Goal: Task Accomplishment & Management: Use online tool/utility

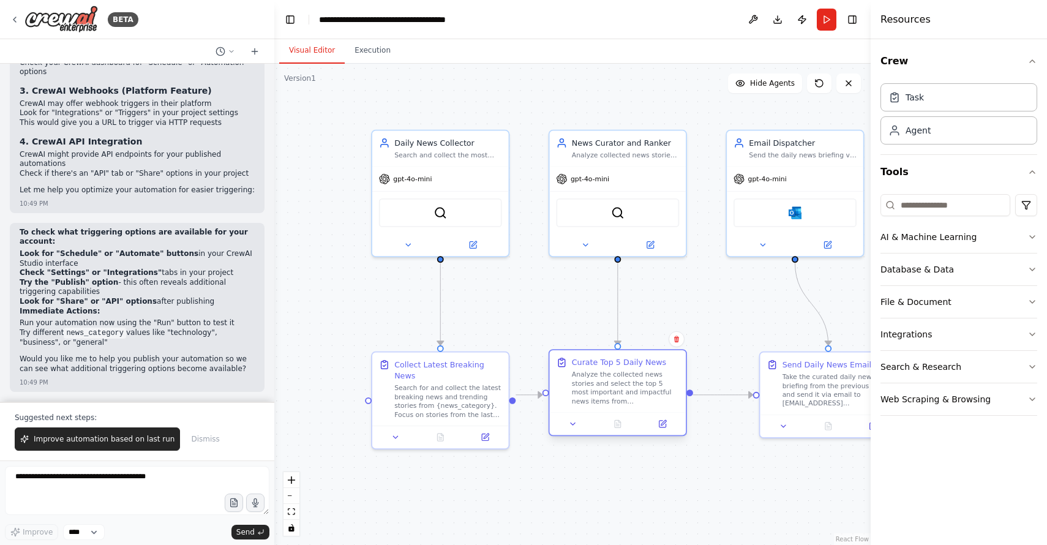
drag, startPoint x: 693, startPoint y: 358, endPoint x: 674, endPoint y: 357, distance: 19.0
click at [674, 357] on div "Curate Top 5 Daily News" at bounding box center [626, 362] width 108 height 11
drag, startPoint x: 839, startPoint y: 354, endPoint x: 808, endPoint y: 352, distance: 31.3
click at [808, 352] on div "Send Daily News Email Take the curated daily news briefing from the previous ta…" at bounding box center [795, 381] width 137 height 62
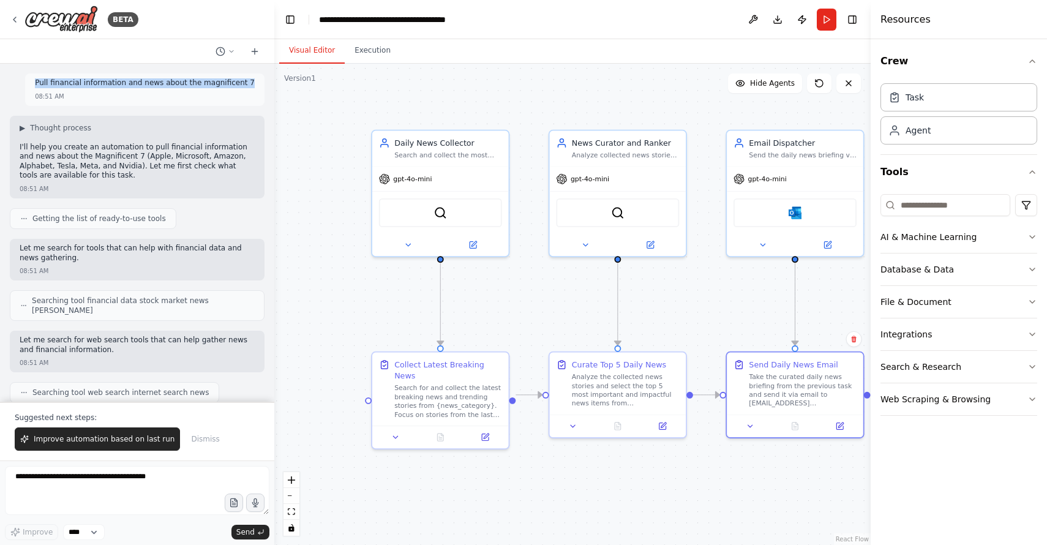
drag, startPoint x: 51, startPoint y: 83, endPoint x: 265, endPoint y: 88, distance: 213.8
click at [265, 88] on div "Pull financial information and news about the magnificent 7 08:51 AM ▶ Thought …" at bounding box center [137, 233] width 274 height 338
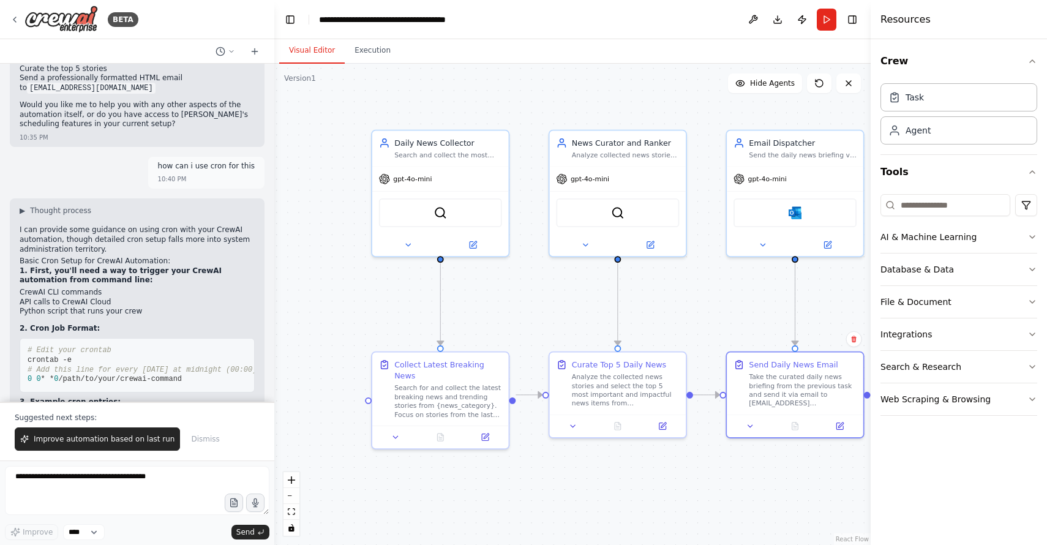
scroll to position [0, 165]
drag, startPoint x: 60, startPoint y: 279, endPoint x: 246, endPoint y: 281, distance: 185.6
click at [246, 467] on span "0 0 * * 0 curl -X POST "your-crewai-api-endpoint" -H "Authorization: Bearer you…" at bounding box center [68, 471] width 357 height 9
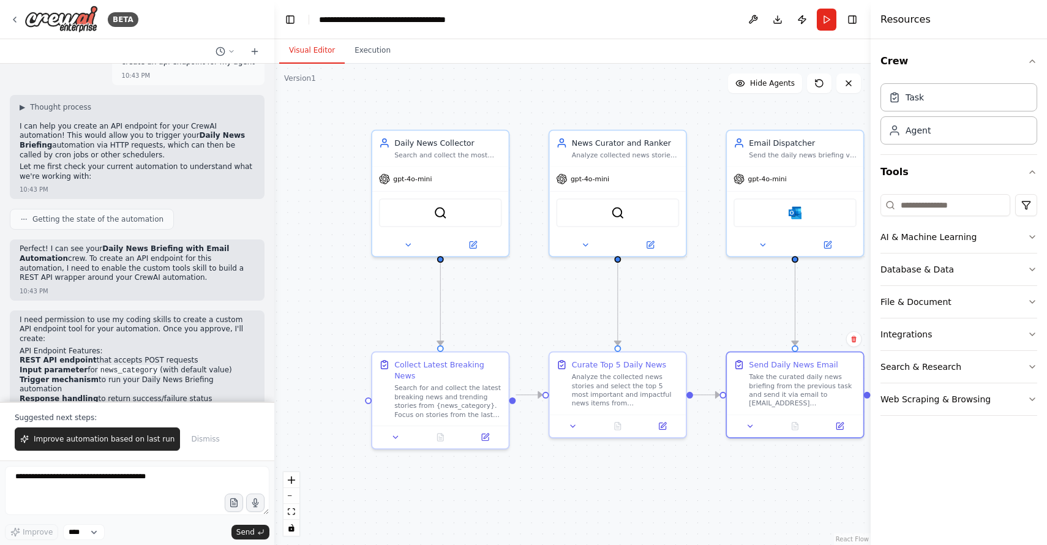
scroll to position [10274, 0]
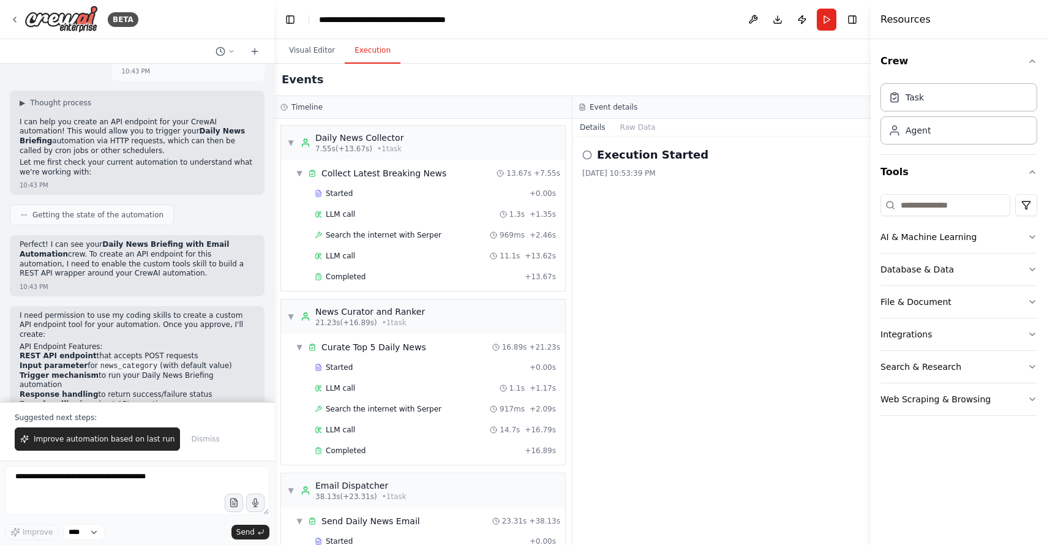
click at [382, 47] on button "Execution" at bounding box center [373, 51] width 56 height 26
click at [824, 20] on button "Run" at bounding box center [827, 20] width 20 height 22
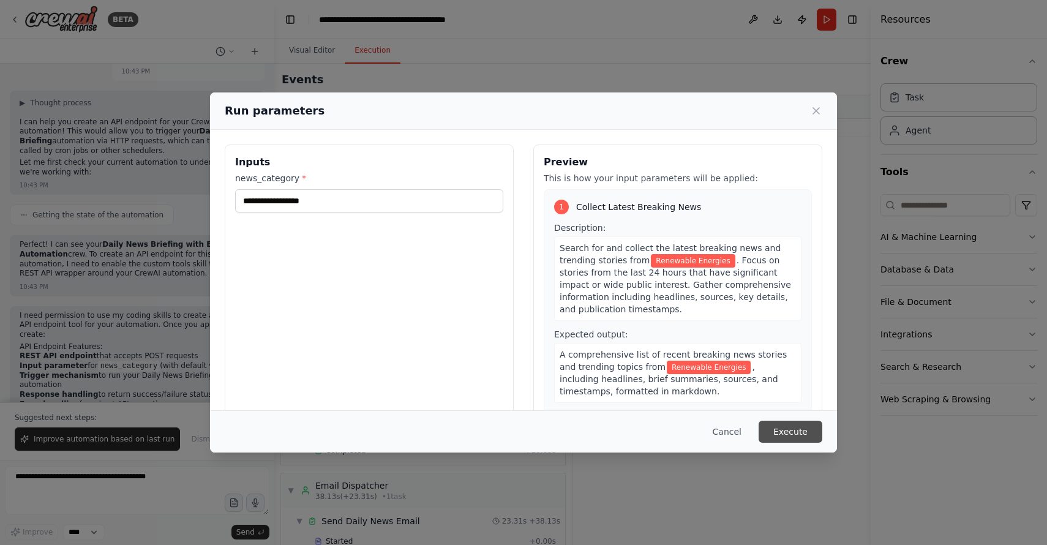
click at [798, 432] on button "Execute" at bounding box center [791, 432] width 64 height 22
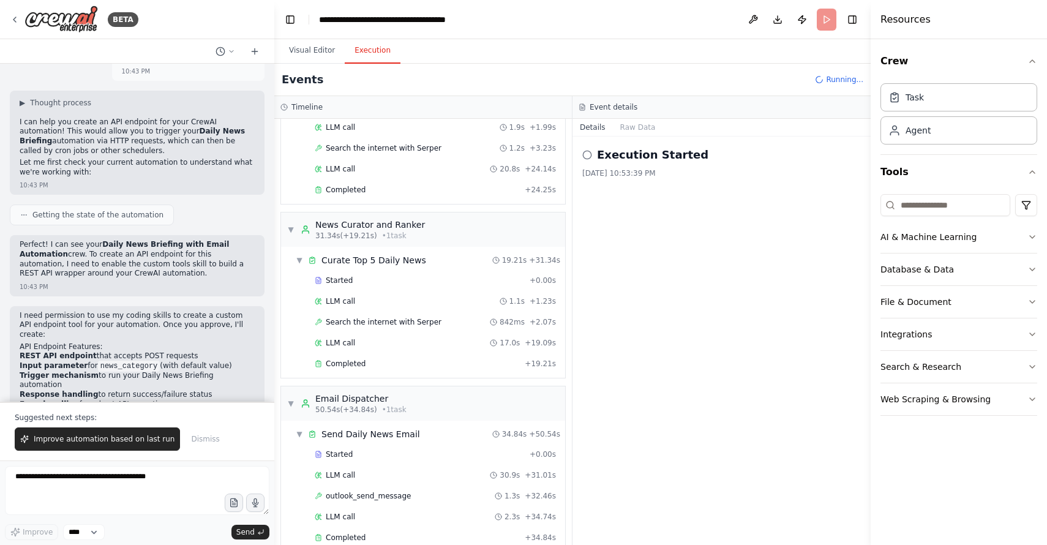
scroll to position [108, 0]
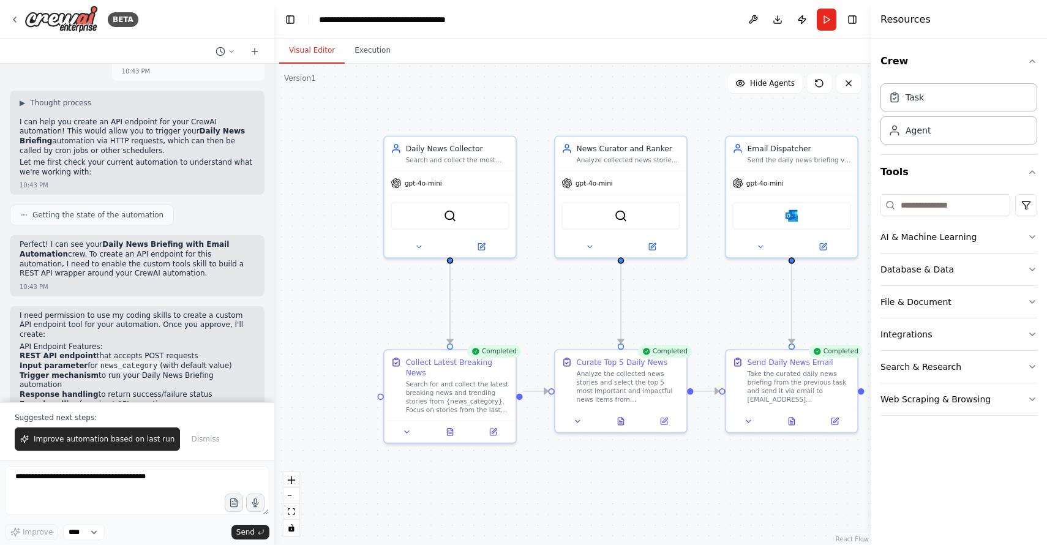
click at [307, 48] on button "Visual Editor" at bounding box center [312, 51] width 66 height 26
click at [499, 423] on button at bounding box center [493, 429] width 37 height 13
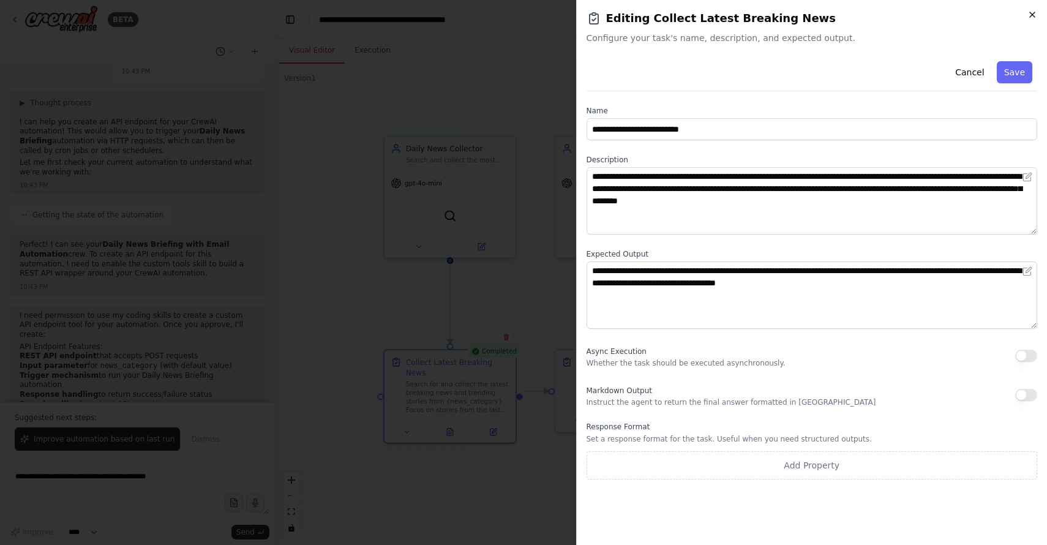
click at [1035, 13] on icon "button" at bounding box center [1033, 15] width 10 height 10
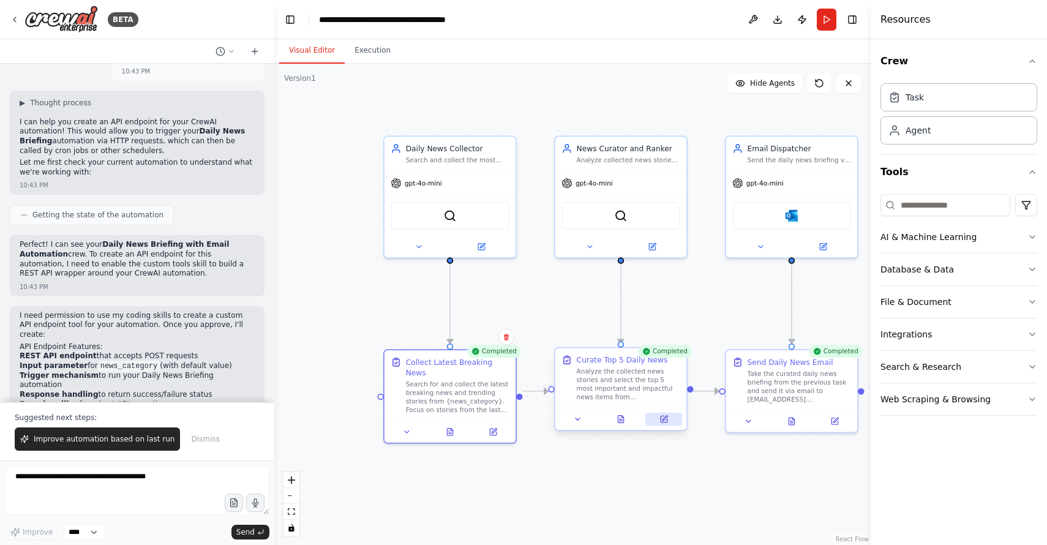
click at [665, 423] on icon at bounding box center [664, 419] width 9 height 9
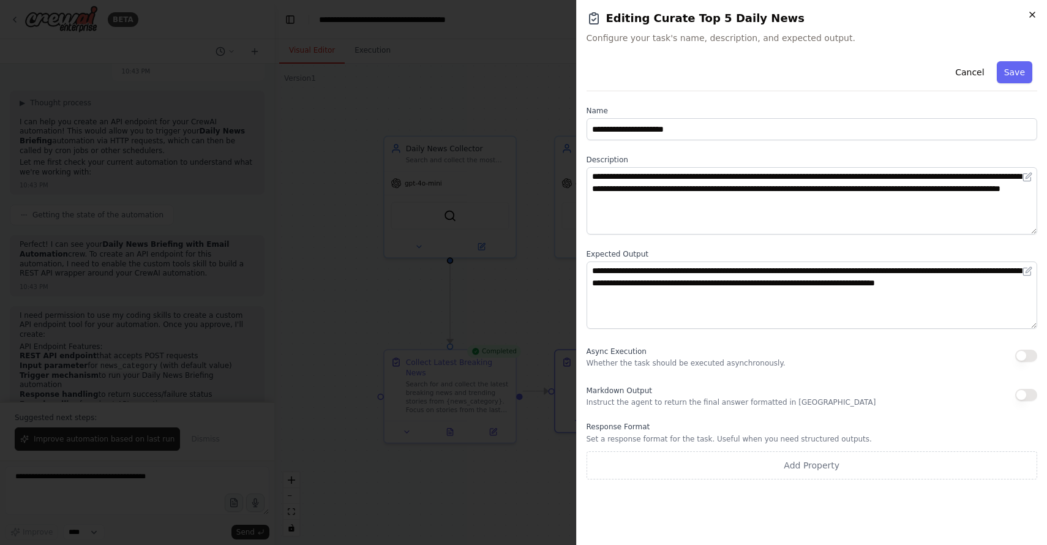
click at [1033, 13] on icon "button" at bounding box center [1032, 14] width 5 height 5
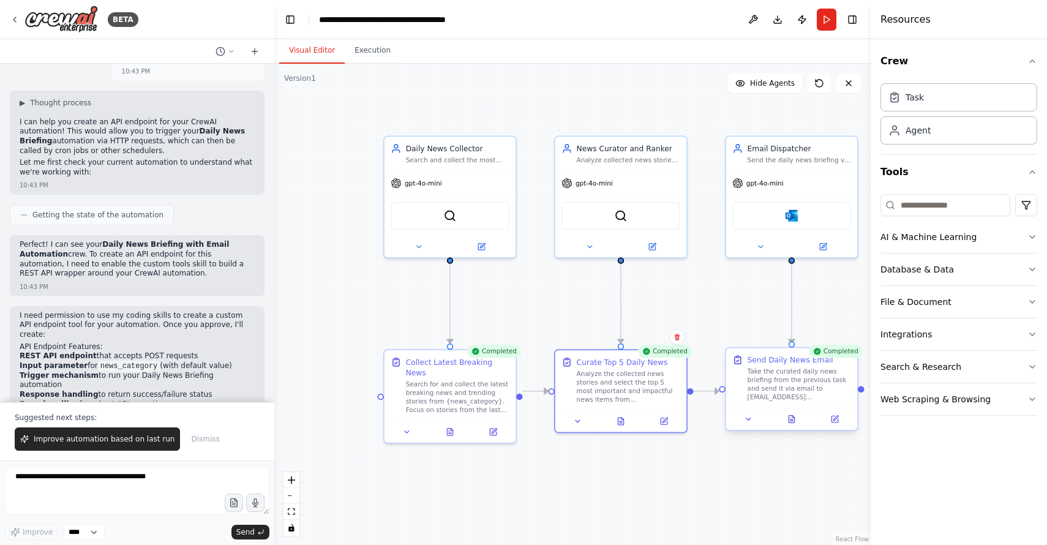
click at [773, 385] on div "Take the curated daily news briefing from the previous task and send it via ema…" at bounding box center [800, 384] width 104 height 34
click at [836, 422] on icon at bounding box center [835, 419] width 6 height 6
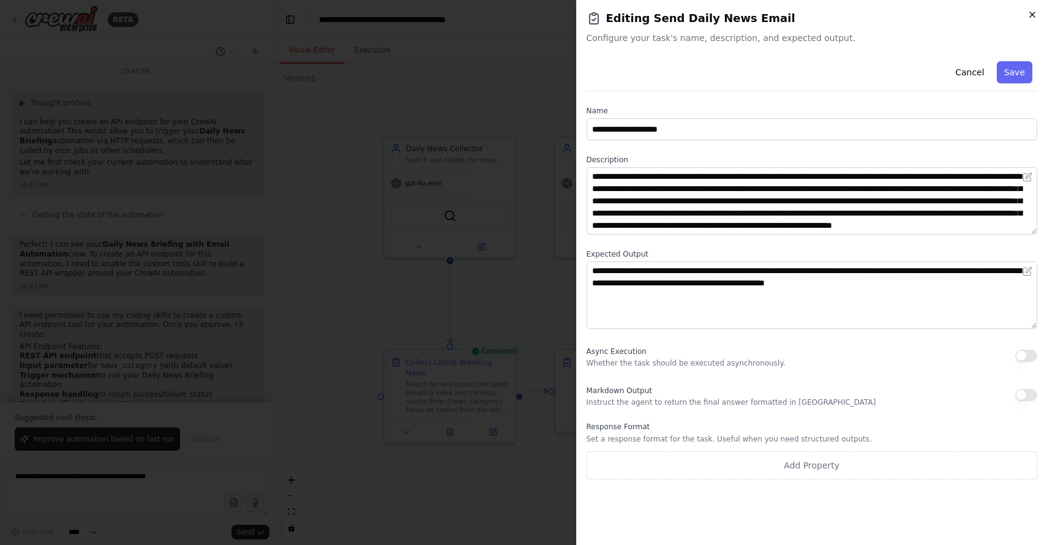
click at [1032, 11] on icon "button" at bounding box center [1033, 15] width 10 height 10
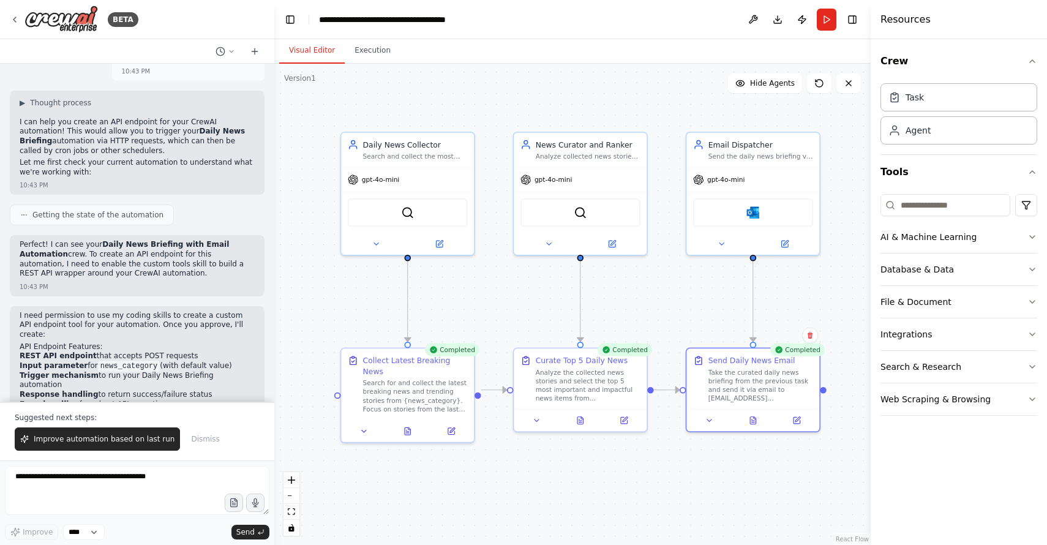
drag, startPoint x: 792, startPoint y: 480, endPoint x: 753, endPoint y: 479, distance: 39.2
click at [753, 479] on div ".deletable-edge-delete-btn { width: 20px; height: 20px; border: 0px solid #ffff…" at bounding box center [572, 304] width 597 height 481
click at [381, 50] on button "Execution" at bounding box center [373, 51] width 56 height 26
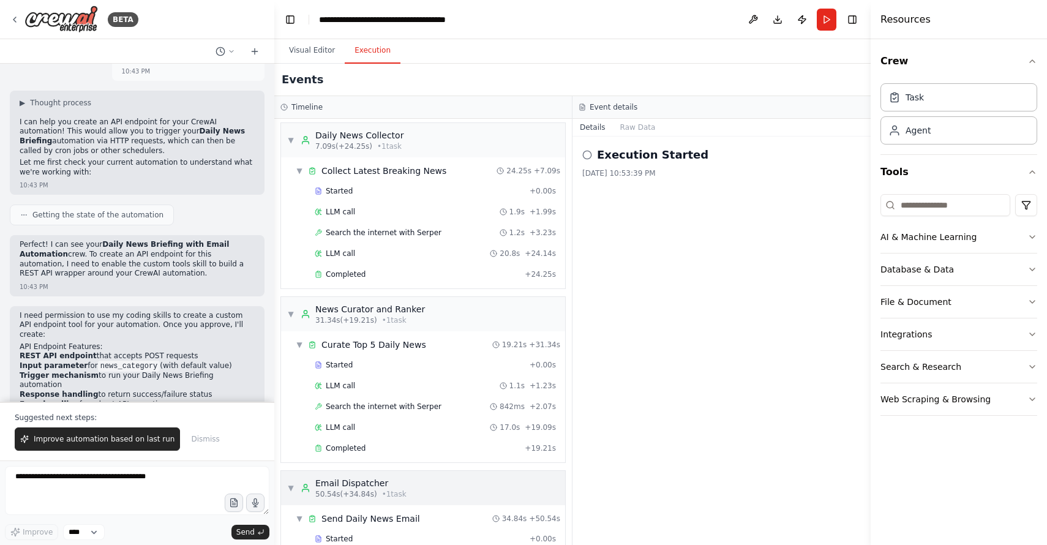
scroll to position [0, 0]
click at [633, 126] on button "Raw Data" at bounding box center [638, 127] width 50 height 17
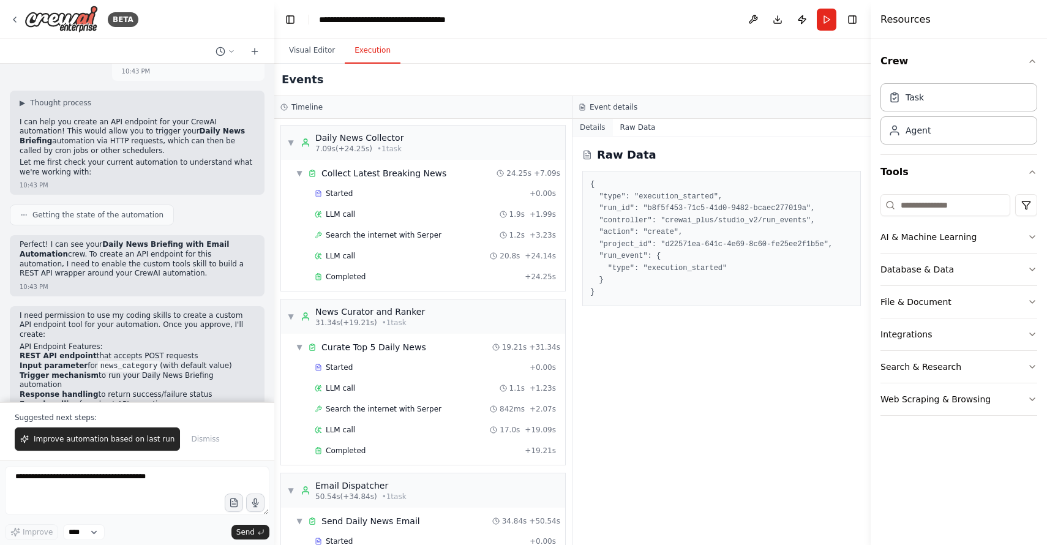
click at [581, 129] on button "Details" at bounding box center [593, 127] width 40 height 17
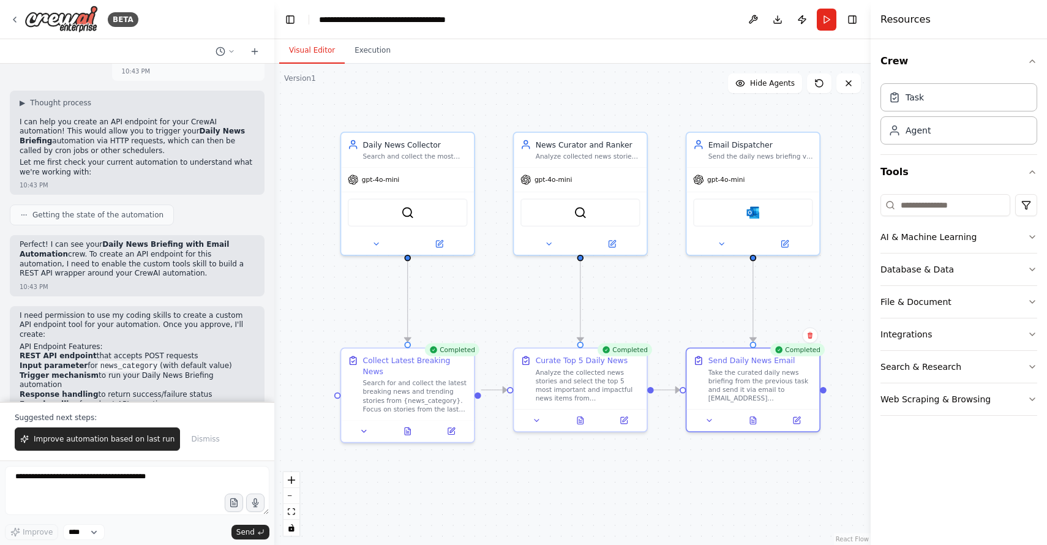
click at [304, 50] on button "Visual Editor" at bounding box center [312, 51] width 66 height 26
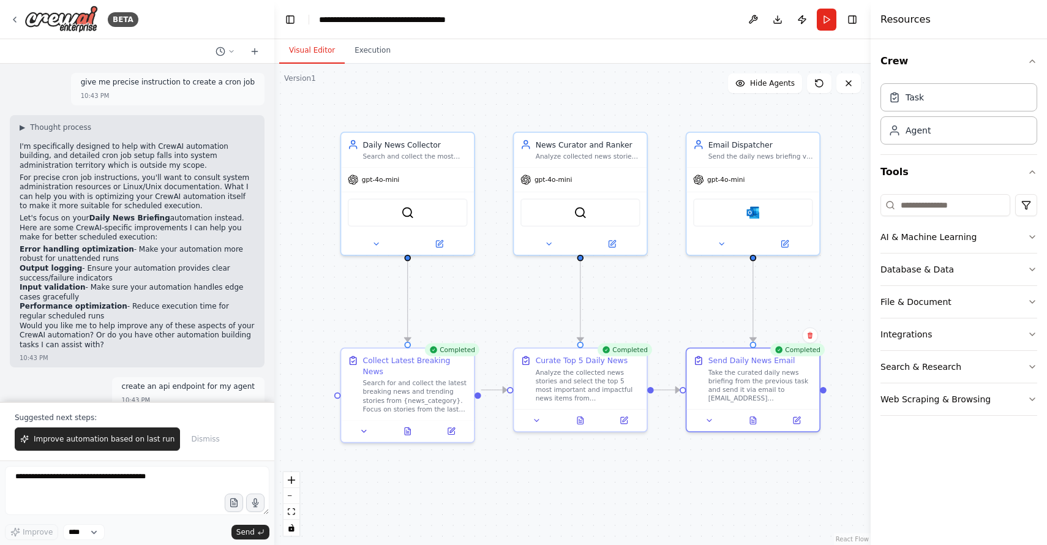
scroll to position [9945, 0]
click at [826, 15] on button "Run" at bounding box center [827, 20] width 20 height 22
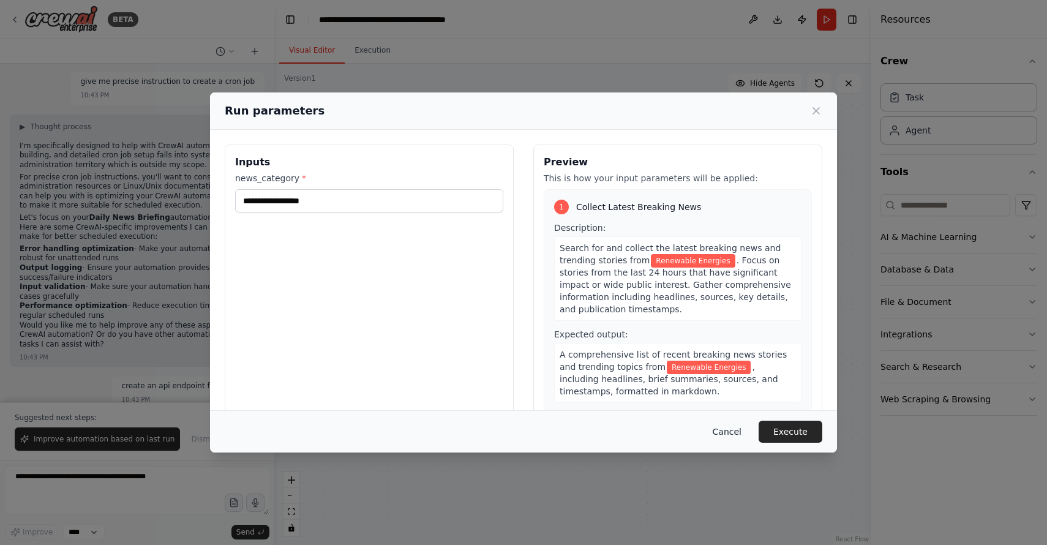
click at [732, 434] on button "Cancel" at bounding box center [727, 432] width 48 height 22
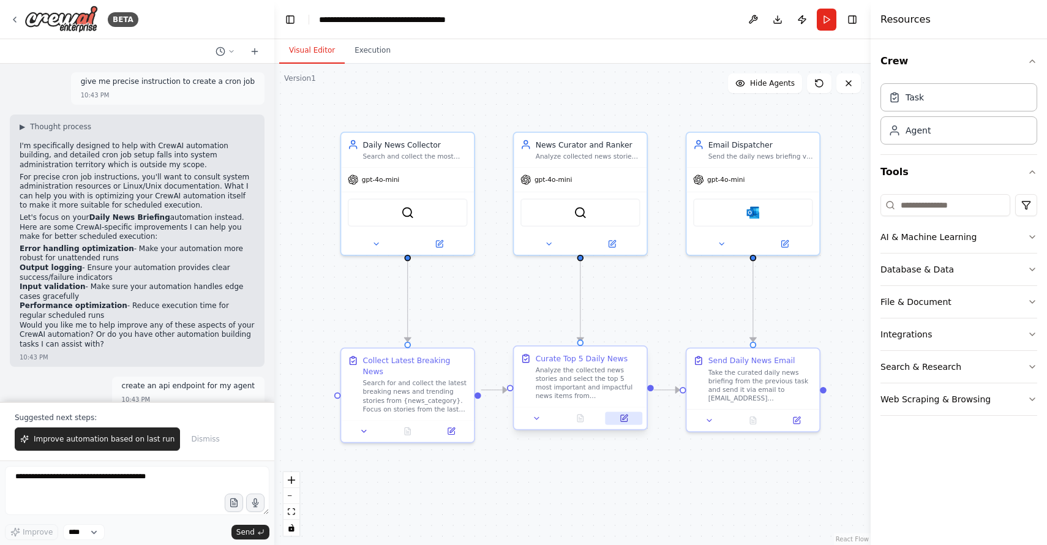
click at [630, 421] on button at bounding box center [624, 418] width 37 height 13
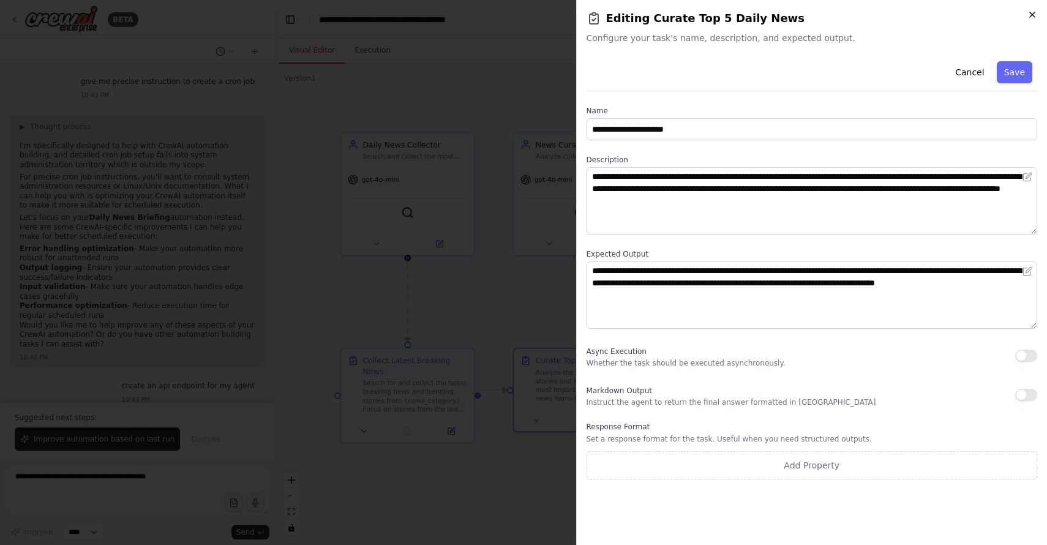
click at [1031, 13] on icon "button" at bounding box center [1033, 15] width 10 height 10
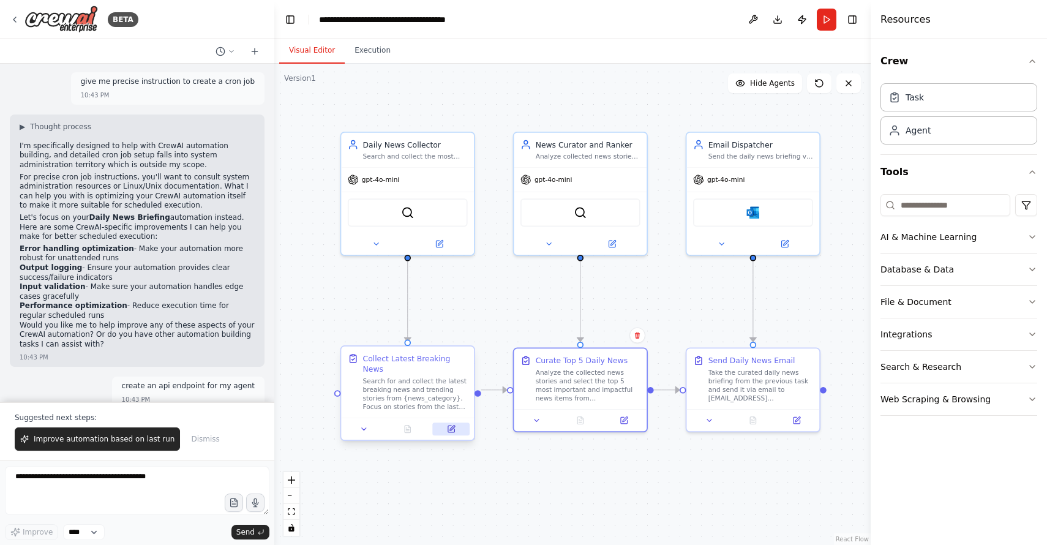
click at [453, 426] on icon at bounding box center [451, 429] width 7 height 7
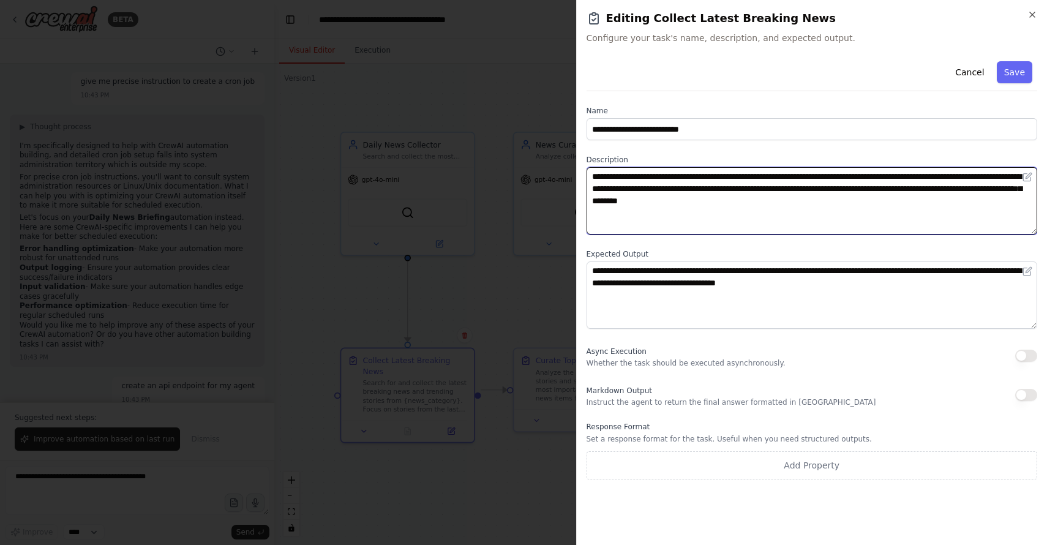
click at [646, 187] on textarea "**********" at bounding box center [812, 200] width 451 height 67
type textarea "**********"
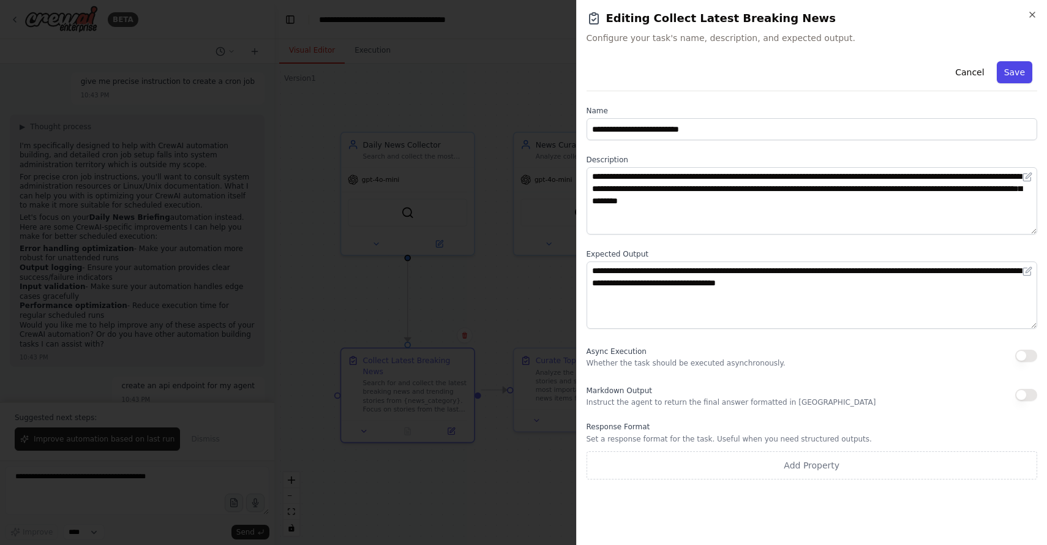
click at [1012, 75] on button "Save" at bounding box center [1015, 72] width 36 height 22
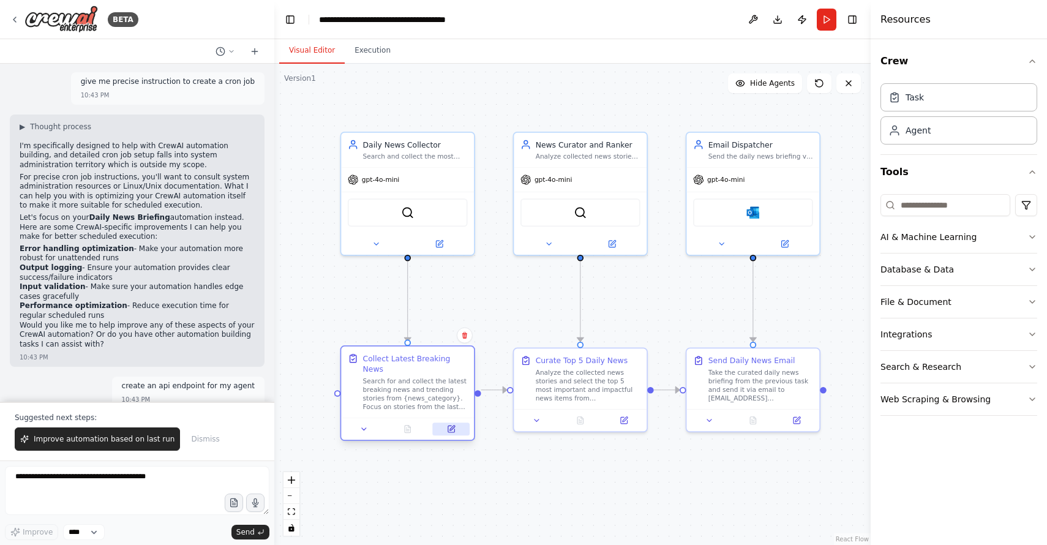
click at [450, 424] on button at bounding box center [451, 429] width 37 height 13
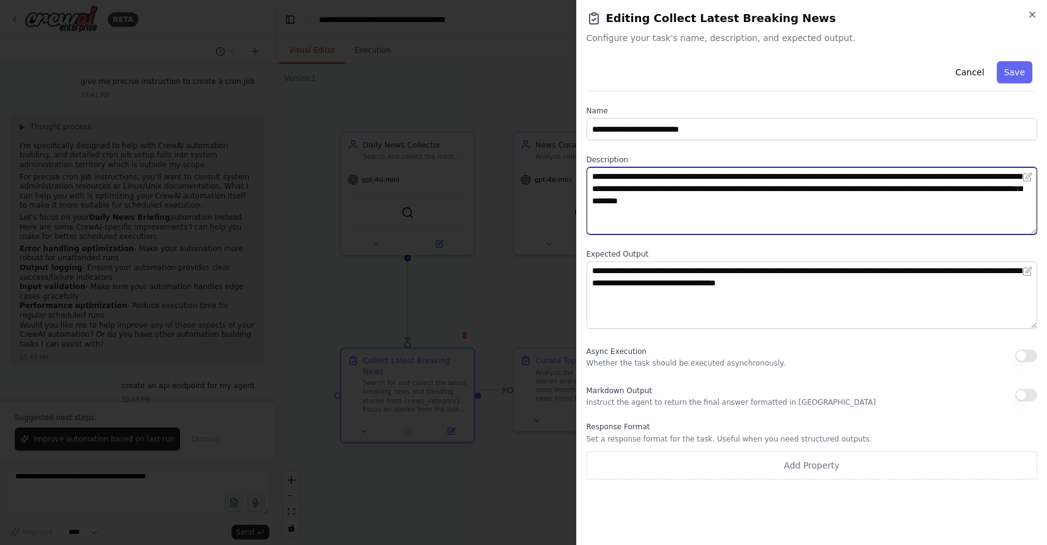
drag, startPoint x: 643, startPoint y: 188, endPoint x: 679, endPoint y: 187, distance: 36.1
click at [679, 187] on textarea "**********" at bounding box center [812, 200] width 451 height 67
type textarea "**********"
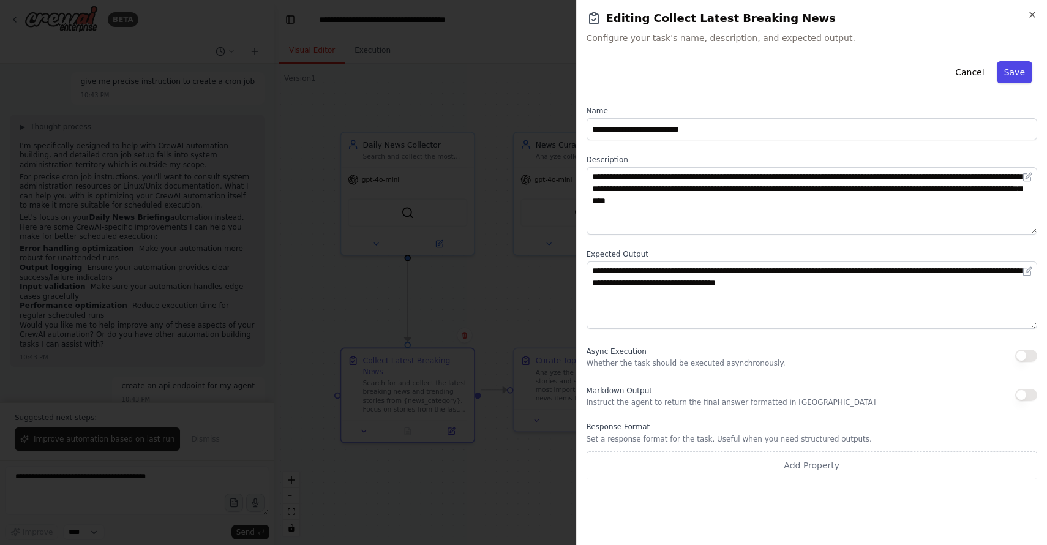
click at [1014, 69] on button "Save" at bounding box center [1015, 72] width 36 height 22
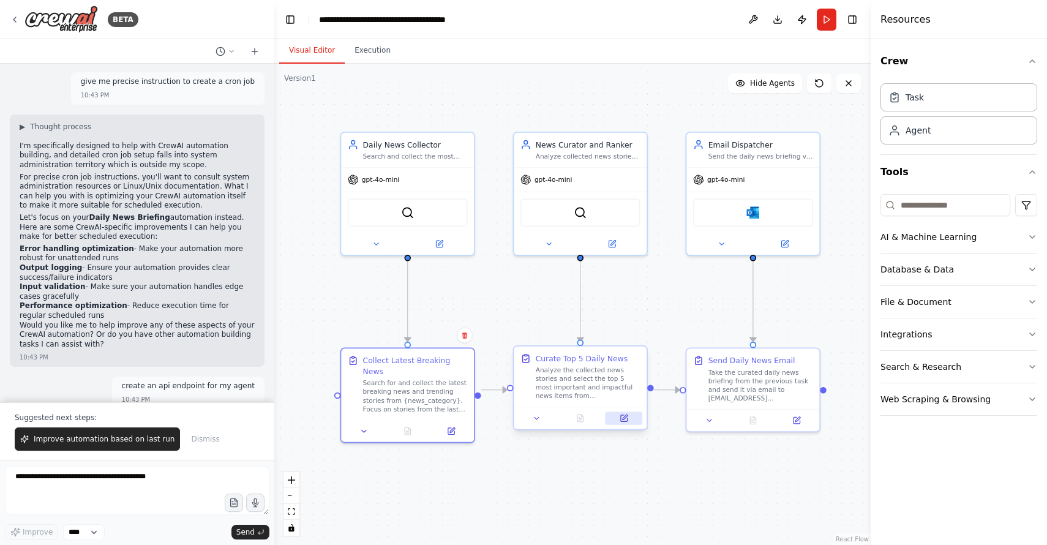
click at [624, 418] on icon at bounding box center [625, 417] width 5 height 5
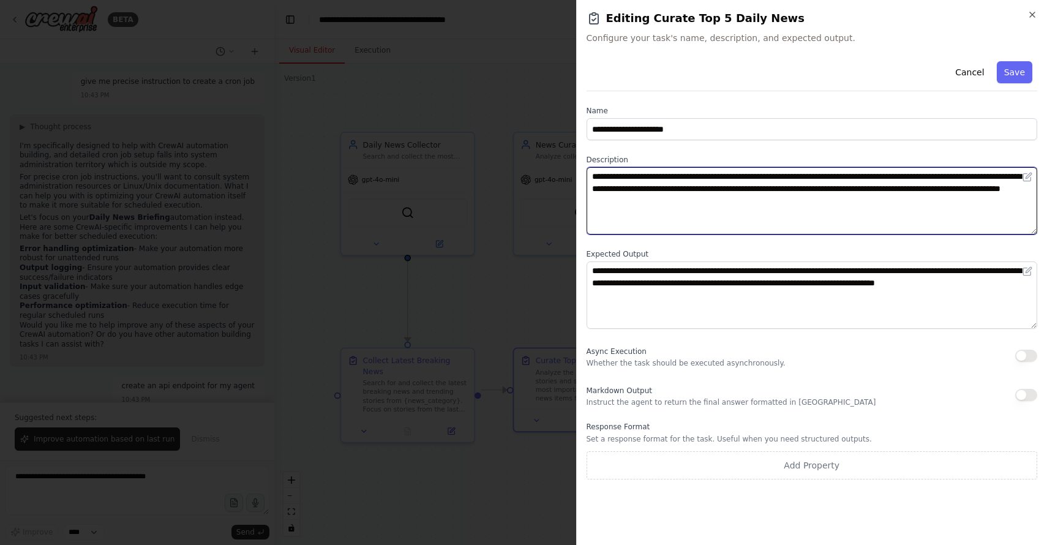
drag, startPoint x: 663, startPoint y: 188, endPoint x: 691, endPoint y: 187, distance: 28.2
click at [691, 187] on textarea "**********" at bounding box center [812, 200] width 451 height 67
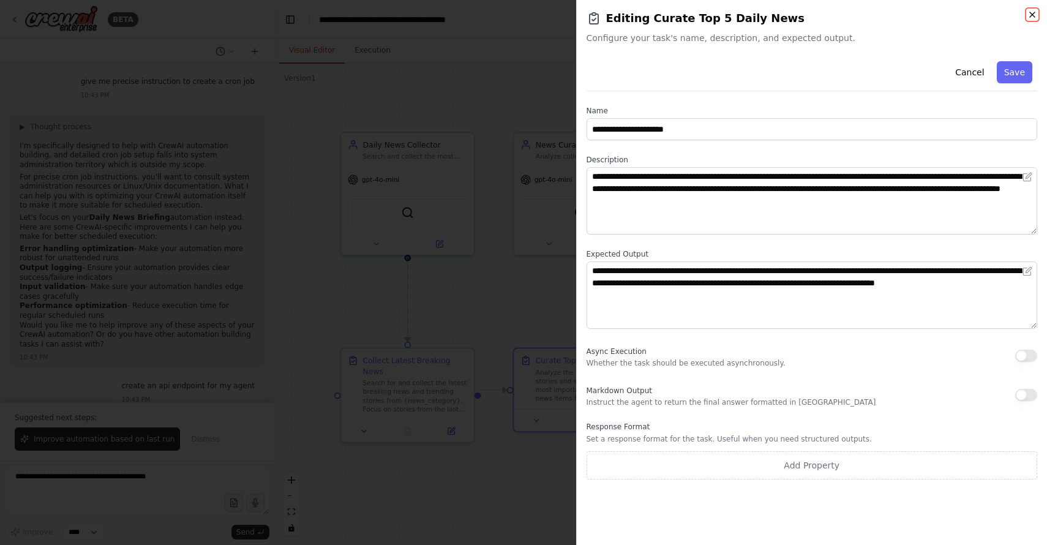
click at [1030, 13] on icon "button" at bounding box center [1033, 15] width 10 height 10
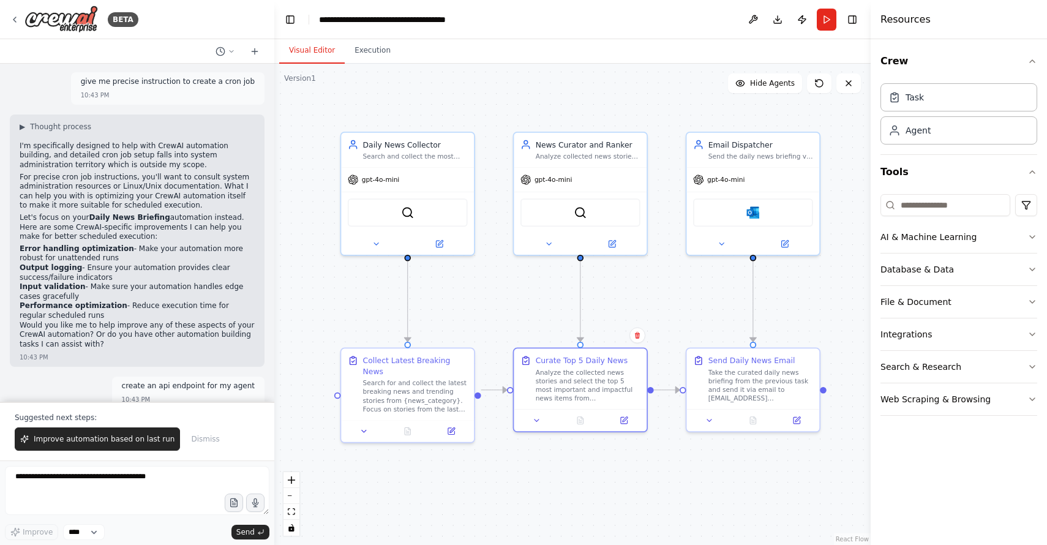
scroll to position [12002, 0]
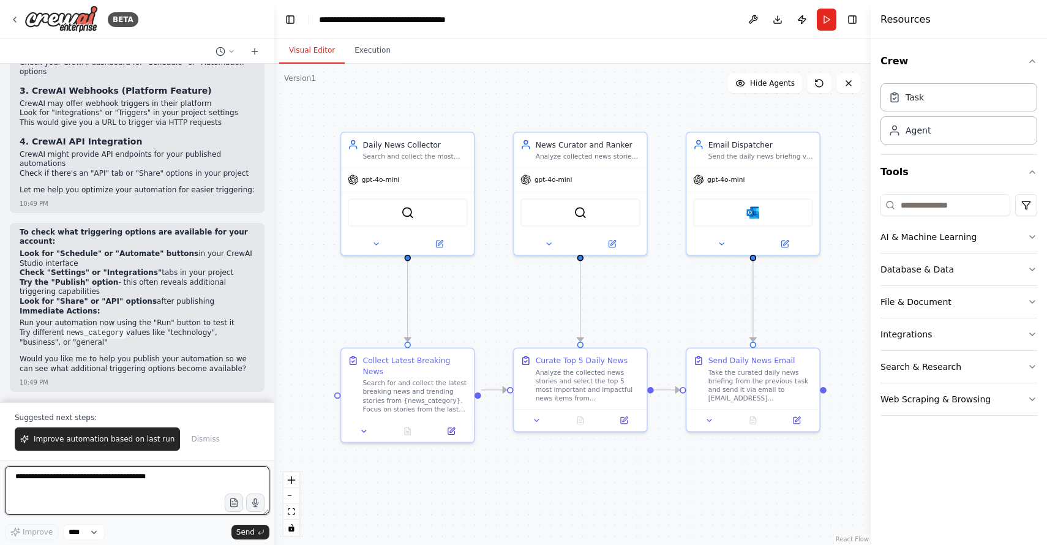
click at [64, 470] on textarea at bounding box center [137, 490] width 265 height 49
type textarea "**********"
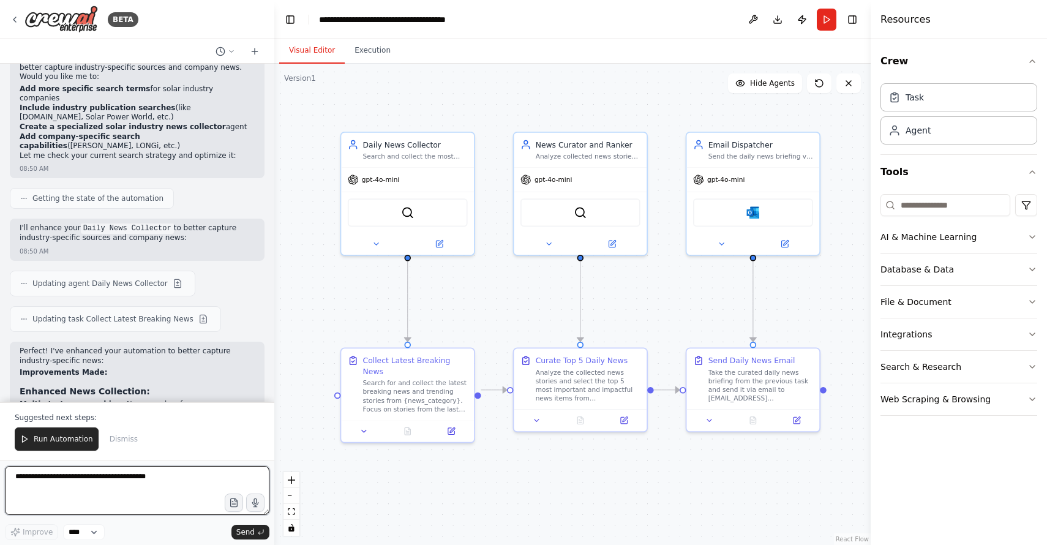
scroll to position [12522, 0]
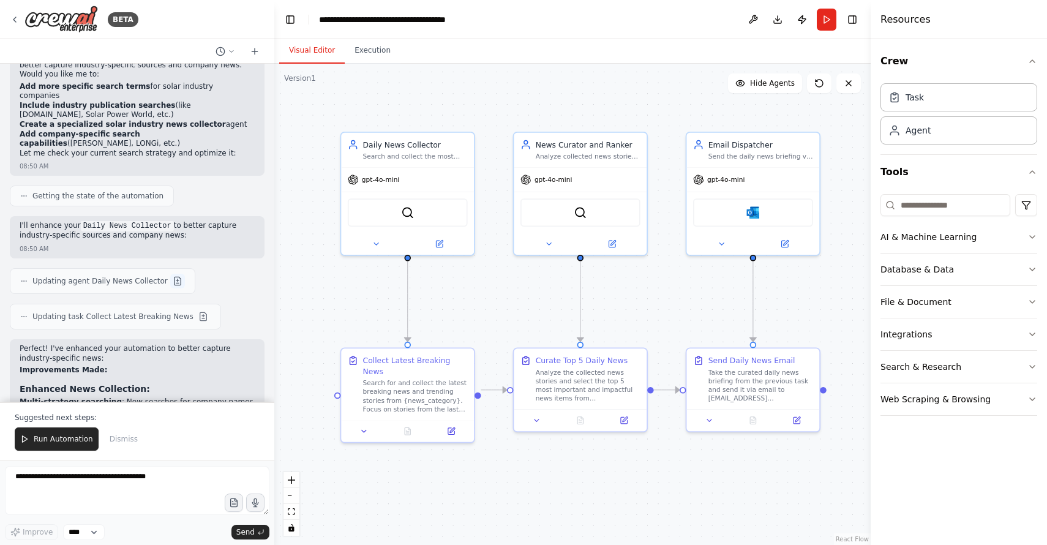
click at [170, 288] on button at bounding box center [177, 281] width 15 height 15
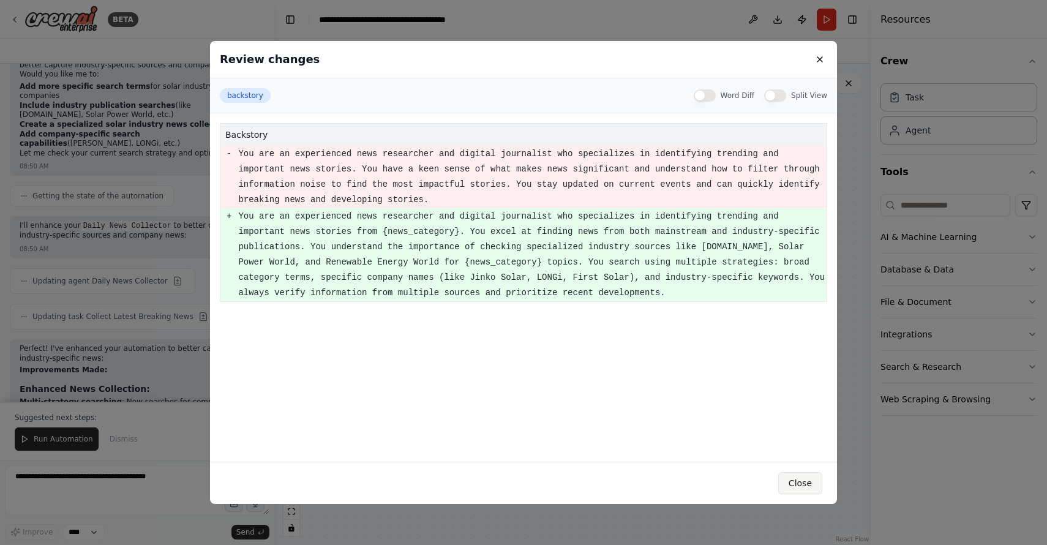
click at [815, 486] on button "Close" at bounding box center [800, 483] width 44 height 22
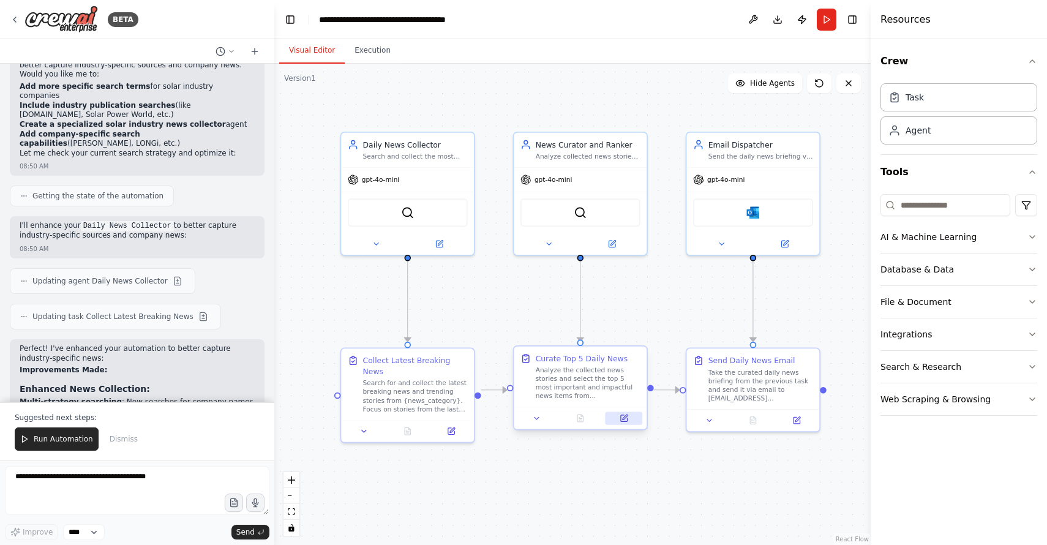
click at [627, 418] on icon at bounding box center [624, 418] width 9 height 9
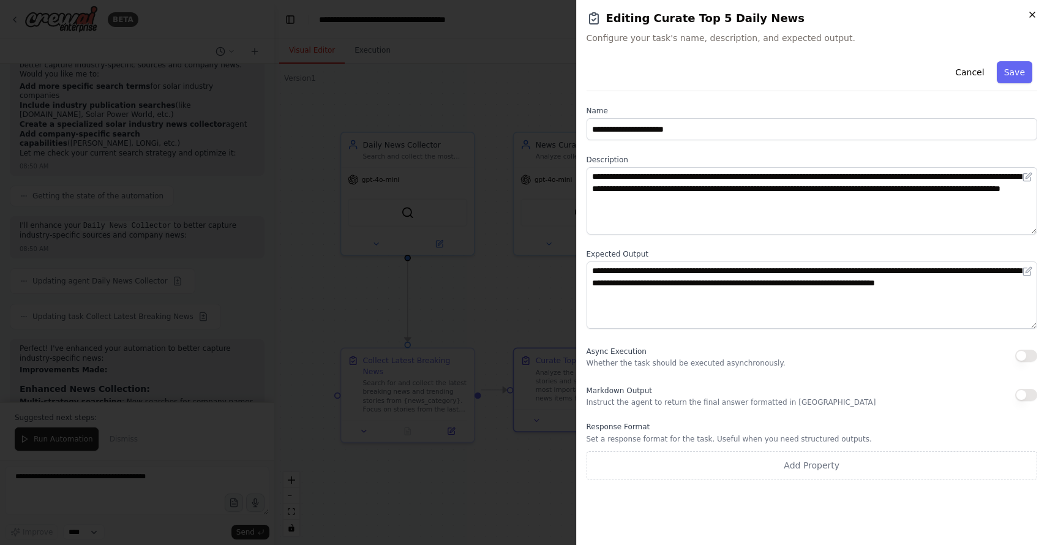
click at [1034, 14] on icon "button" at bounding box center [1033, 15] width 10 height 10
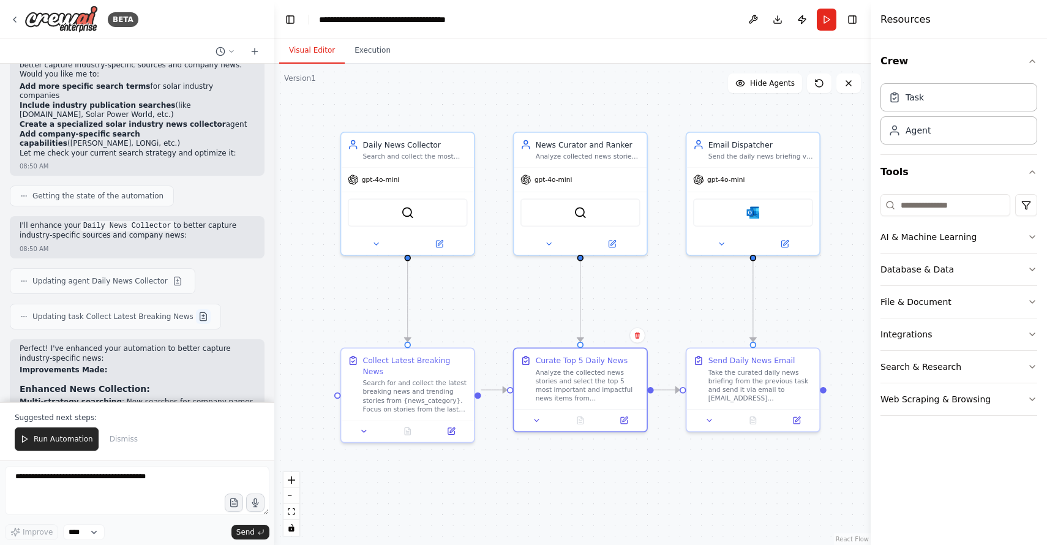
click at [196, 324] on button at bounding box center [203, 316] width 15 height 15
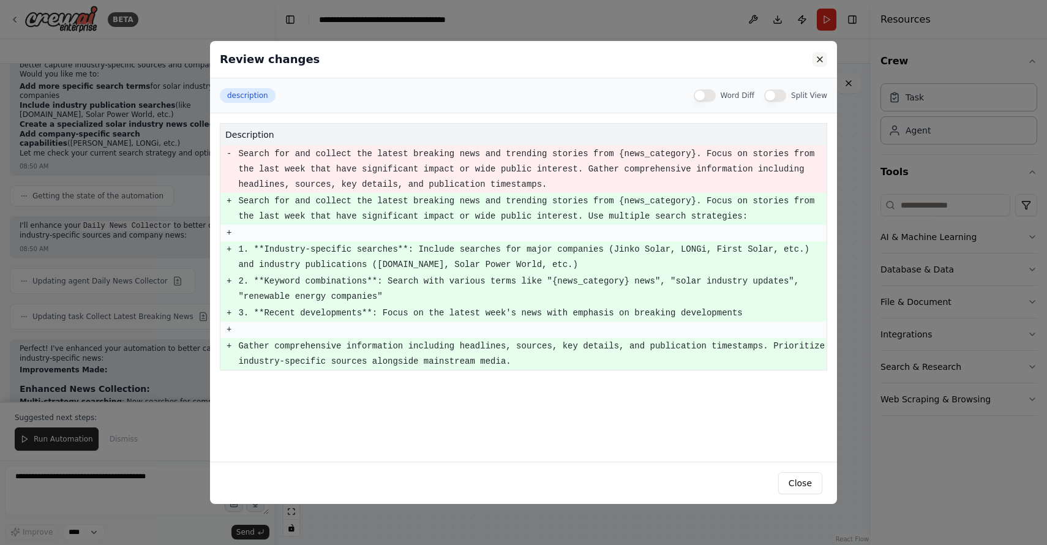
click at [819, 58] on button at bounding box center [820, 59] width 15 height 15
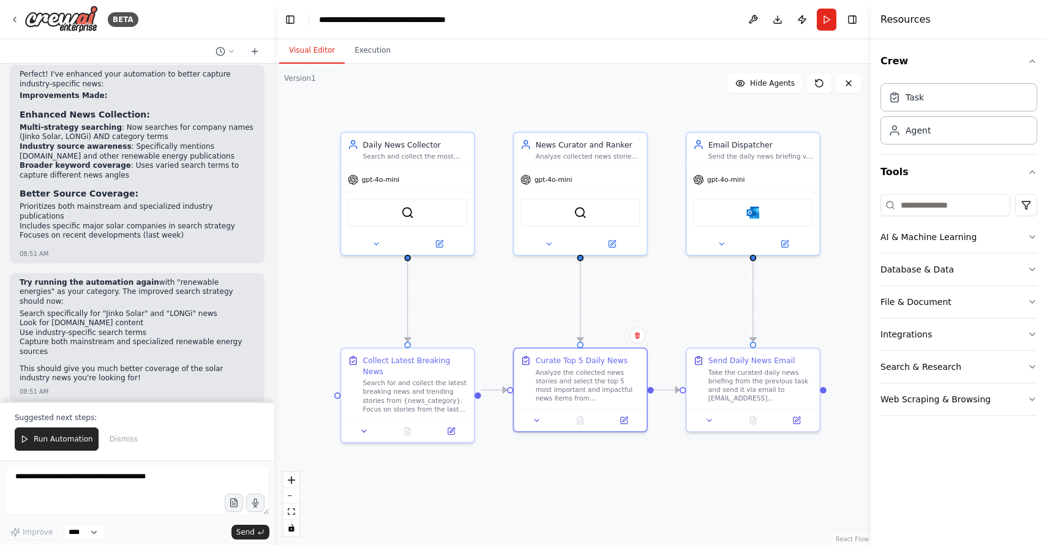
scroll to position [12813, 0]
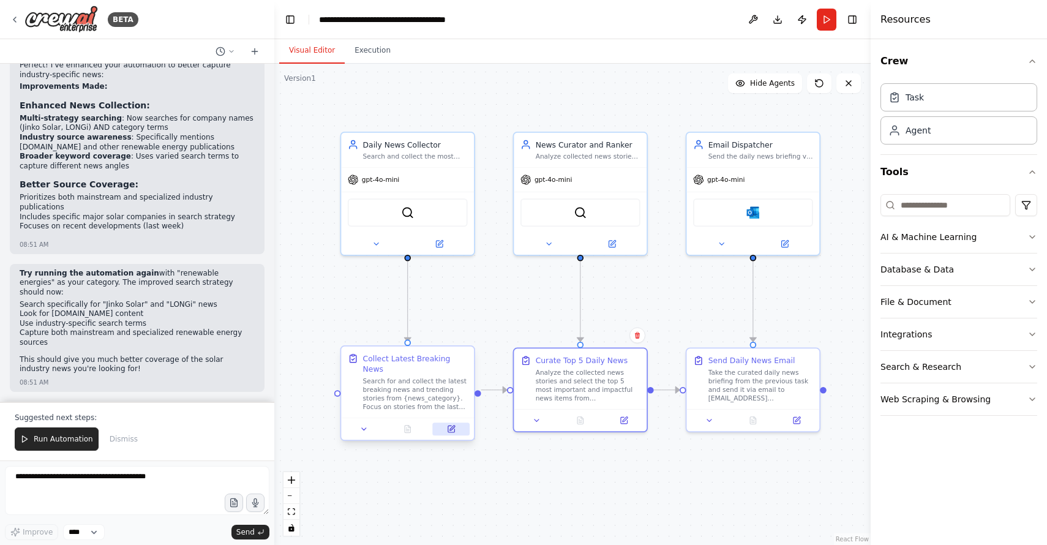
click at [452, 426] on icon at bounding box center [452, 428] width 5 height 5
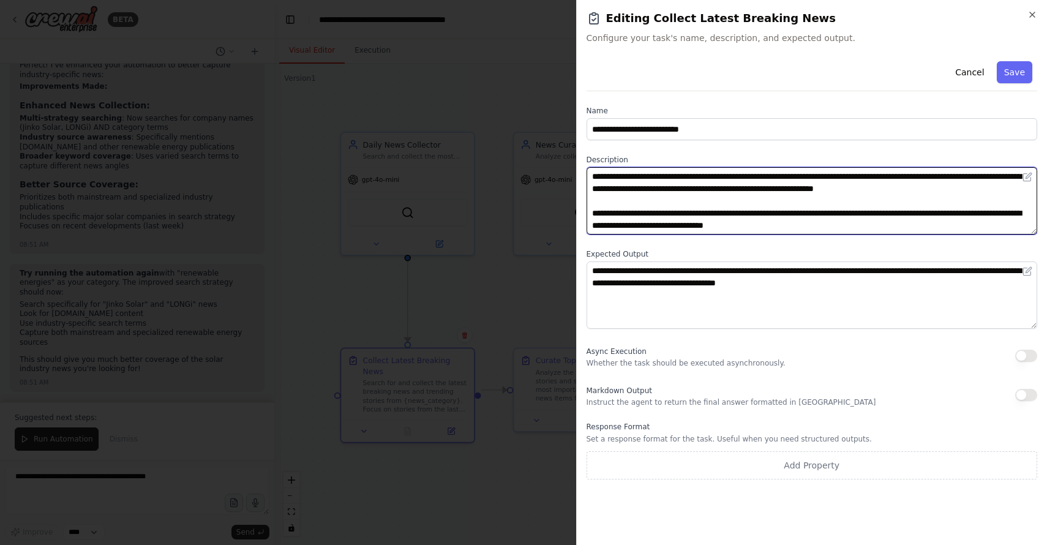
click at [725, 228] on textarea "**********" at bounding box center [812, 200] width 451 height 67
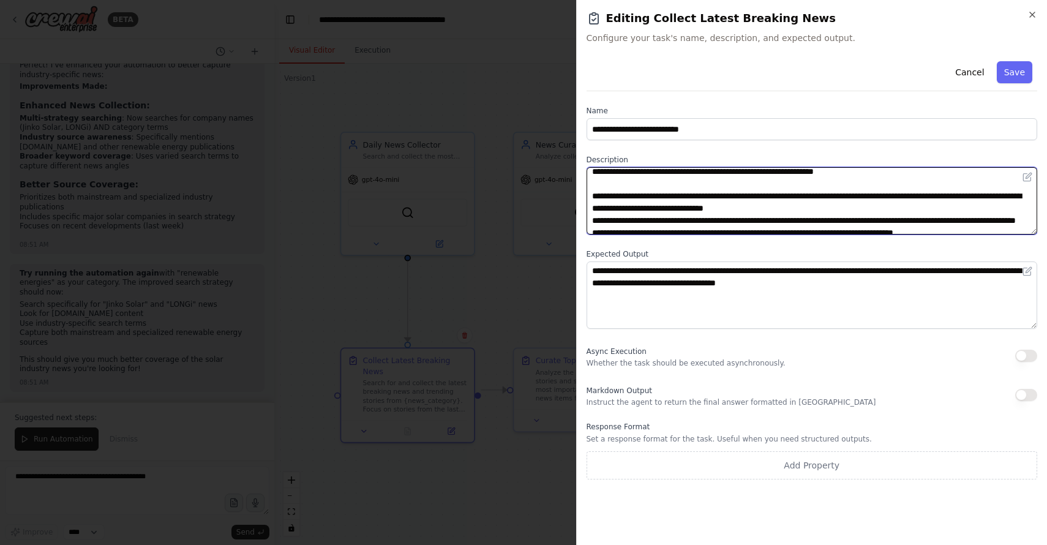
scroll to position [15, 0]
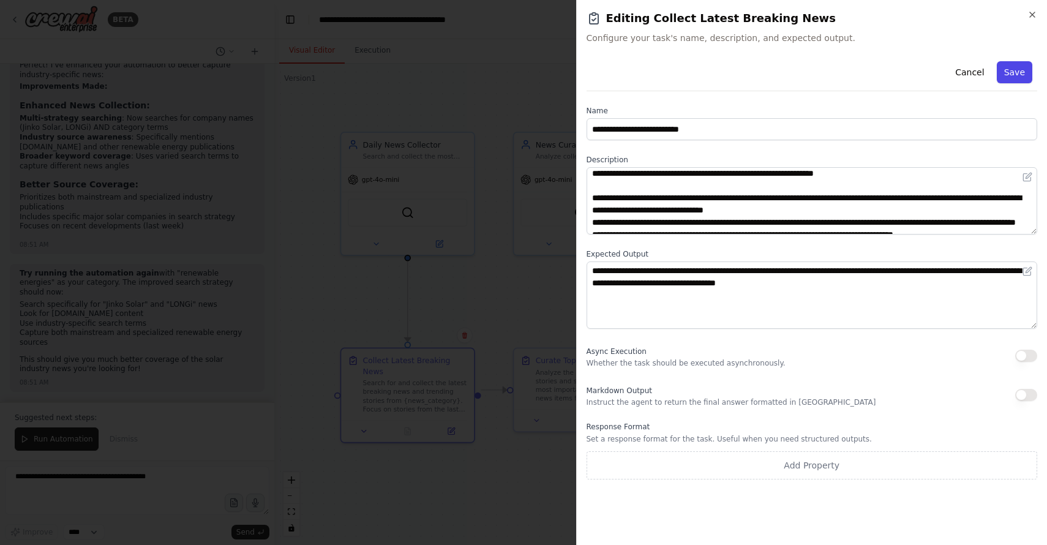
click at [1017, 71] on button "Save" at bounding box center [1015, 72] width 36 height 22
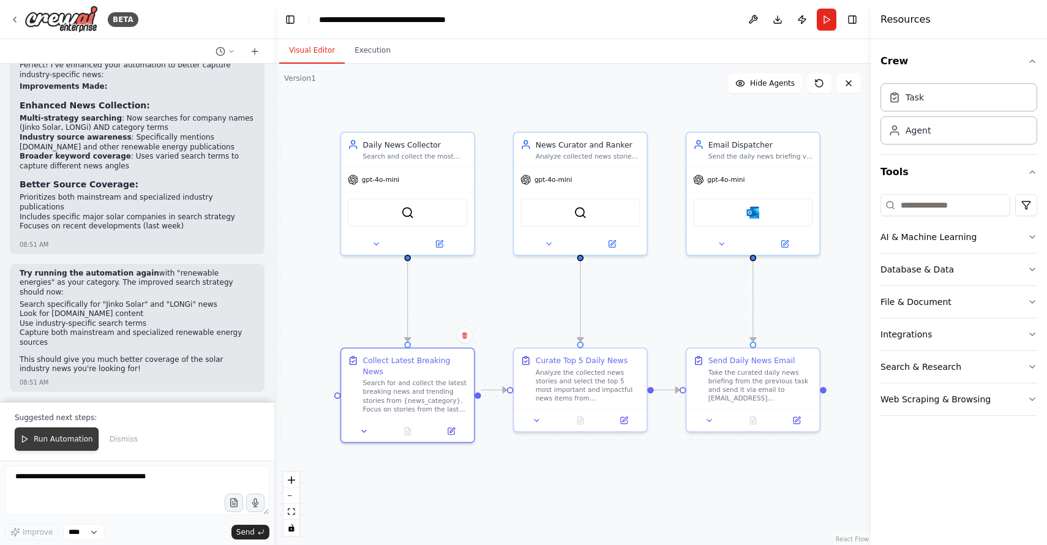
click at [72, 433] on button "Run Automation" at bounding box center [57, 439] width 84 height 23
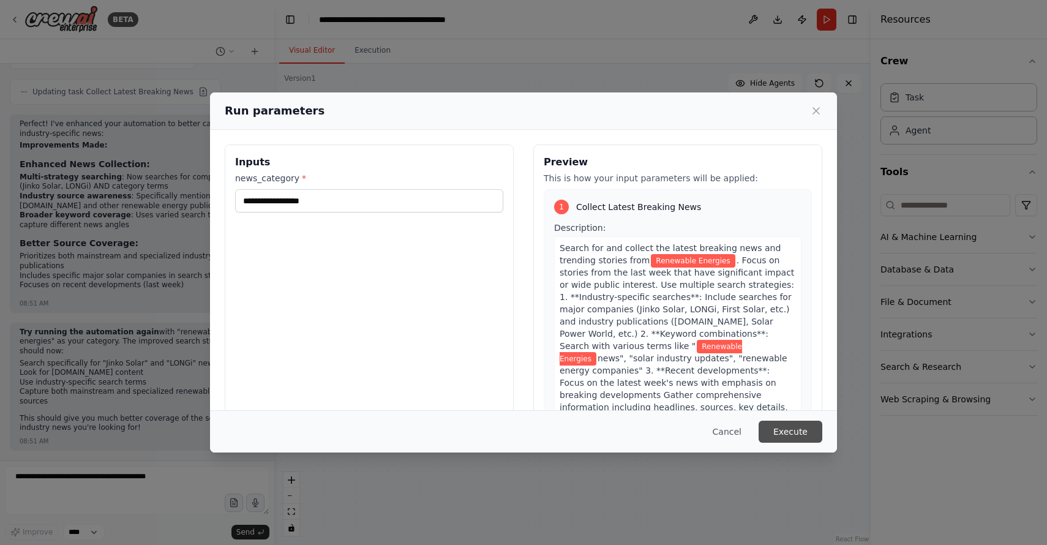
click at [802, 433] on button "Execute" at bounding box center [791, 432] width 64 height 22
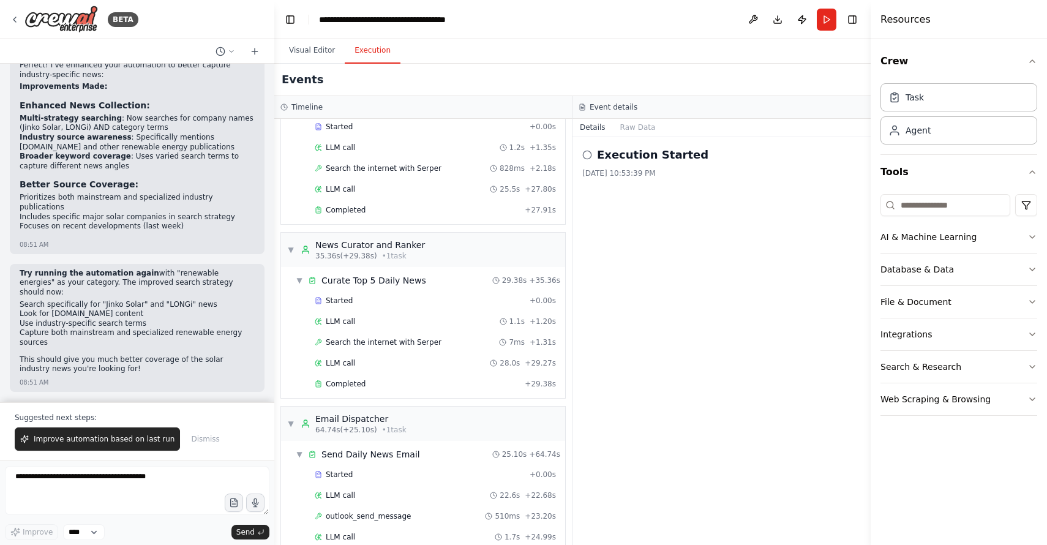
scroll to position [108, 0]
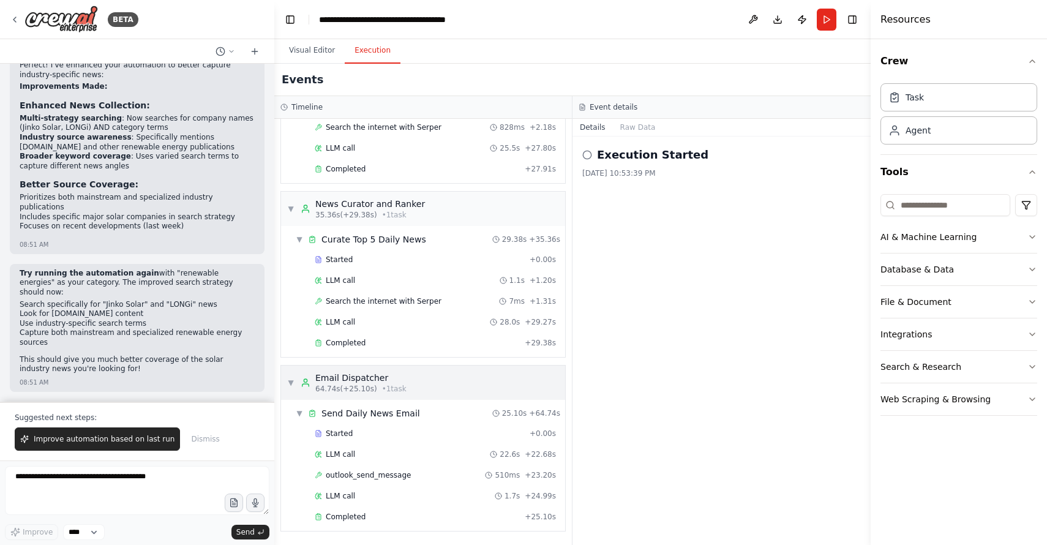
click at [477, 372] on div "▼ Email Dispatcher 64.74s (+25.10s) • 1 task" at bounding box center [423, 383] width 284 height 34
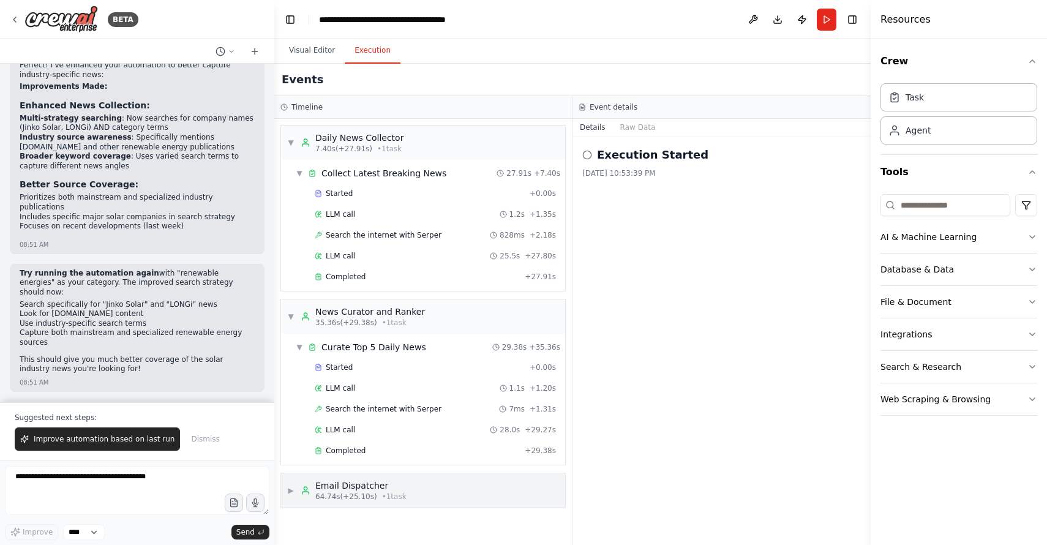
scroll to position [0, 0]
click at [420, 315] on div "▼ News Curator and Ranker 35.36s (+29.38s) • 1 task" at bounding box center [423, 317] width 284 height 34
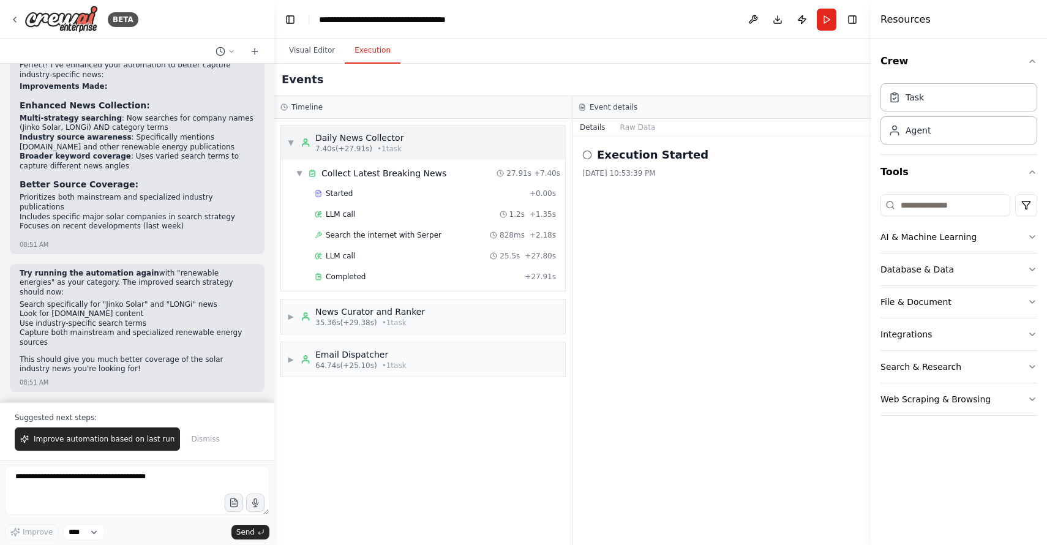
click at [413, 137] on div "▼ Daily News Collector 7.40s (+27.91s) • 1 task" at bounding box center [423, 143] width 284 height 34
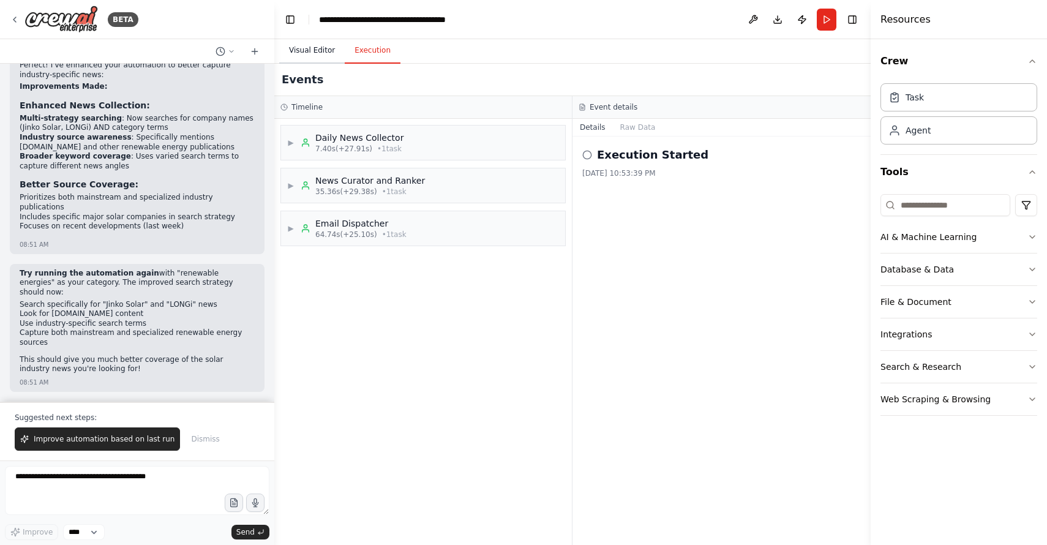
click at [317, 46] on button "Visual Editor" at bounding box center [312, 51] width 66 height 26
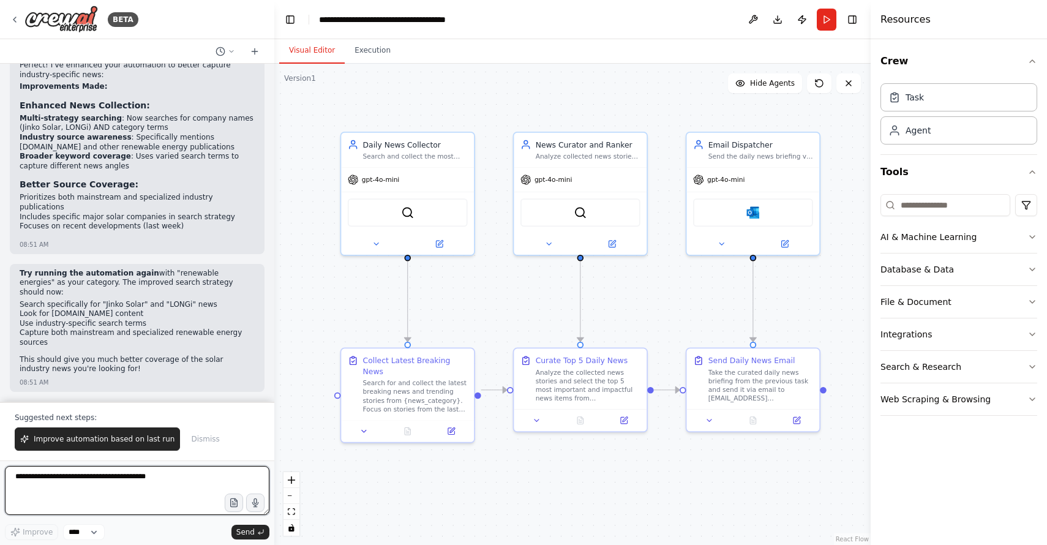
click at [77, 478] on textarea at bounding box center [137, 490] width 265 height 49
type textarea "**********"
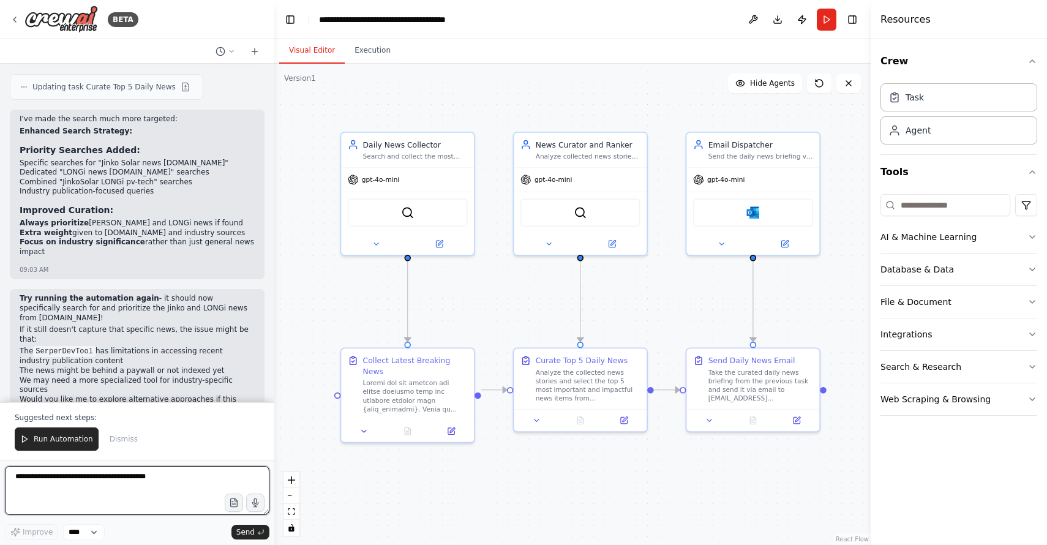
scroll to position [13373, 0]
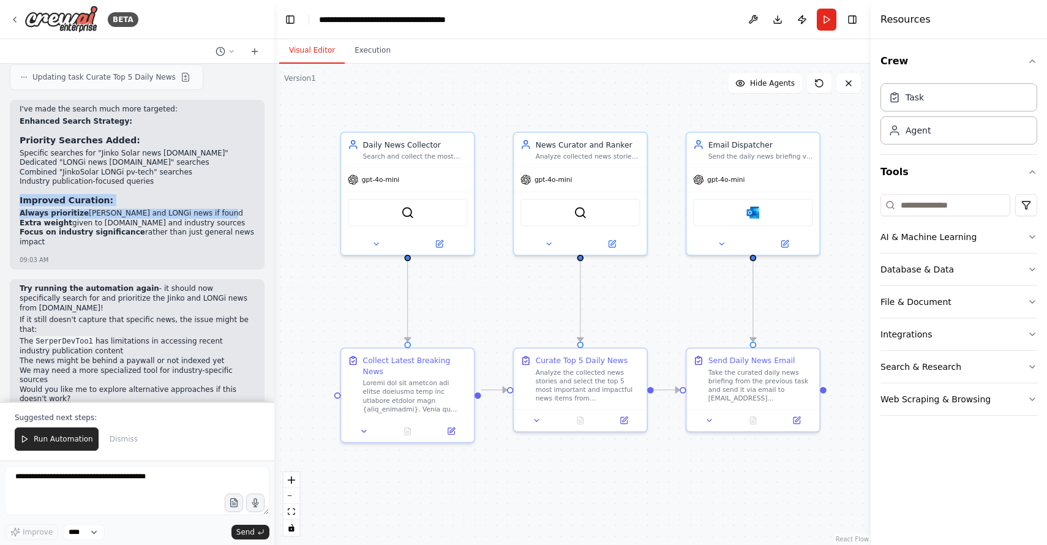
drag, startPoint x: 19, startPoint y: 187, endPoint x: 207, endPoint y: 203, distance: 188.7
click at [207, 203] on div "I've made the search much more targeted: Enhanced Search Strategy: Priority Sea…" at bounding box center [137, 179] width 235 height 149
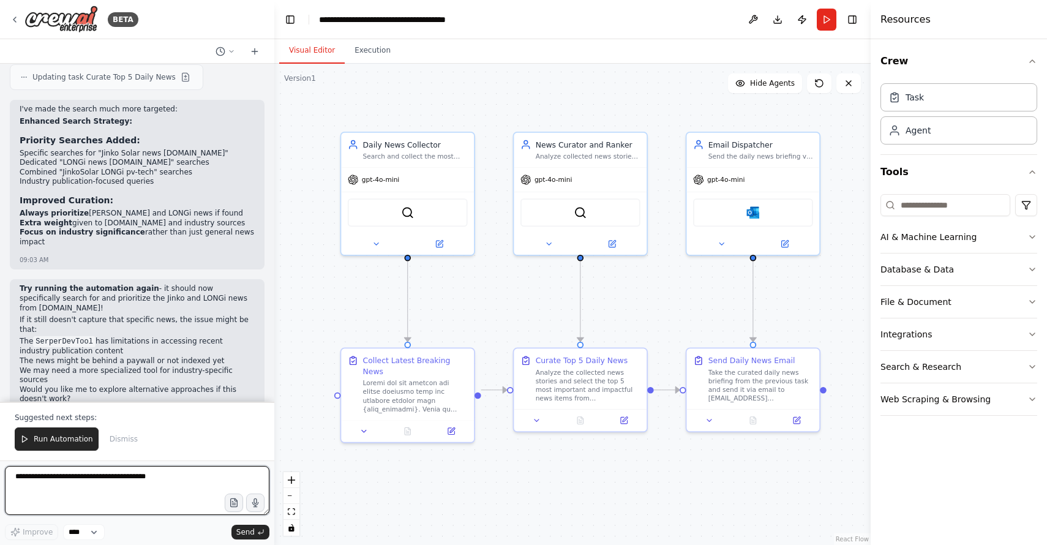
click at [58, 472] on textarea at bounding box center [137, 490] width 265 height 49
type textarea "*"
type textarea "**********"
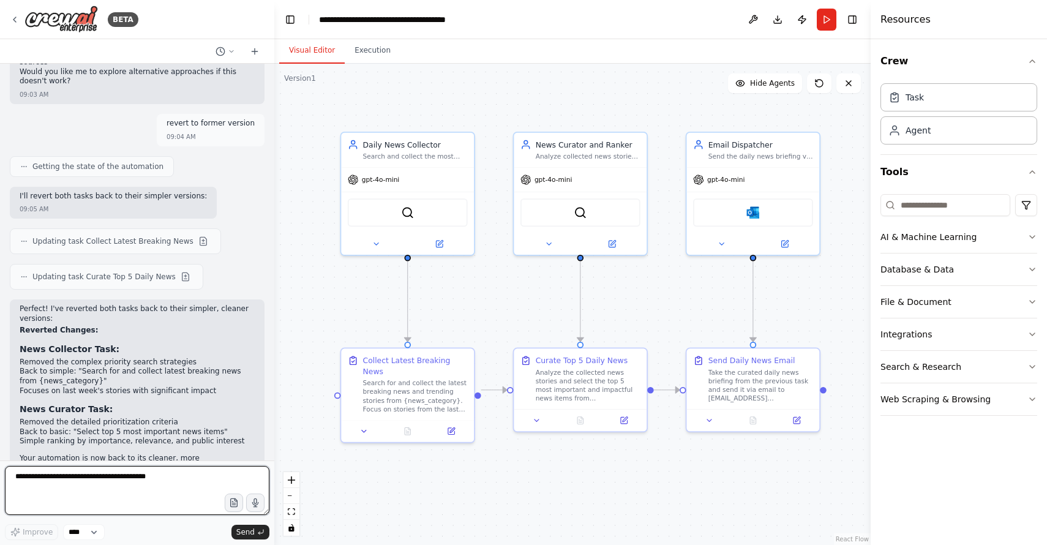
scroll to position [13701, 0]
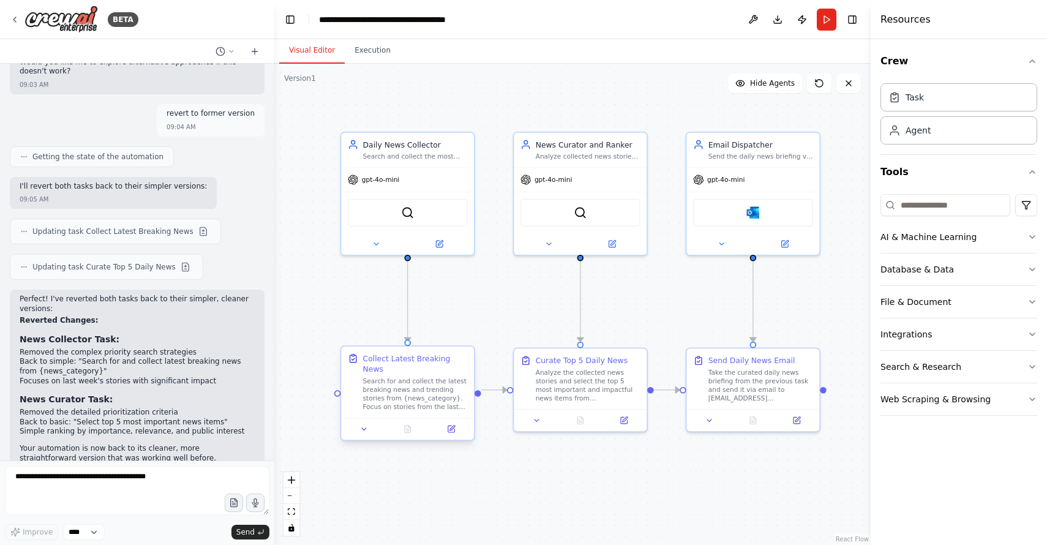
click at [423, 386] on div "Search for and collect the latest breaking news and trending stories from {news…" at bounding box center [415, 394] width 105 height 34
click at [455, 425] on icon at bounding box center [451, 429] width 9 height 9
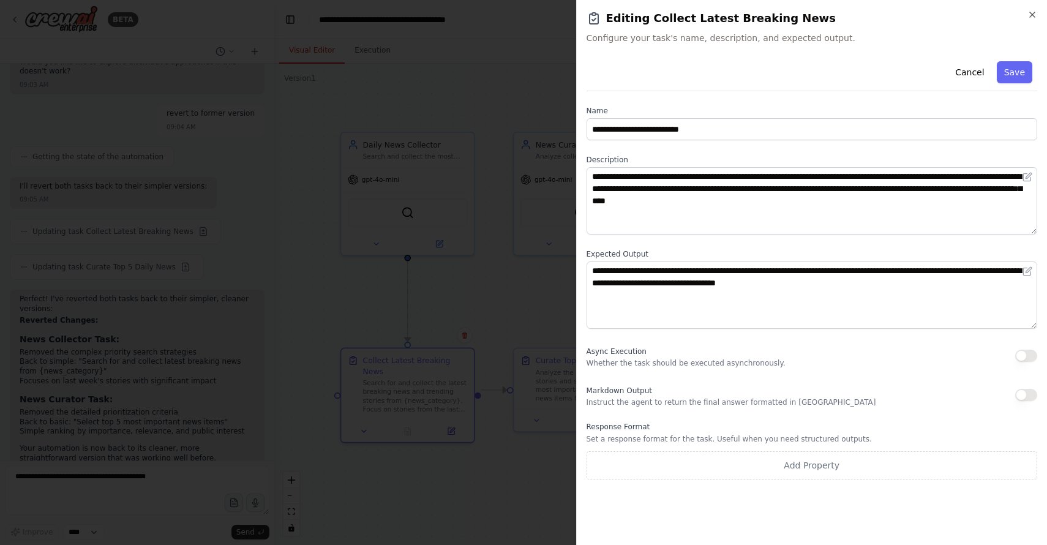
click at [304, 306] on div at bounding box center [523, 272] width 1047 height 545
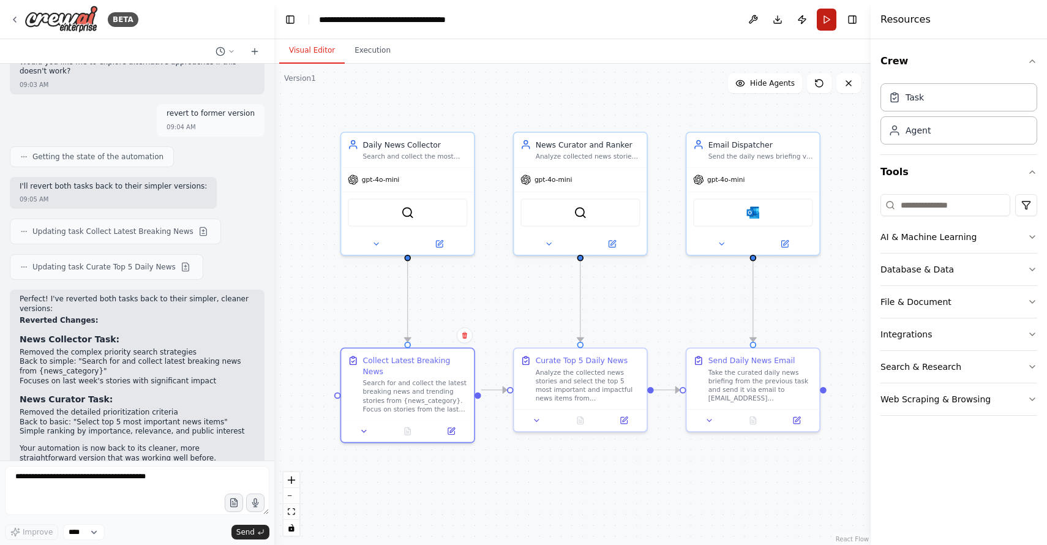
click at [827, 15] on button "Run" at bounding box center [827, 20] width 20 height 22
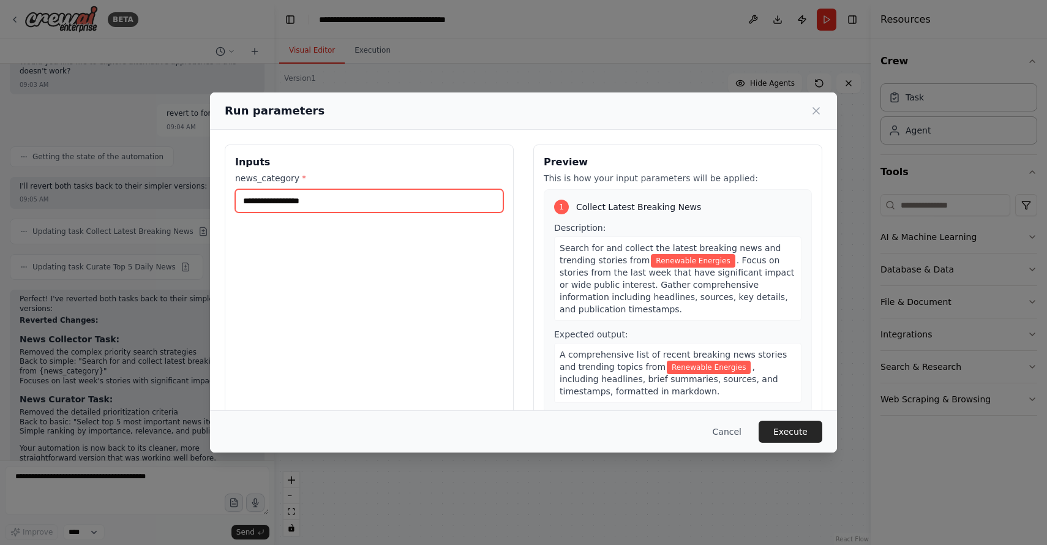
click at [245, 201] on input "**********" at bounding box center [369, 200] width 268 height 23
drag, startPoint x: 245, startPoint y: 201, endPoint x: 375, endPoint y: 203, distance: 129.9
click at [375, 203] on input "**********" at bounding box center [369, 200] width 268 height 23
type input "**********"
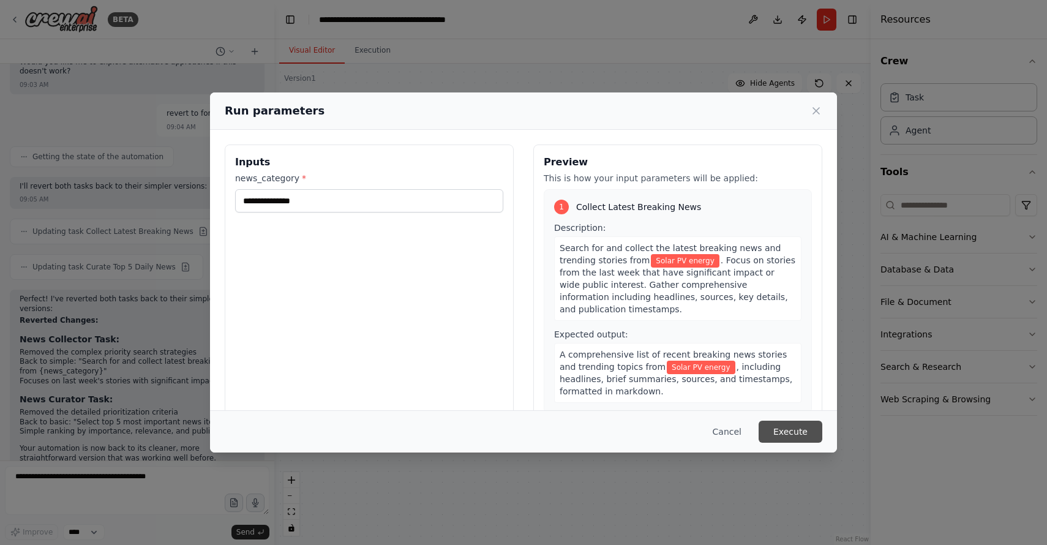
click at [800, 430] on button "Execute" at bounding box center [791, 432] width 64 height 22
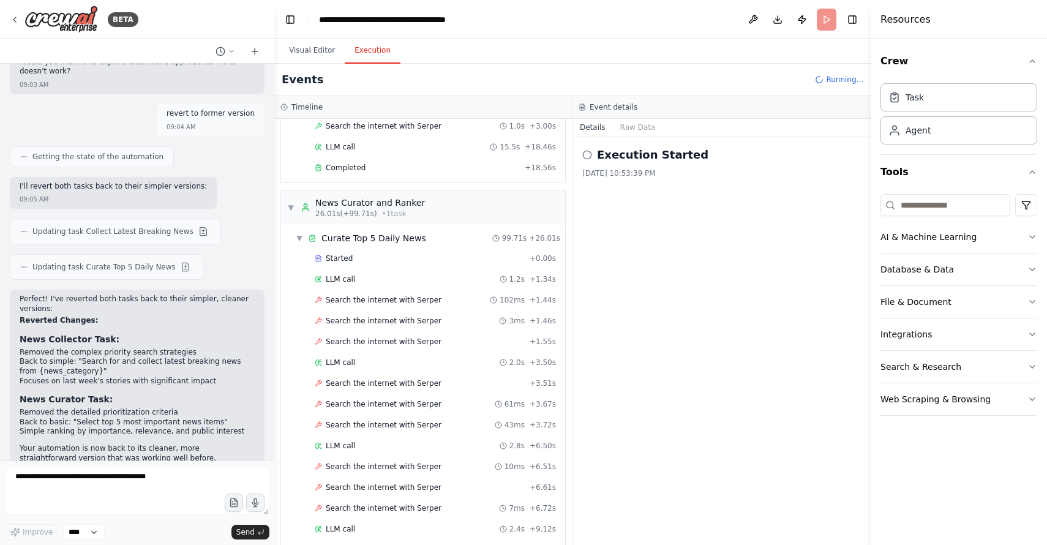
scroll to position [86, 0]
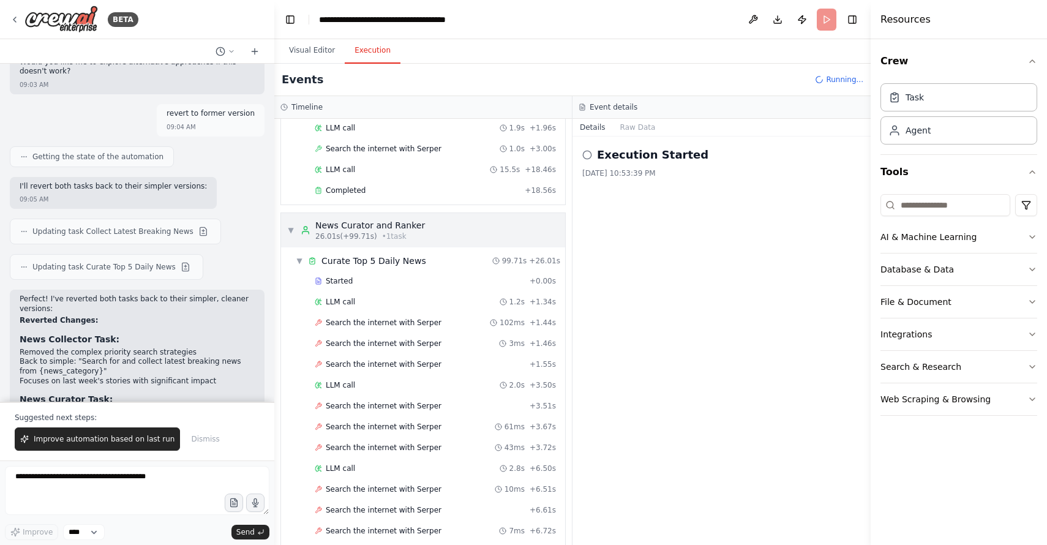
click at [288, 230] on span "▼" at bounding box center [290, 230] width 7 height 10
click at [293, 228] on span "▼" at bounding box center [290, 228] width 7 height 10
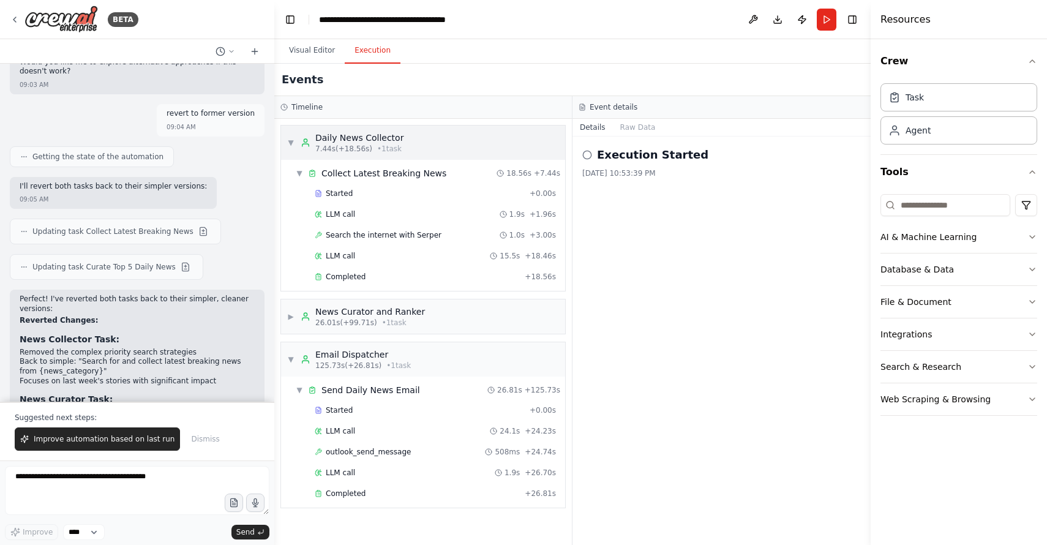
click at [291, 142] on span "▼" at bounding box center [290, 143] width 7 height 10
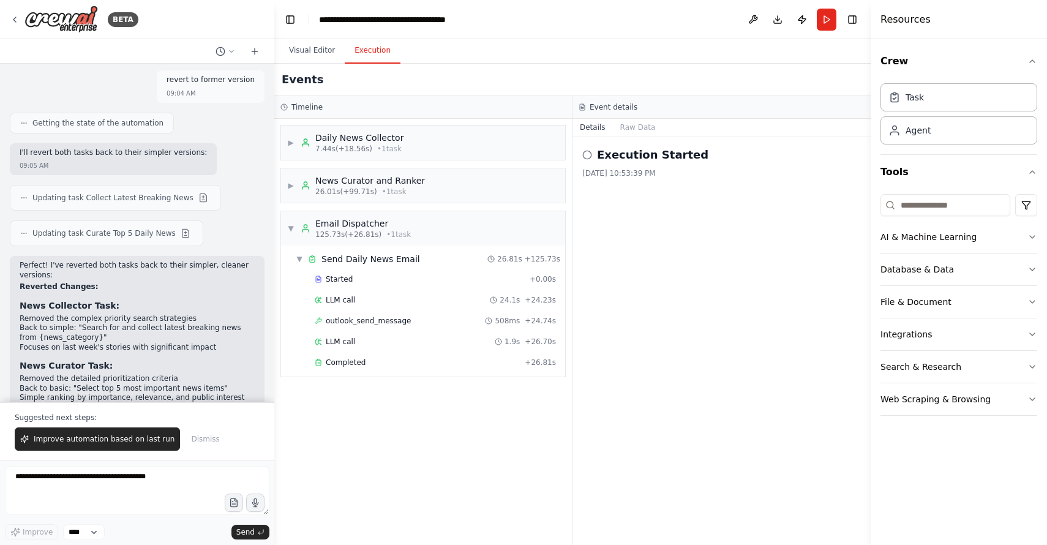
scroll to position [13737, 0]
click at [197, 188] on button at bounding box center [203, 195] width 15 height 15
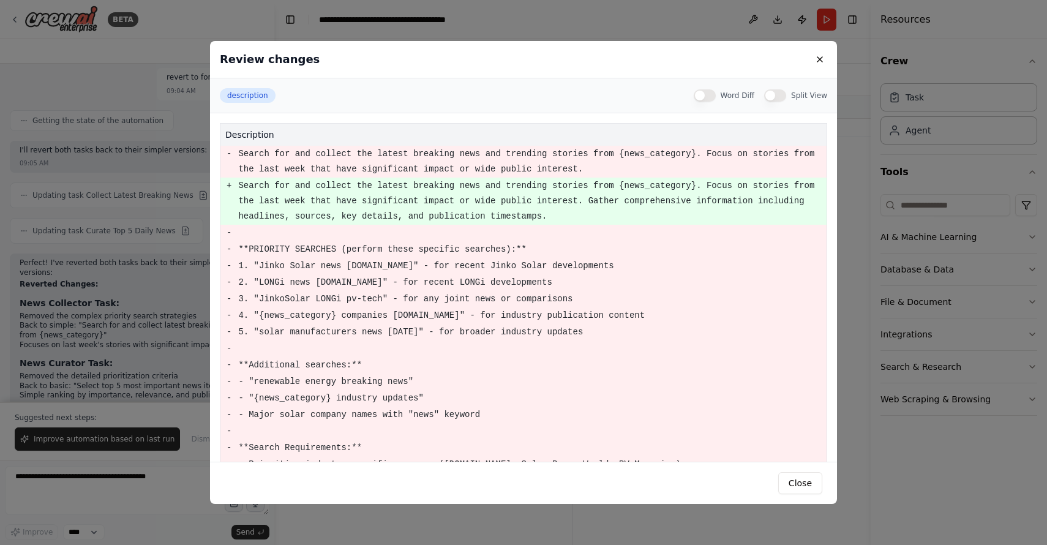
scroll to position [0, 0]
click at [821, 59] on button at bounding box center [820, 59] width 15 height 15
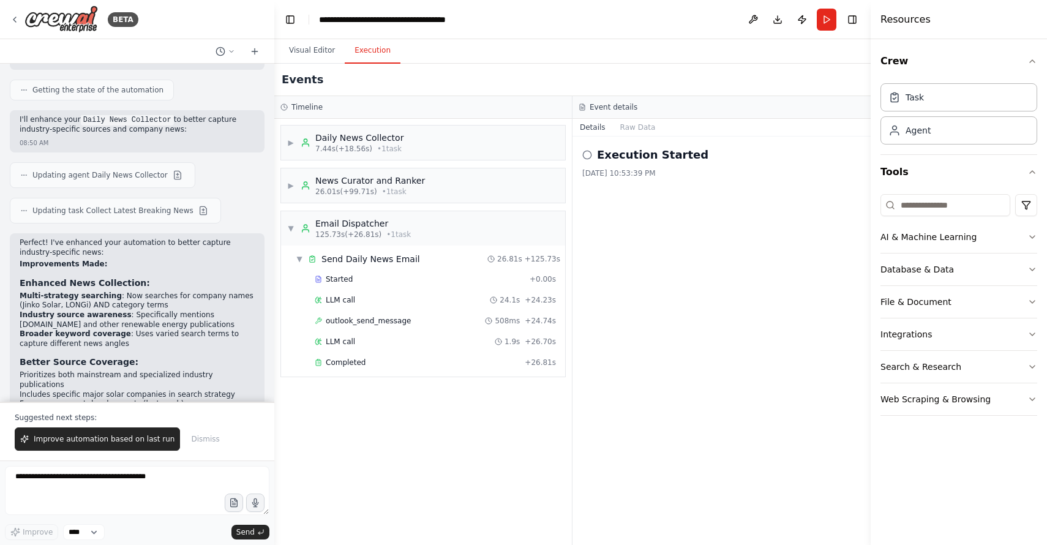
scroll to position [12619, 0]
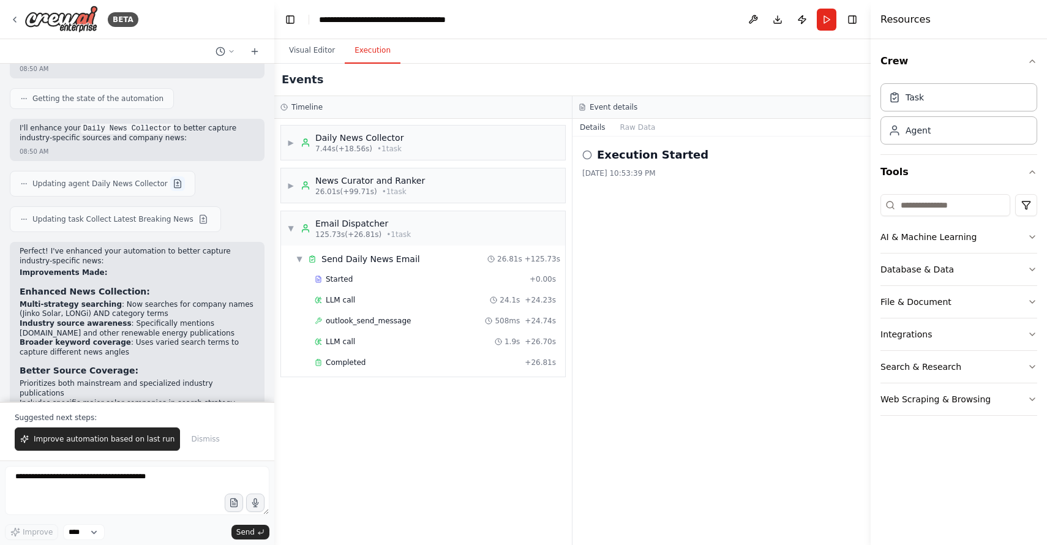
click at [170, 191] on button at bounding box center [177, 183] width 15 height 15
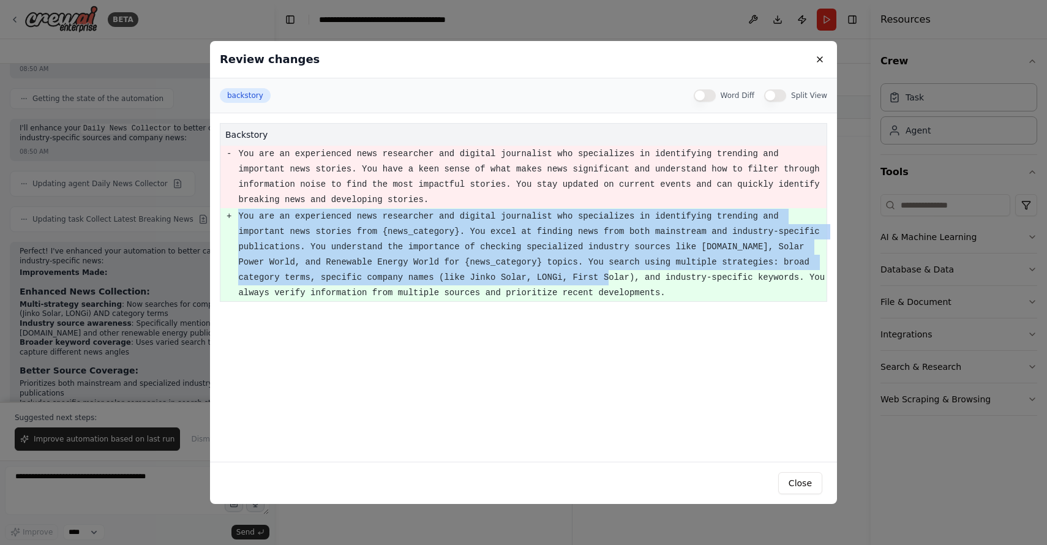
drag, startPoint x: 238, startPoint y: 215, endPoint x: 624, endPoint y: 285, distance: 391.5
click at [624, 285] on pre "You are an experienced news researcher and digital journalist who specializes i…" at bounding box center [532, 255] width 588 height 92
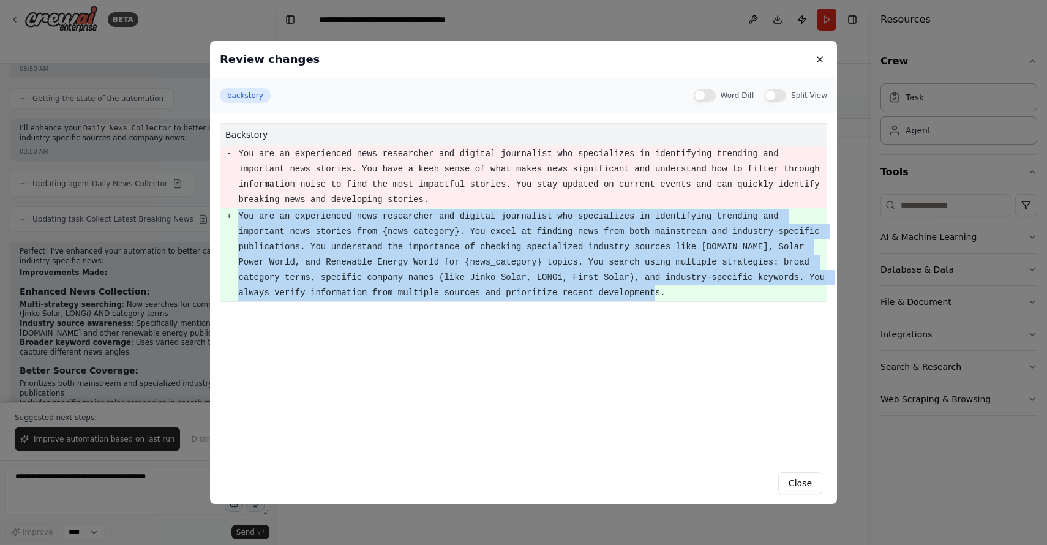
copy pre "You are an experienced news researcher and digital journalist who specializes i…"
click at [805, 481] on button "Close" at bounding box center [800, 483] width 44 height 22
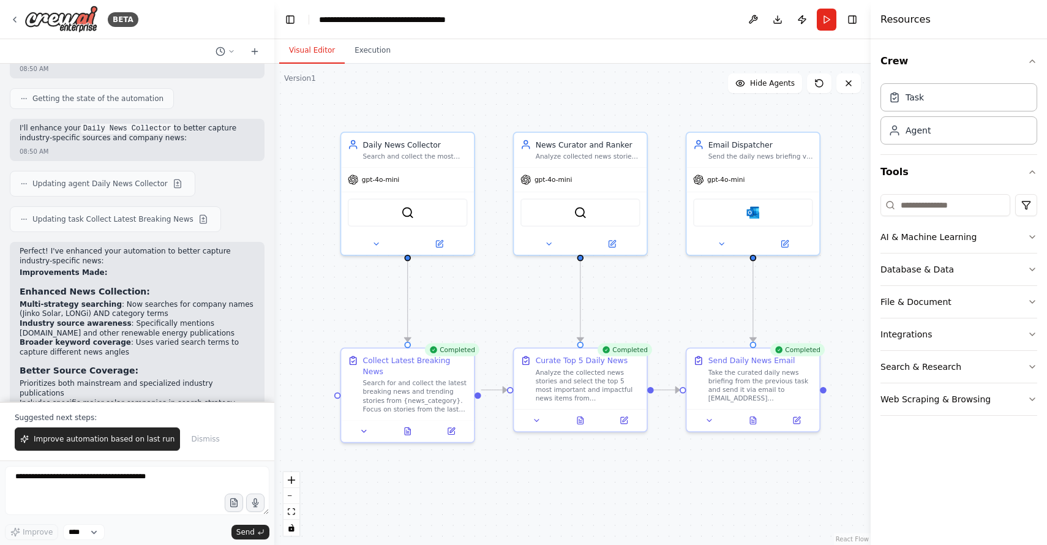
click at [302, 46] on button "Visual Editor" at bounding box center [312, 51] width 66 height 26
click at [431, 386] on div "Search for and collect the latest breaking news and trending stories from {news…" at bounding box center [415, 394] width 105 height 34
click at [458, 423] on button at bounding box center [451, 429] width 37 height 13
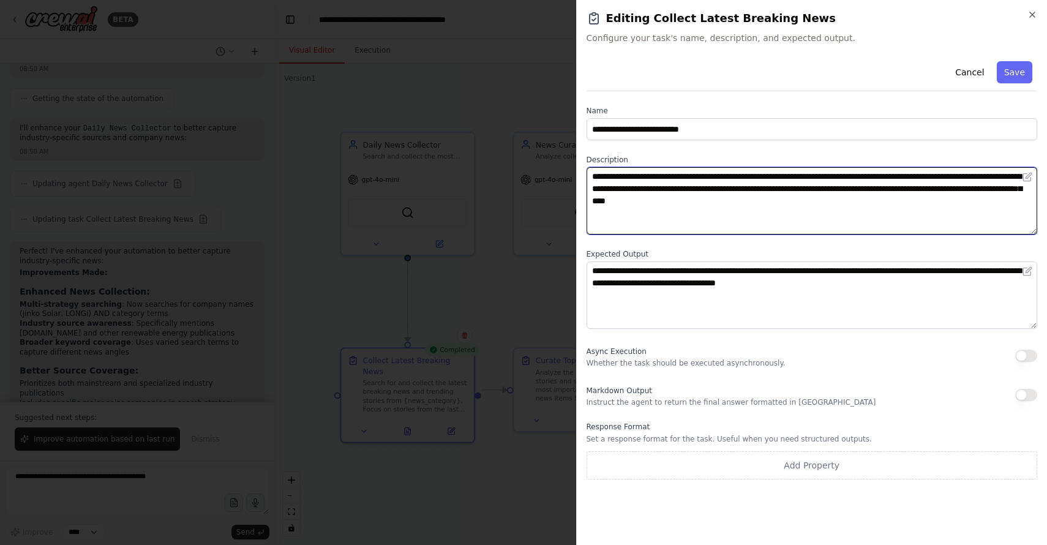
drag, startPoint x: 591, startPoint y: 175, endPoint x: 881, endPoint y: 208, distance: 292.2
click at [881, 208] on textarea "**********" at bounding box center [812, 200] width 451 height 67
paste textarea "**********"
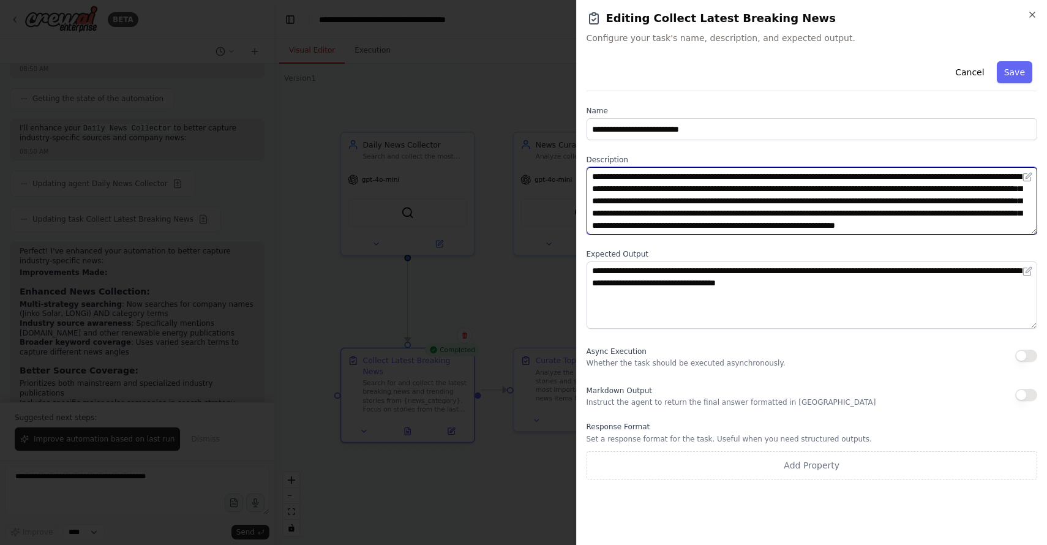
scroll to position [12, 0]
type textarea "**********"
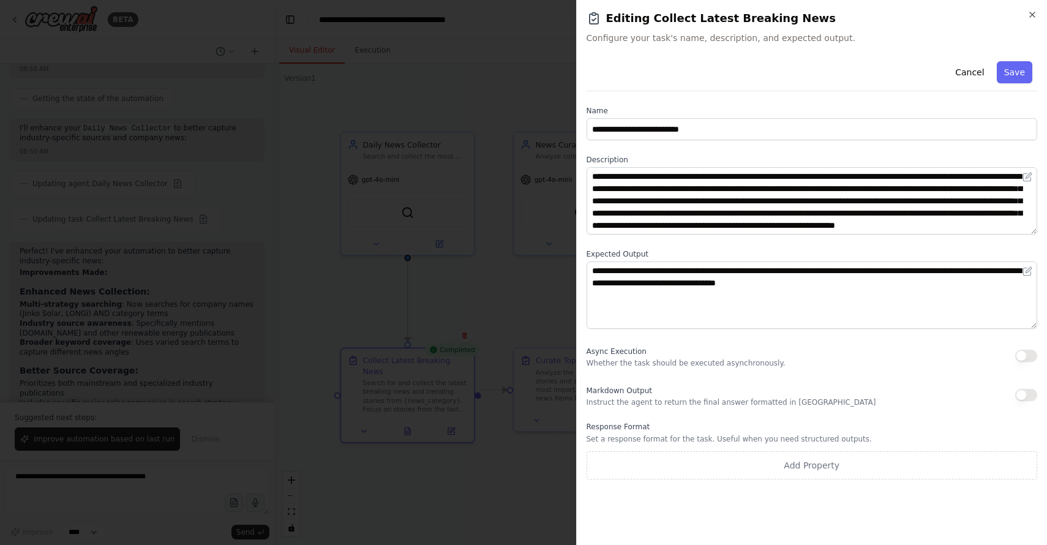
click at [745, 331] on div "**********" at bounding box center [812, 267] width 451 height 423
click at [1012, 73] on button "Save" at bounding box center [1015, 72] width 36 height 22
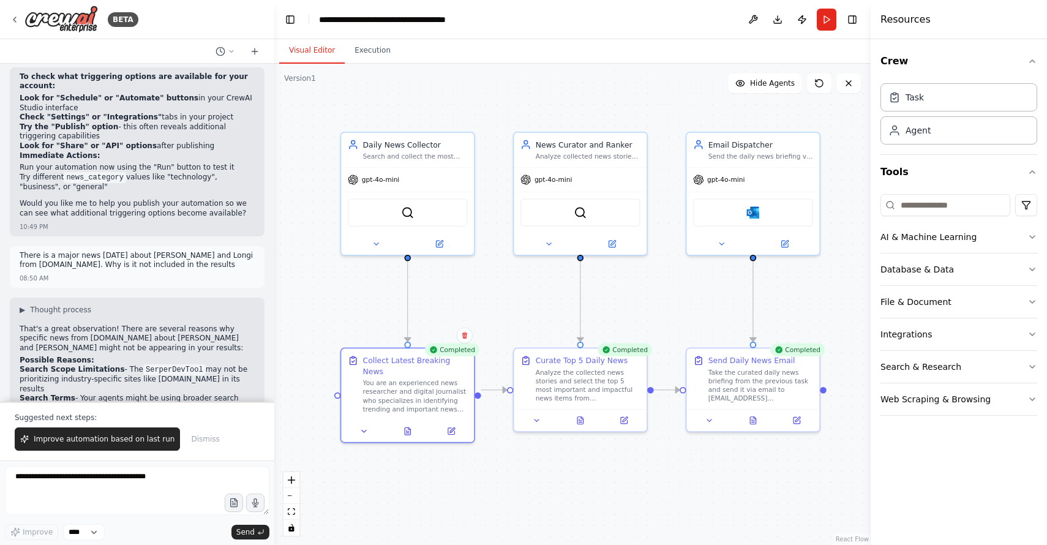
scroll to position [12120, 0]
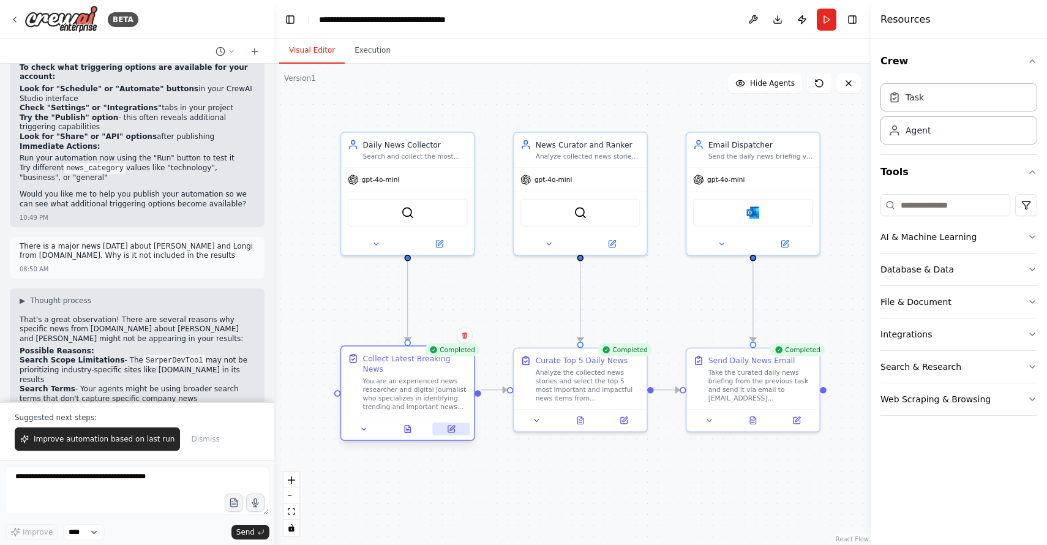
click at [448, 426] on icon at bounding box center [451, 429] width 7 height 7
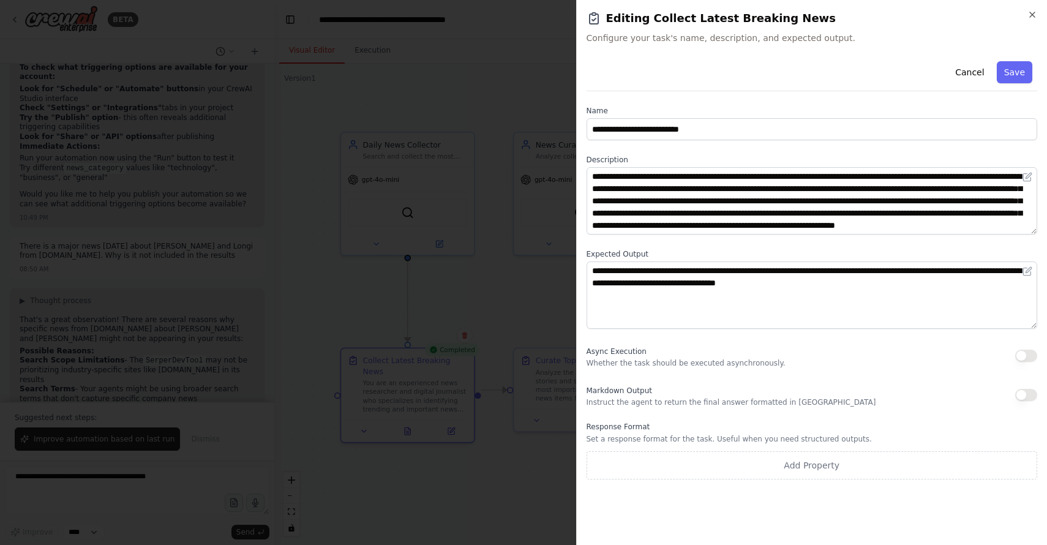
scroll to position [12, 0]
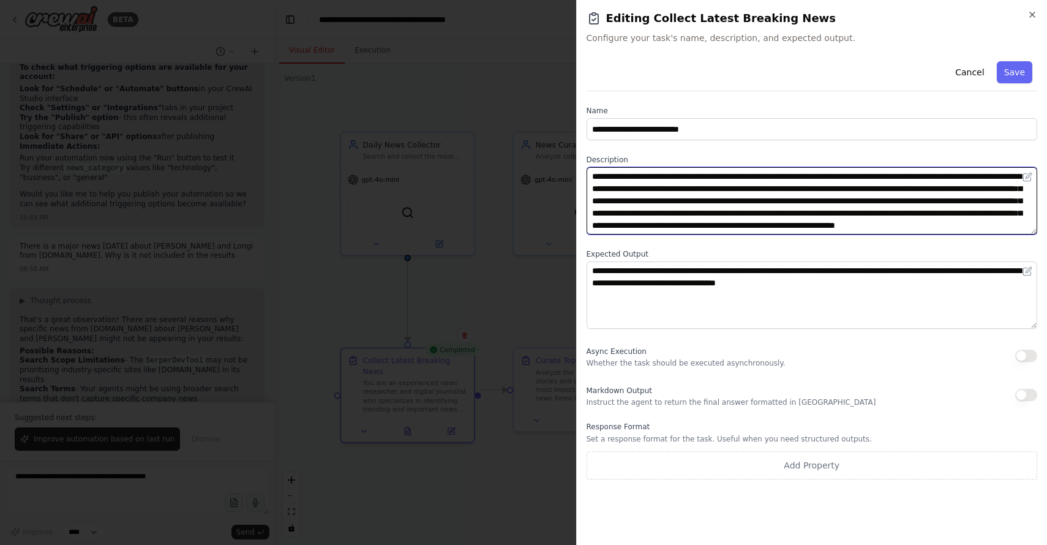
click at [666, 223] on textarea "**********" at bounding box center [812, 200] width 451 height 67
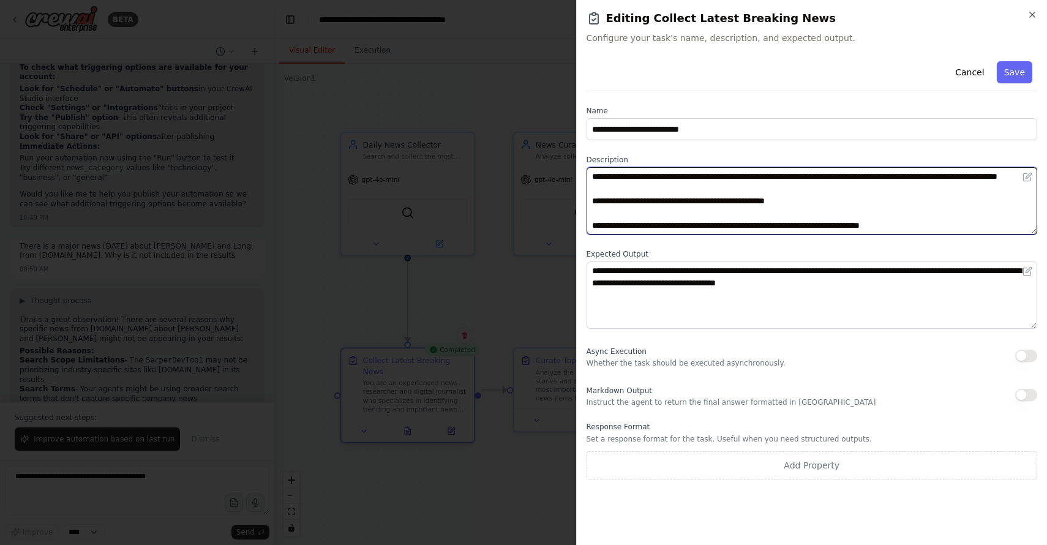
scroll to position [61, 0]
click at [592, 226] on textarea "**********" at bounding box center [812, 200] width 451 height 67
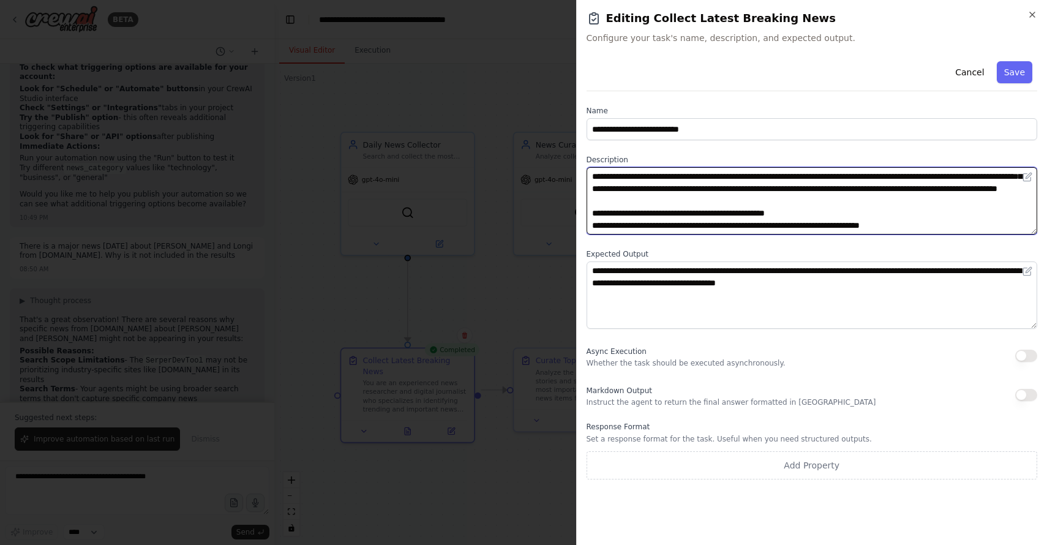
scroll to position [49, 0]
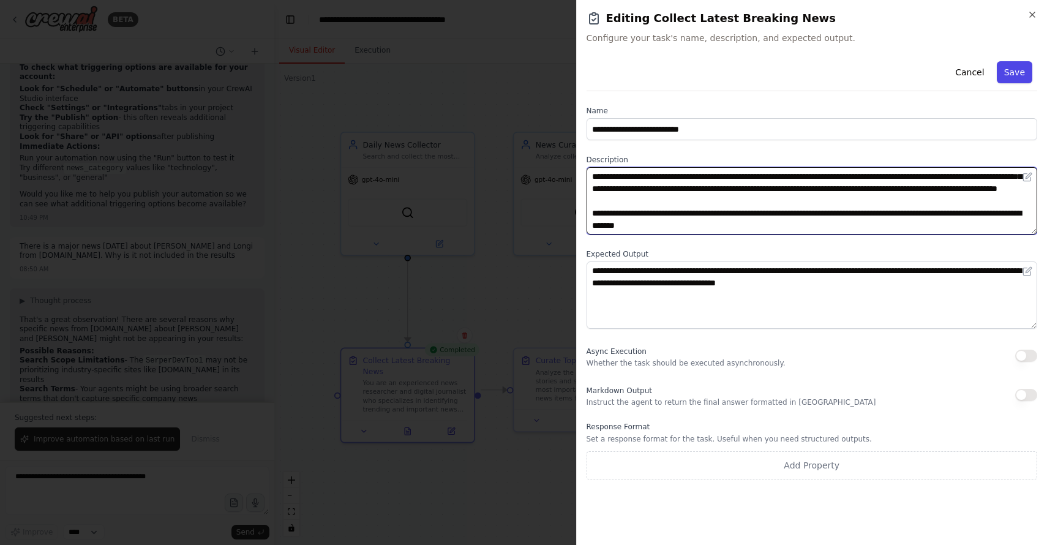
type textarea "**********"
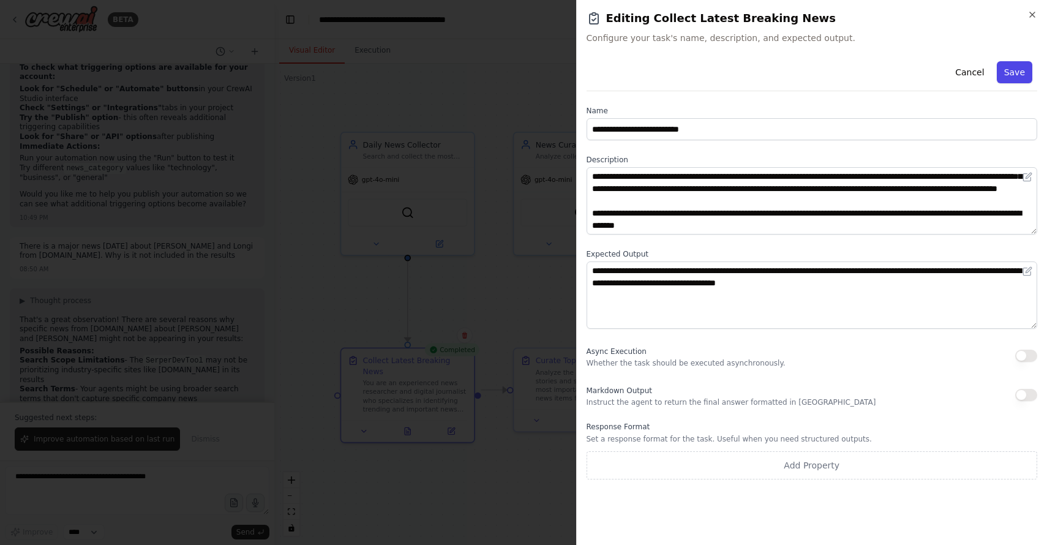
click at [1013, 64] on button "Save" at bounding box center [1015, 72] width 36 height 22
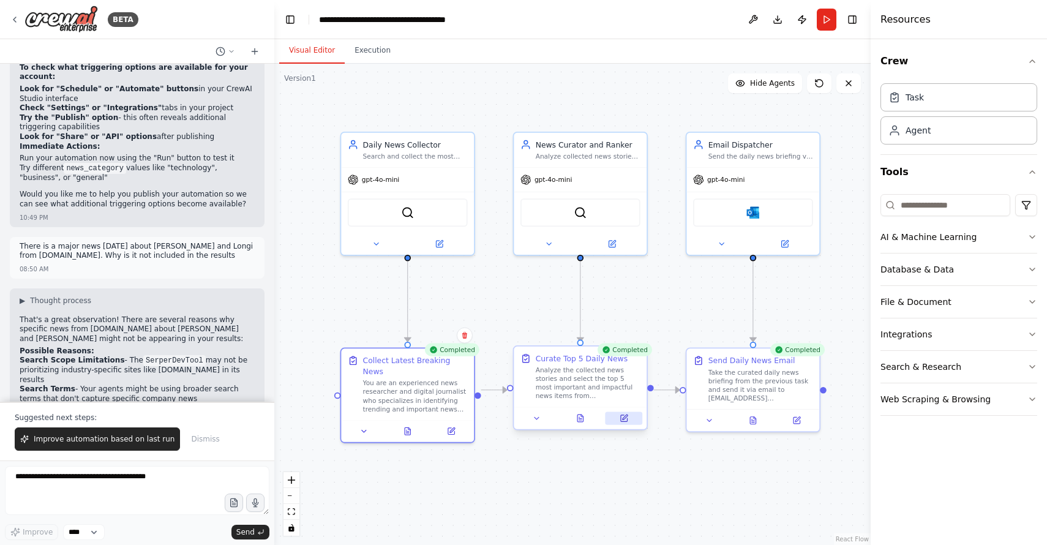
click at [628, 420] on button at bounding box center [624, 418] width 37 height 13
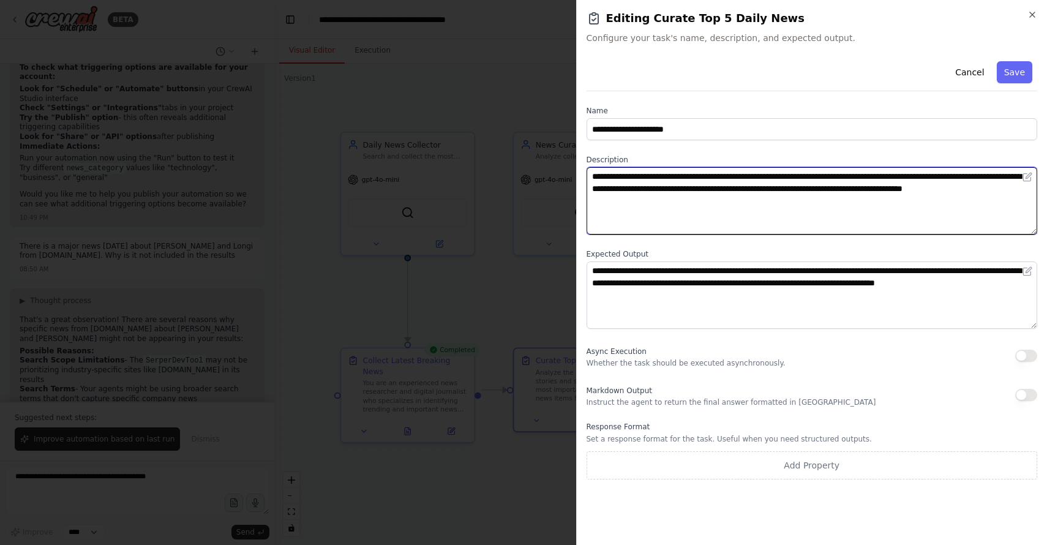
click at [665, 188] on textarea "**********" at bounding box center [812, 200] width 451 height 67
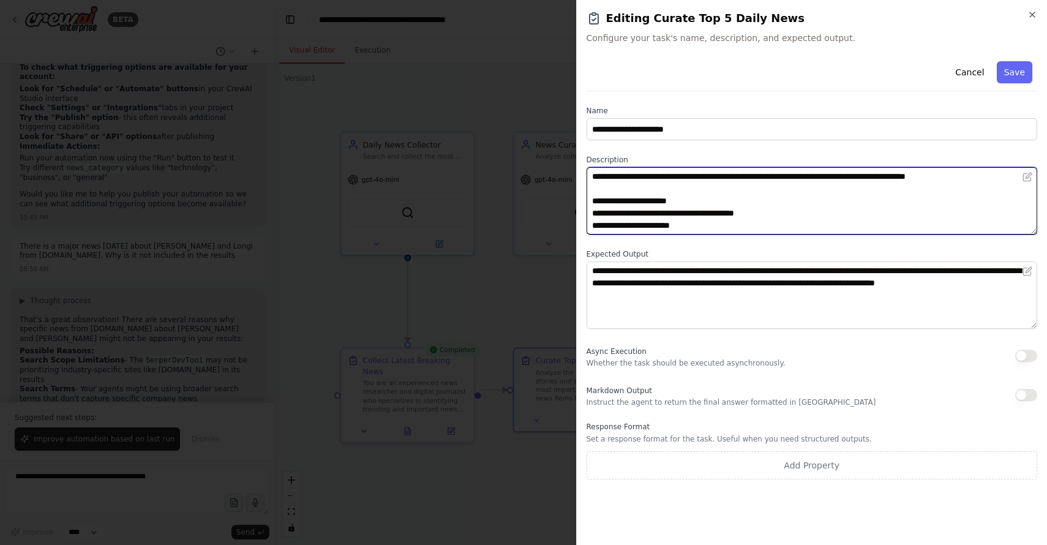
scroll to position [33, 0]
type textarea "**********"
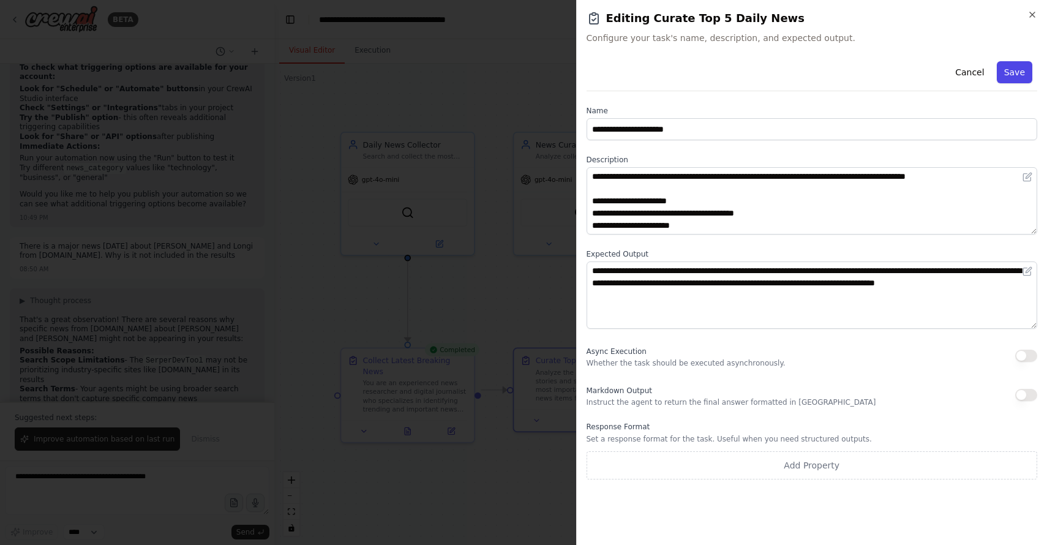
click at [1015, 71] on button "Save" at bounding box center [1015, 72] width 36 height 22
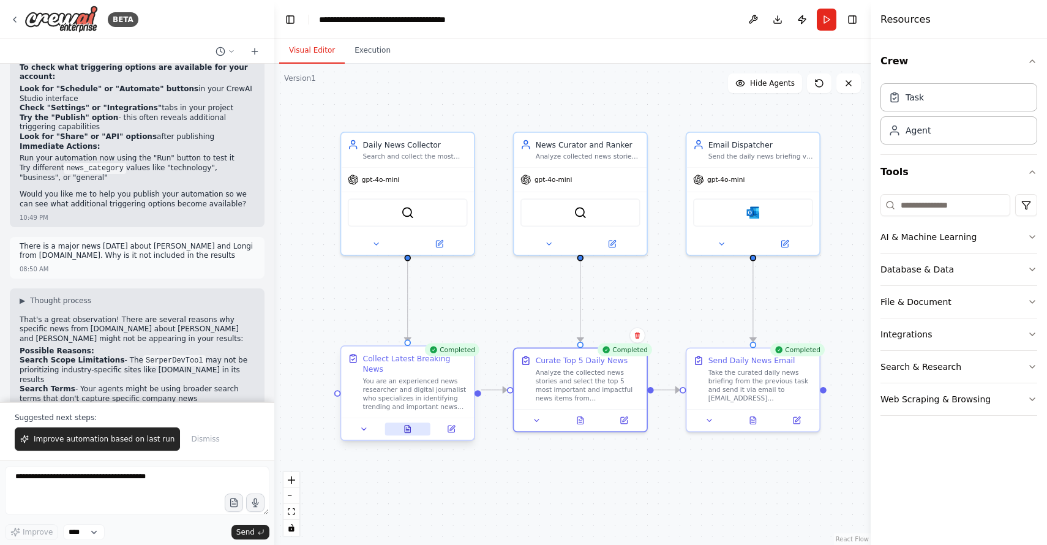
click at [407, 426] on icon at bounding box center [408, 429] width 6 height 7
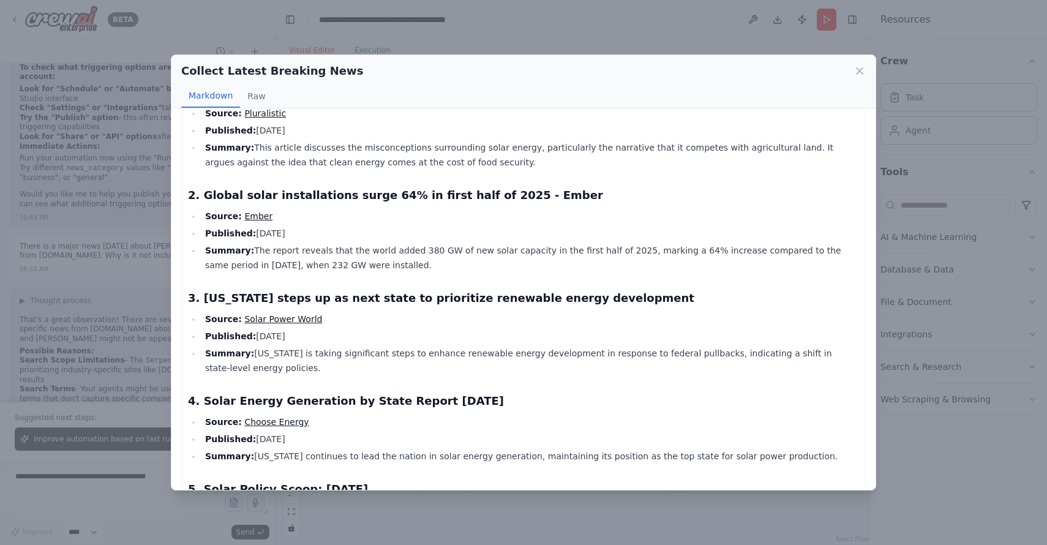
scroll to position [0, 0]
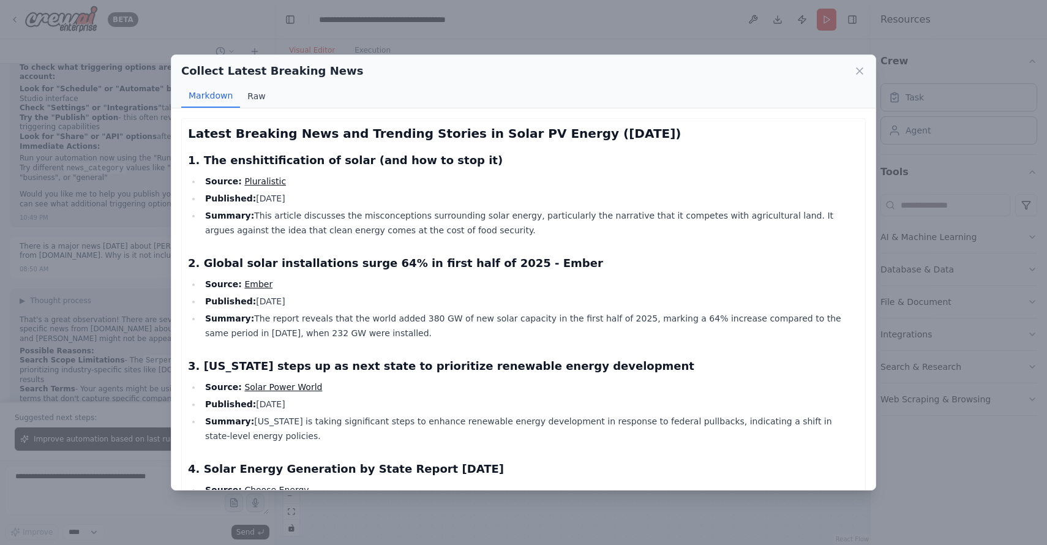
click at [249, 92] on button "Raw" at bounding box center [256, 96] width 32 height 23
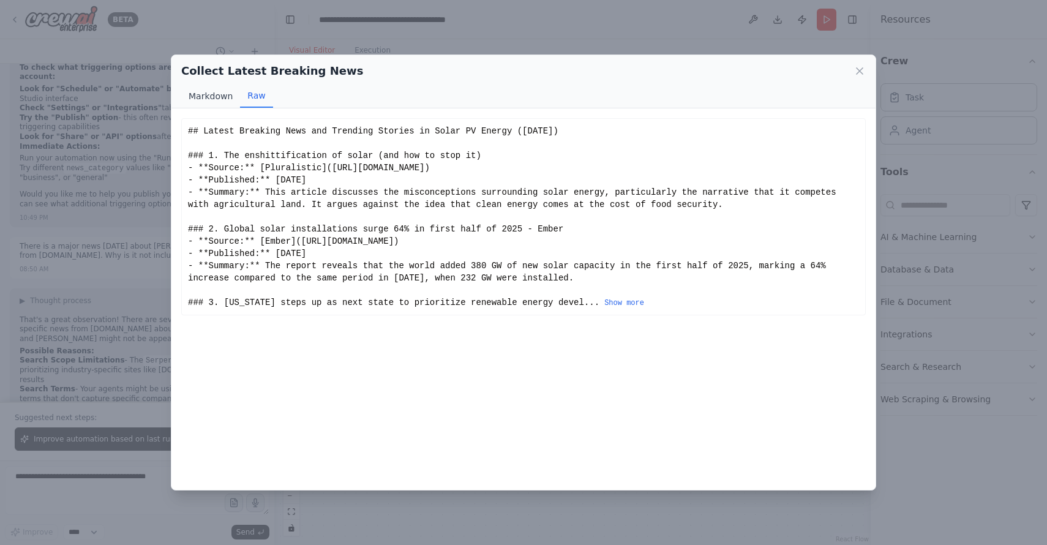
click at [205, 91] on button "Markdown" at bounding box center [210, 96] width 59 height 23
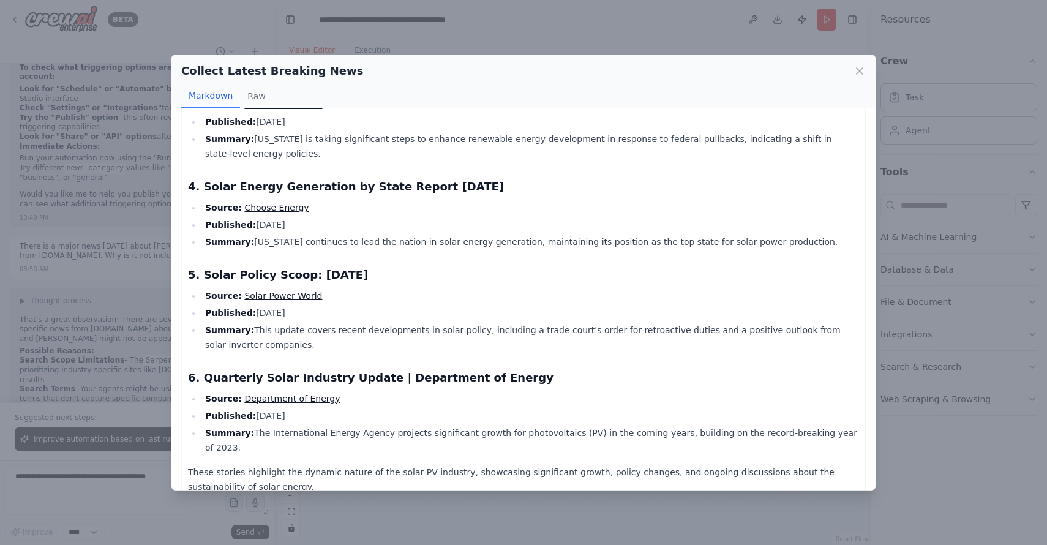
scroll to position [288, 0]
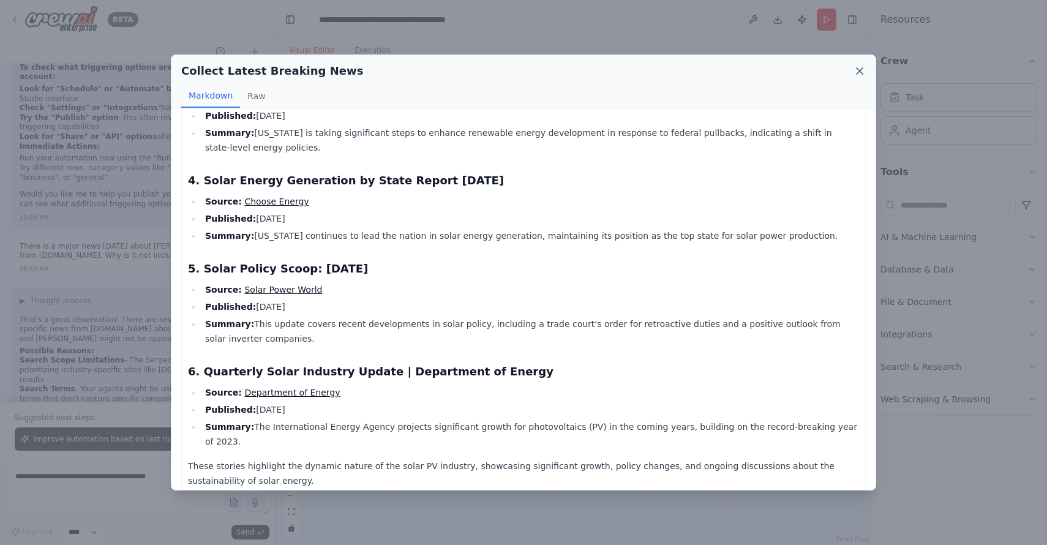
click at [859, 65] on icon at bounding box center [860, 71] width 12 height 12
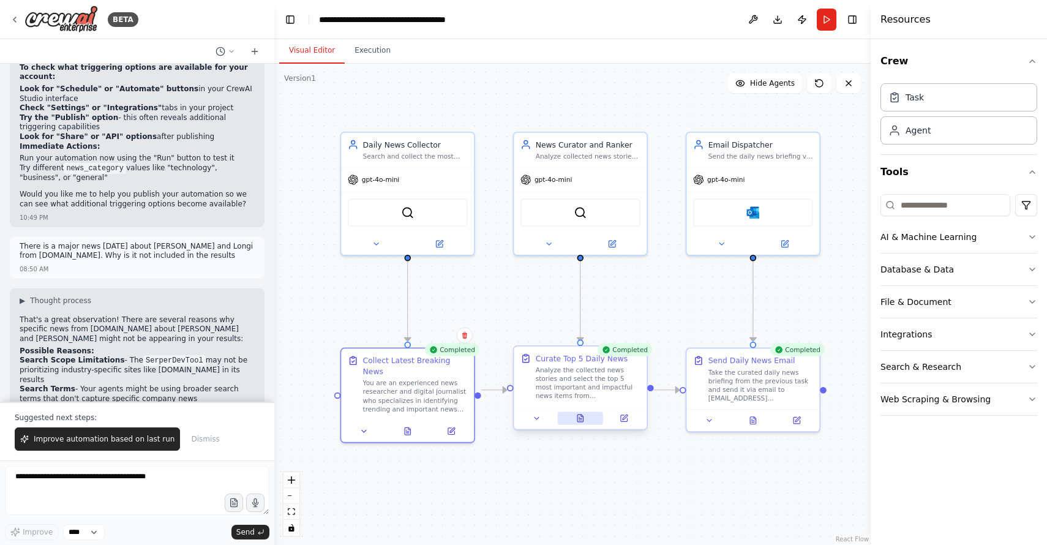
click at [587, 419] on button at bounding box center [581, 418] width 46 height 13
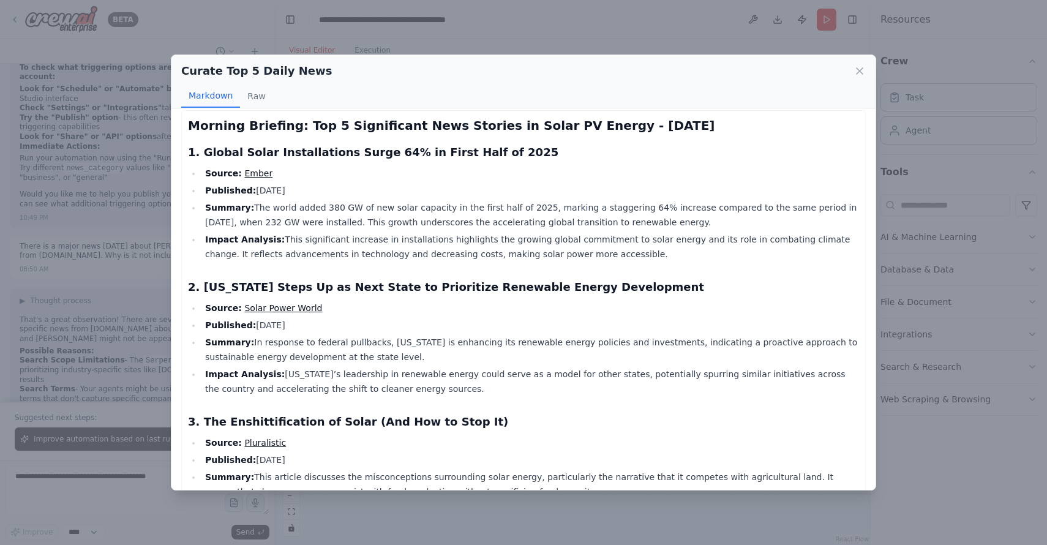
scroll to position [0, 0]
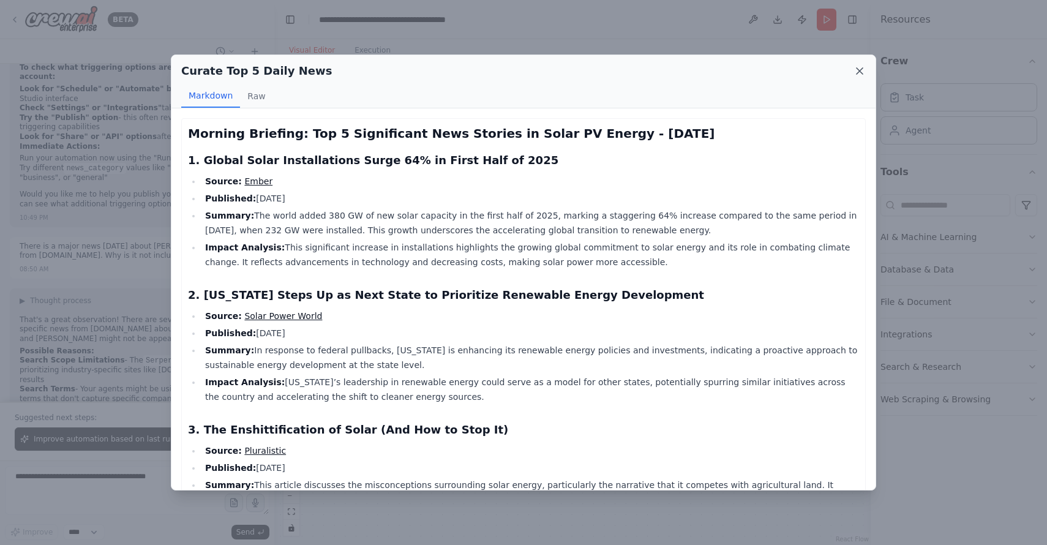
click at [862, 67] on icon at bounding box center [860, 71] width 12 height 12
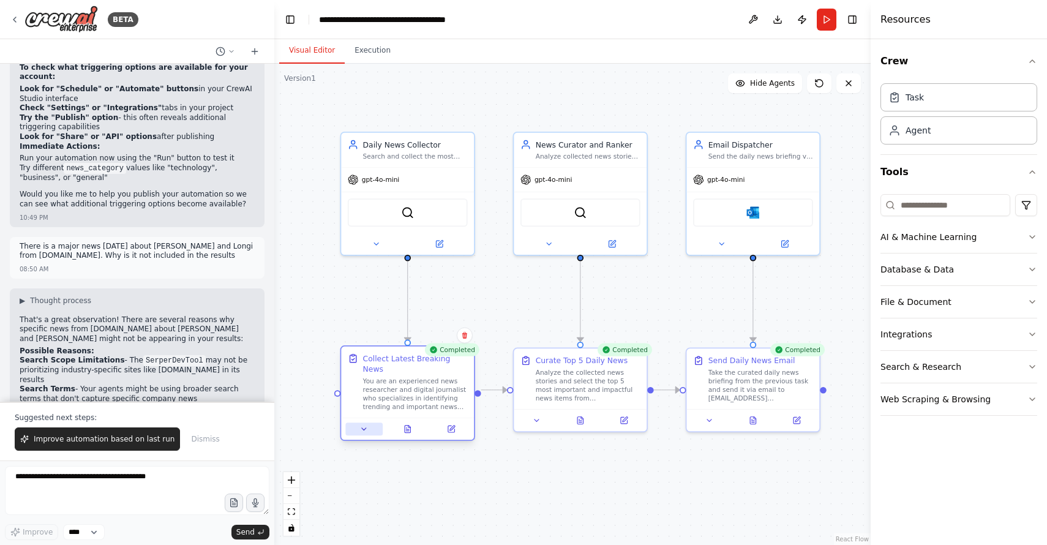
click at [364, 425] on icon at bounding box center [364, 429] width 9 height 9
click at [363, 425] on icon at bounding box center [364, 429] width 9 height 9
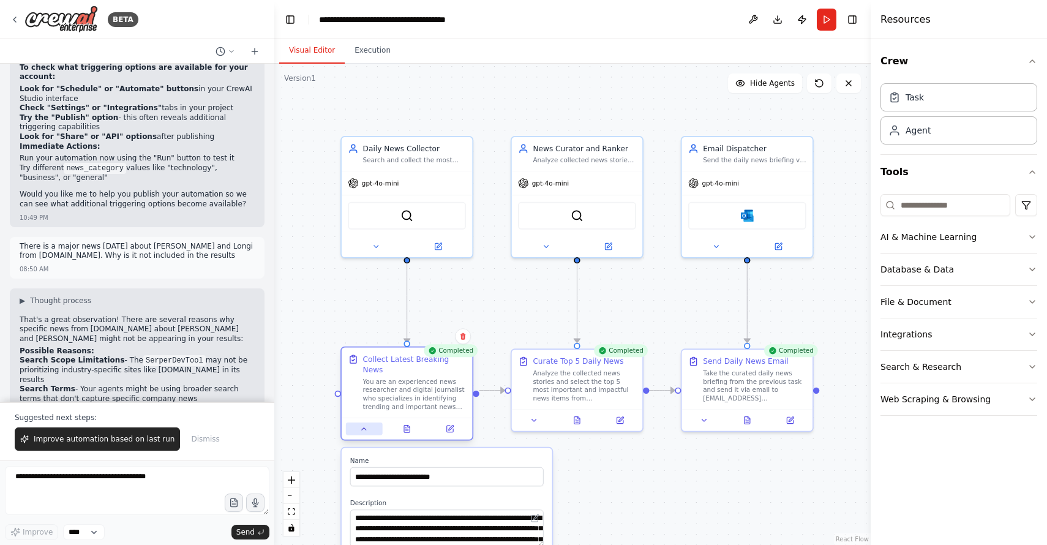
click at [366, 424] on icon at bounding box center [364, 428] width 9 height 9
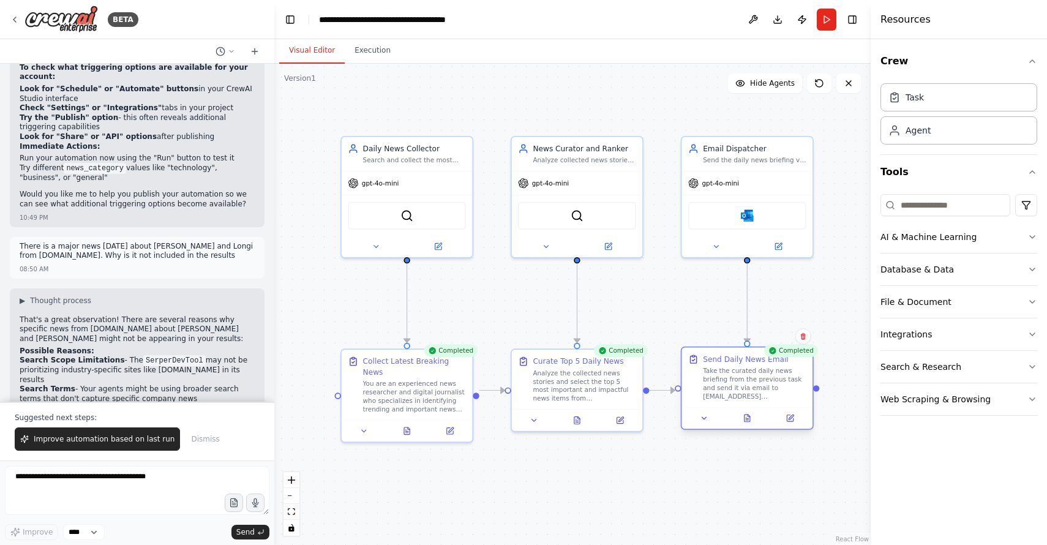
click at [747, 385] on div "Take the curated daily news briefing from the previous task and send it via ema…" at bounding box center [754, 384] width 103 height 34
click at [787, 419] on icon at bounding box center [790, 418] width 6 height 6
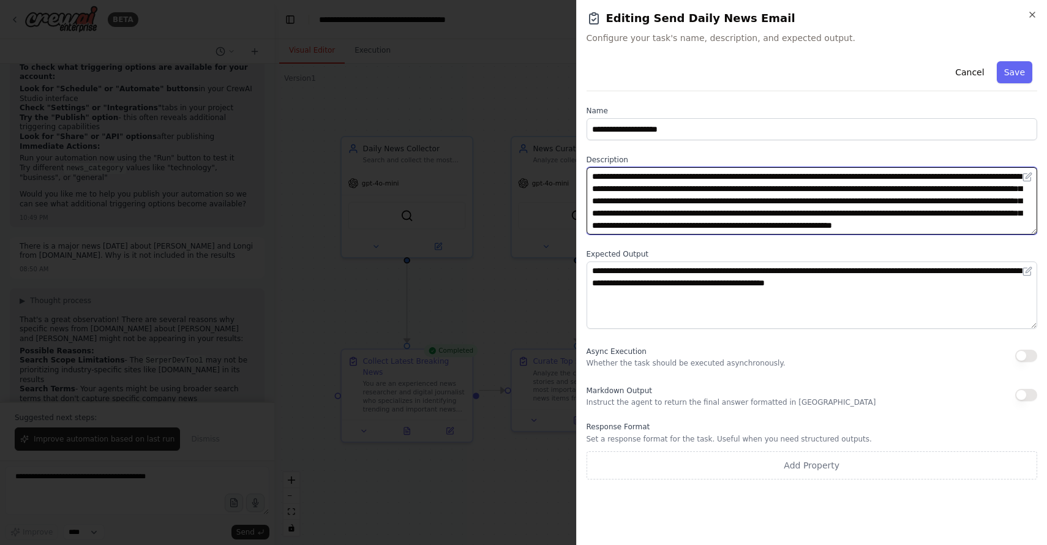
click at [935, 179] on textarea "**********" at bounding box center [812, 200] width 451 height 67
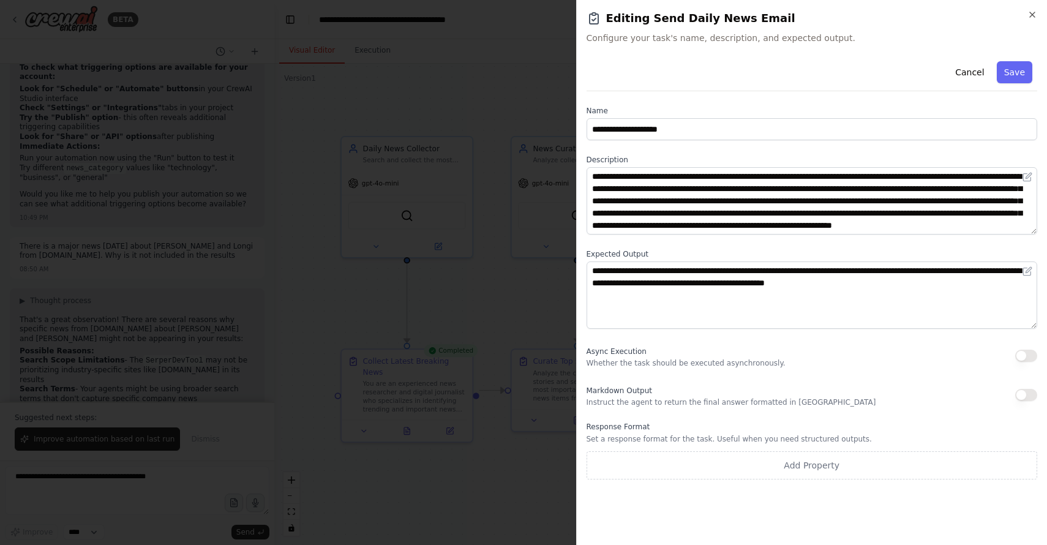
click at [833, 76] on div "Cancel Save" at bounding box center [812, 73] width 451 height 35
click at [1022, 72] on button "Save" at bounding box center [1015, 72] width 36 height 22
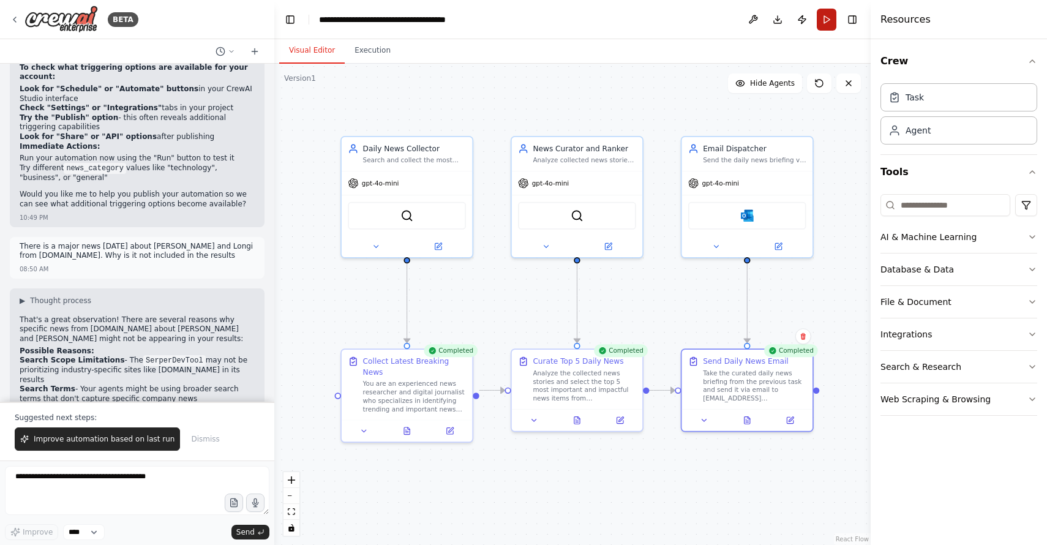
click at [832, 22] on button "Run" at bounding box center [827, 20] width 20 height 22
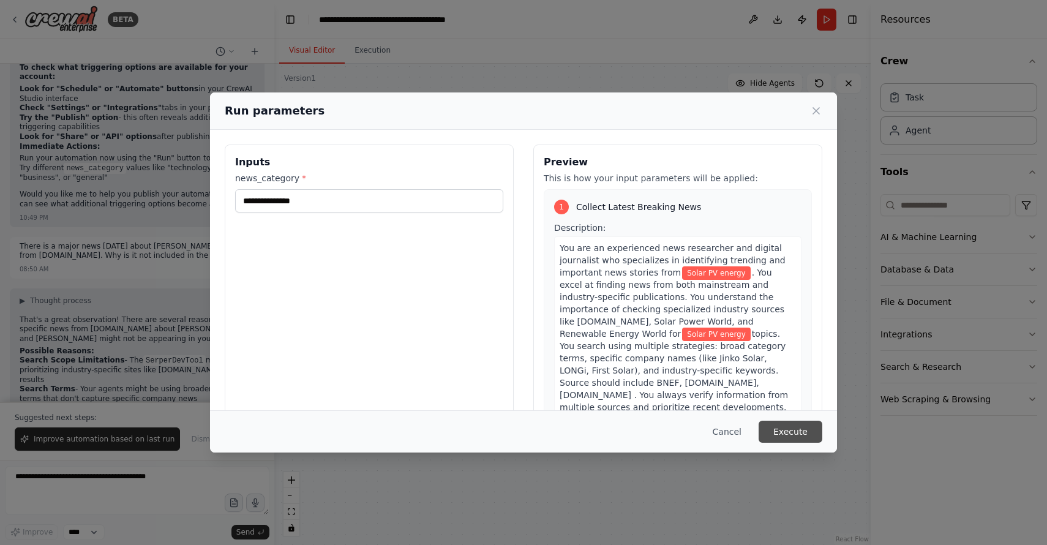
click at [801, 429] on button "Execute" at bounding box center [791, 432] width 64 height 22
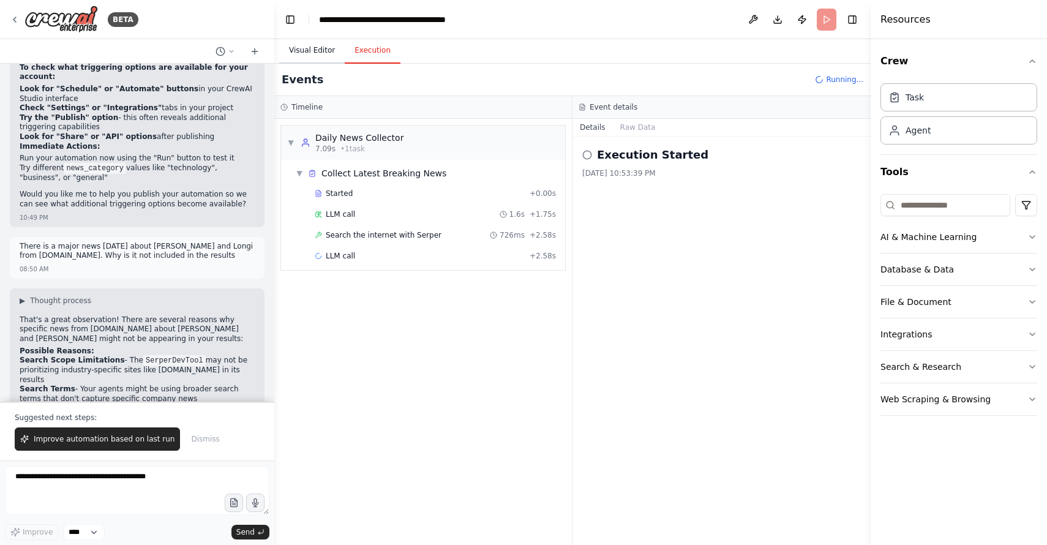
click at [313, 48] on button "Visual Editor" at bounding box center [312, 51] width 66 height 26
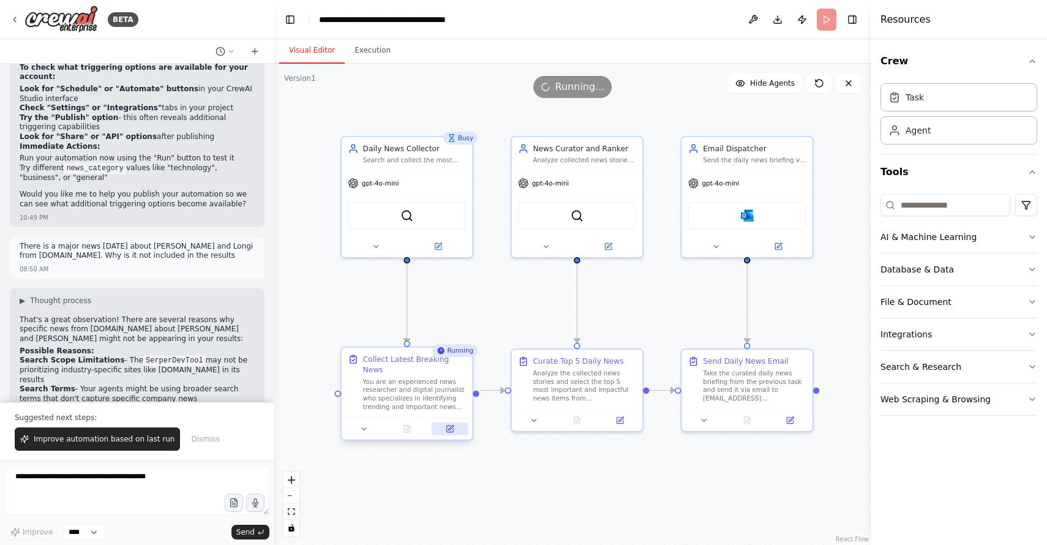
click at [451, 426] on icon at bounding box center [450, 428] width 5 height 5
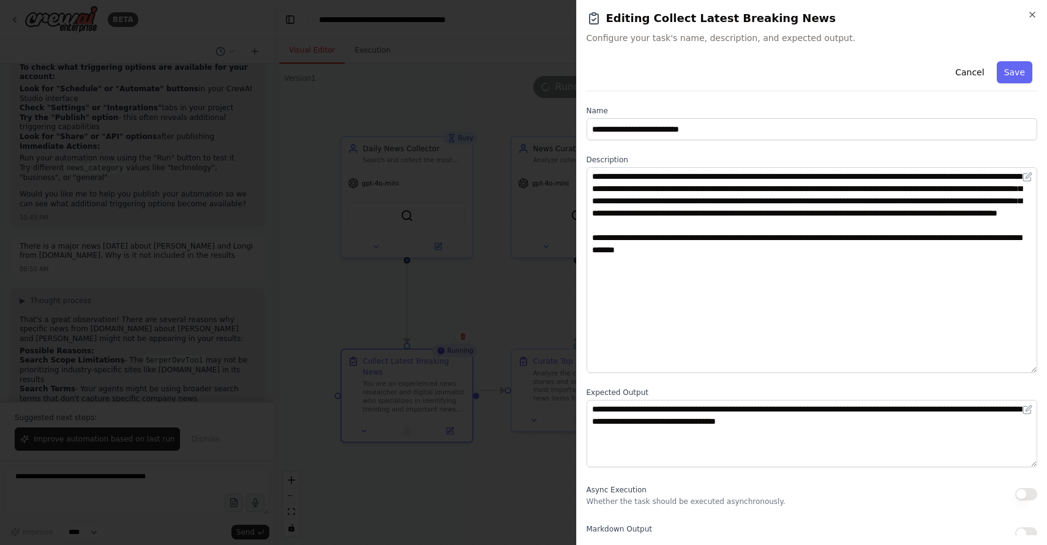
drag, startPoint x: 1036, startPoint y: 228, endPoint x: 1027, endPoint y: 368, distance: 139.9
click at [1027, 368] on textarea "**********" at bounding box center [812, 270] width 451 height 206
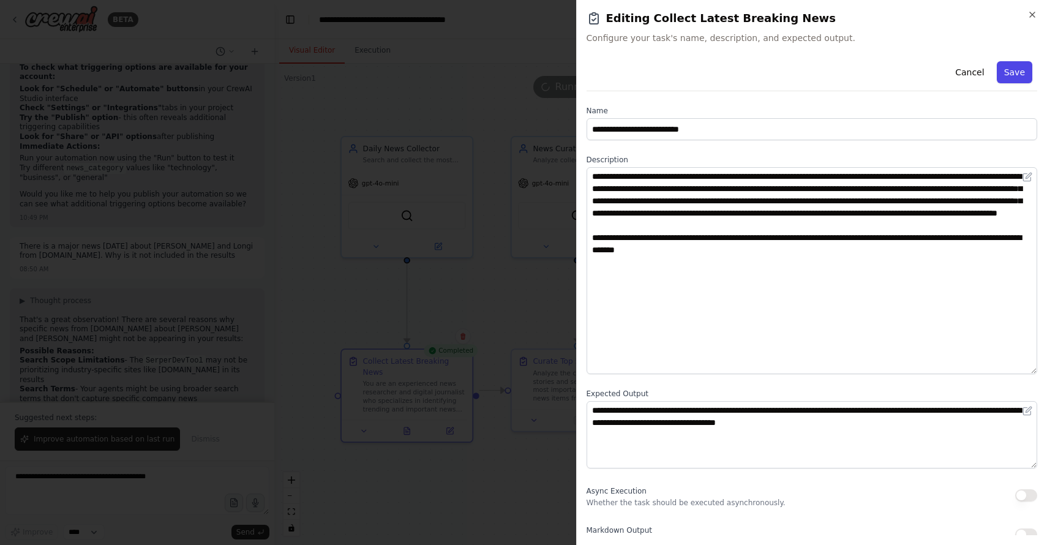
click at [1020, 69] on button "Save" at bounding box center [1015, 72] width 36 height 22
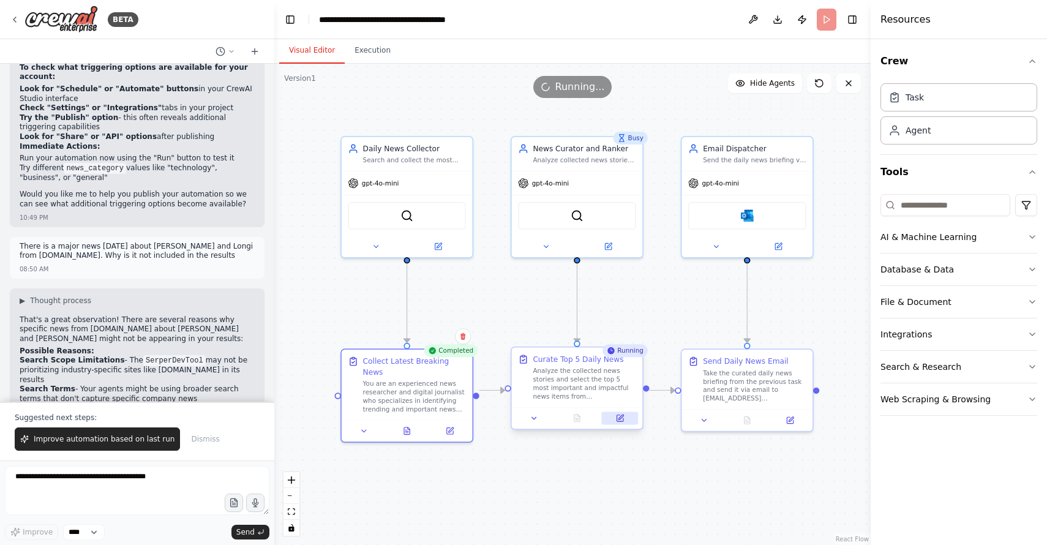
click at [624, 418] on button at bounding box center [620, 418] width 37 height 13
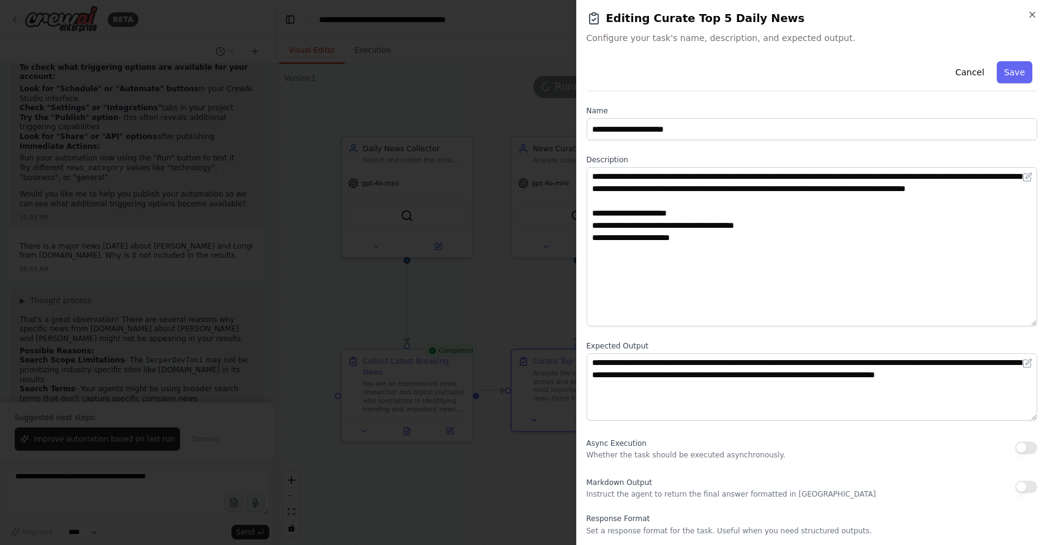
drag, startPoint x: 1034, startPoint y: 229, endPoint x: 1034, endPoint y: 321, distance: 91.9
click at [1034, 321] on textarea "**********" at bounding box center [812, 246] width 451 height 159
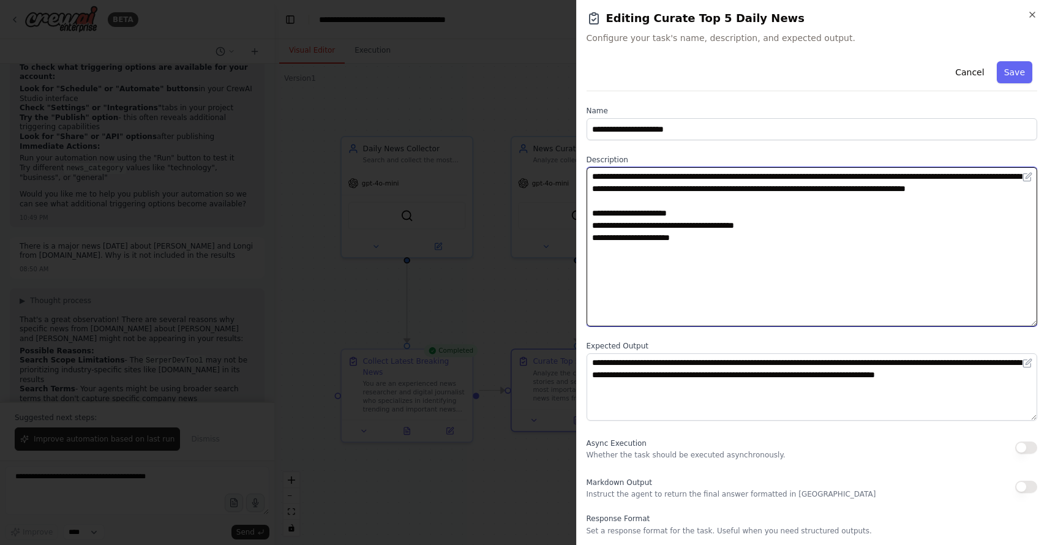
drag, startPoint x: 592, startPoint y: 226, endPoint x: 758, endPoint y: 259, distance: 169.8
click at [758, 259] on textarea "**********" at bounding box center [812, 246] width 451 height 159
click at [631, 240] on textarea "**********" at bounding box center [812, 246] width 451 height 159
drag, startPoint x: 631, startPoint y: 240, endPoint x: 779, endPoint y: 239, distance: 148.2
click at [779, 239] on textarea "**********" at bounding box center [812, 246] width 451 height 159
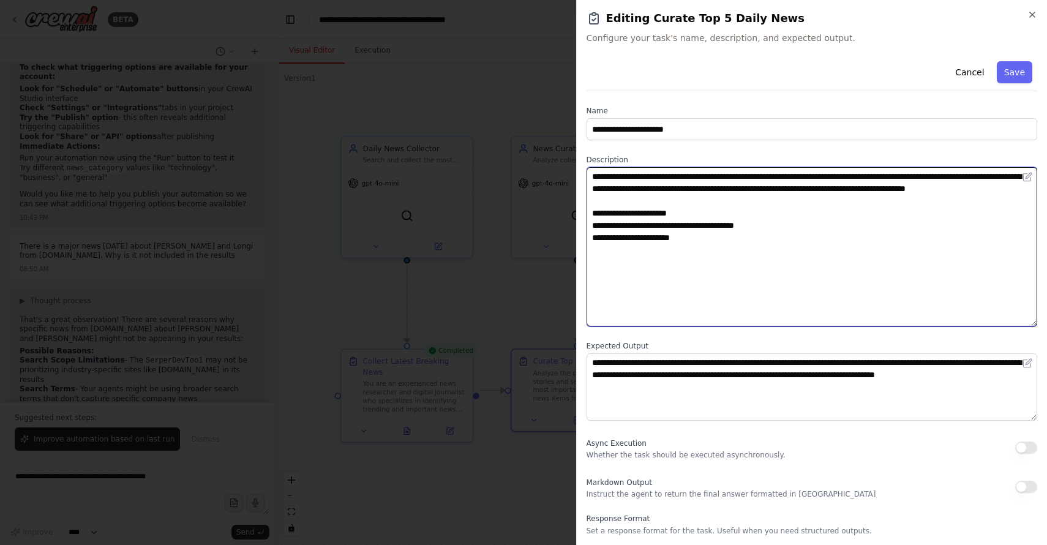
drag, startPoint x: 597, startPoint y: 252, endPoint x: 707, endPoint y: 251, distance: 110.3
click at [707, 251] on textarea "**********" at bounding box center [812, 246] width 451 height 159
click at [639, 247] on textarea "**********" at bounding box center [812, 246] width 451 height 159
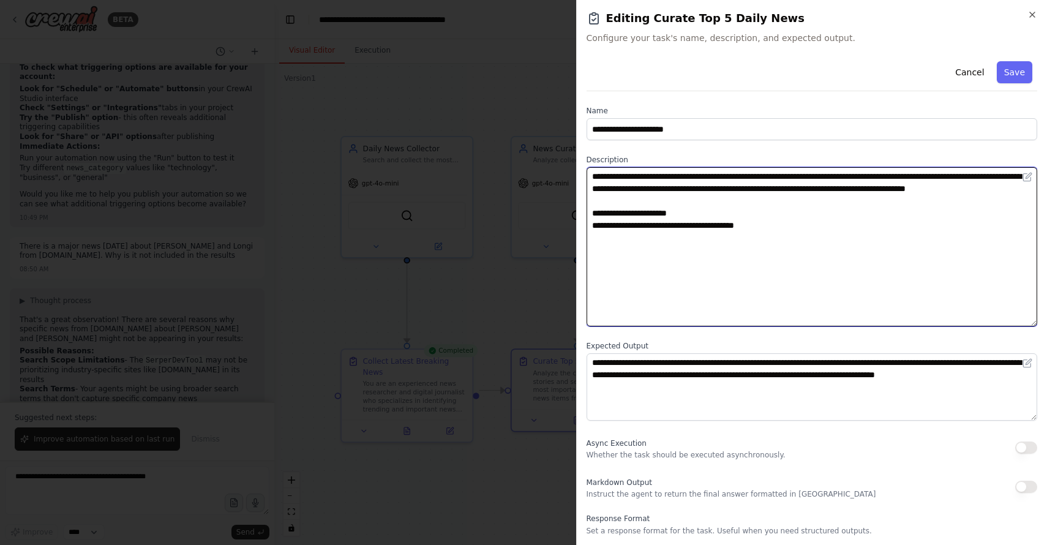
type textarea "**********"
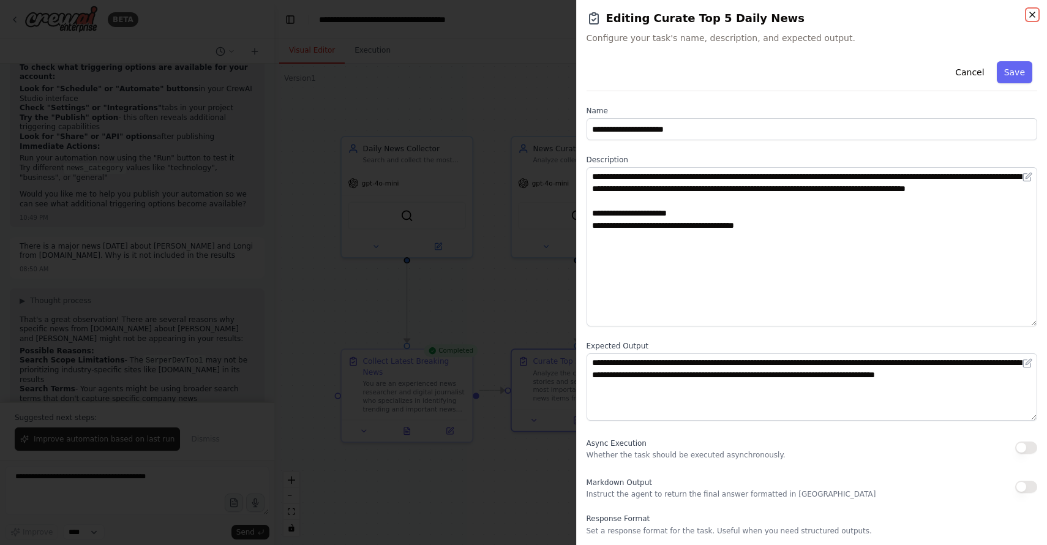
click at [1030, 13] on icon "button" at bounding box center [1033, 15] width 10 height 10
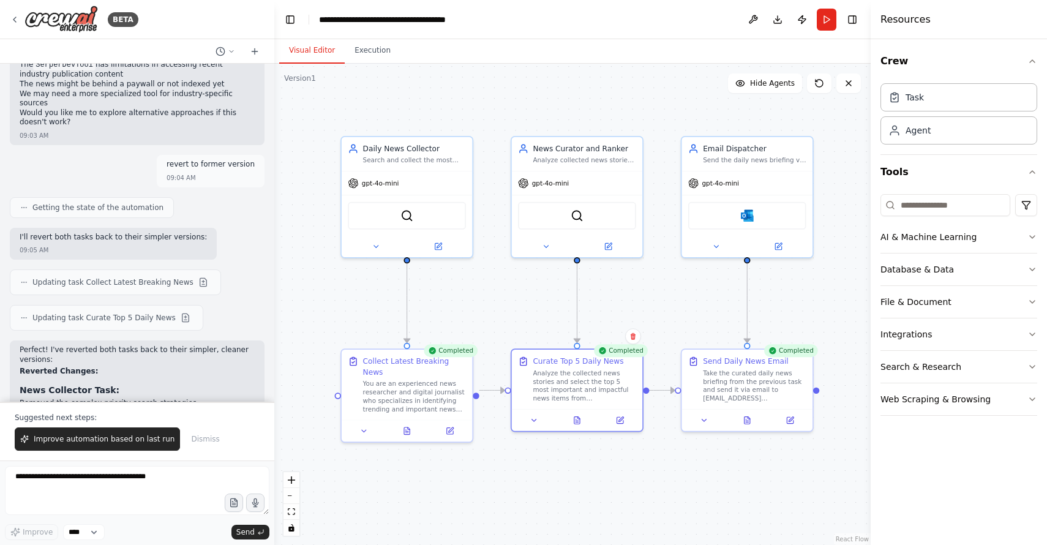
scroll to position [13760, 0]
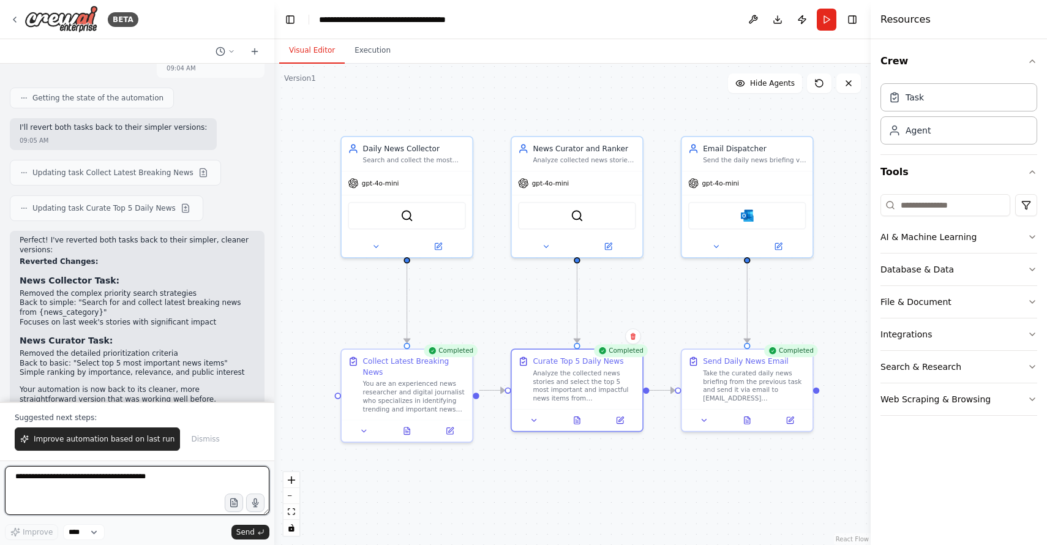
click at [62, 475] on textarea at bounding box center [137, 490] width 265 height 49
type textarea "**********"
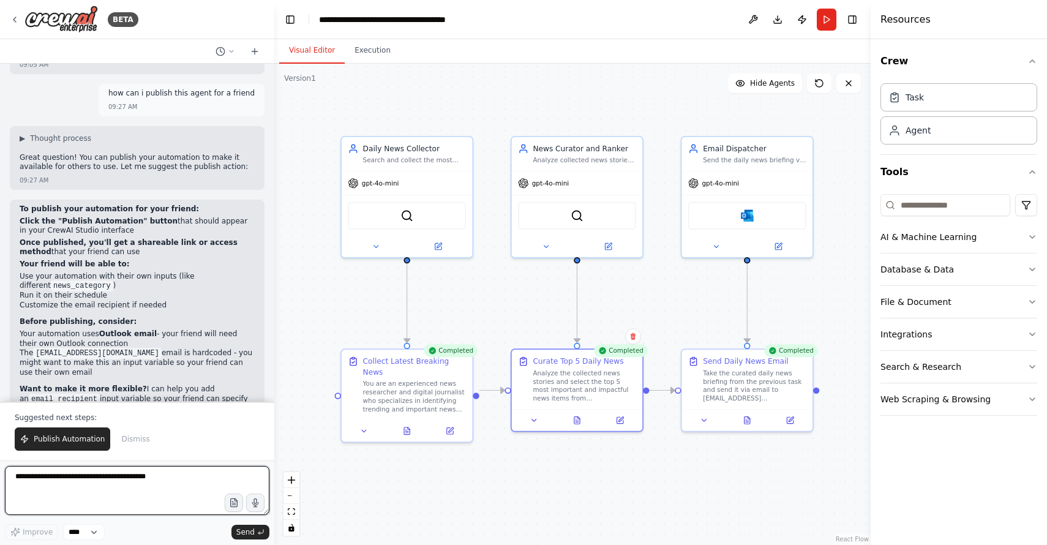
scroll to position [14129, 0]
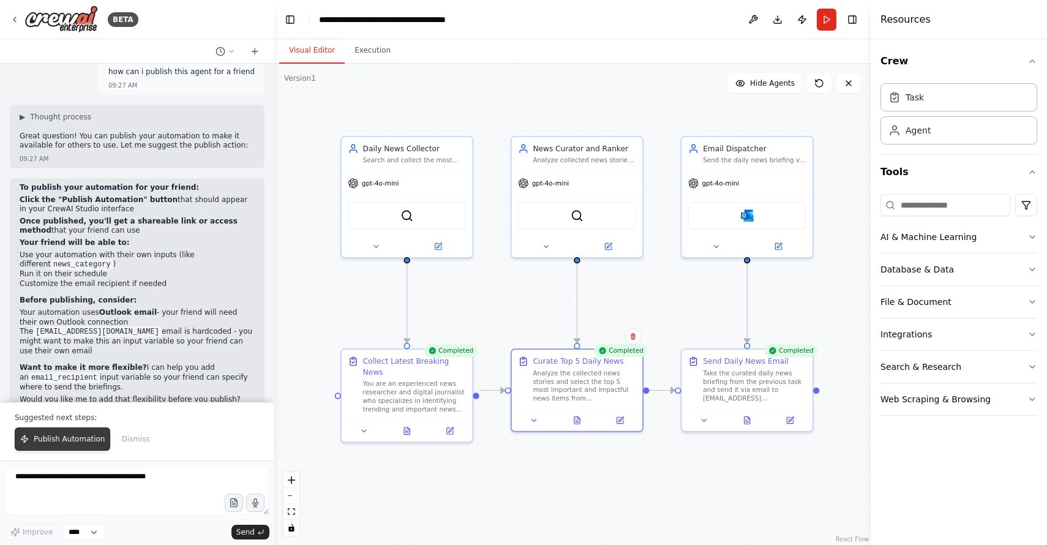
click at [69, 437] on span "Publish Automation" at bounding box center [69, 439] width 71 height 10
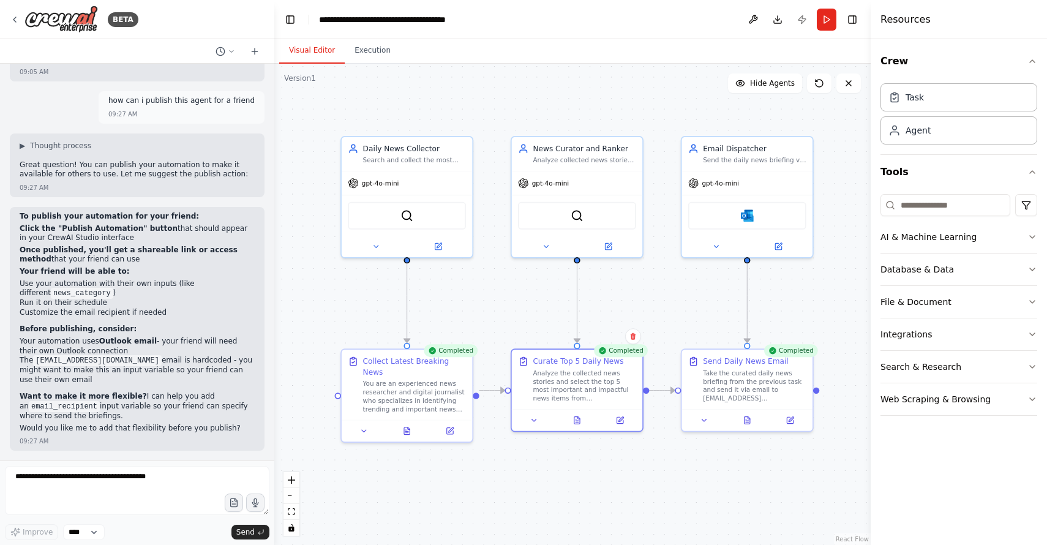
scroll to position [14070, 0]
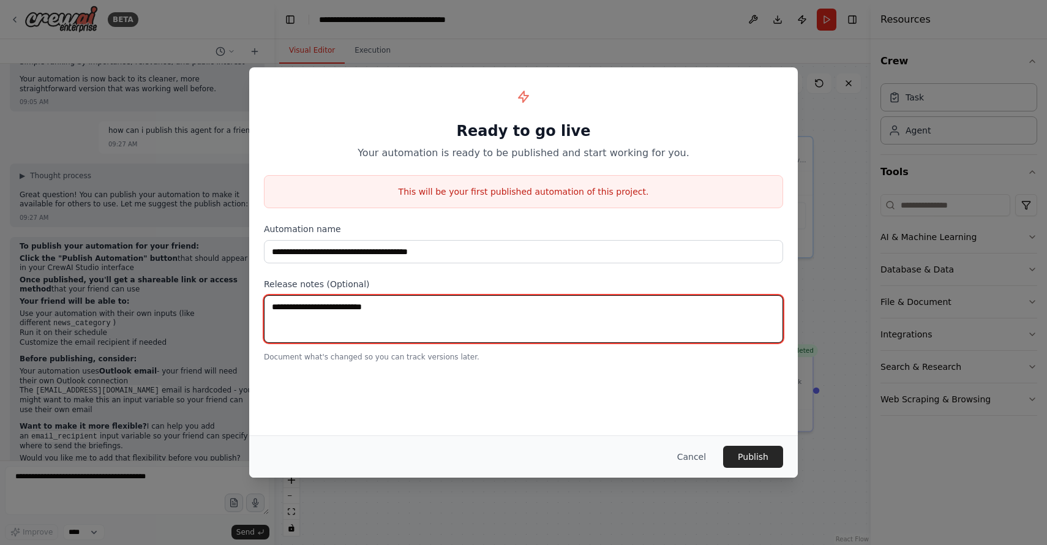
click at [328, 316] on textarea at bounding box center [523, 319] width 519 height 48
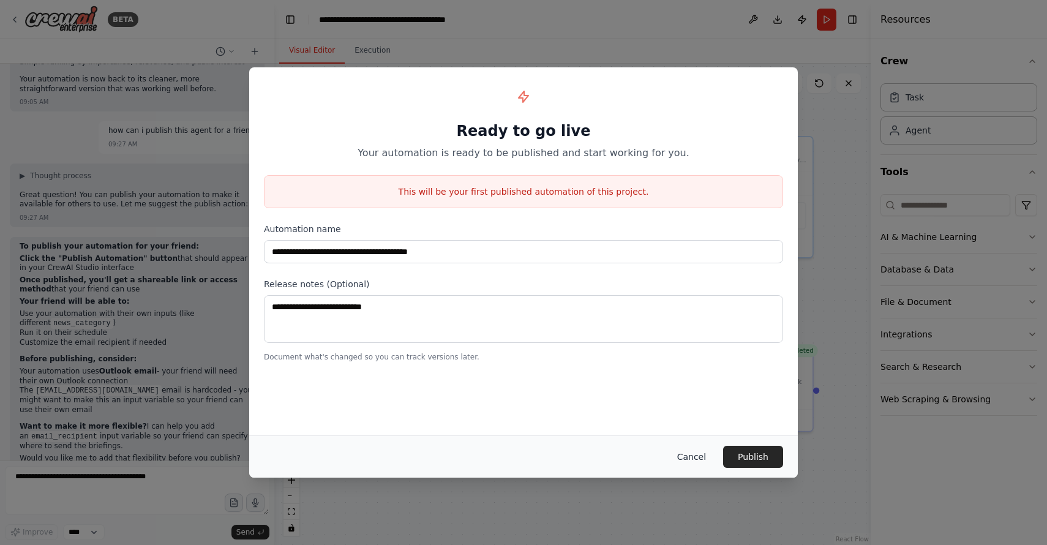
click at [693, 454] on button "Cancel" at bounding box center [692, 457] width 48 height 22
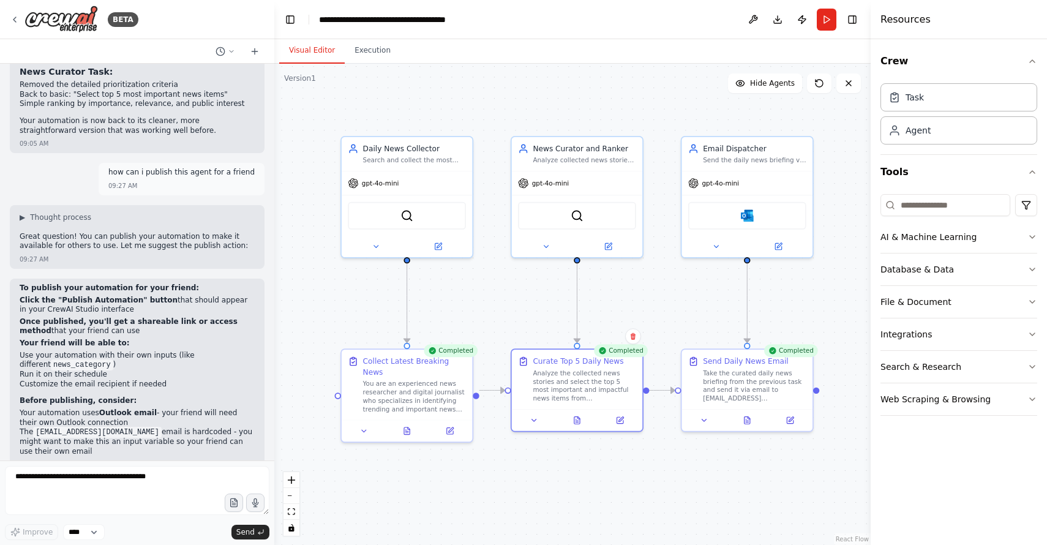
scroll to position [14029, 0]
click at [56, 317] on strong "Once published, you'll get a shareable link or access method" at bounding box center [129, 326] width 218 height 18
click at [59, 295] on ol "Click the "Publish Automation" button that should appear in your CrewAI Studio …" at bounding box center [137, 342] width 235 height 94
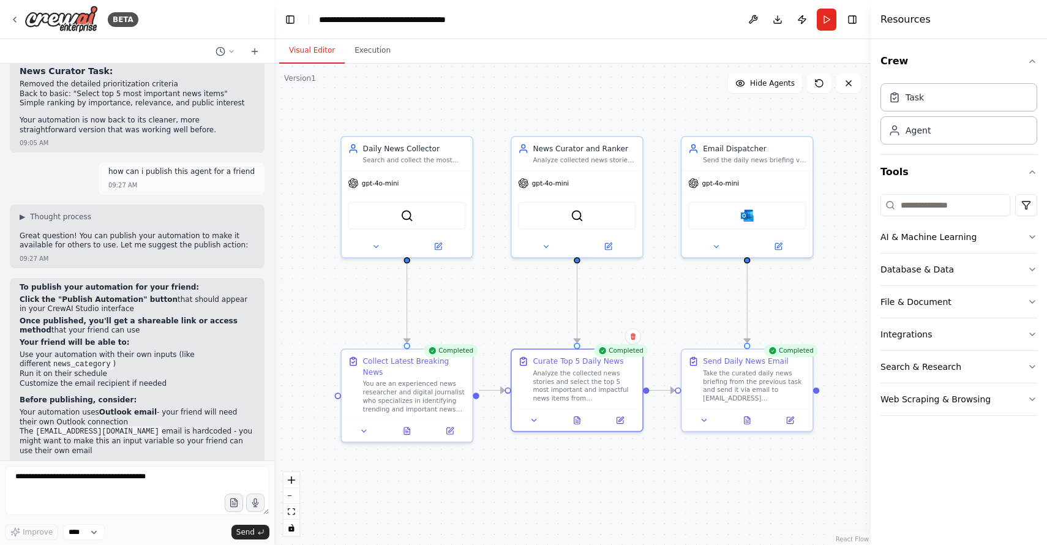
click at [58, 317] on strong "Once published, you'll get a shareable link or access method" at bounding box center [129, 326] width 218 height 18
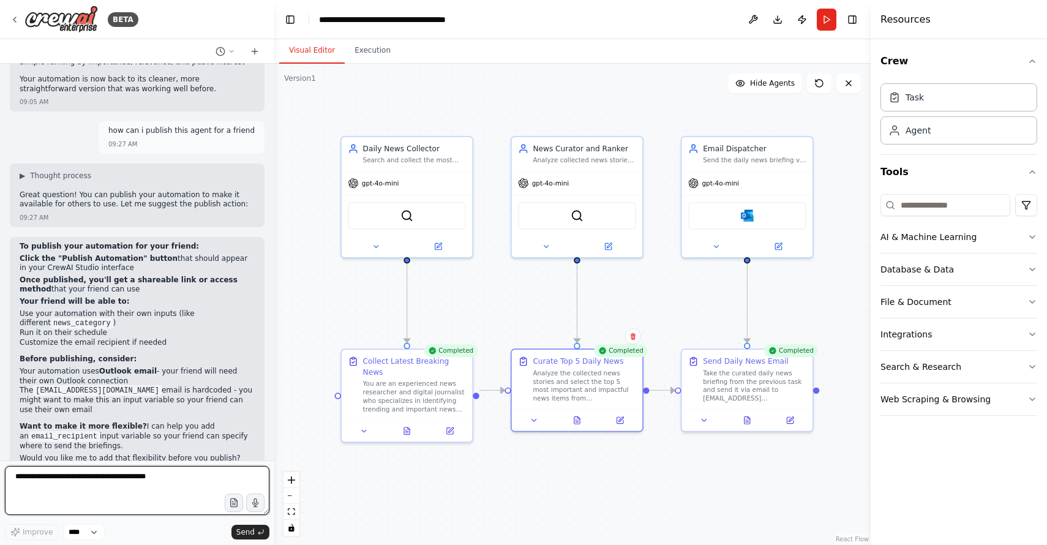
click at [70, 473] on textarea at bounding box center [137, 490] width 265 height 49
click at [777, 19] on button "Download" at bounding box center [778, 20] width 20 height 22
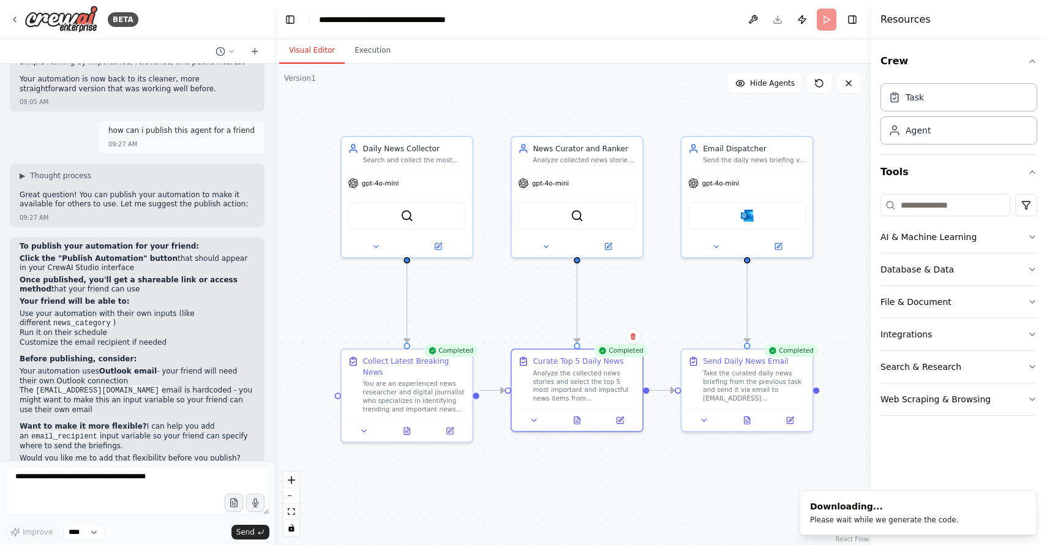
click at [779, 18] on header "**********" at bounding box center [572, 19] width 597 height 39
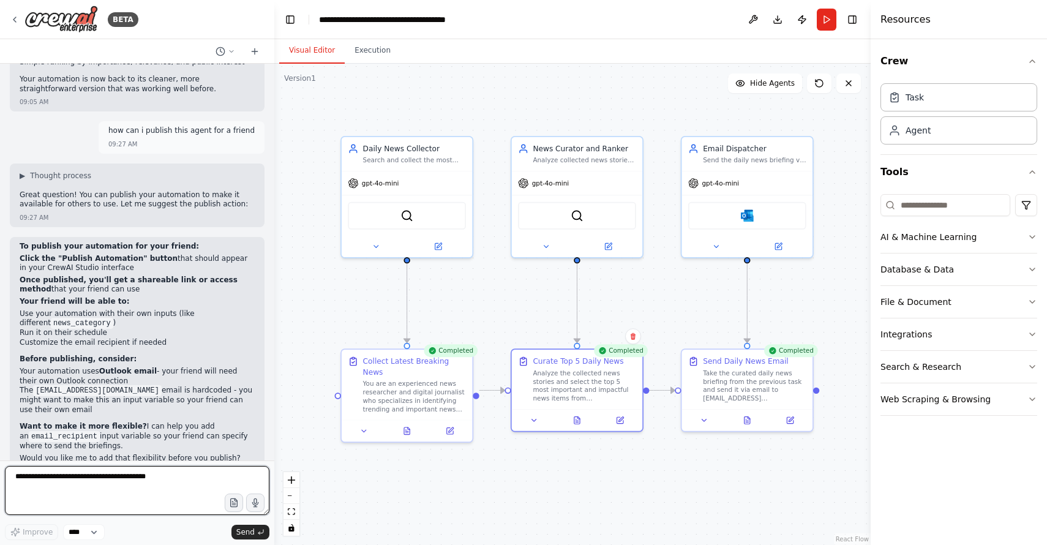
click at [73, 486] on textarea at bounding box center [137, 490] width 265 height 49
click at [288, 19] on button "Toggle Left Sidebar" at bounding box center [290, 19] width 17 height 17
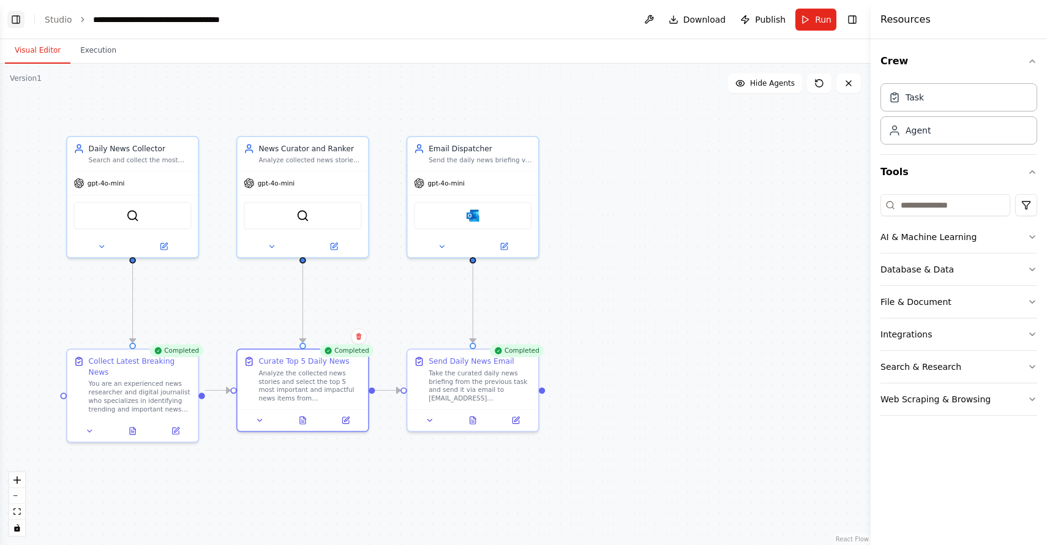
click at [16, 18] on button "Toggle Left Sidebar" at bounding box center [15, 19] width 17 height 17
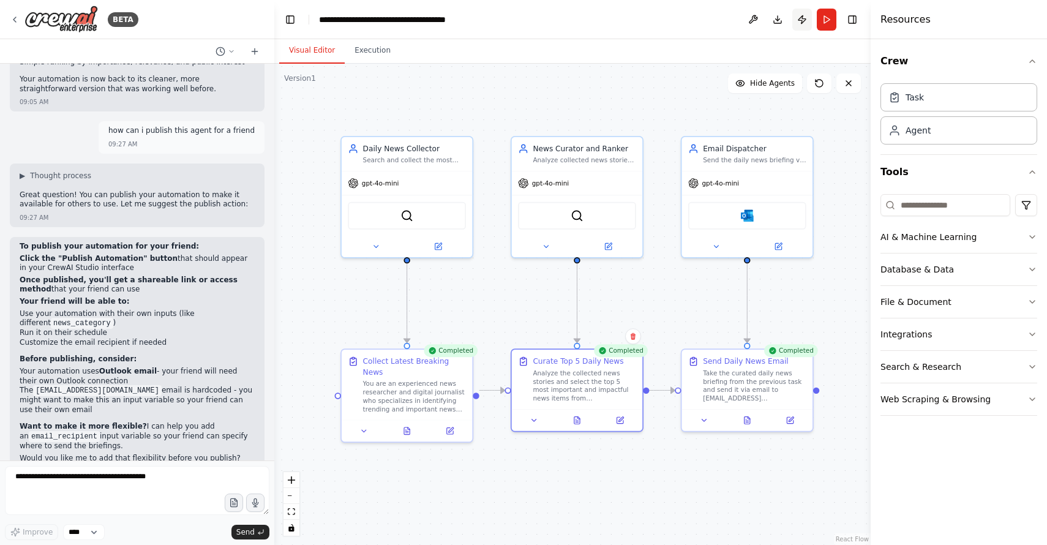
click at [804, 16] on button "Publish" at bounding box center [803, 20] width 20 height 22
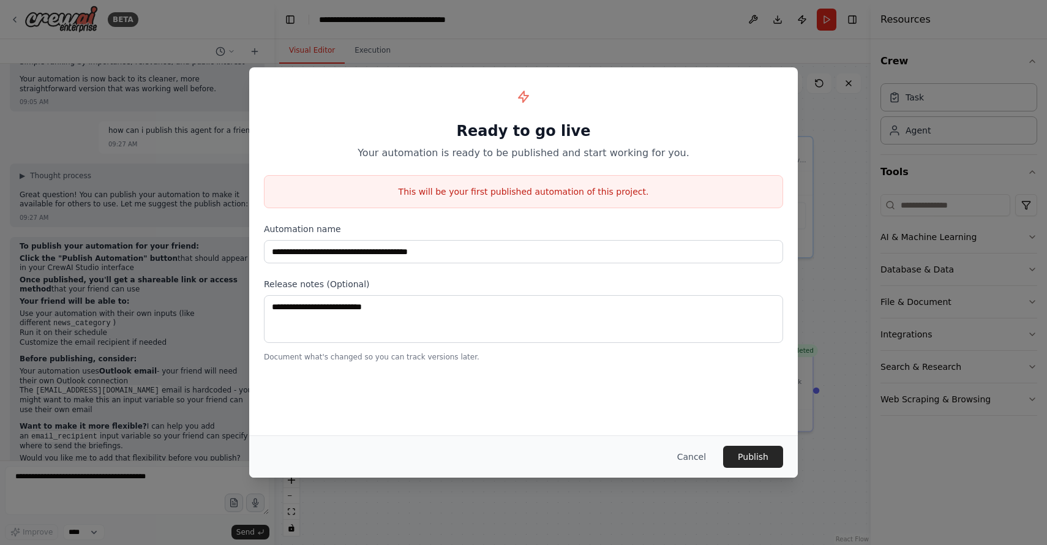
click at [152, 364] on div "**********" at bounding box center [523, 272] width 1047 height 545
click at [684, 451] on button "Cancel" at bounding box center [692, 457] width 48 height 22
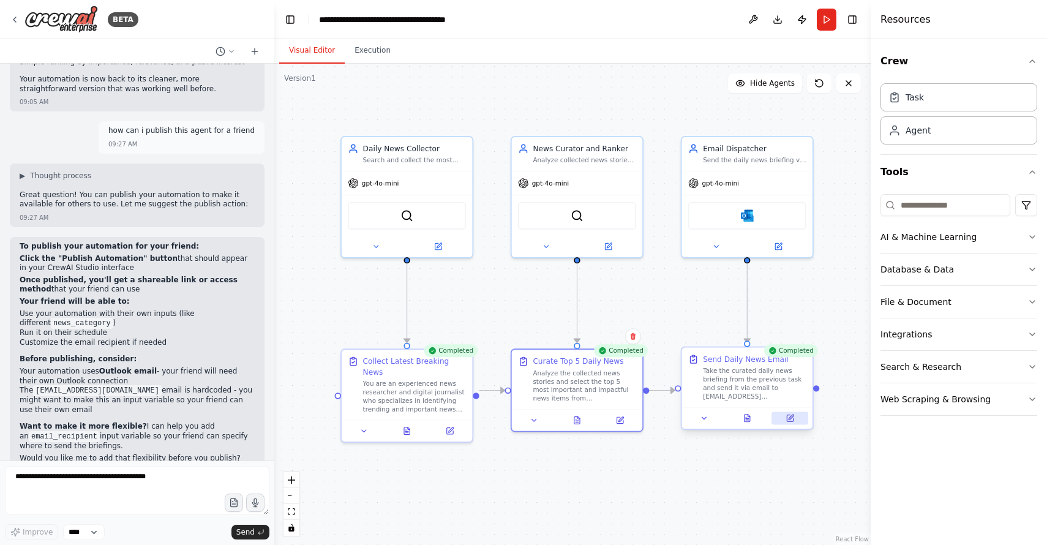
click at [790, 416] on icon at bounding box center [790, 418] width 6 height 6
click at [794, 418] on button at bounding box center [790, 418] width 37 height 13
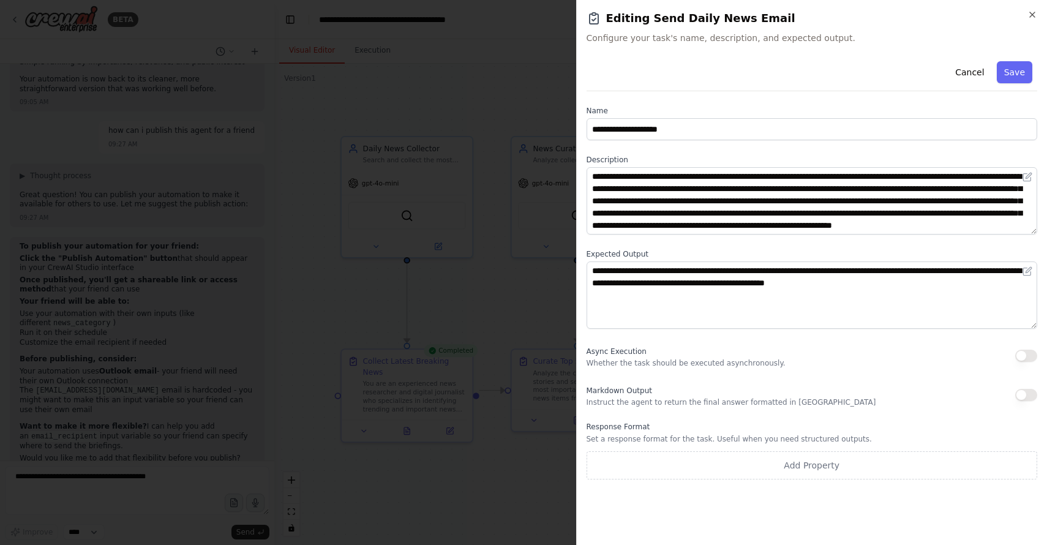
scroll to position [12, 0]
click at [1032, 14] on icon "button" at bounding box center [1032, 14] width 5 height 5
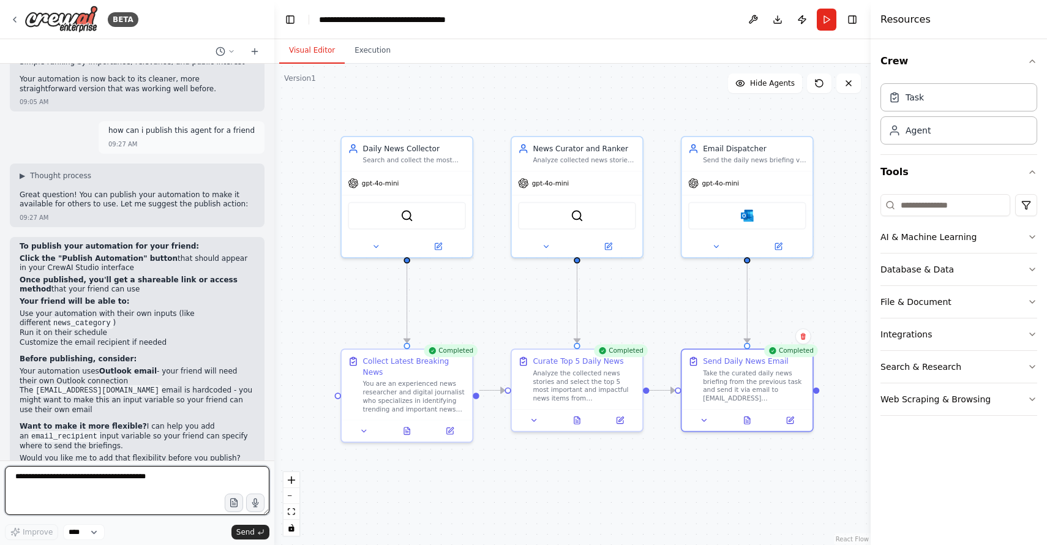
click at [51, 475] on textarea at bounding box center [137, 490] width 265 height 49
type textarea "**********"
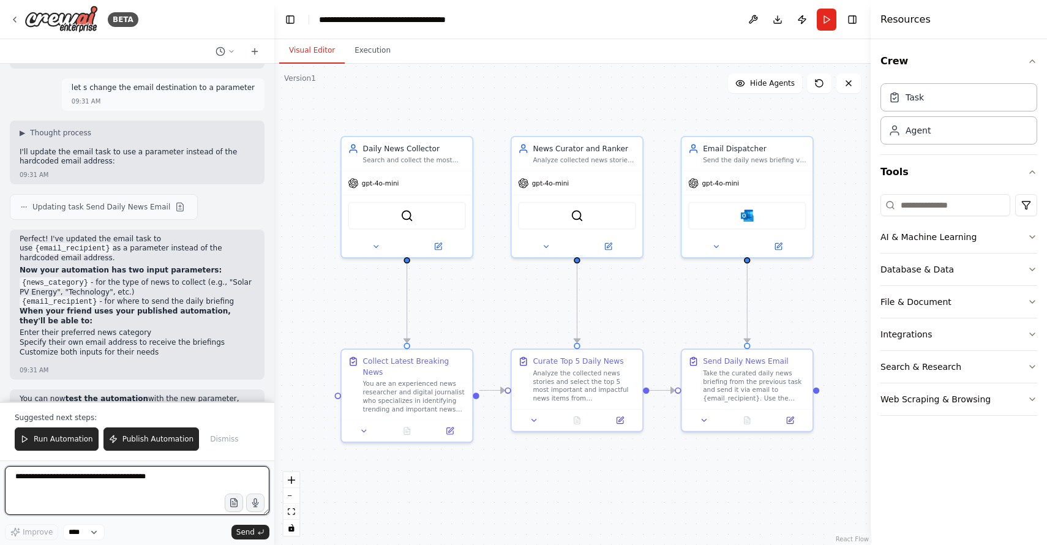
scroll to position [14492, 0]
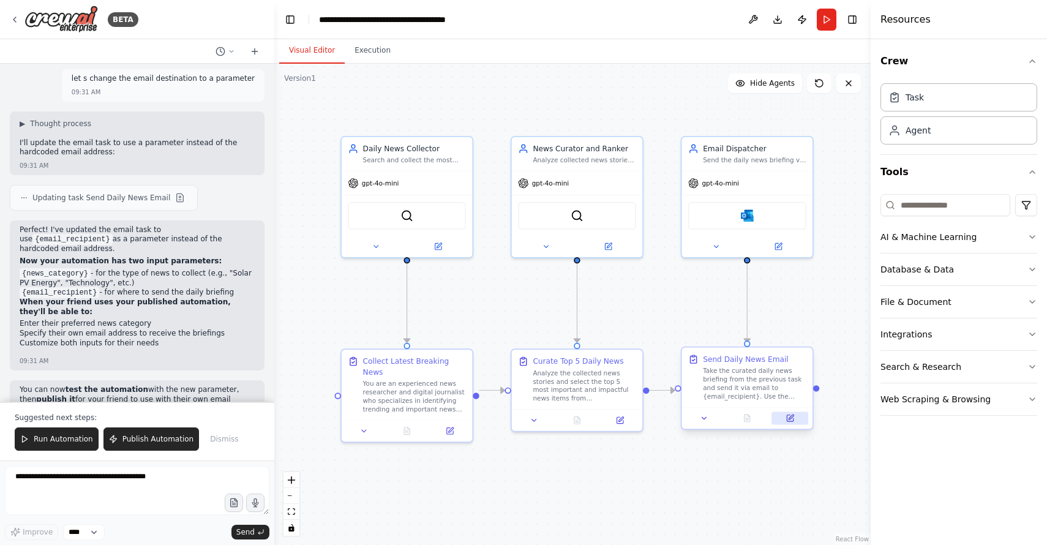
click at [796, 422] on button at bounding box center [790, 418] width 37 height 13
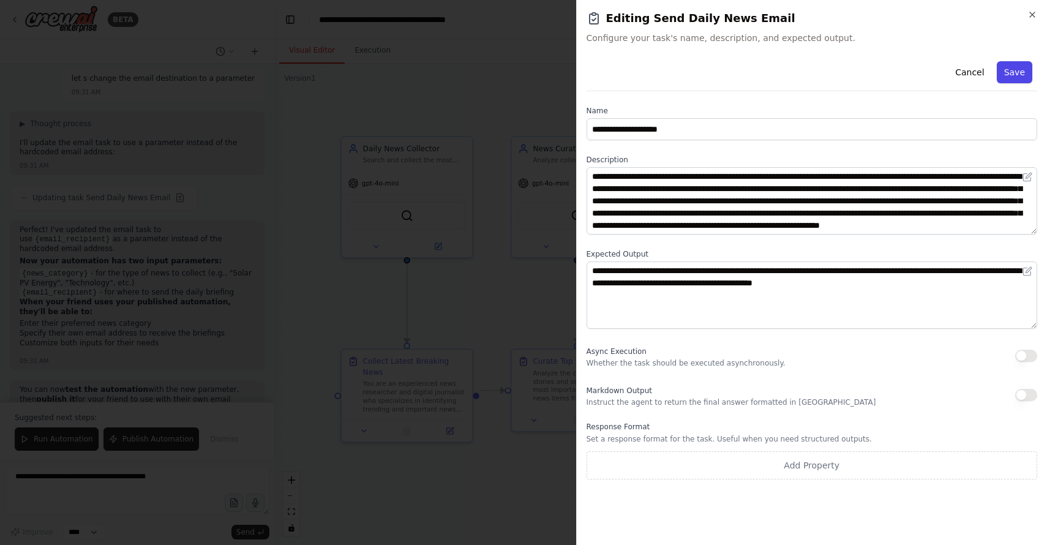
click at [1017, 72] on button "Save" at bounding box center [1015, 72] width 36 height 22
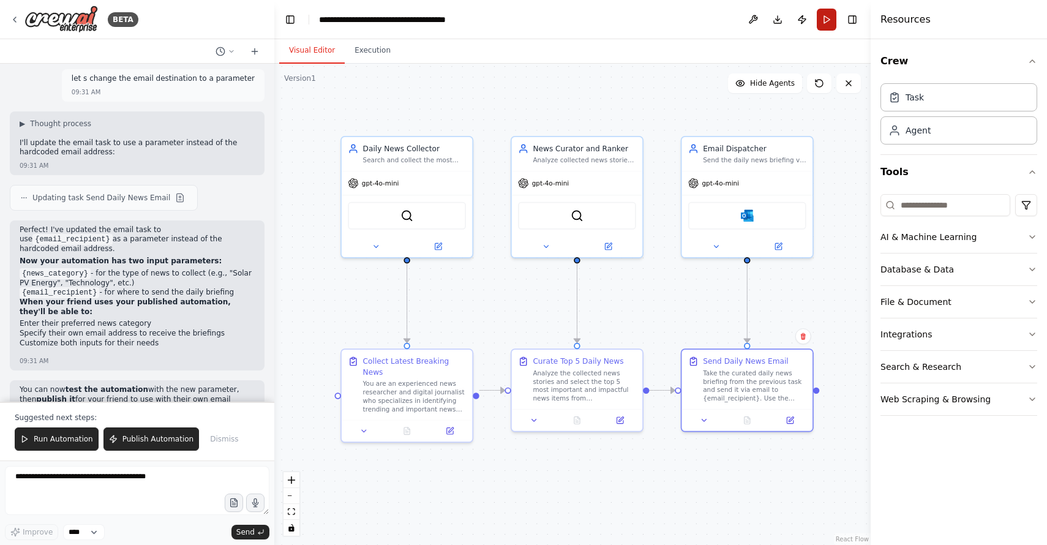
click at [834, 16] on button "Run" at bounding box center [827, 20] width 20 height 22
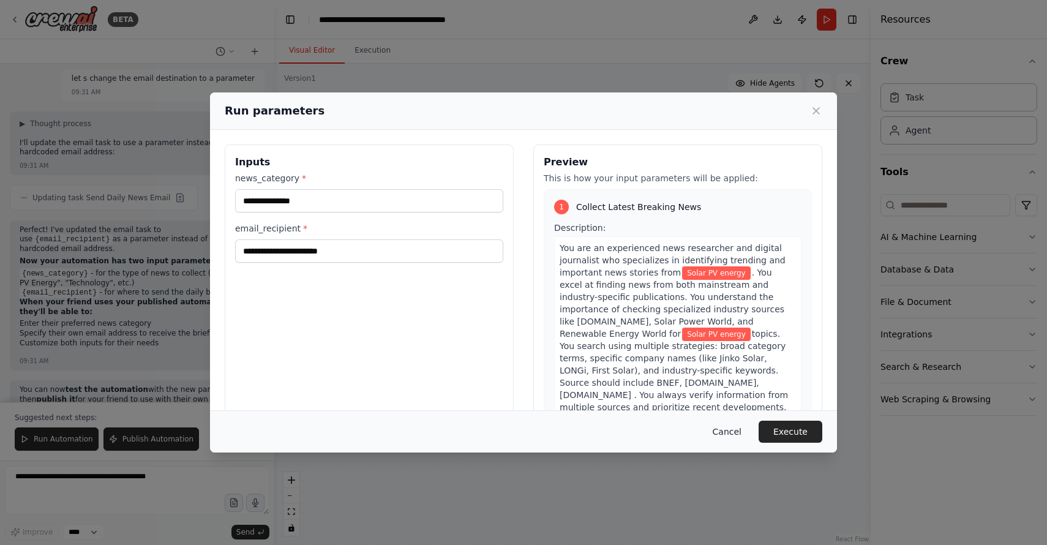
click at [737, 426] on button "Cancel" at bounding box center [727, 432] width 48 height 22
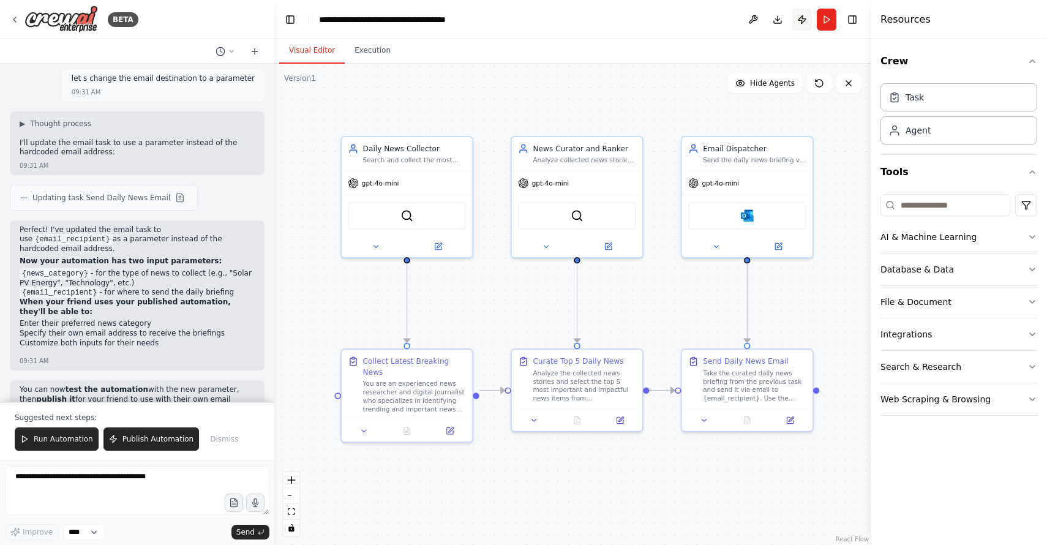
click at [804, 13] on button "Publish" at bounding box center [803, 20] width 20 height 22
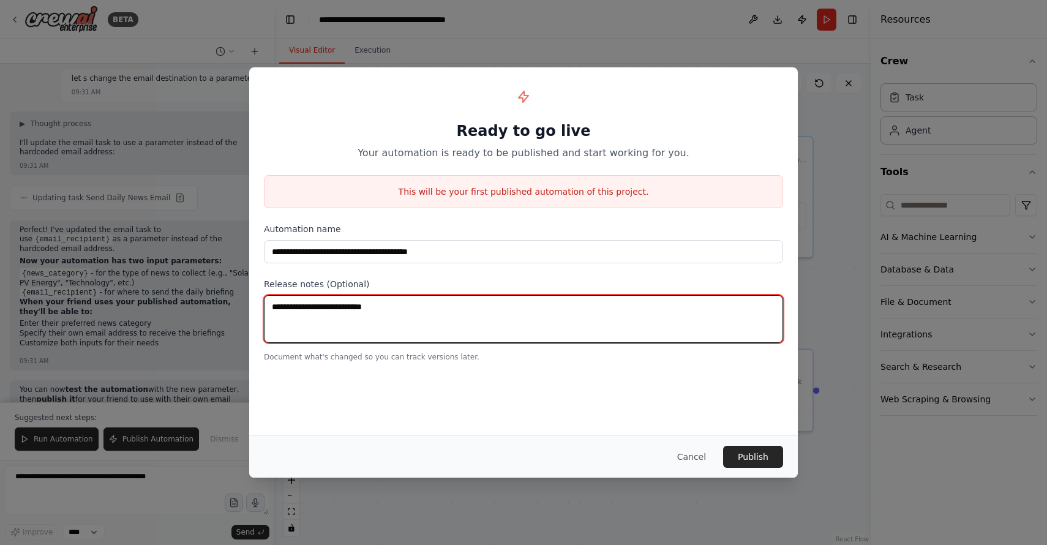
click at [323, 309] on textarea at bounding box center [523, 319] width 519 height 48
click at [328, 308] on textarea "**********" at bounding box center [523, 319] width 519 height 48
type textarea "**********"
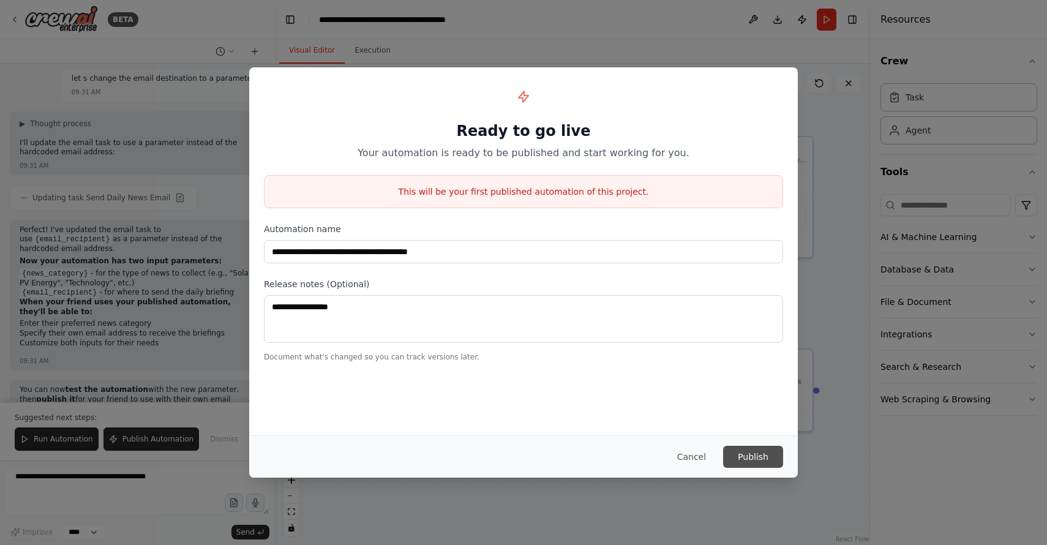
click at [770, 453] on button "Publish" at bounding box center [753, 457] width 60 height 22
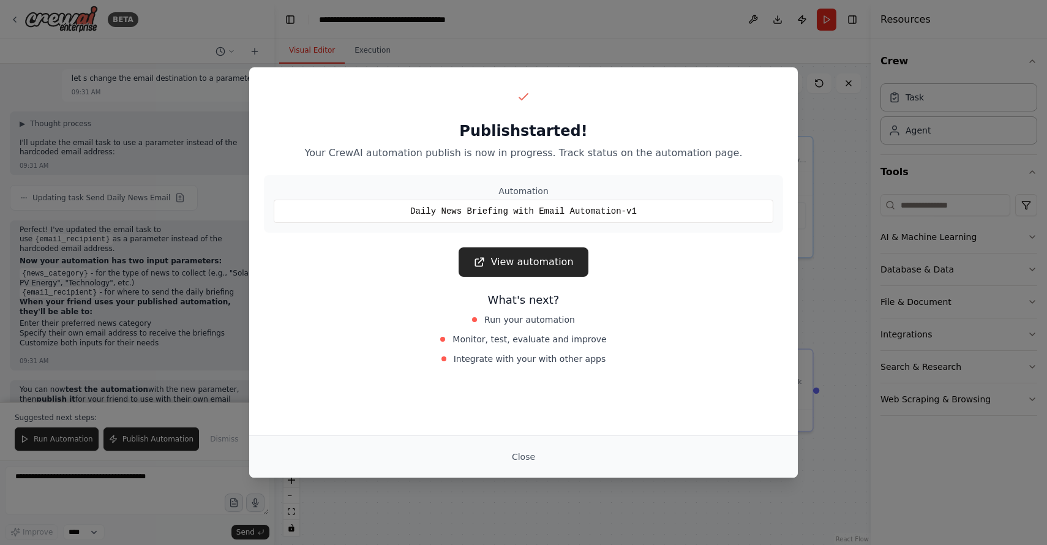
click at [519, 205] on div "Daily News Briefing with Email Automation-v1" at bounding box center [524, 211] width 500 height 23
click at [516, 260] on link "View automation" at bounding box center [523, 261] width 129 height 29
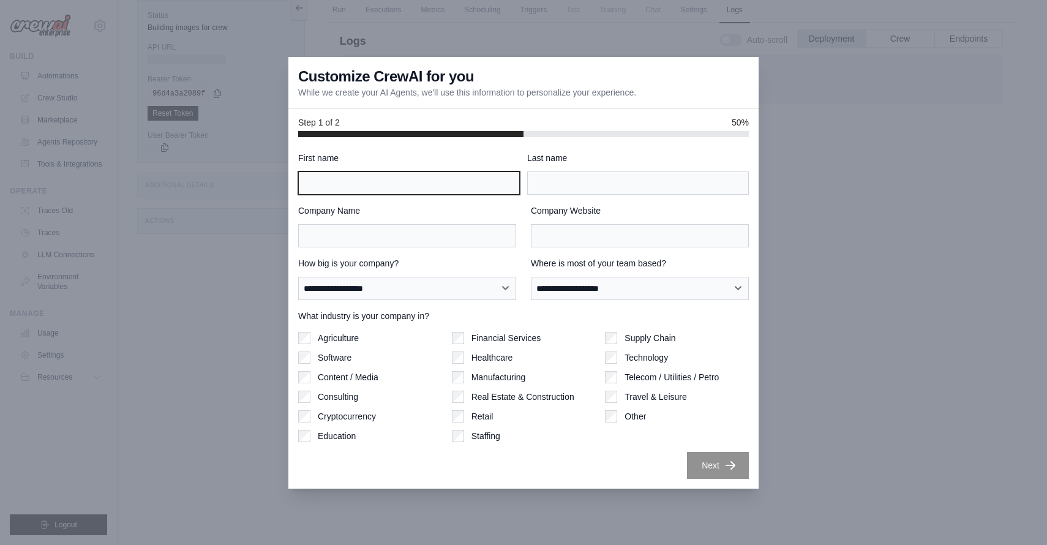
click at [397, 179] on input "First name" at bounding box center [409, 182] width 222 height 23
click at [354, 186] on input "*" at bounding box center [409, 182] width 222 height 23
type input "*"
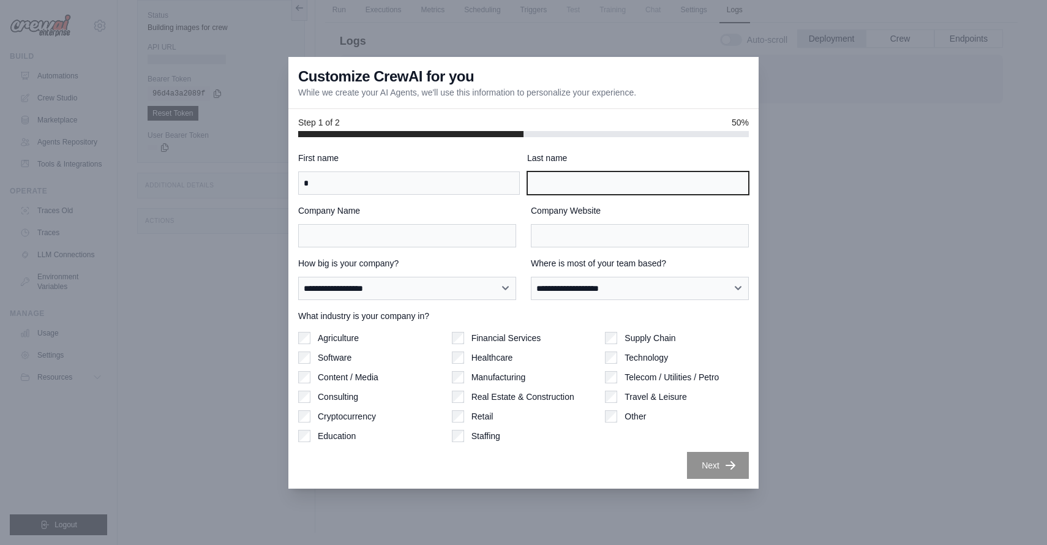
click at [553, 187] on input "Last name" at bounding box center [638, 182] width 222 height 23
type input "*"
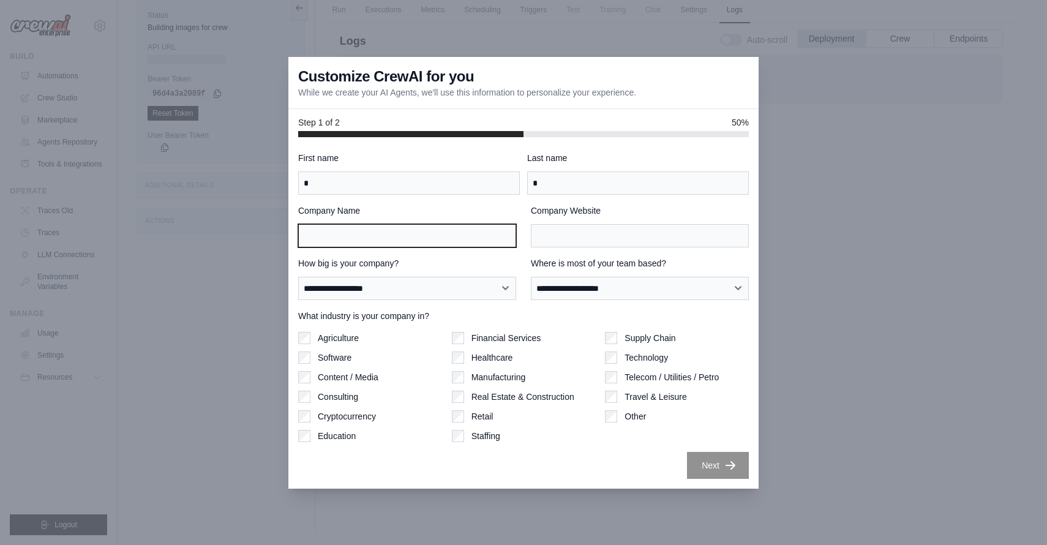
click at [364, 244] on input "Company Name" at bounding box center [407, 235] width 218 height 23
type input "**********"
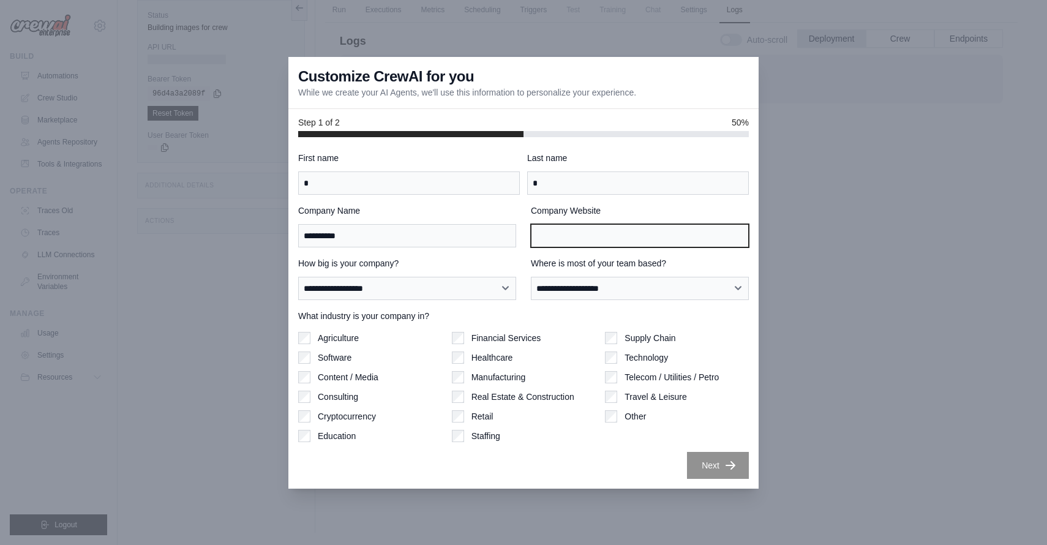
click at [579, 238] on input "Company Website" at bounding box center [640, 235] width 218 height 23
type input "*"
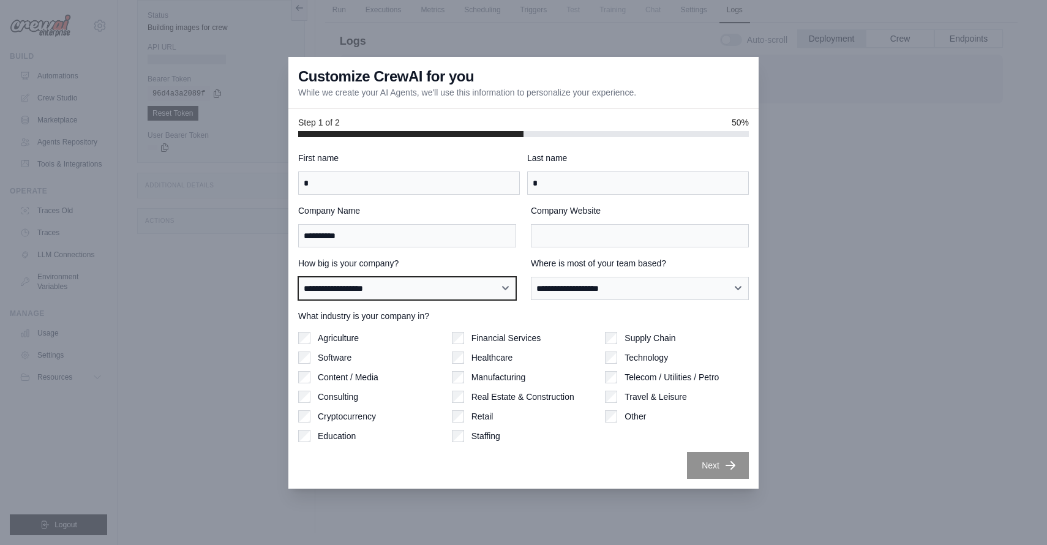
click at [404, 283] on select "**********" at bounding box center [407, 288] width 218 height 23
select select "**********"
click at [298, 277] on select "**********" at bounding box center [407, 288] width 218 height 23
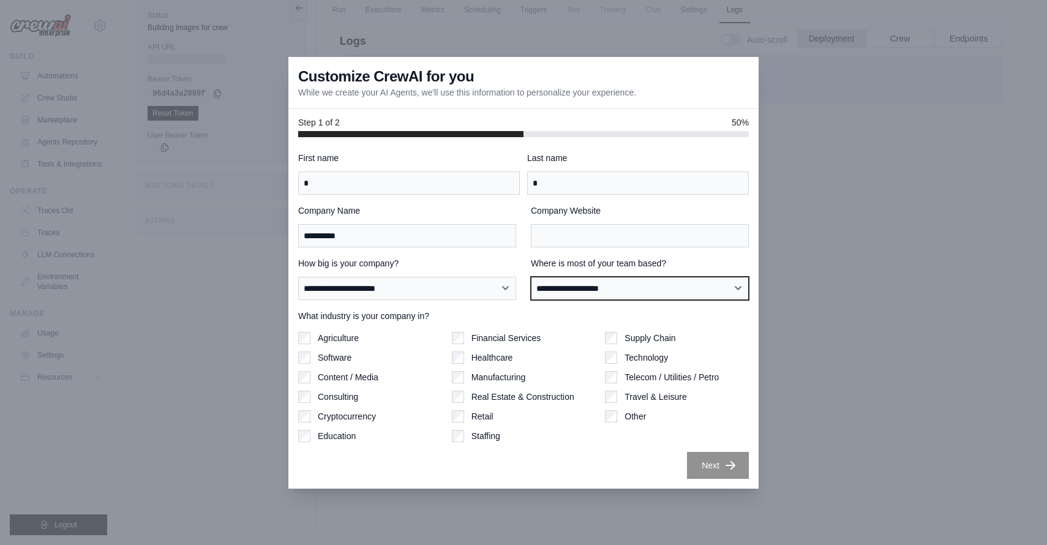
click at [579, 287] on select "**********" at bounding box center [640, 288] width 218 height 23
click at [531, 277] on select "**********" at bounding box center [640, 288] width 218 height 23
click at [577, 285] on select "**********" at bounding box center [640, 288] width 218 height 23
select select "**********"
click at [531, 277] on select "**********" at bounding box center [640, 288] width 218 height 23
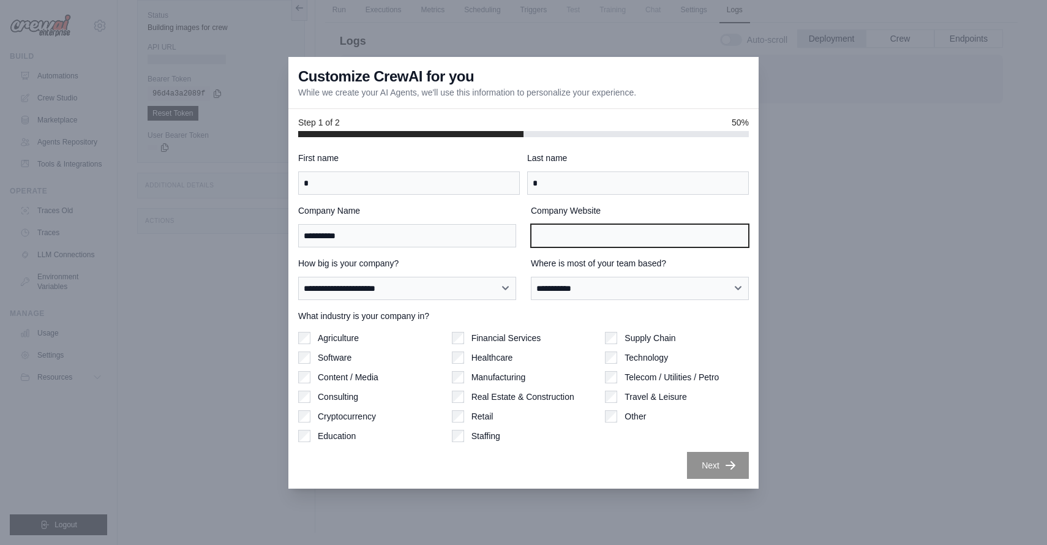
click at [559, 233] on input "Company Website" at bounding box center [640, 235] width 218 height 23
type input "**********"
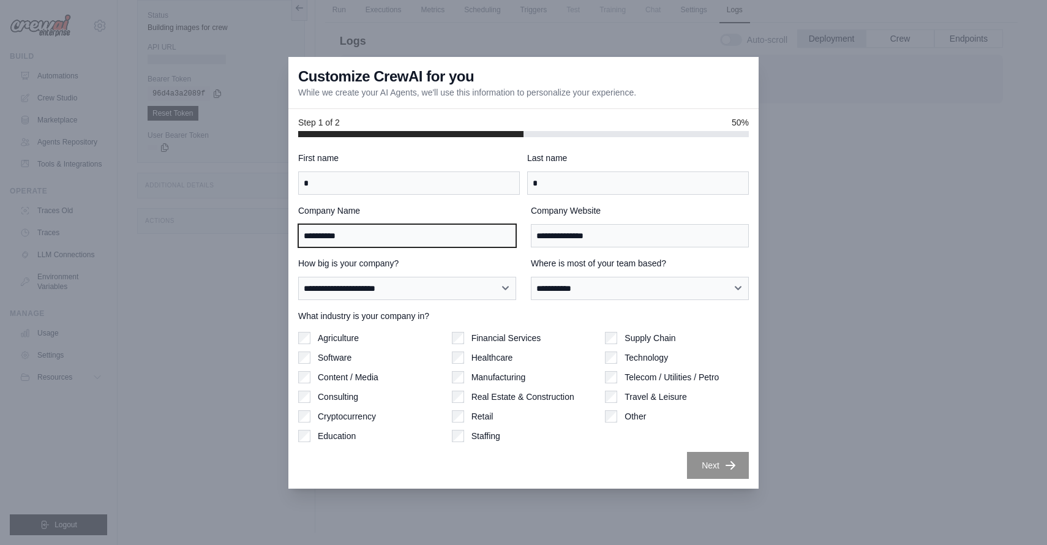
click at [328, 236] on input "**********" at bounding box center [407, 235] width 218 height 23
click at [306, 235] on input "**********" at bounding box center [407, 235] width 218 height 23
type input "**********"
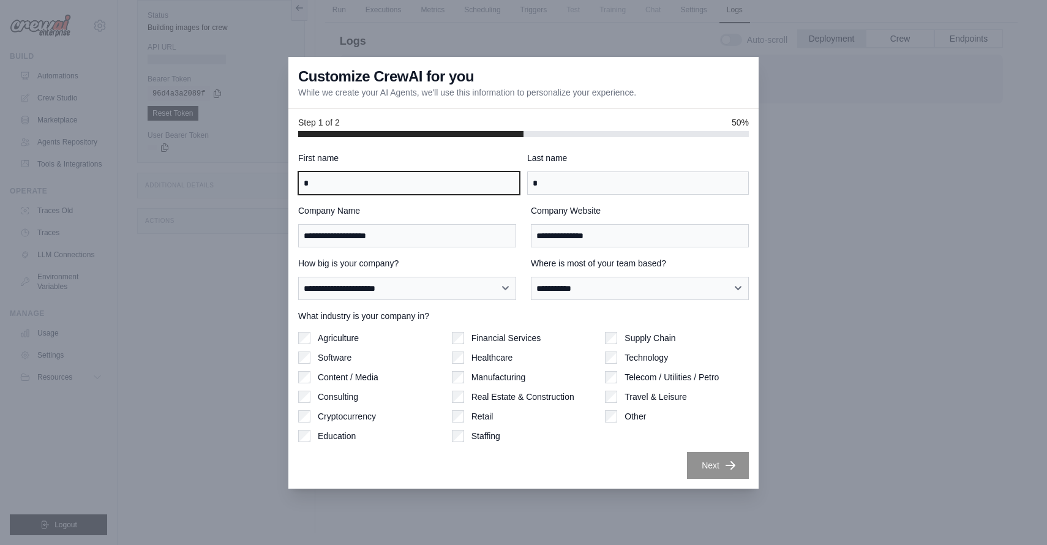
click at [318, 184] on input "*" at bounding box center [409, 182] width 222 height 23
type input "**"
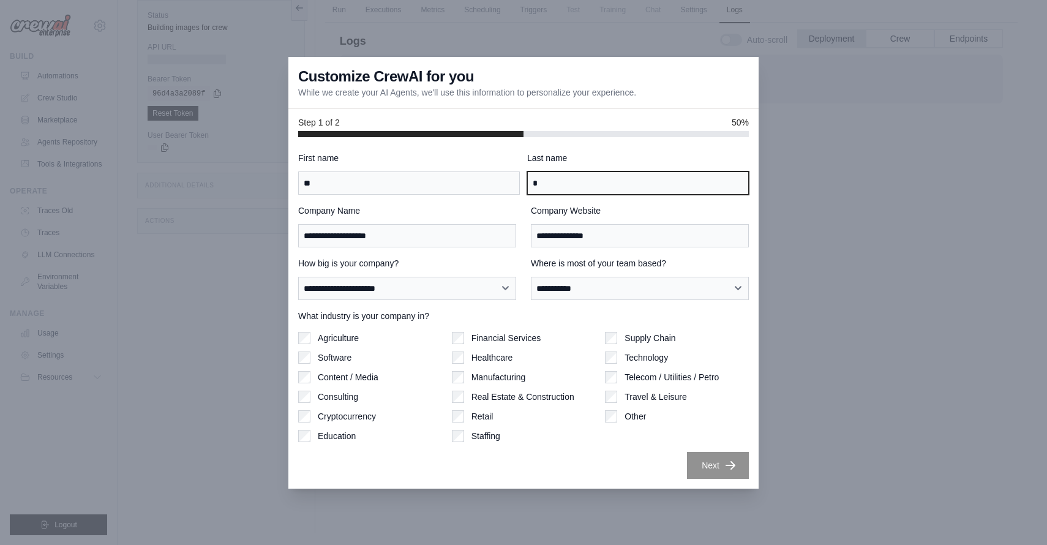
click at [557, 183] on input "*" at bounding box center [638, 182] width 222 height 23
type input "**"
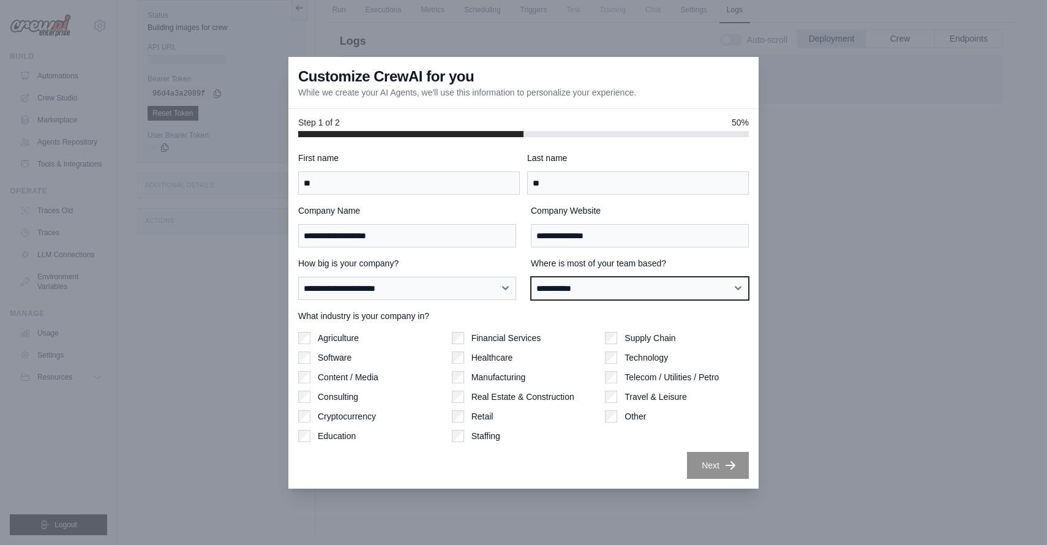
click at [624, 292] on select "**********" at bounding box center [640, 288] width 218 height 23
click at [531, 277] on select "**********" at bounding box center [640, 288] width 218 height 23
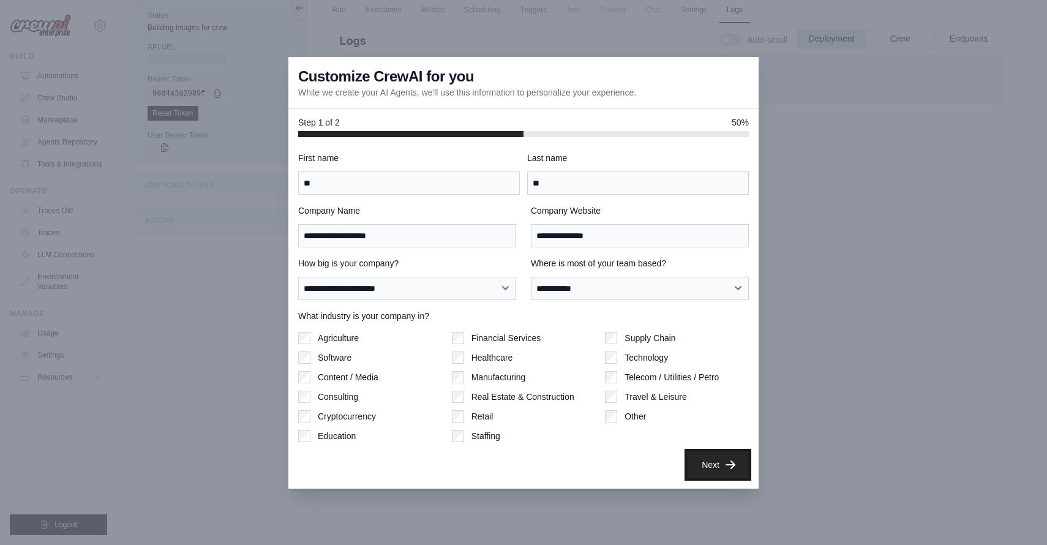
click at [729, 459] on icon "button" at bounding box center [731, 465] width 12 height 12
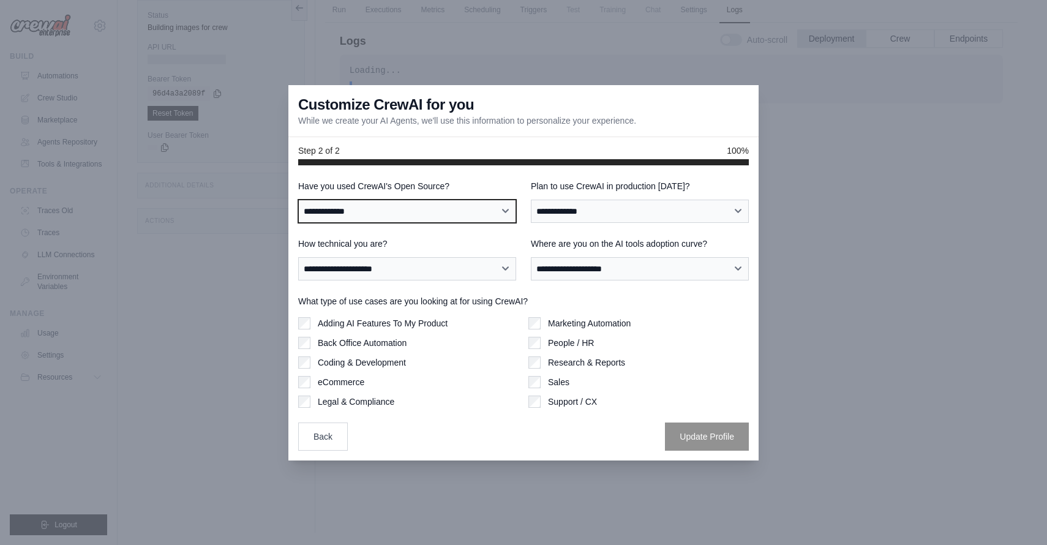
click at [437, 205] on select "**********" at bounding box center [407, 211] width 218 height 23
select select "**"
click at [298, 200] on select "**********" at bounding box center [407, 211] width 218 height 23
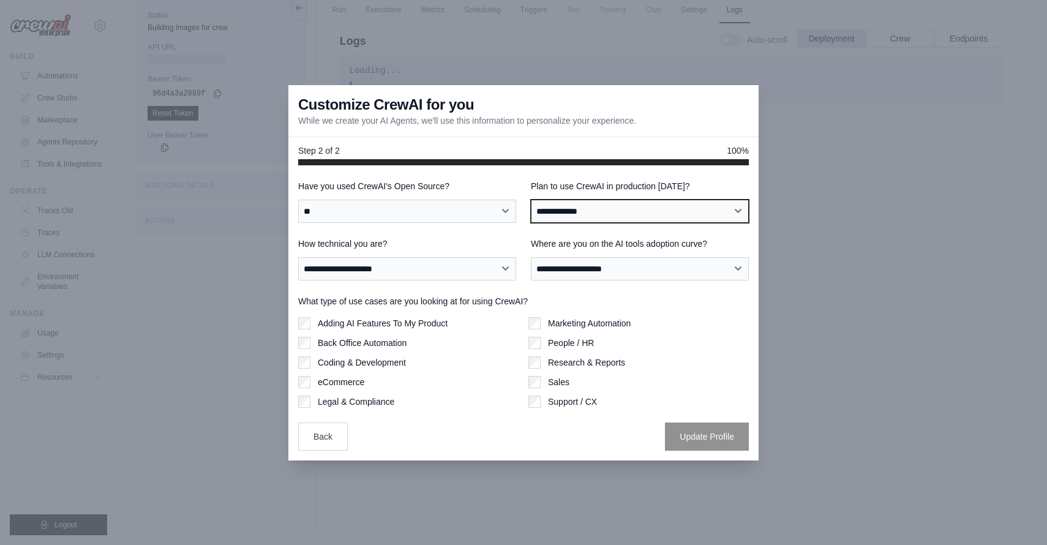
click at [575, 211] on select "**********" at bounding box center [640, 211] width 218 height 23
select select "*****"
click at [531, 200] on select "**********" at bounding box center [640, 211] width 218 height 23
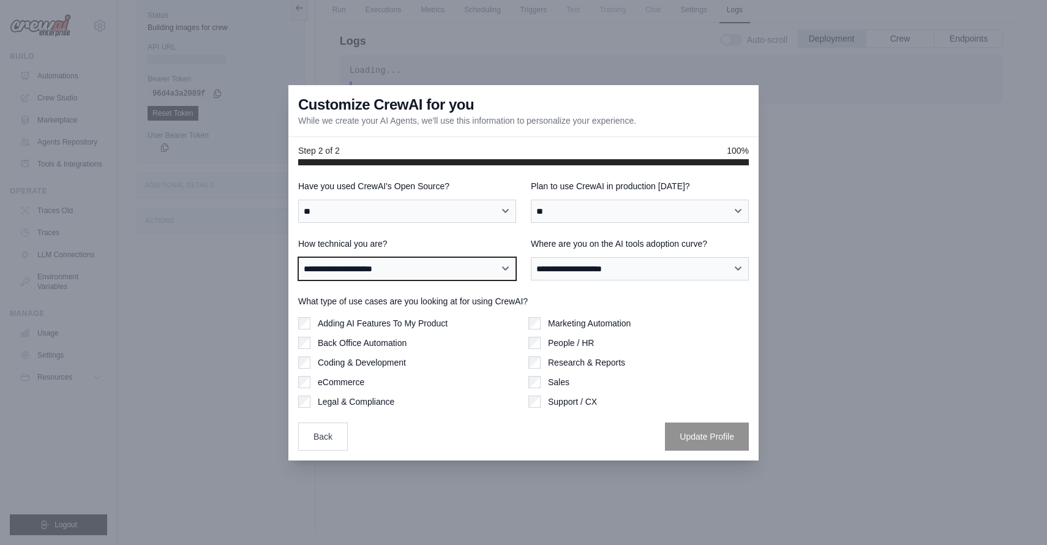
click at [362, 268] on select "**********" at bounding box center [407, 268] width 218 height 23
select select "**********"
click at [298, 257] on select "**********" at bounding box center [407, 268] width 218 height 23
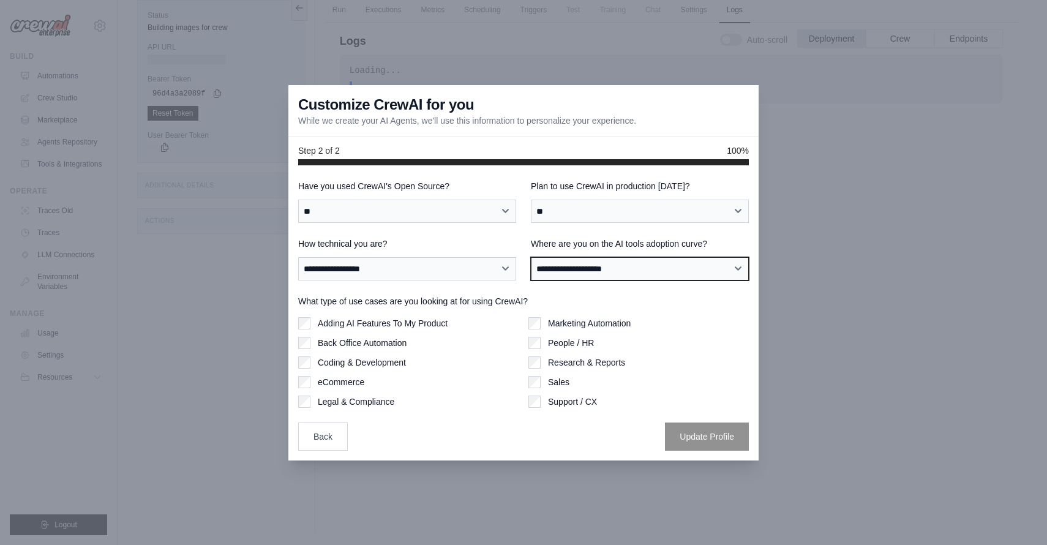
click at [573, 271] on select "**********" at bounding box center [640, 268] width 218 height 23
select select "**********"
click at [531, 257] on select "**********" at bounding box center [640, 268] width 218 height 23
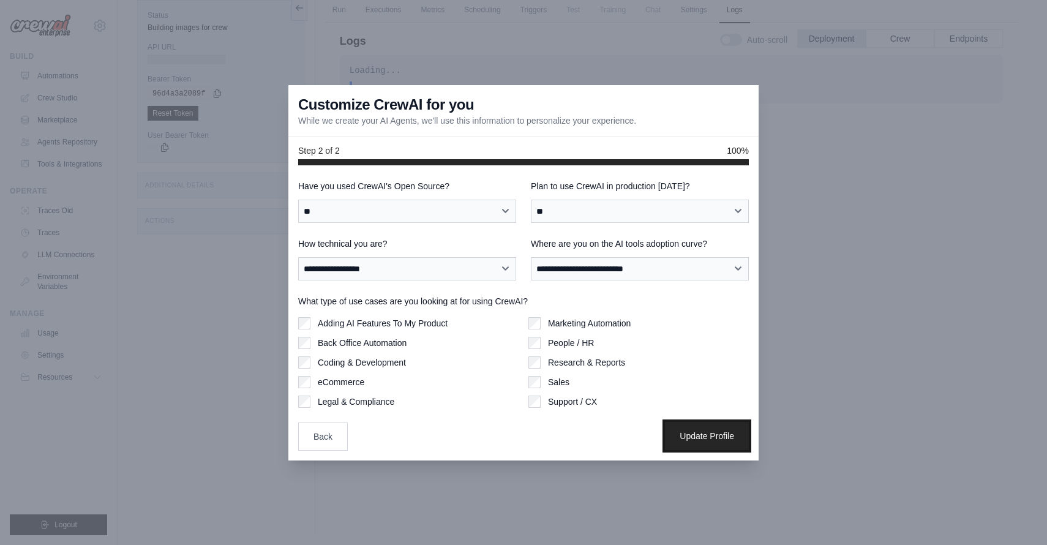
click at [714, 442] on button "Update Profile" at bounding box center [707, 436] width 84 height 28
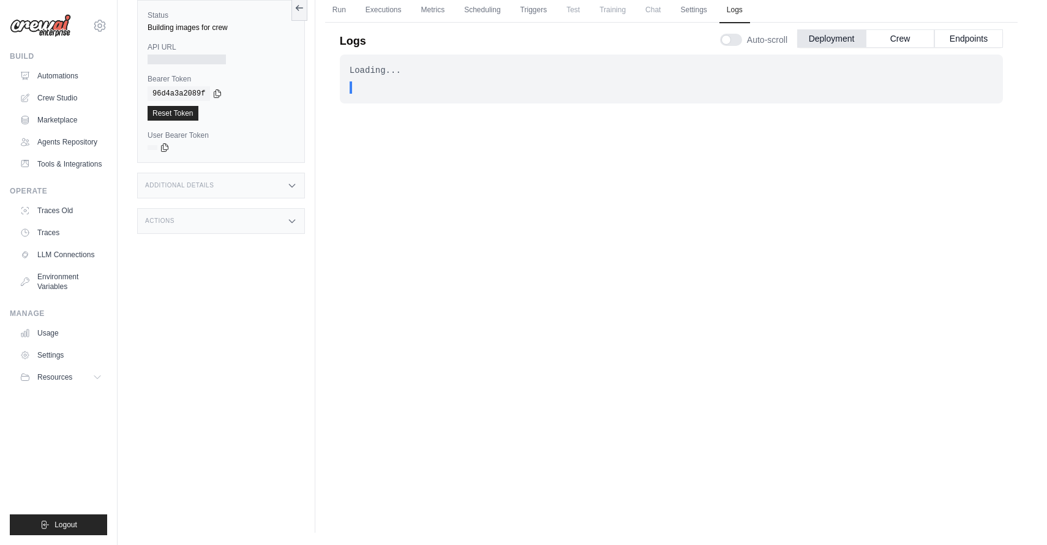
click at [178, 55] on div at bounding box center [187, 60] width 78 height 10
click at [61, 74] on link "Automations" at bounding box center [62, 76] width 92 height 20
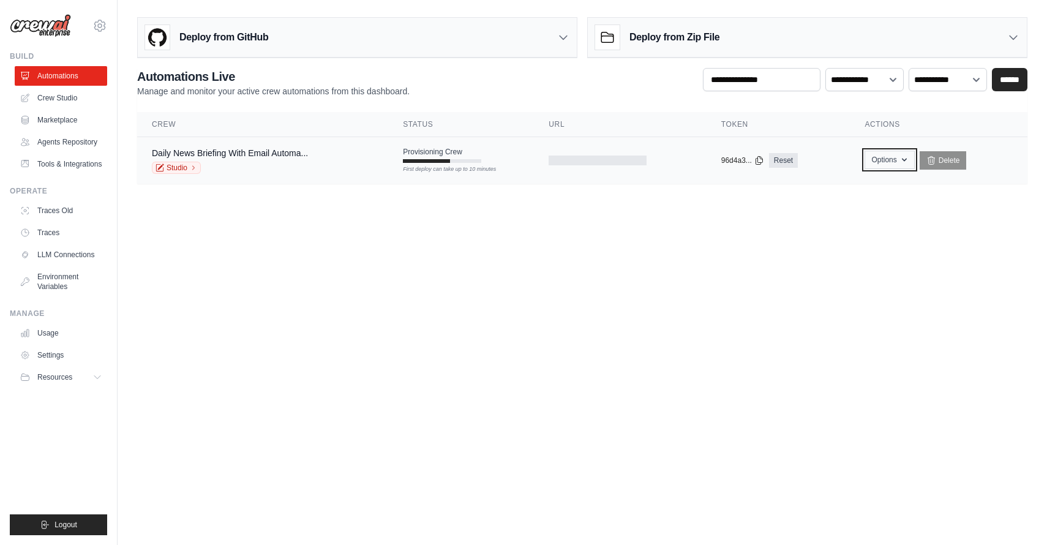
click at [908, 157] on icon "button" at bounding box center [905, 160] width 10 height 10
click at [909, 156] on button "Options" at bounding box center [890, 160] width 50 height 18
click at [59, 104] on link "Crew Studio" at bounding box center [62, 98] width 92 height 20
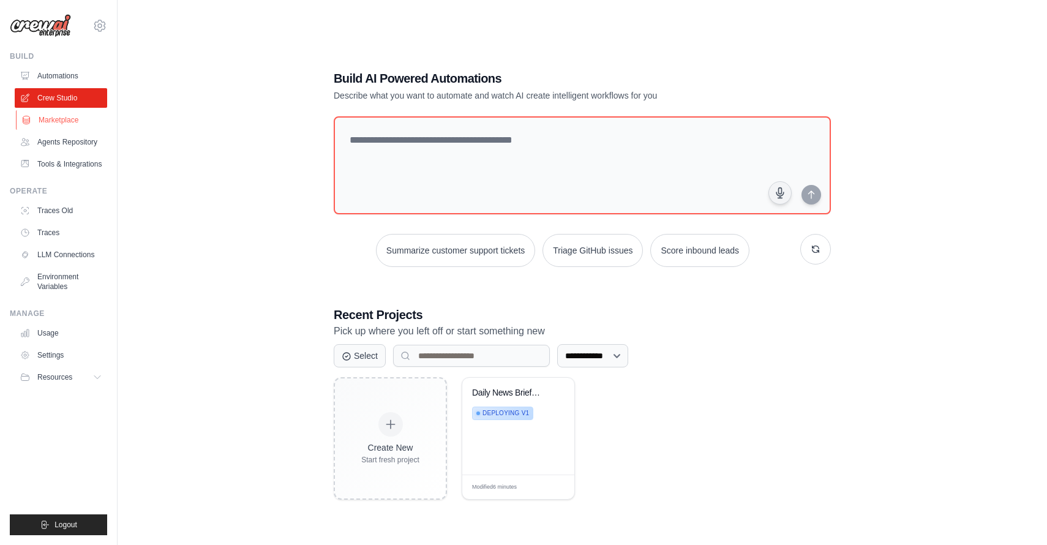
click at [65, 118] on link "Marketplace" at bounding box center [62, 120] width 92 height 20
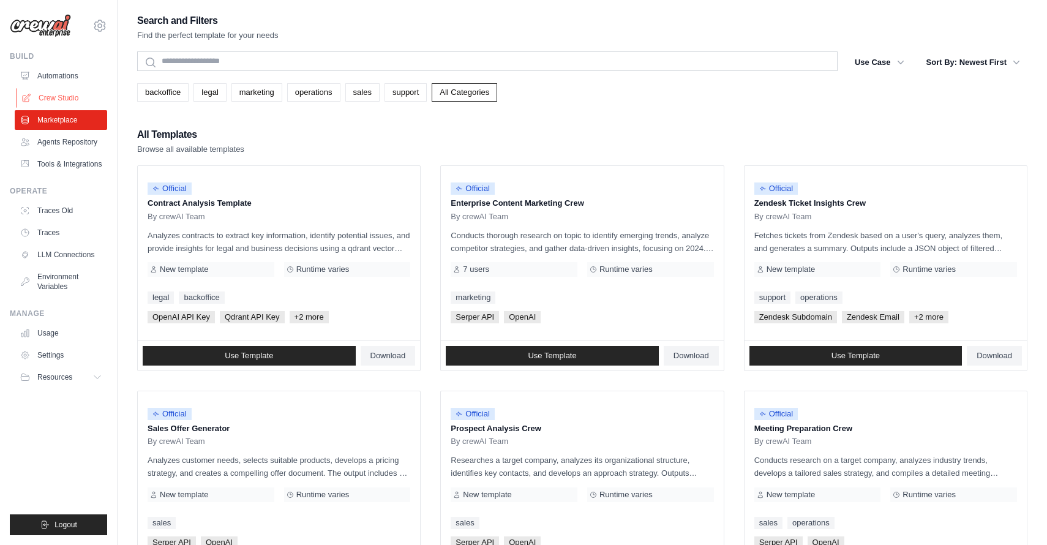
click at [55, 98] on link "Crew Studio" at bounding box center [62, 98] width 92 height 20
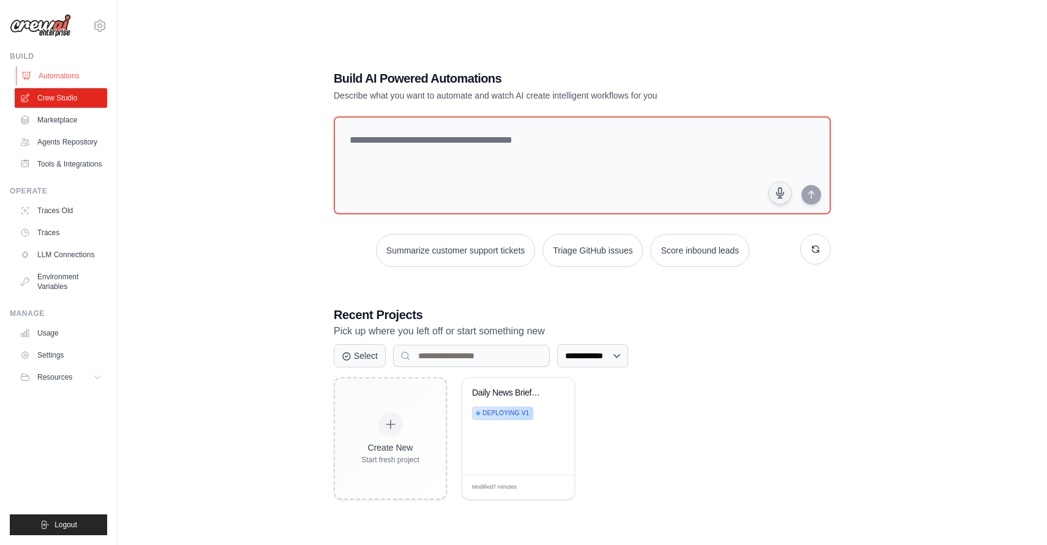
click at [56, 71] on link "Automations" at bounding box center [62, 76] width 92 height 20
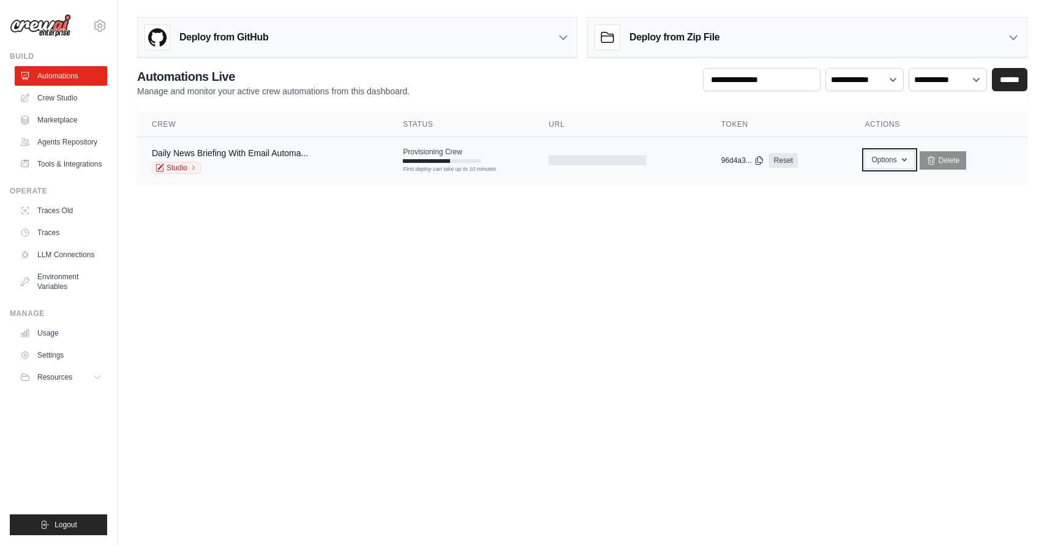
click at [902, 157] on icon "button" at bounding box center [905, 160] width 10 height 10
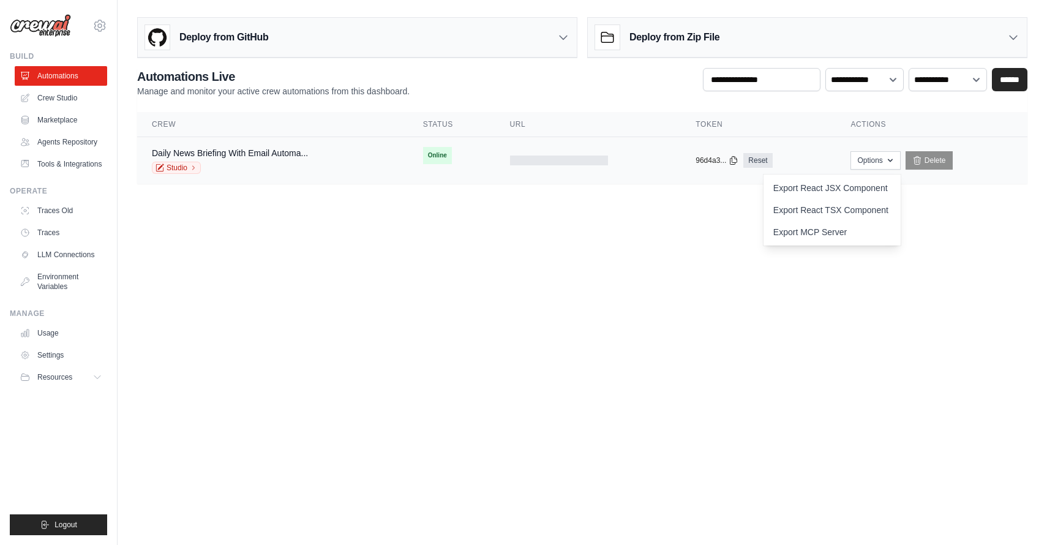
click at [538, 159] on div at bounding box center [559, 161] width 98 height 10
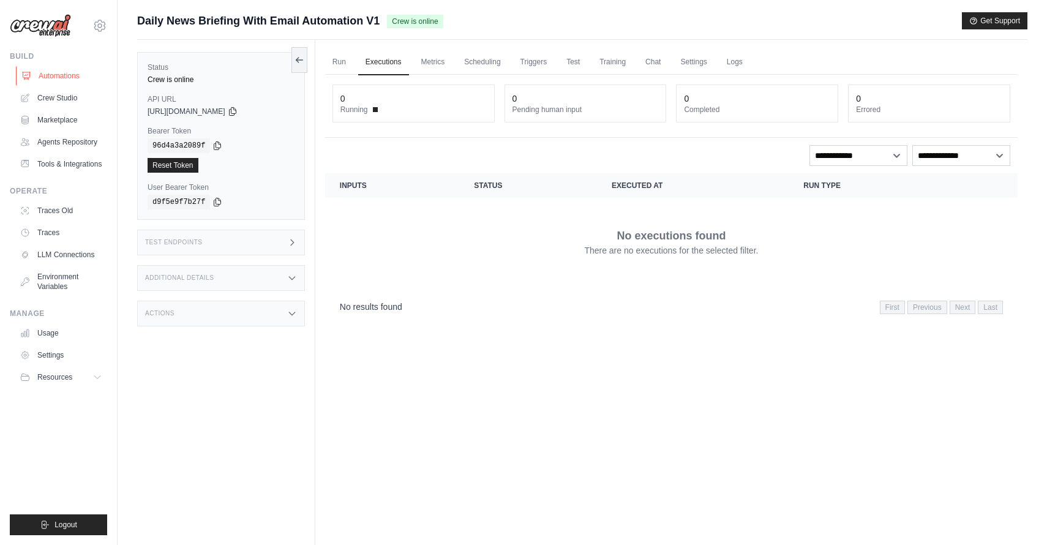
click at [48, 78] on link "Automations" at bounding box center [62, 76] width 92 height 20
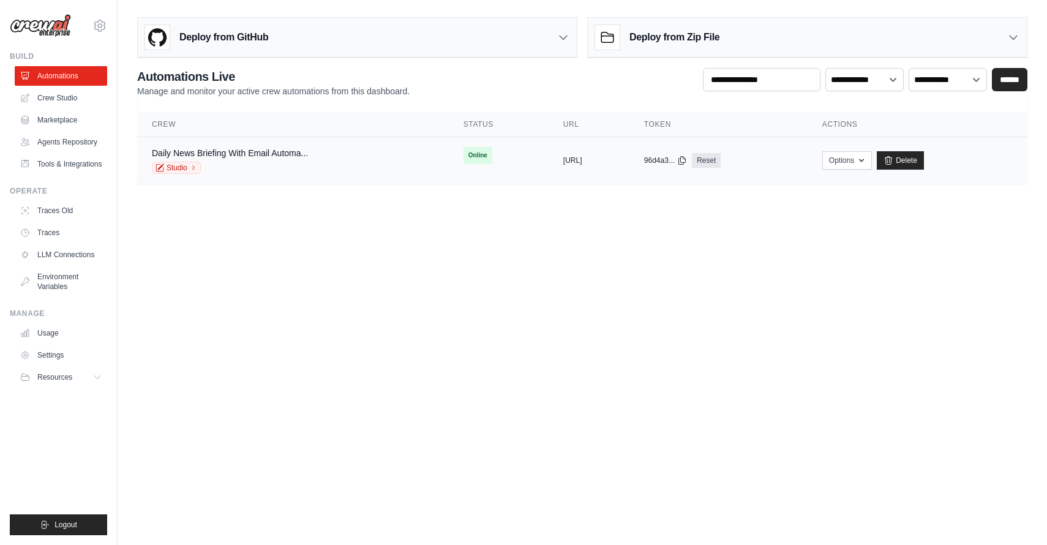
click at [559, 171] on td "copied [URL]" at bounding box center [589, 160] width 81 height 47
copy button "briefing"
click at [563, 163] on button "[URL]" at bounding box center [572, 160] width 19 height 10
click at [565, 209] on main "Deploy from GitHub Deploy your project directly from GitHub. Select a repositor…" at bounding box center [583, 105] width 930 height 211
drag, startPoint x: 494, startPoint y: 161, endPoint x: 637, endPoint y: 159, distance: 143.3
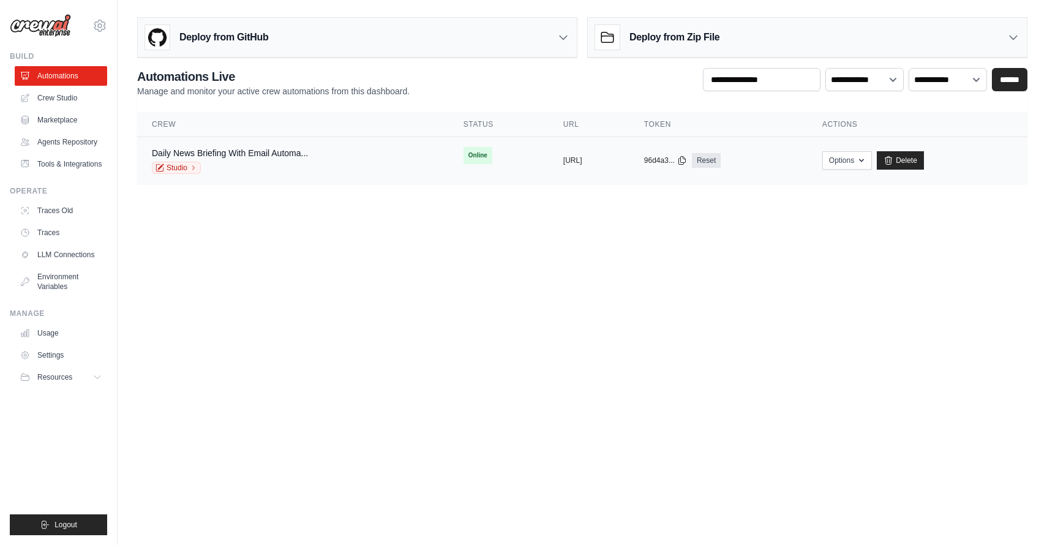
click at [630, 159] on td "copied [URL]" at bounding box center [589, 160] width 81 height 47
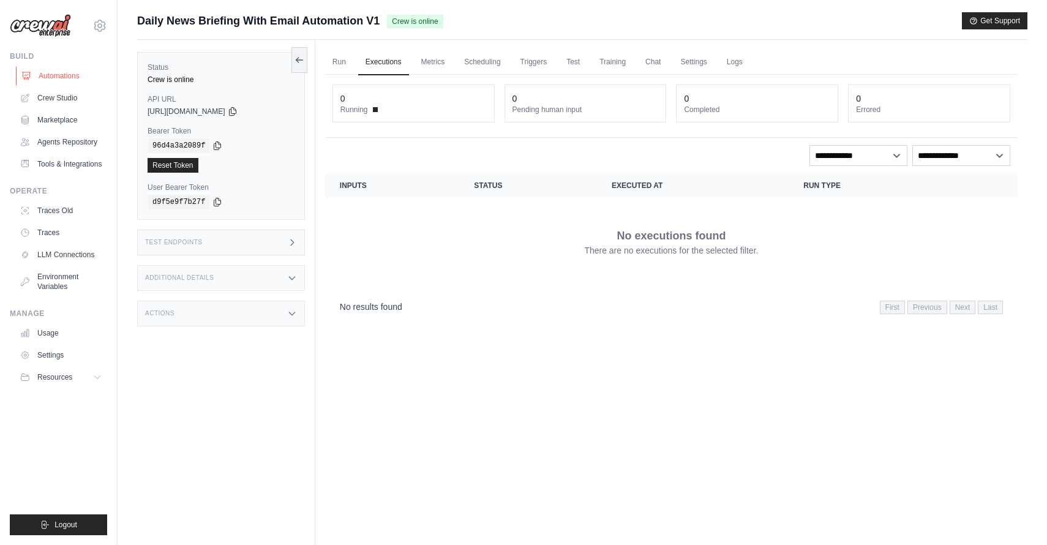
click at [55, 77] on link "Automations" at bounding box center [62, 76] width 92 height 20
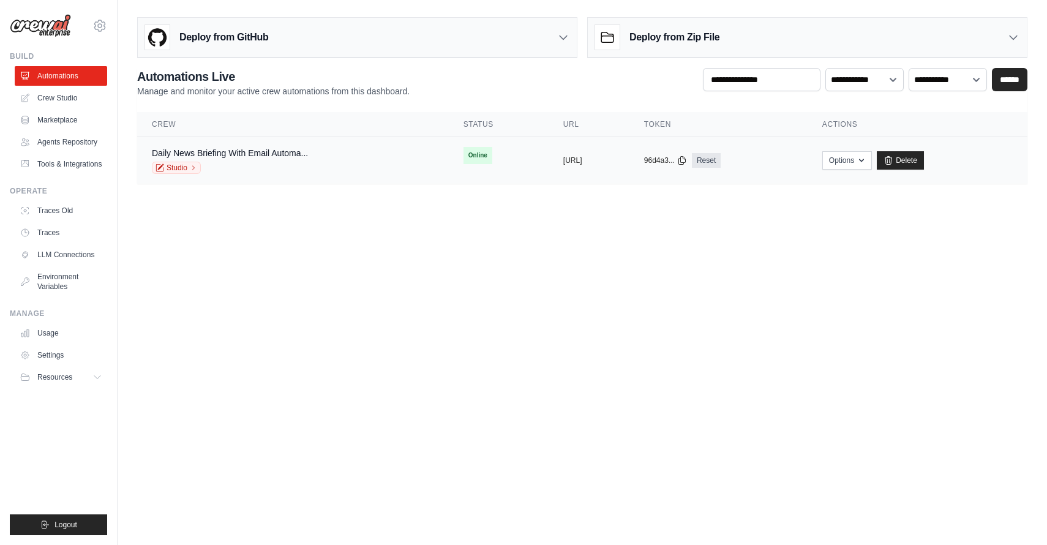
drag, startPoint x: 643, startPoint y: 159, endPoint x: 503, endPoint y: 156, distance: 140.3
click at [563, 156] on div "copied https://daily-news-briefing-with-em" at bounding box center [588, 161] width 51 height 10
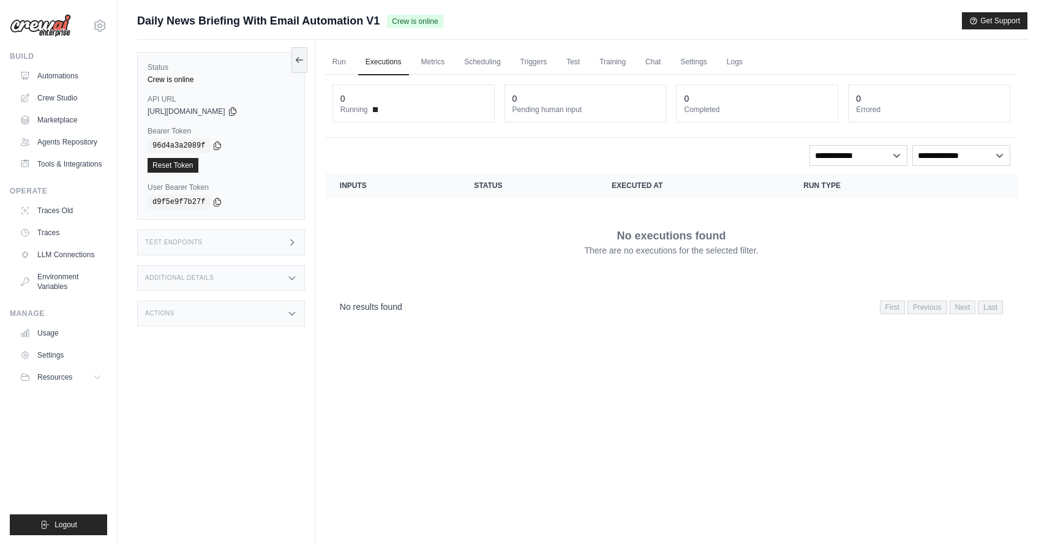
click at [720, 357] on div "Run Executions Metrics Scheduling Triggers Test Training Chat Settings Logs 0 R…" at bounding box center [671, 312] width 712 height 545
click at [339, 68] on link "Run" at bounding box center [339, 63] width 28 height 26
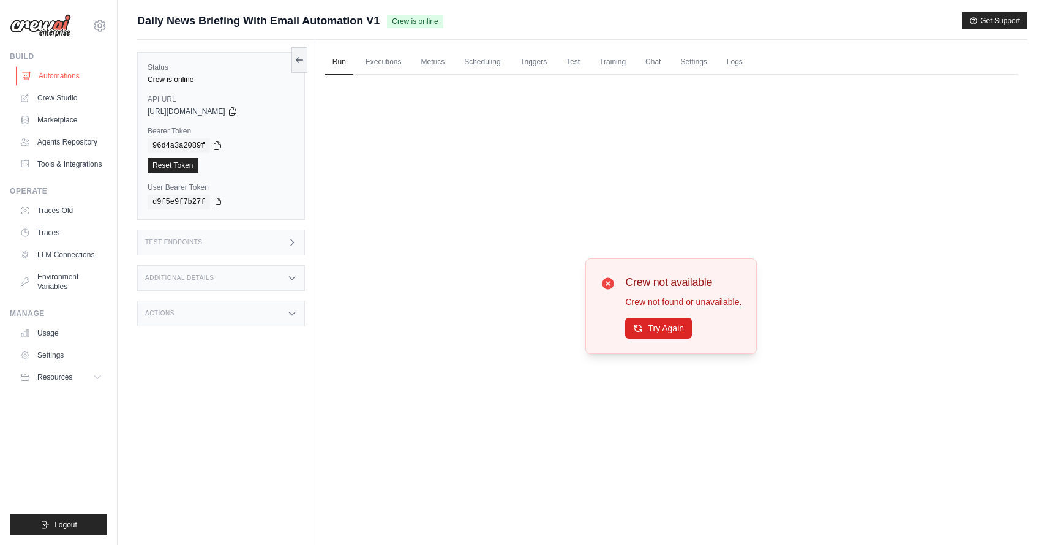
click at [51, 71] on link "Automations" at bounding box center [62, 76] width 92 height 20
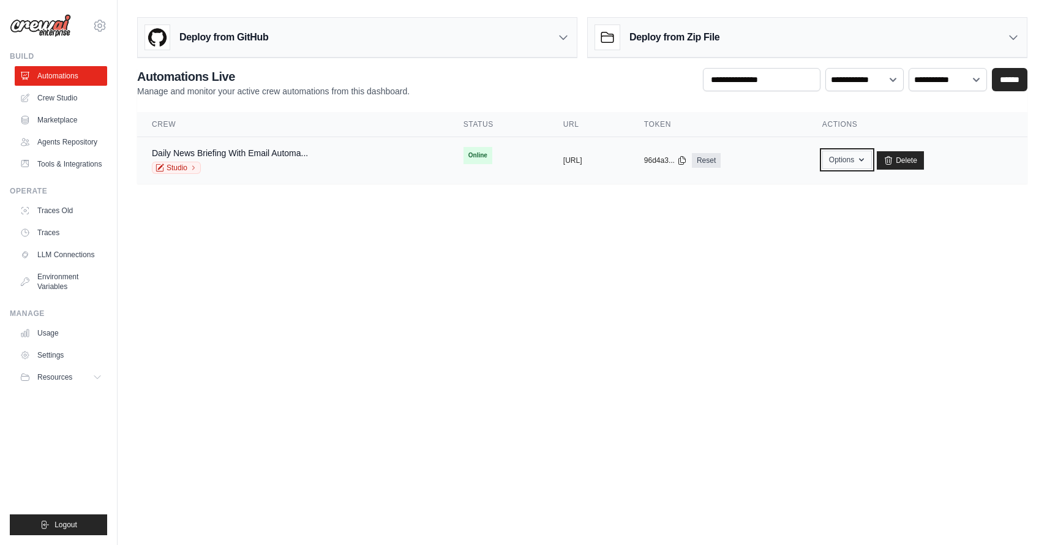
click at [872, 159] on button "Options" at bounding box center [848, 160] width 50 height 18
click at [366, 257] on body "tschang@coralya.com Settings Build Automations" at bounding box center [523, 272] width 1047 height 545
click at [56, 117] on link "Marketplace" at bounding box center [62, 120] width 92 height 20
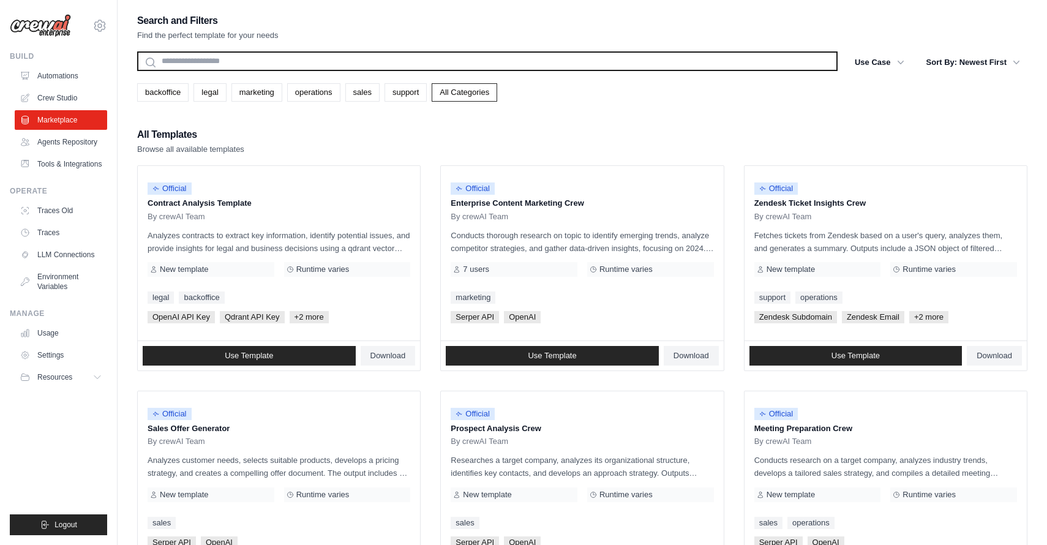
click at [183, 67] on input "text" at bounding box center [487, 61] width 701 height 20
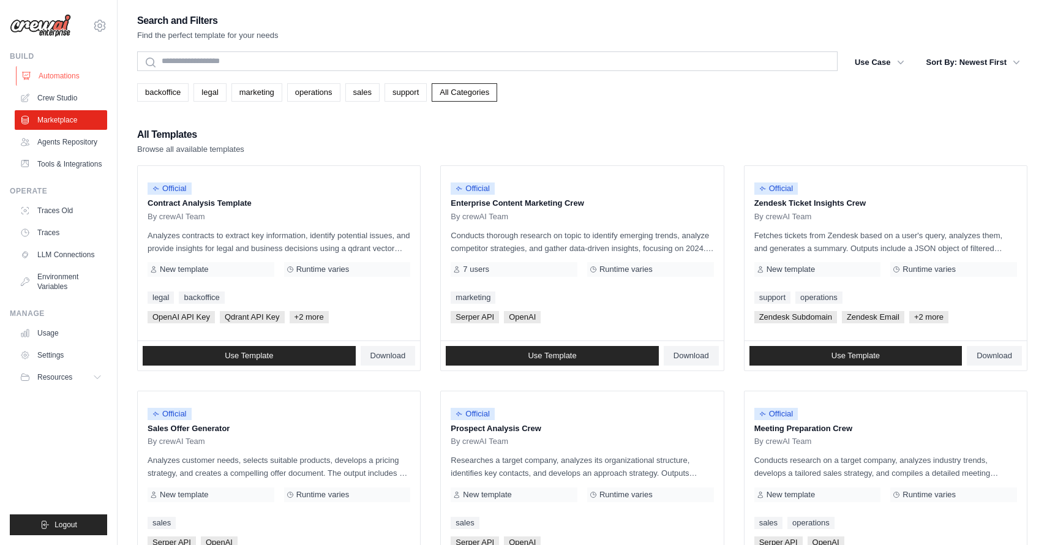
click at [64, 81] on link "Automations" at bounding box center [62, 76] width 92 height 20
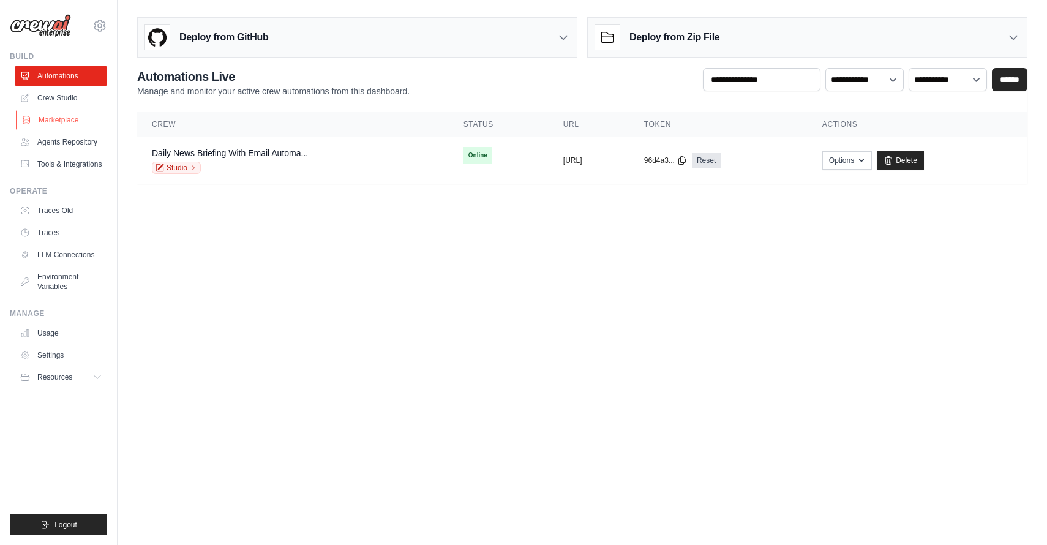
click at [63, 120] on link "Marketplace" at bounding box center [62, 120] width 92 height 20
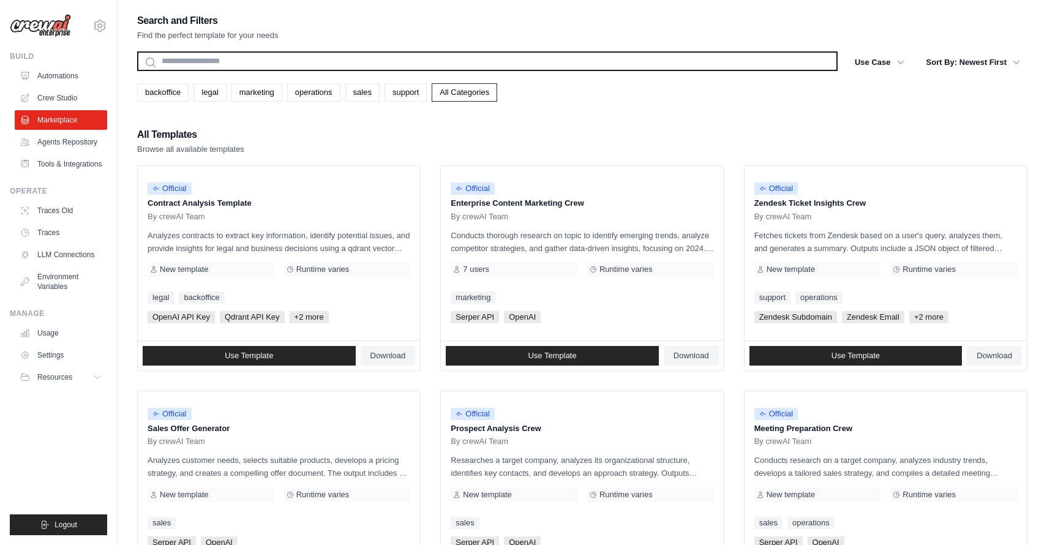
click at [207, 64] on input "text" at bounding box center [487, 61] width 701 height 20
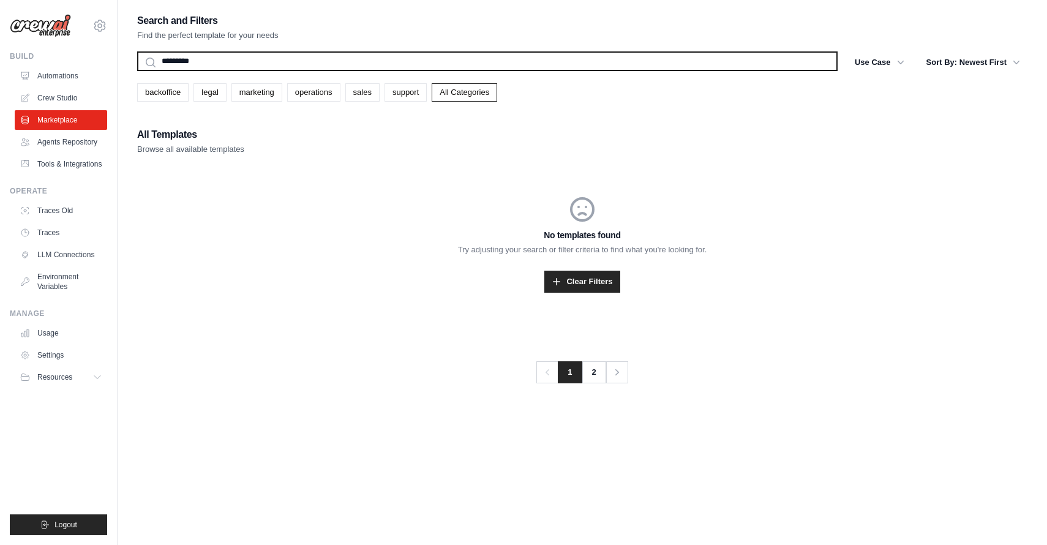
type input "*********"
click at [137, 70] on button "Search" at bounding box center [137, 70] width 1 height 1
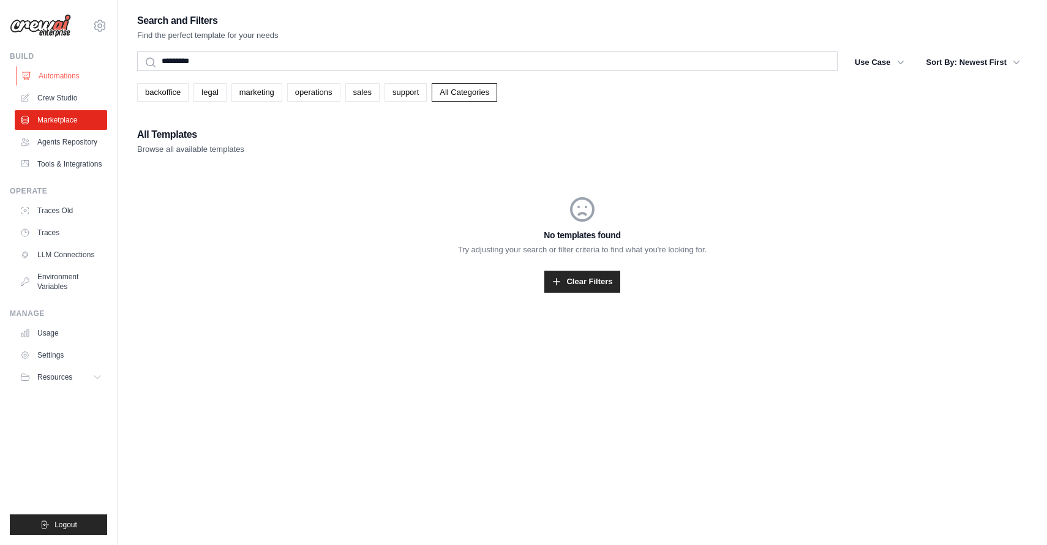
click at [71, 68] on link "Automations" at bounding box center [62, 76] width 92 height 20
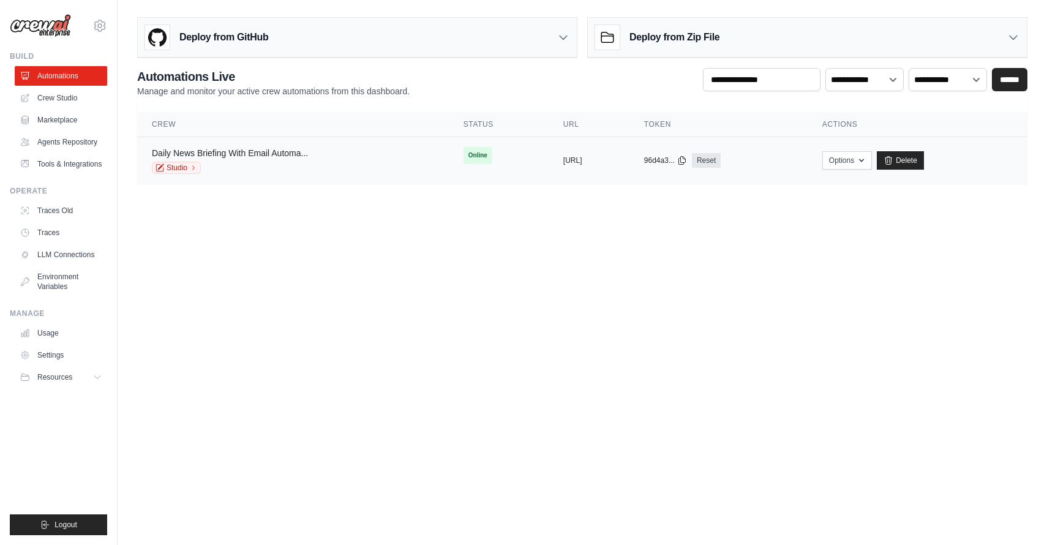
click at [246, 153] on link "Daily News Briefing With Email Automa..." at bounding box center [230, 153] width 156 height 10
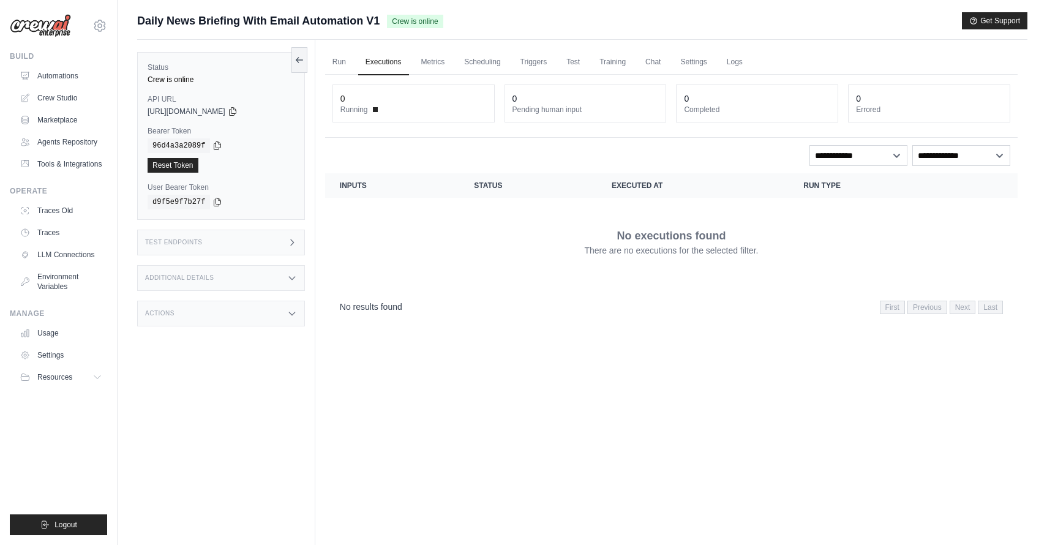
click at [276, 244] on div "Test Endpoints" at bounding box center [221, 243] width 168 height 26
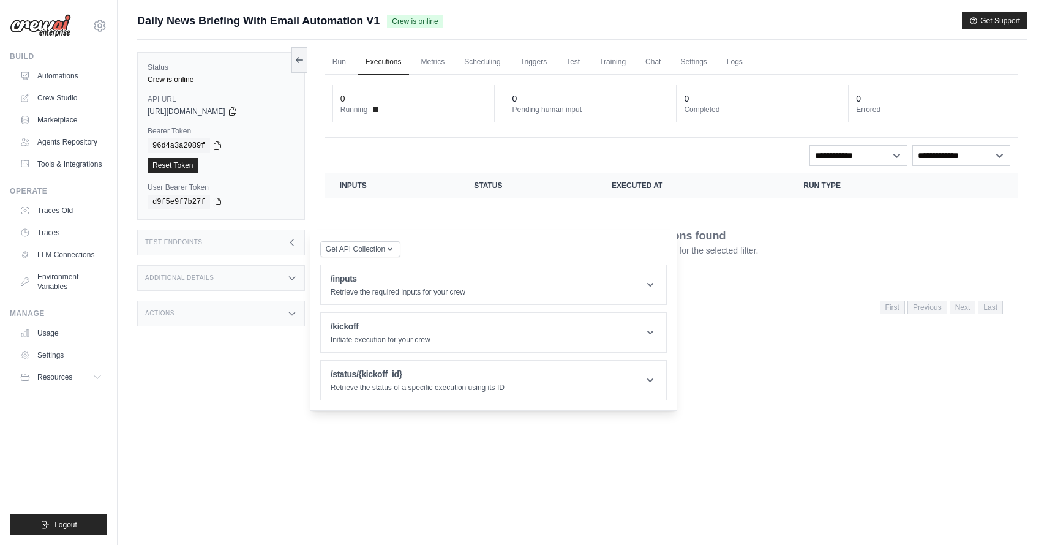
click at [276, 244] on div "Test Endpoints" at bounding box center [221, 243] width 168 height 26
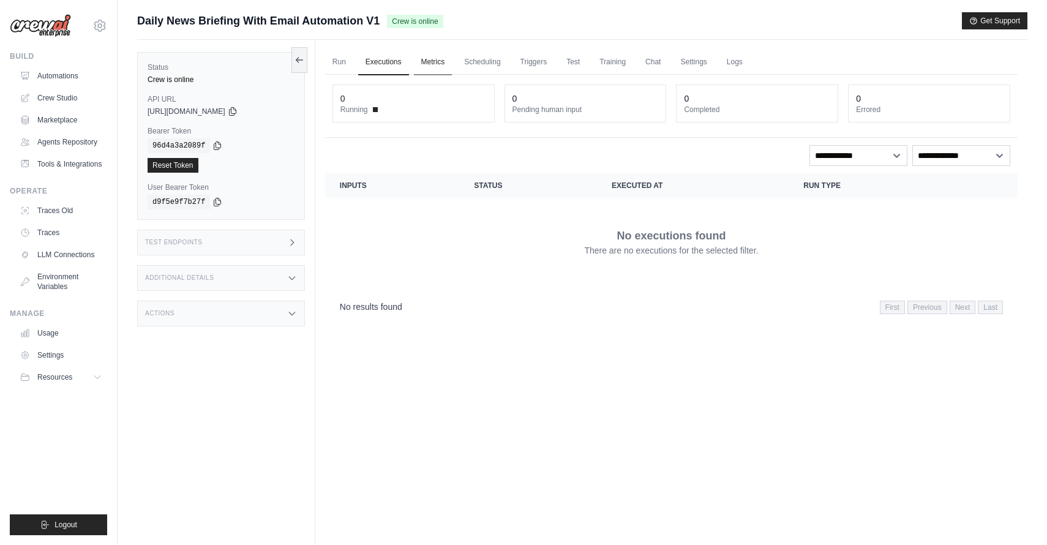
click at [435, 60] on link "Metrics" at bounding box center [433, 63] width 39 height 26
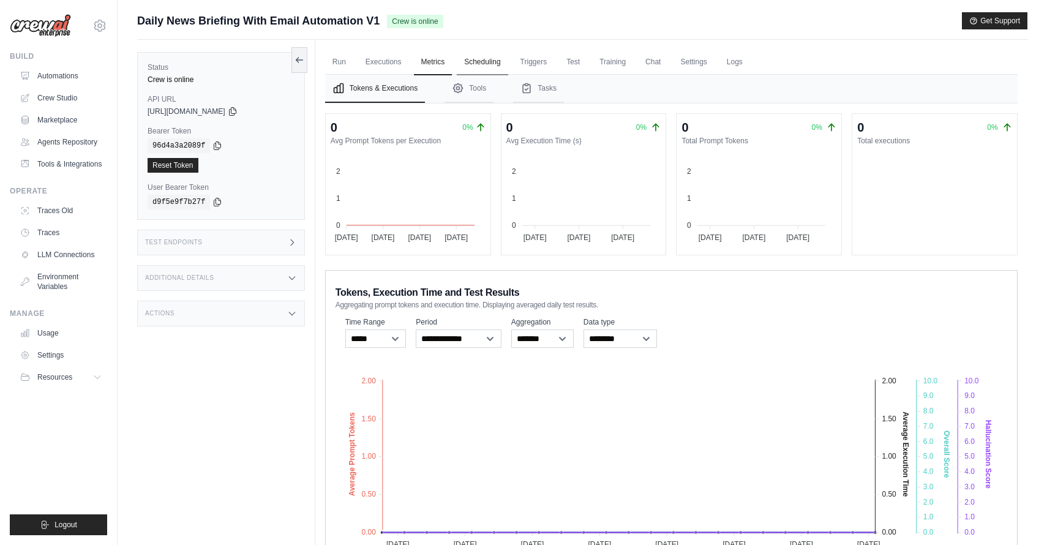
click at [497, 56] on link "Scheduling" at bounding box center [482, 63] width 51 height 26
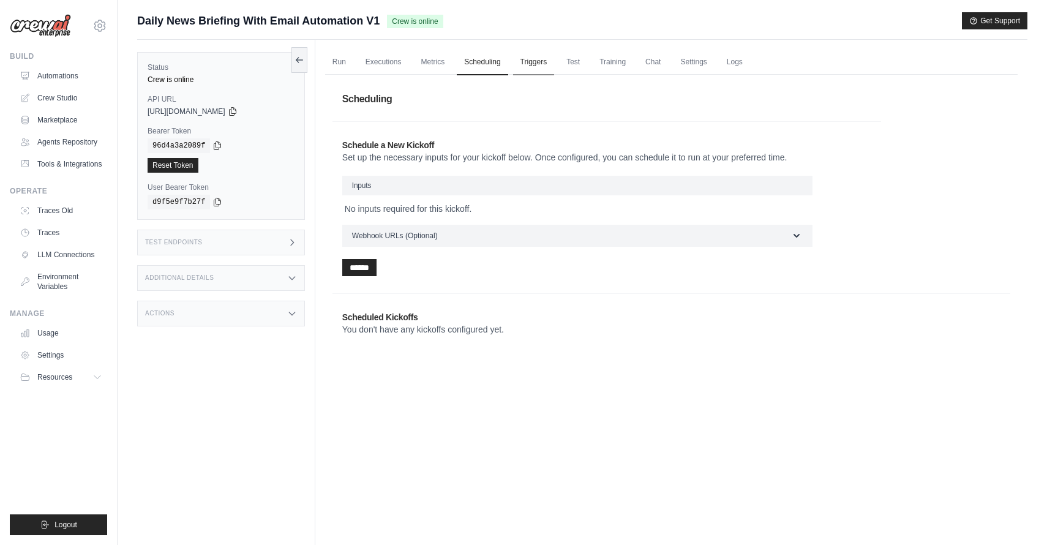
click at [537, 58] on link "Triggers" at bounding box center [534, 63] width 42 height 26
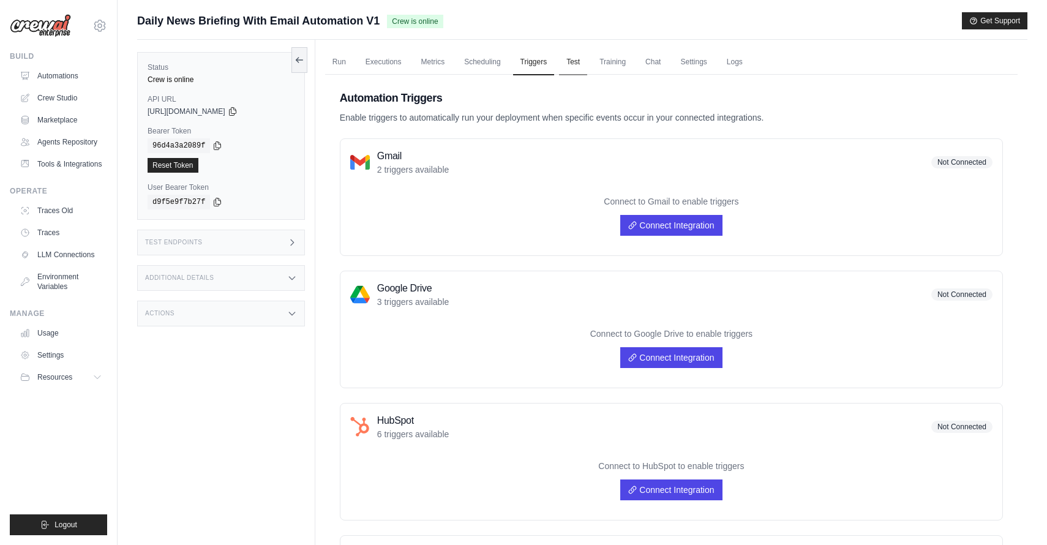
click at [564, 51] on link "Test" at bounding box center [573, 63] width 28 height 26
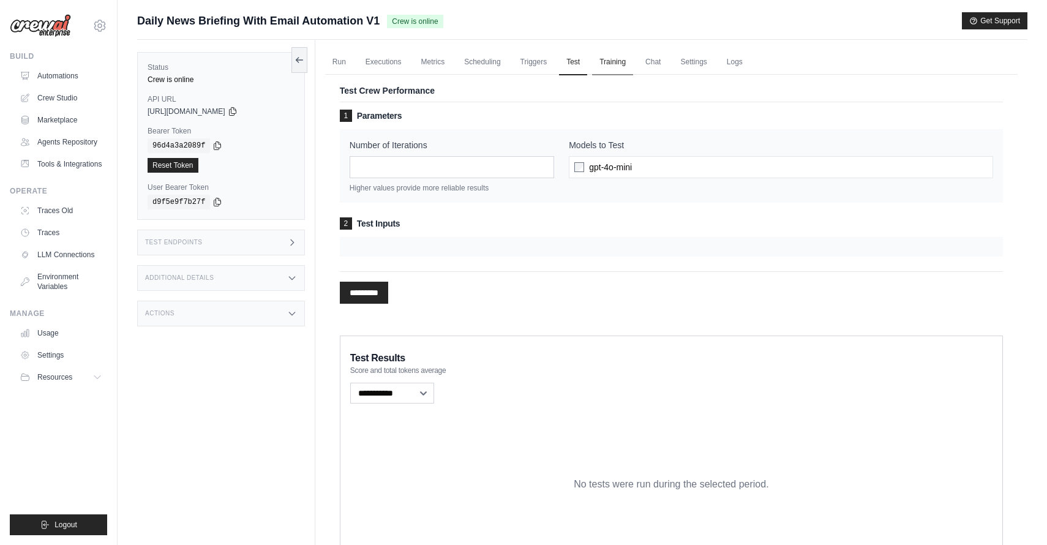
click at [616, 60] on link "Training" at bounding box center [612, 63] width 41 height 26
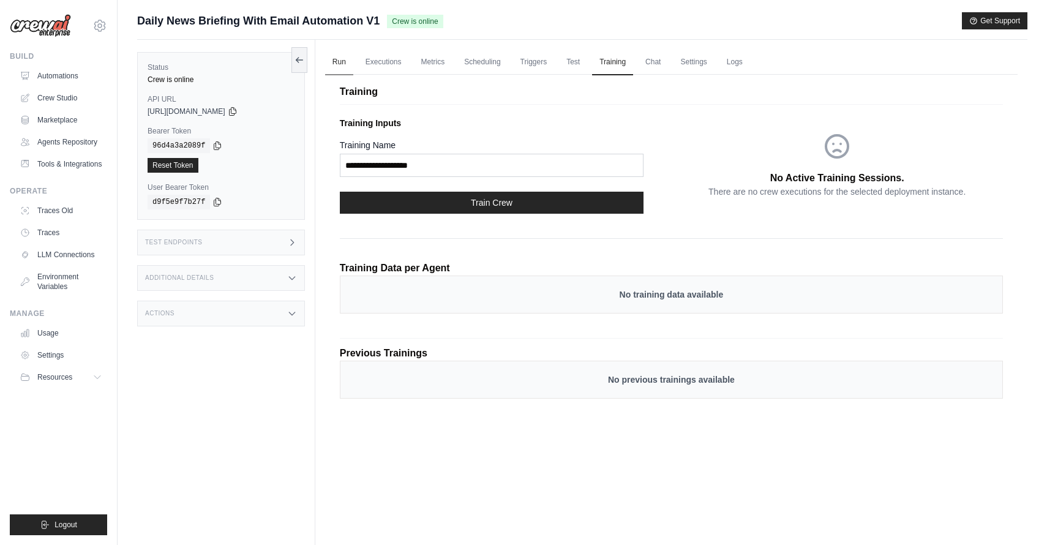
click at [341, 53] on link "Run" at bounding box center [339, 63] width 28 height 26
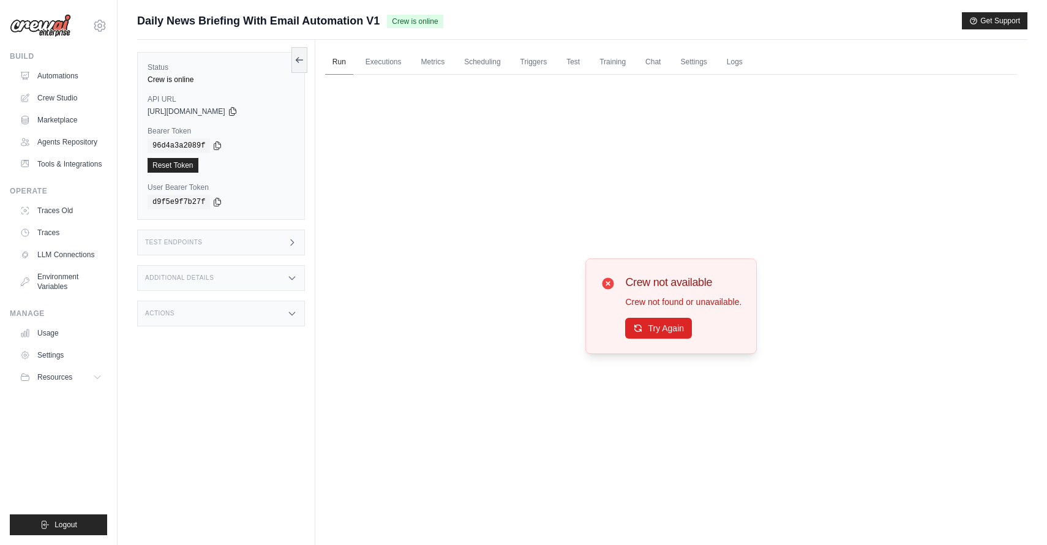
click at [338, 59] on link "Run" at bounding box center [339, 63] width 28 height 26
click at [669, 329] on button "Try Again" at bounding box center [658, 327] width 67 height 21
click at [168, 80] on div "Crew is online" at bounding box center [221, 80] width 147 height 10
click at [705, 63] on link "Settings" at bounding box center [693, 63] width 41 height 26
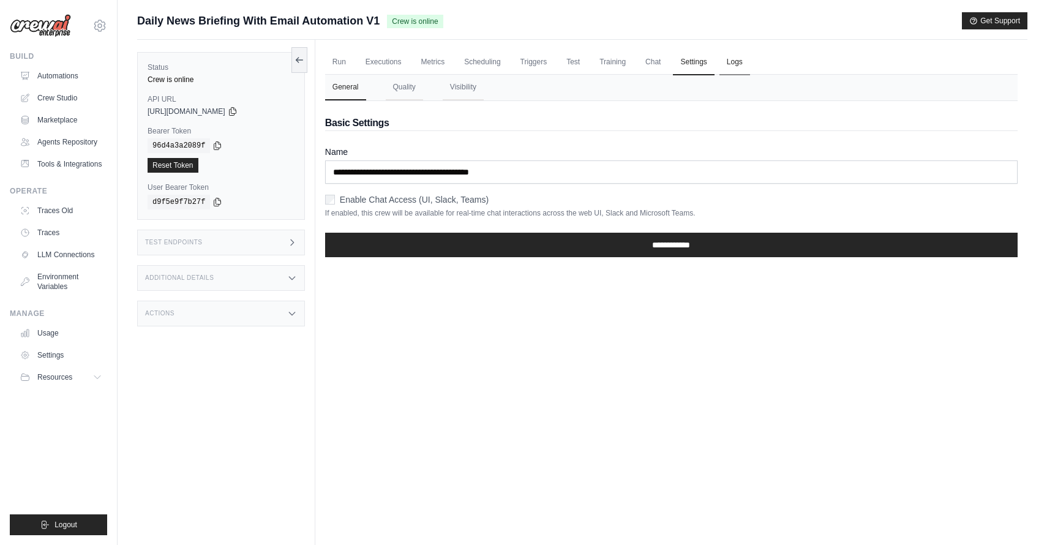
click at [736, 61] on link "Logs" at bounding box center [735, 63] width 31 height 26
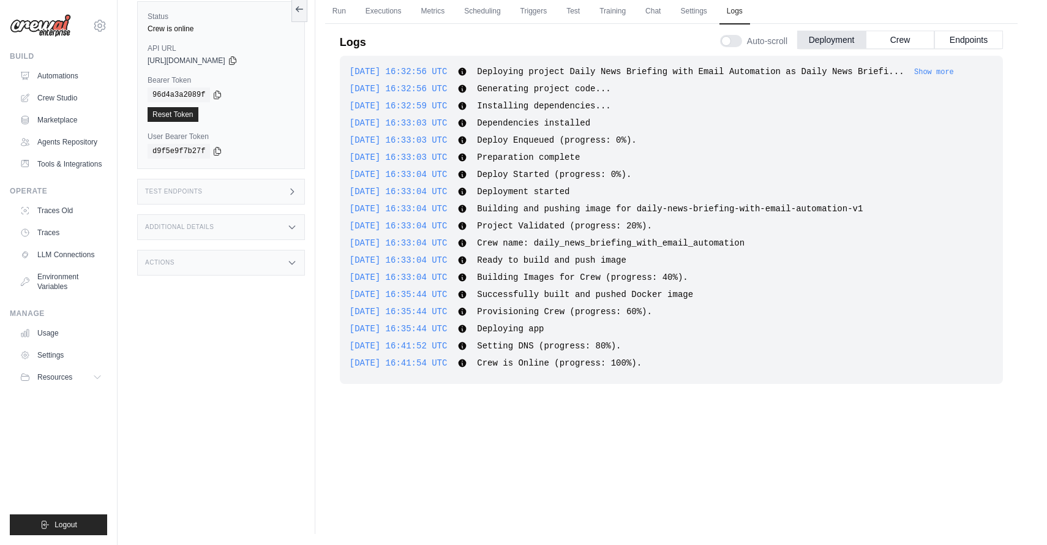
scroll to position [52, 0]
click at [45, 97] on link "Crew Studio" at bounding box center [62, 98] width 92 height 20
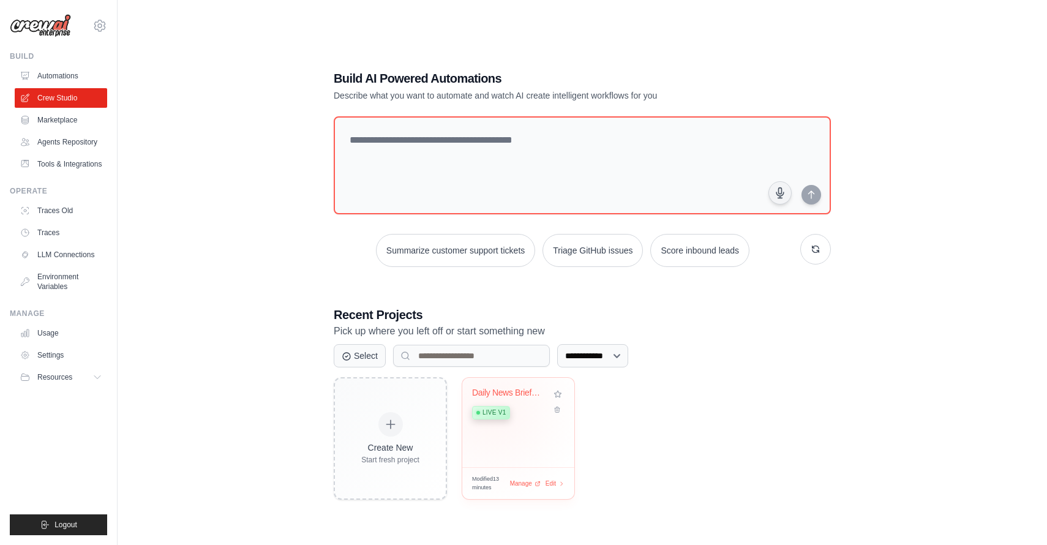
click at [494, 412] on span "Live v1" at bounding box center [494, 413] width 23 height 10
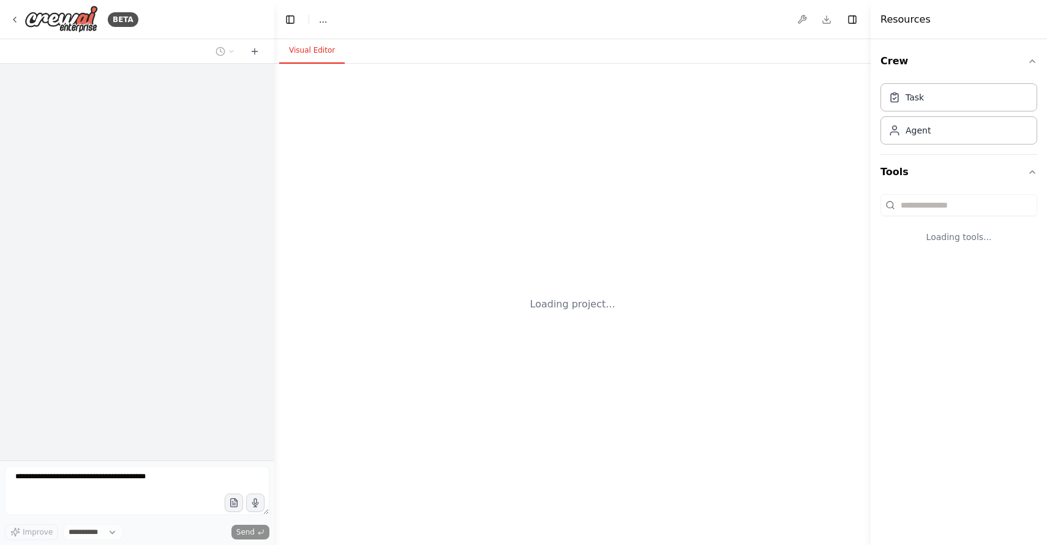
select select "****"
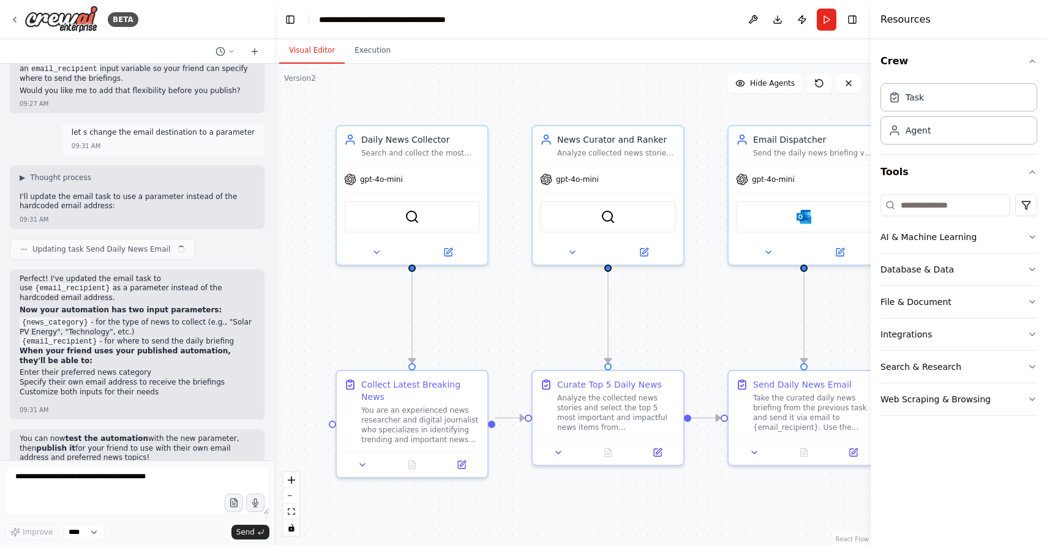
scroll to position [14428, 0]
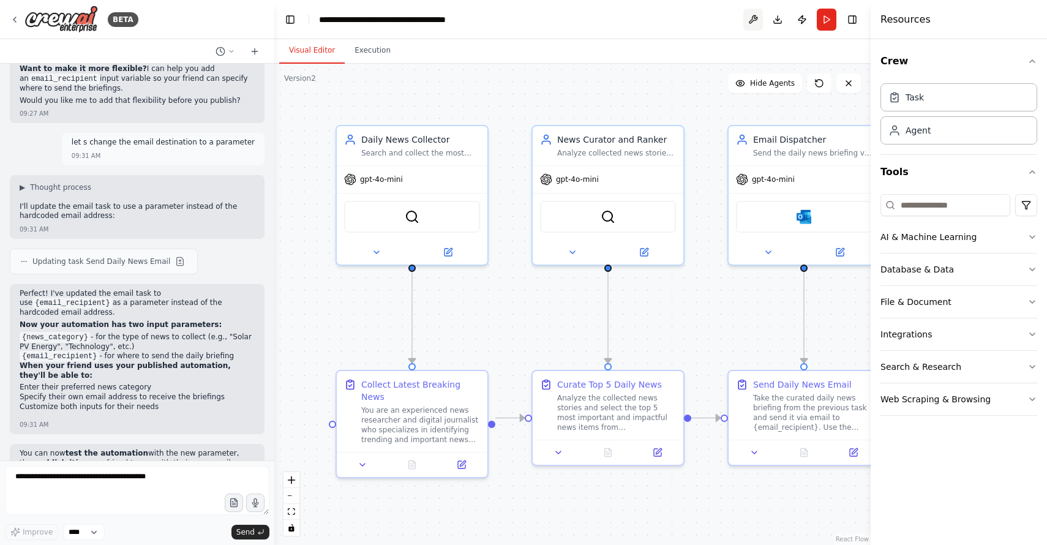
click at [756, 15] on button at bounding box center [754, 20] width 20 height 22
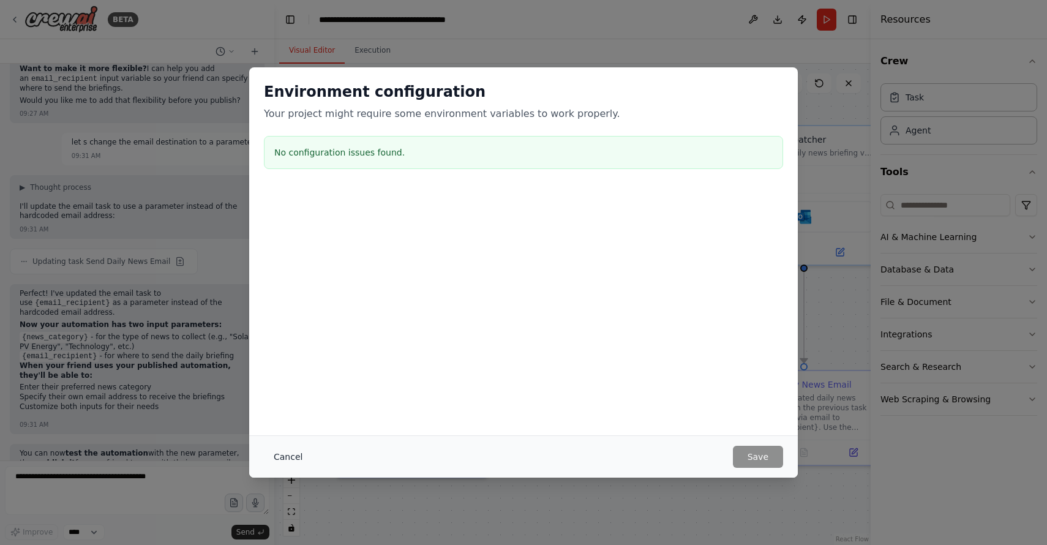
click at [286, 458] on button "Cancel" at bounding box center [288, 457] width 48 height 22
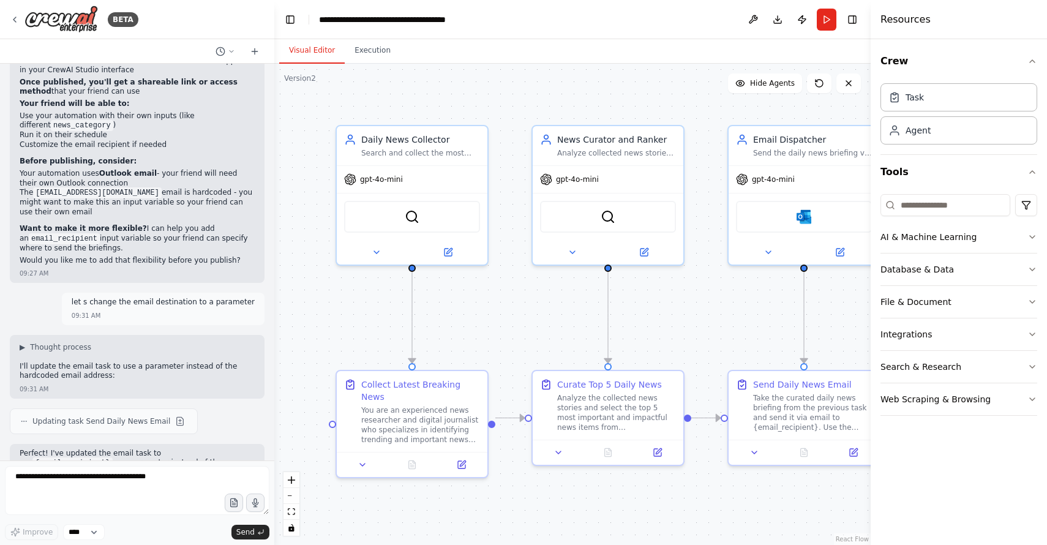
scroll to position [14433, 0]
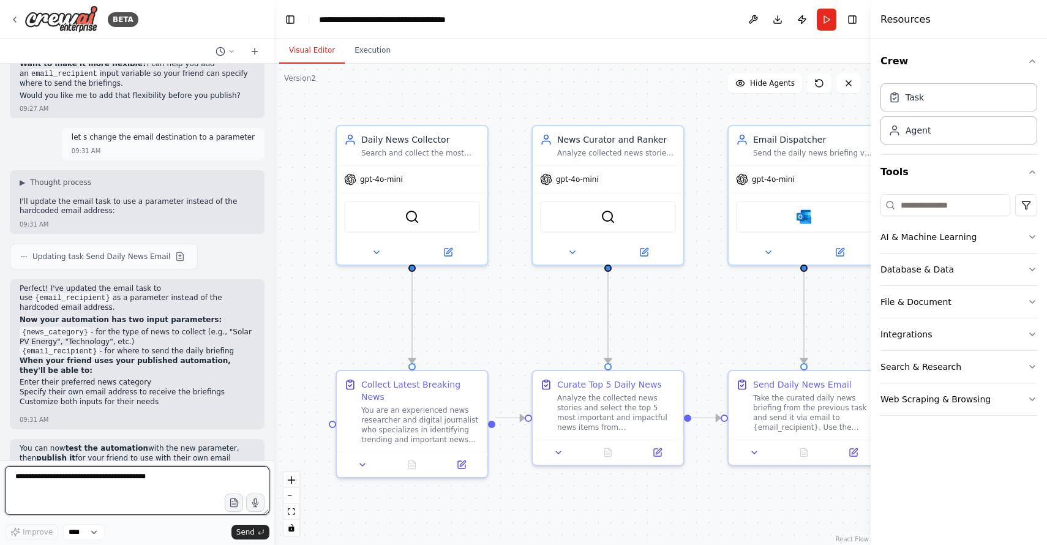
click at [61, 480] on textarea at bounding box center [137, 490] width 265 height 49
type textarea "**********"
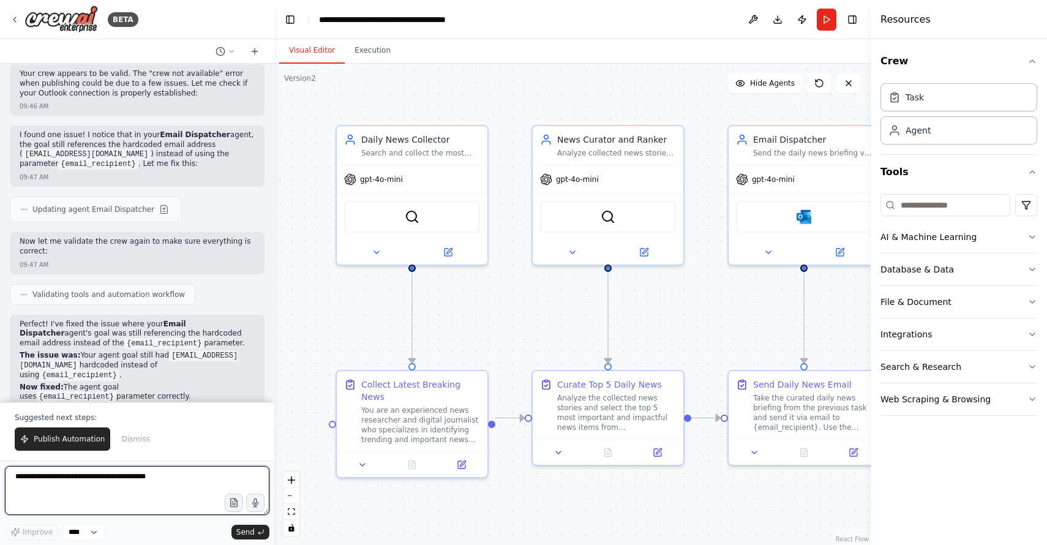
scroll to position [15065, 0]
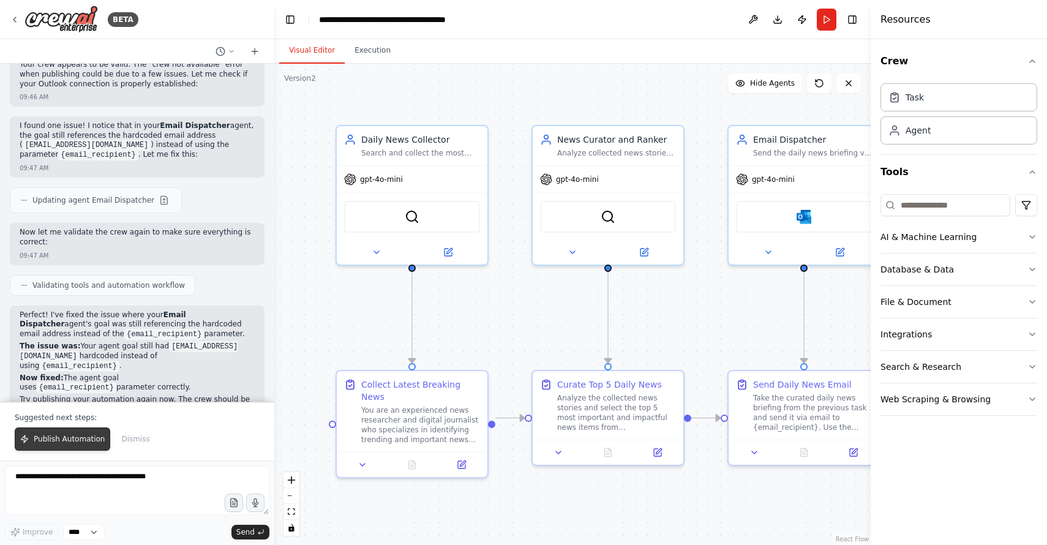
click at [85, 441] on span "Publish Automation" at bounding box center [69, 439] width 71 height 10
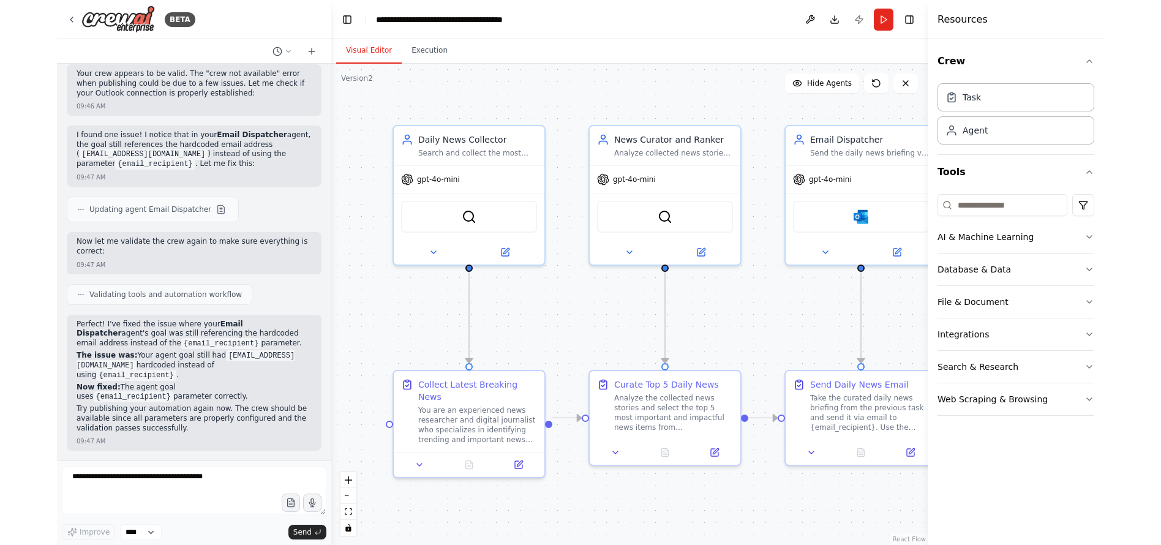
scroll to position [15006, 0]
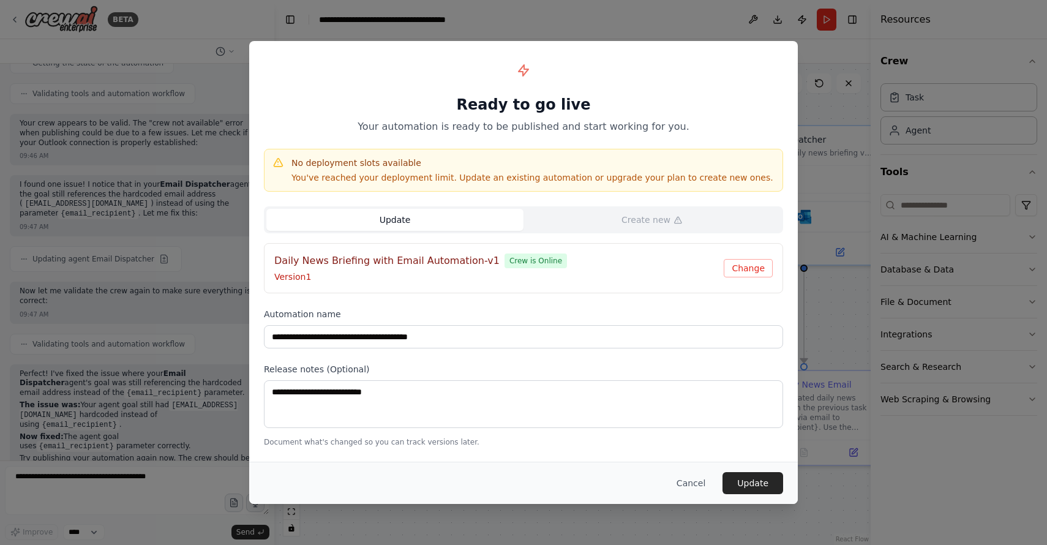
click at [412, 216] on button "Update" at bounding box center [394, 220] width 257 height 22
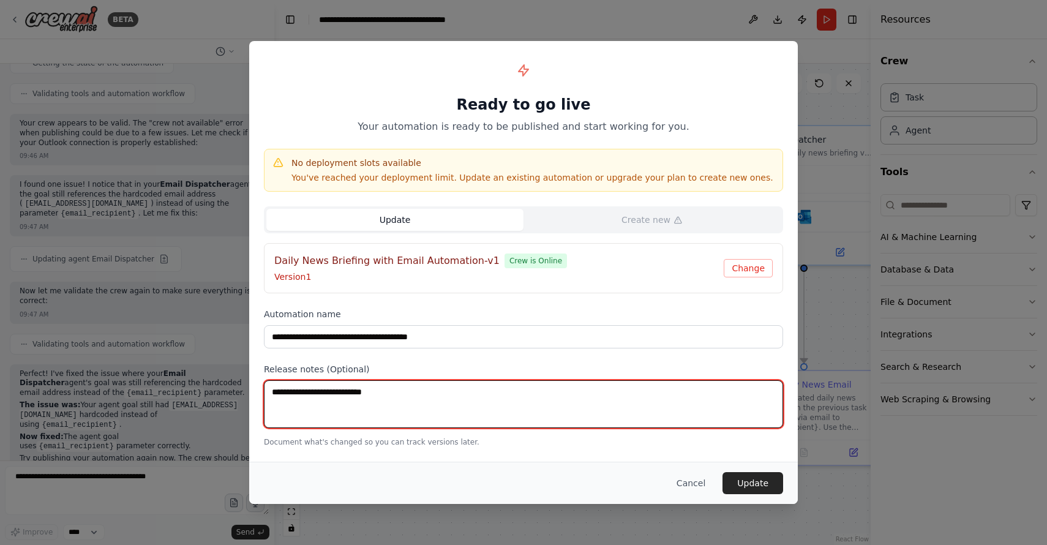
click at [276, 393] on textarea at bounding box center [523, 404] width 519 height 48
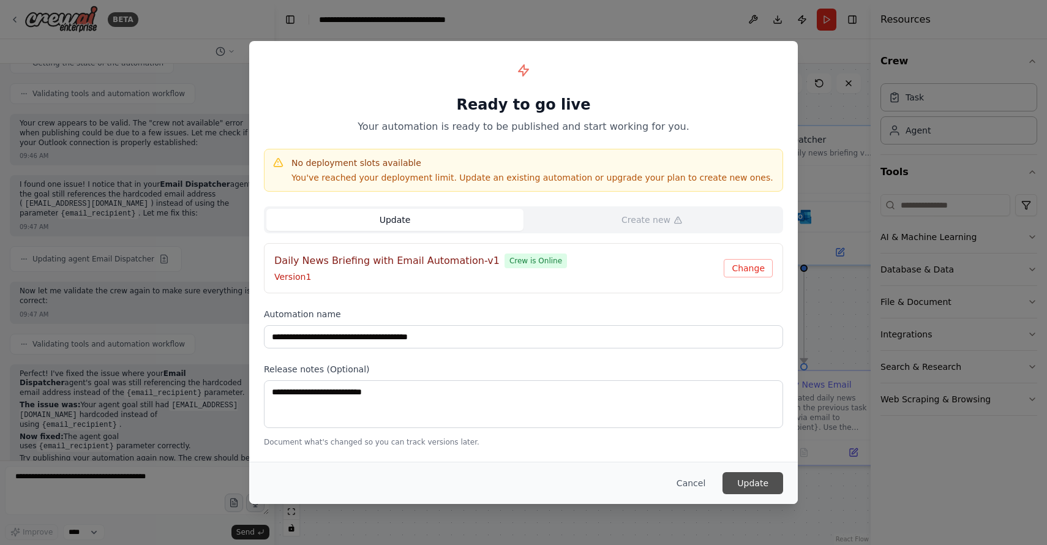
click at [770, 480] on button "Update" at bounding box center [753, 483] width 61 height 22
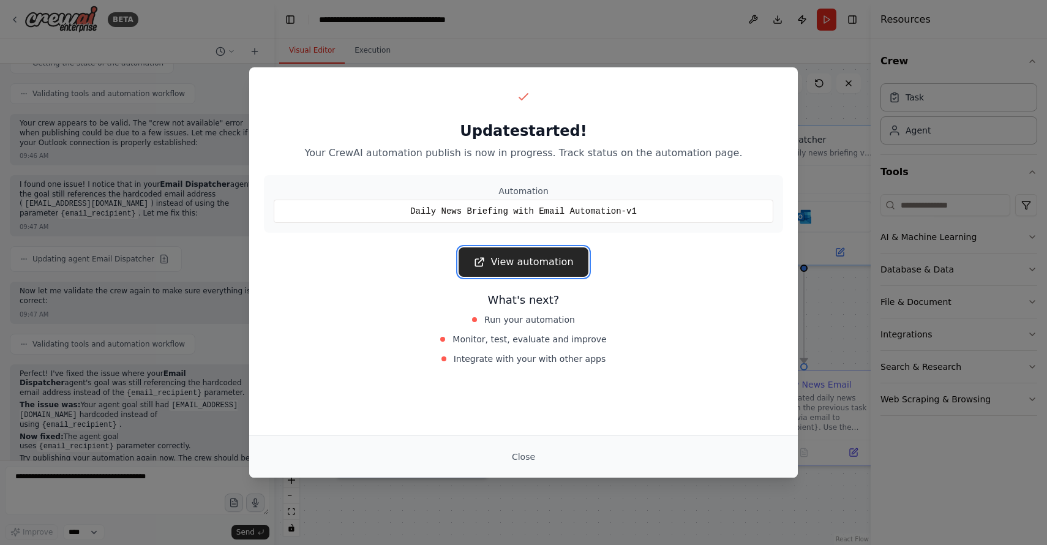
click at [508, 257] on link "View automation" at bounding box center [523, 261] width 129 height 29
click at [529, 451] on button "Close" at bounding box center [523, 457] width 43 height 22
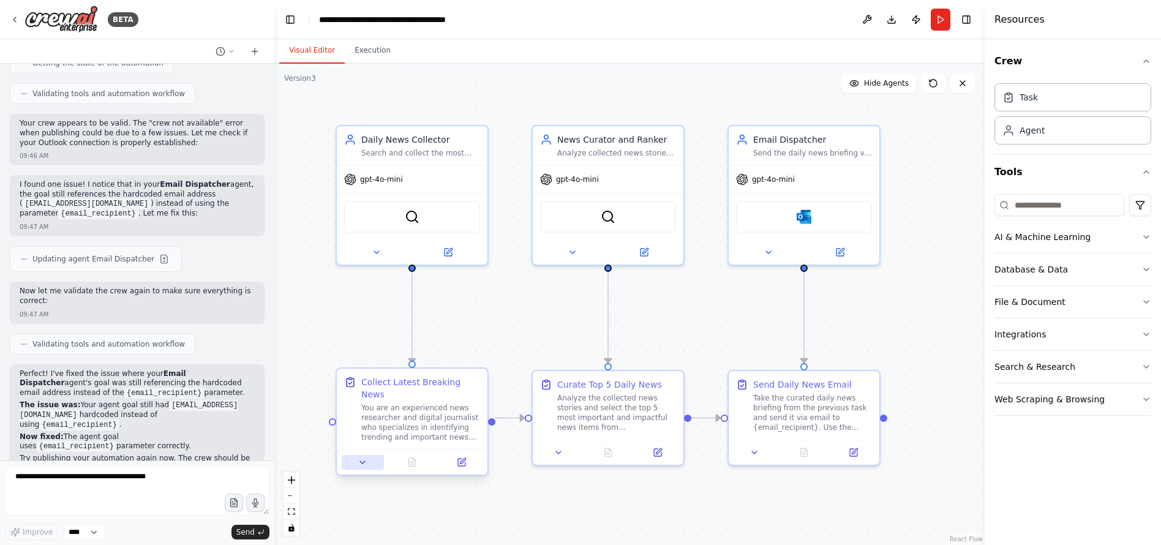
click at [362, 461] on icon at bounding box center [362, 462] width 5 height 2
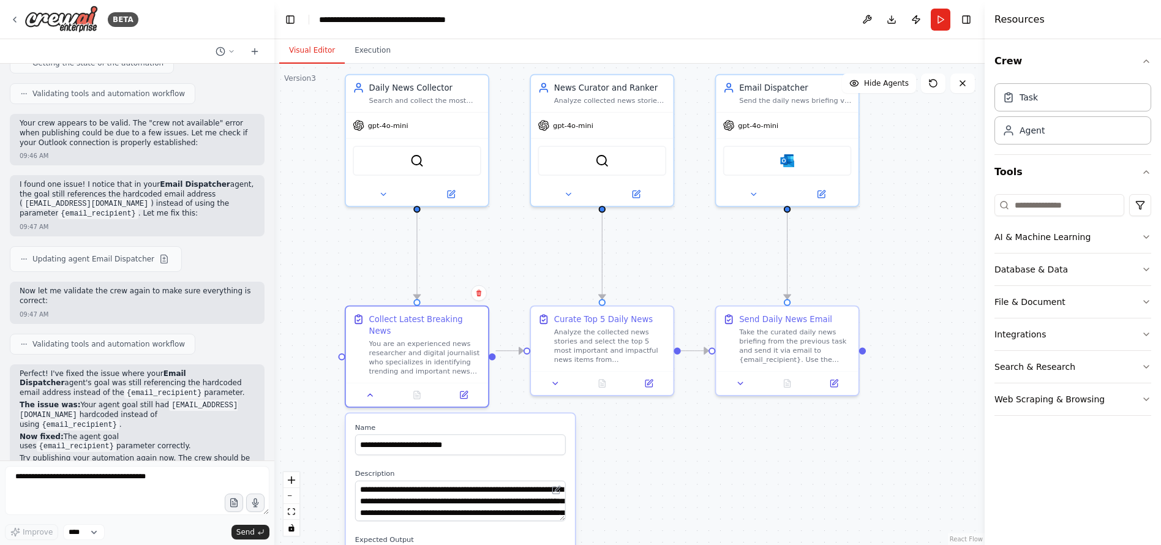
drag, startPoint x: 559, startPoint y: 323, endPoint x: 668, endPoint y: 260, distance: 125.4
click at [668, 260] on div ".deletable-edge-delete-btn { width: 20px; height: 20px; border: 0px solid #ffff…" at bounding box center [629, 304] width 710 height 481
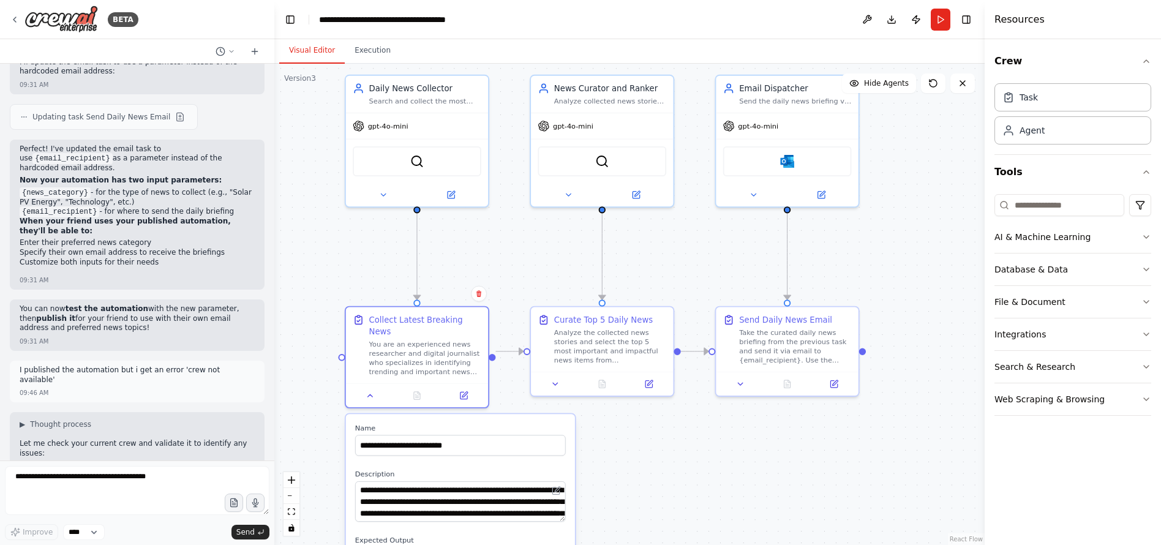
scroll to position [14504, 0]
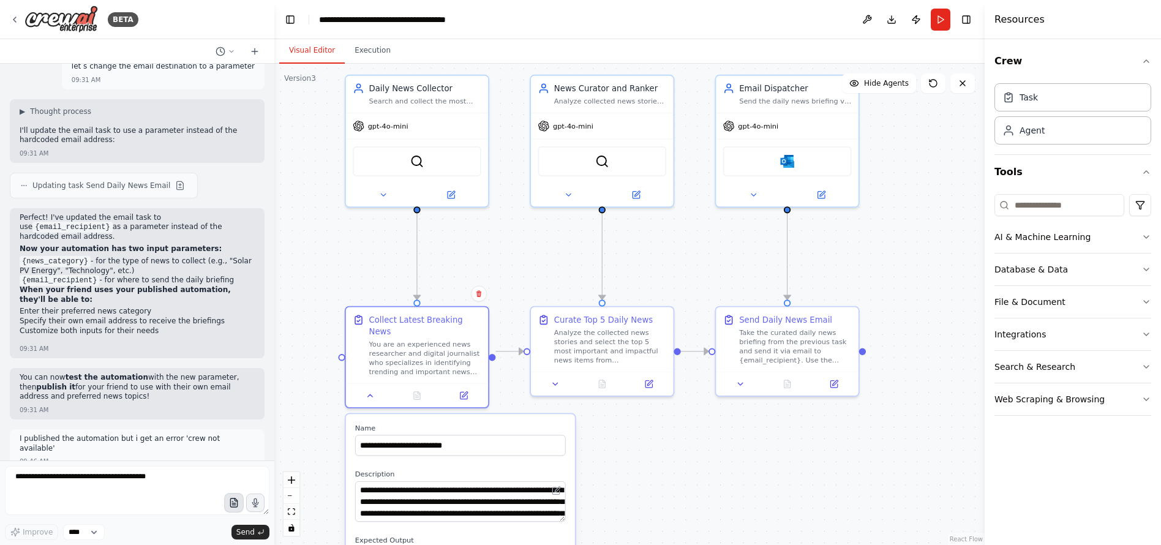
click at [231, 500] on icon "button" at bounding box center [233, 503] width 10 height 10
click at [178, 488] on div "▶ Thought process" at bounding box center [137, 493] width 235 height 10
click at [255, 51] on icon at bounding box center [255, 51] width 6 height 0
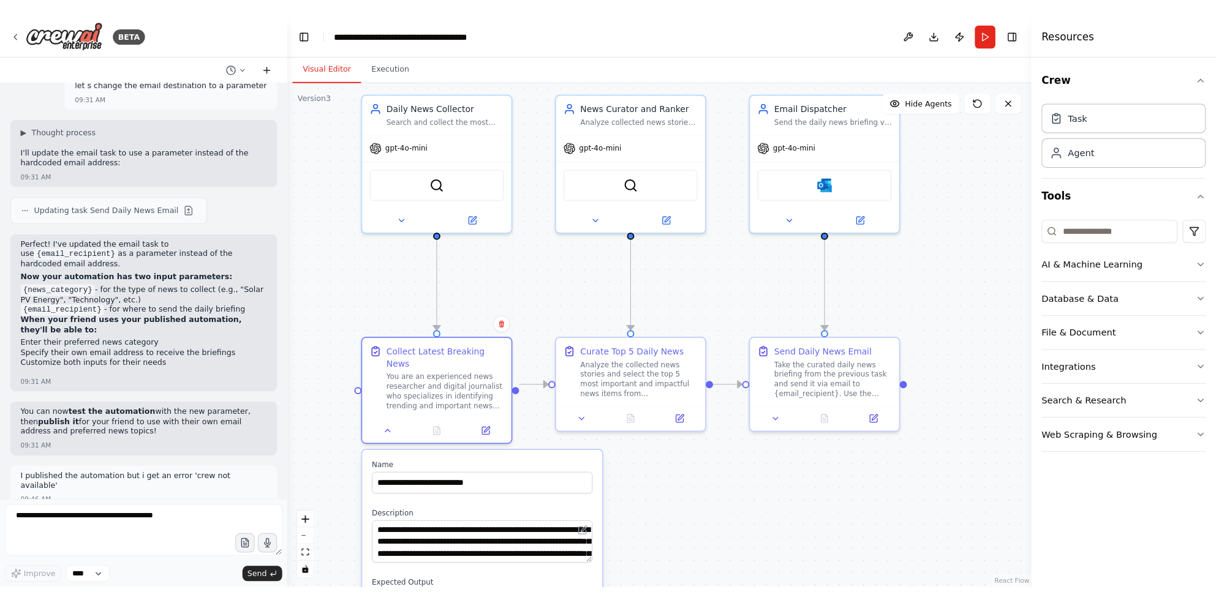
scroll to position [0, 0]
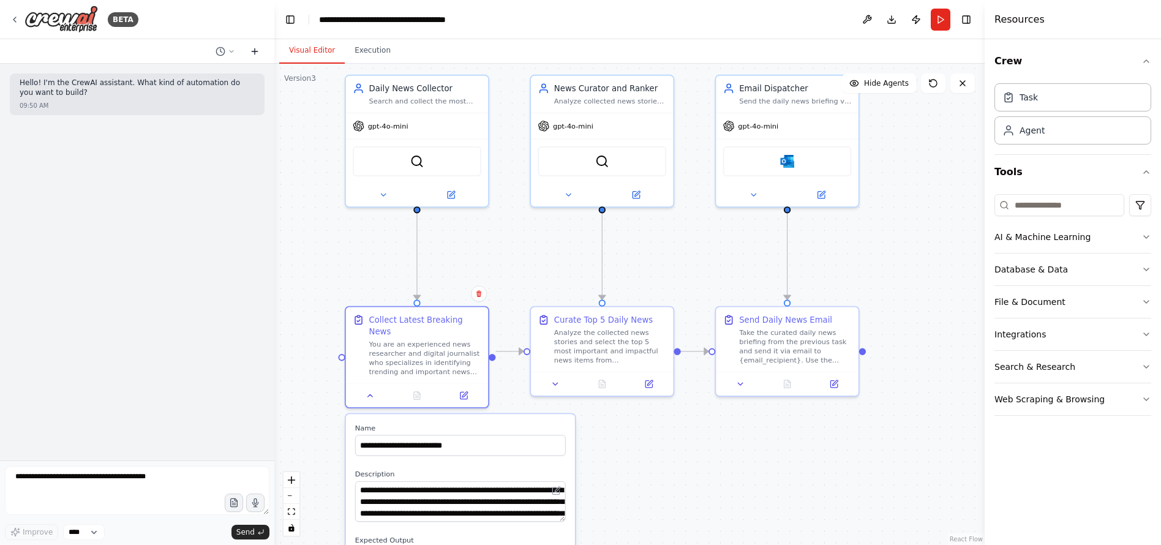
click at [255, 51] on icon at bounding box center [255, 51] width 6 height 0
click at [230, 47] on button at bounding box center [225, 51] width 29 height 15
click at [156, 217] on div at bounding box center [137, 272] width 274 height 545
click at [707, 455] on div ".deletable-edge-delete-btn { width: 20px; height: 20px; border: 0px solid #ffff…" at bounding box center [629, 304] width 710 height 481
click at [366, 389] on icon at bounding box center [370, 393] width 9 height 9
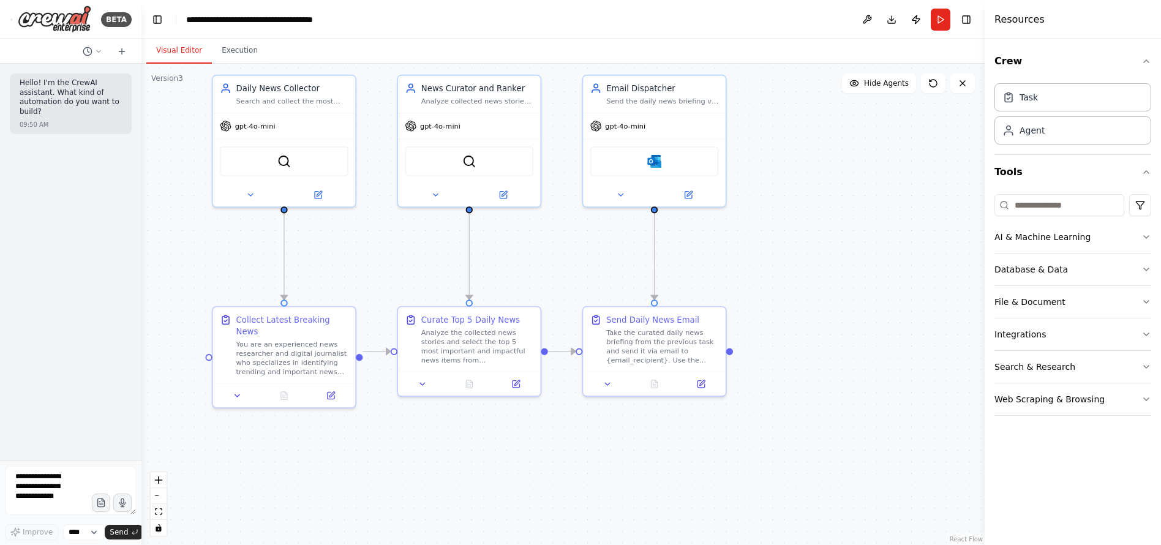
drag, startPoint x: 274, startPoint y: 121, endPoint x: 45, endPoint y: 123, distance: 228.5
click at [45, 123] on div "BETA Hello! I'm the CrewAI assistant. What kind of automation do you want to bu…" at bounding box center [70, 272] width 141 height 545
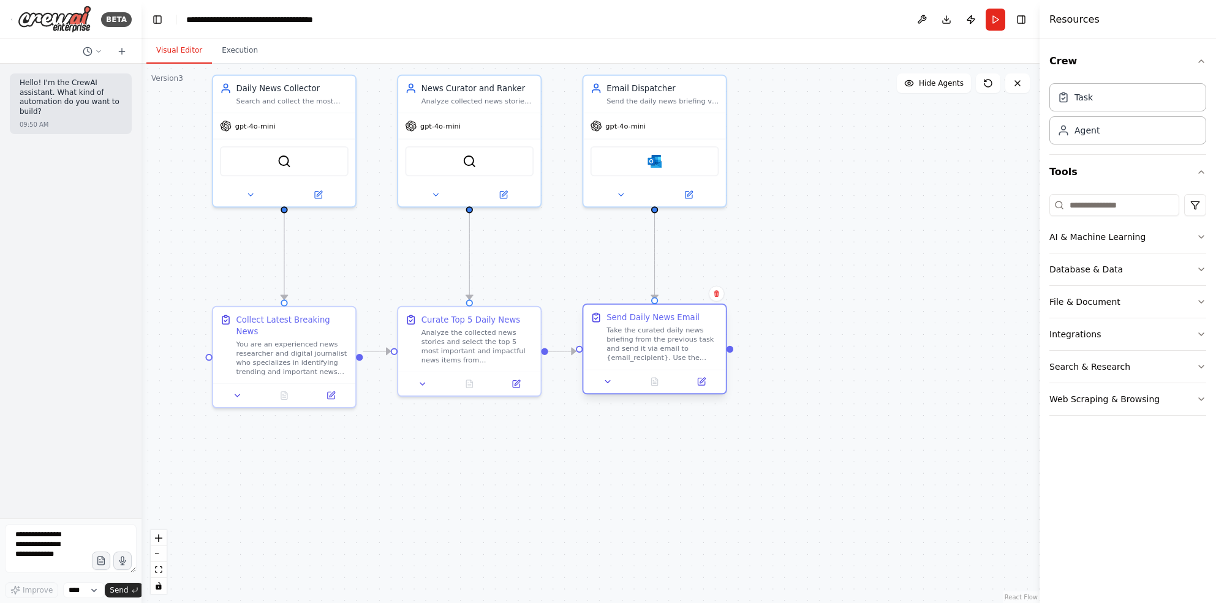
click at [722, 388] on div at bounding box center [654, 382] width 142 height 24
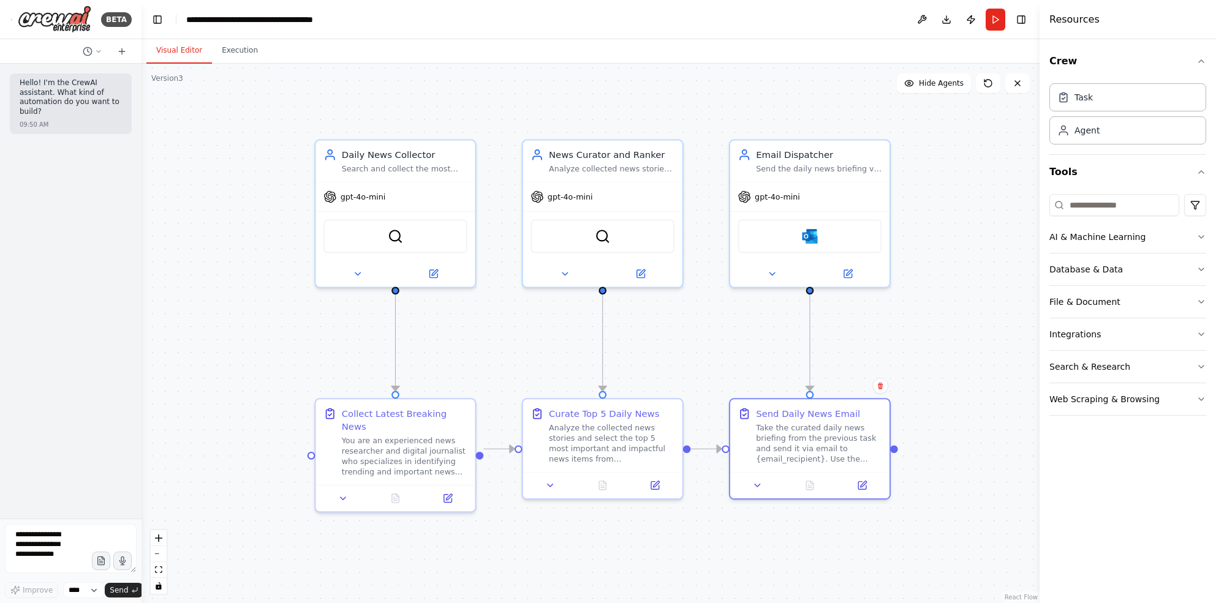
drag, startPoint x: 668, startPoint y: 238, endPoint x: 843, endPoint y: 344, distance: 204.2
click at [843, 345] on div ".deletable-edge-delete-btn { width: 20px; height: 20px; border: 0px solid #ffff…" at bounding box center [590, 334] width 898 height 540
click at [345, 490] on icon at bounding box center [343, 495] width 10 height 10
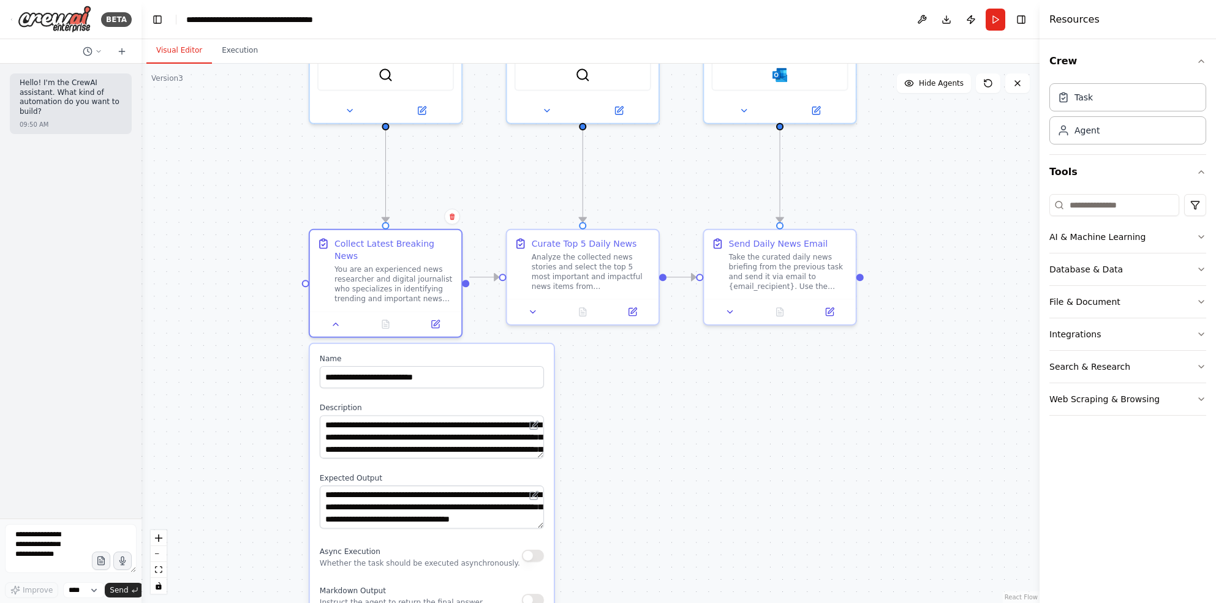
drag, startPoint x: 693, startPoint y: 563, endPoint x: 685, endPoint y: 391, distance: 172.9
click at [685, 391] on div ".deletable-edge-delete-btn { width: 20px; height: 20px; border: 0px solid #ffff…" at bounding box center [590, 334] width 898 height 540
click at [535, 307] on icon at bounding box center [532, 309] width 10 height 10
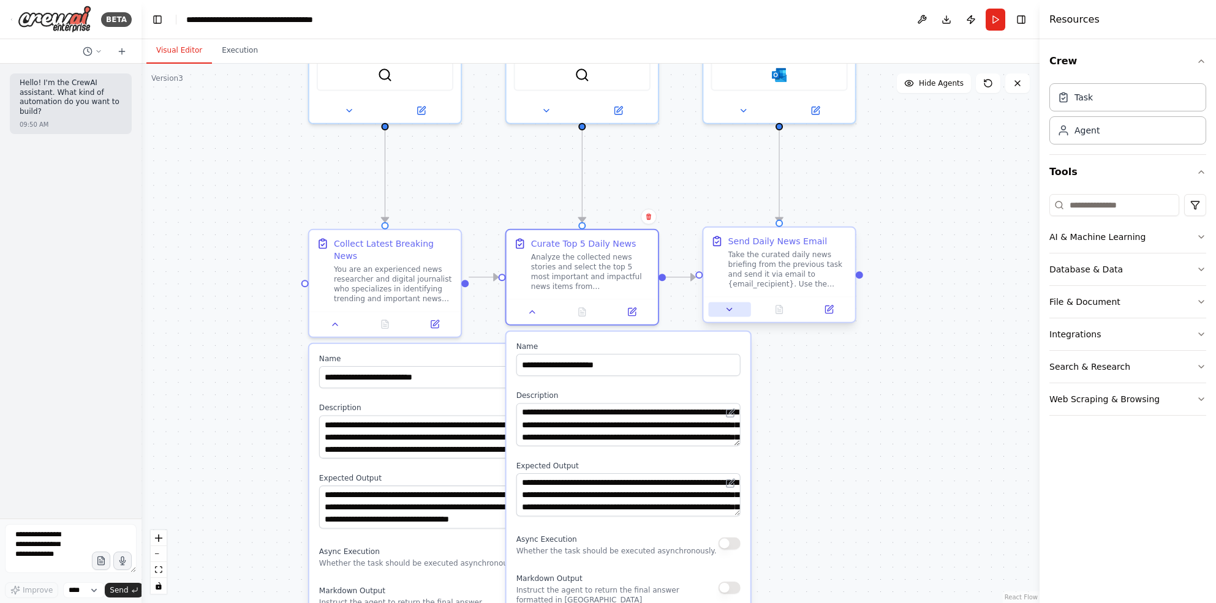
click at [728, 309] on icon at bounding box center [729, 310] width 5 height 2
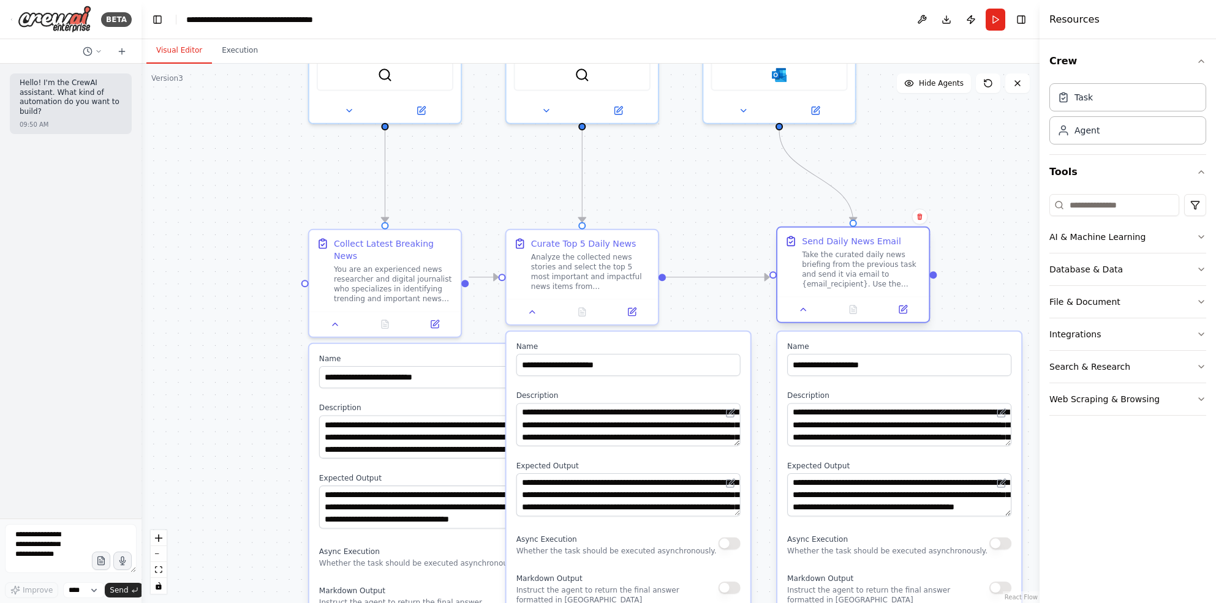
drag, startPoint x: 843, startPoint y: 235, endPoint x: 916, endPoint y: 235, distance: 72.9
click at [916, 235] on div "Send Daily News Email Take the curated daily news briefing from the previous ta…" at bounding box center [852, 262] width 151 height 69
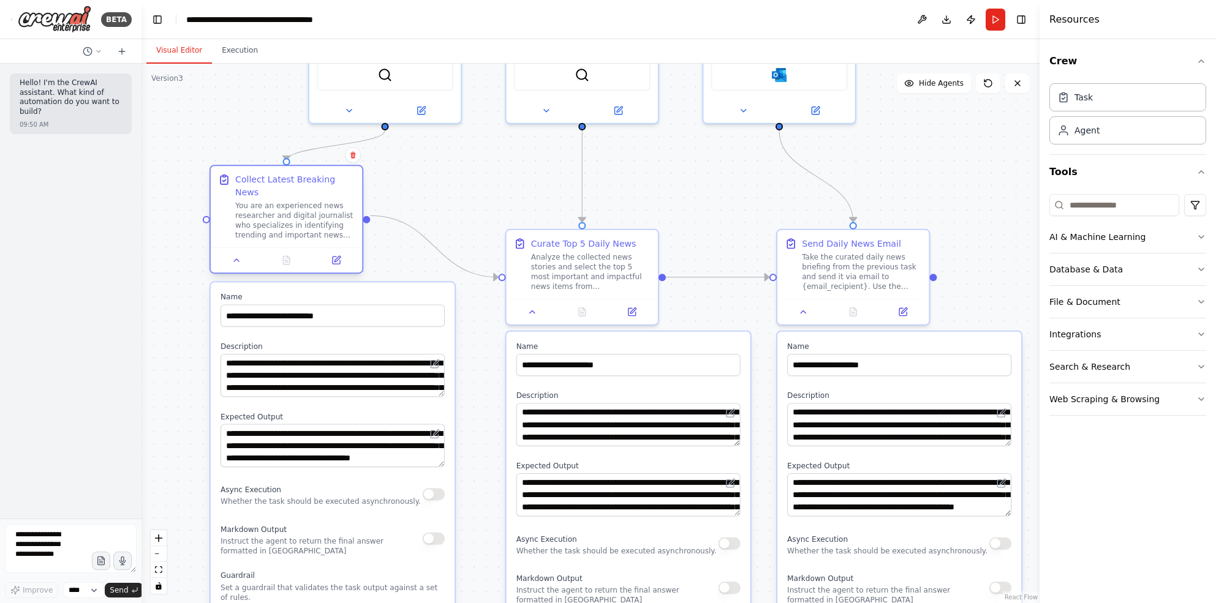
drag, startPoint x: 444, startPoint y: 241, endPoint x: 348, endPoint y: 184, distance: 112.1
click at [348, 184] on div "Collect Latest Breaking News" at bounding box center [294, 185] width 119 height 24
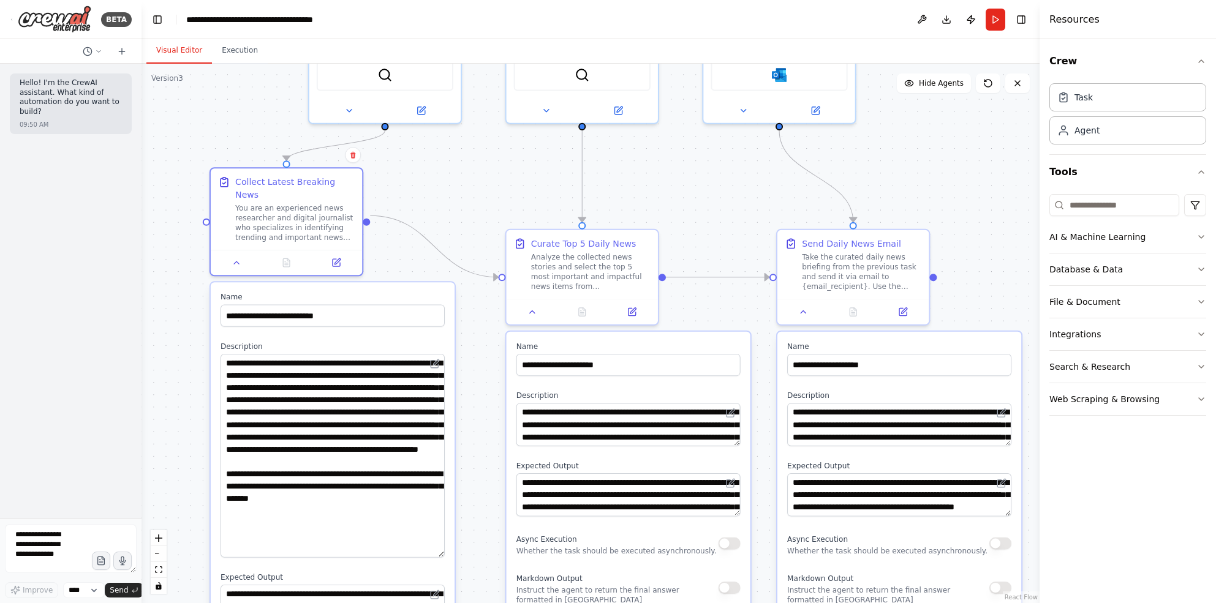
drag, startPoint x: 442, startPoint y: 381, endPoint x: 416, endPoint y: 541, distance: 162.4
click at [416, 541] on textarea "**********" at bounding box center [332, 456] width 224 height 204
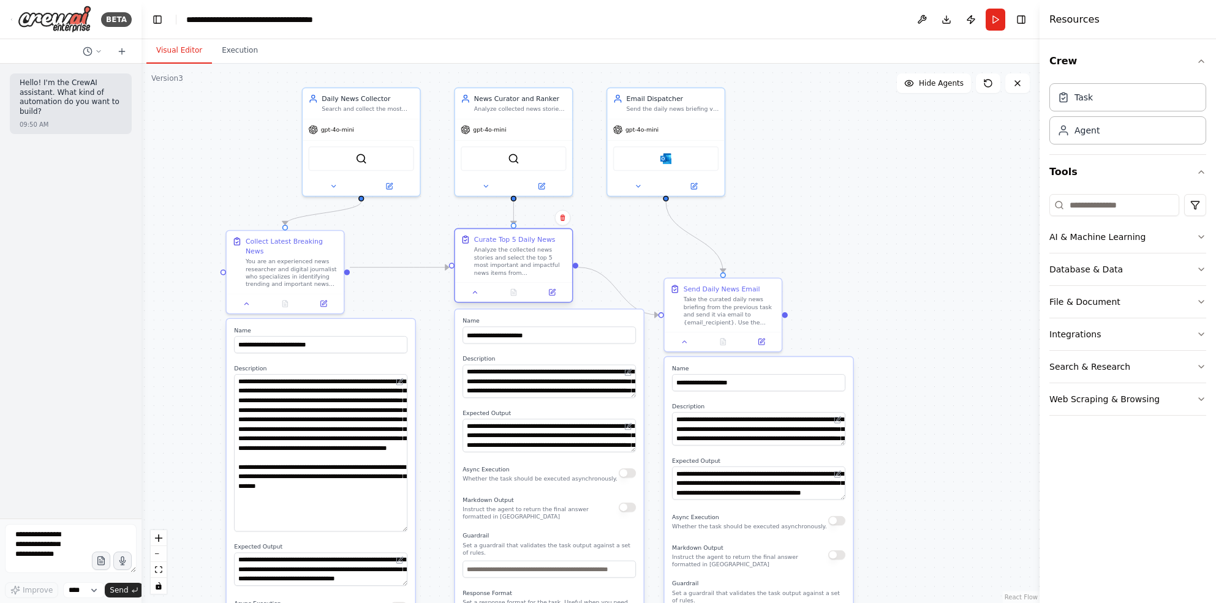
drag, startPoint x: 550, startPoint y: 286, endPoint x: 554, endPoint y: 242, distance: 44.3
click at [554, 242] on div "Curate Top 5 Daily News" at bounding box center [520, 240] width 92 height 10
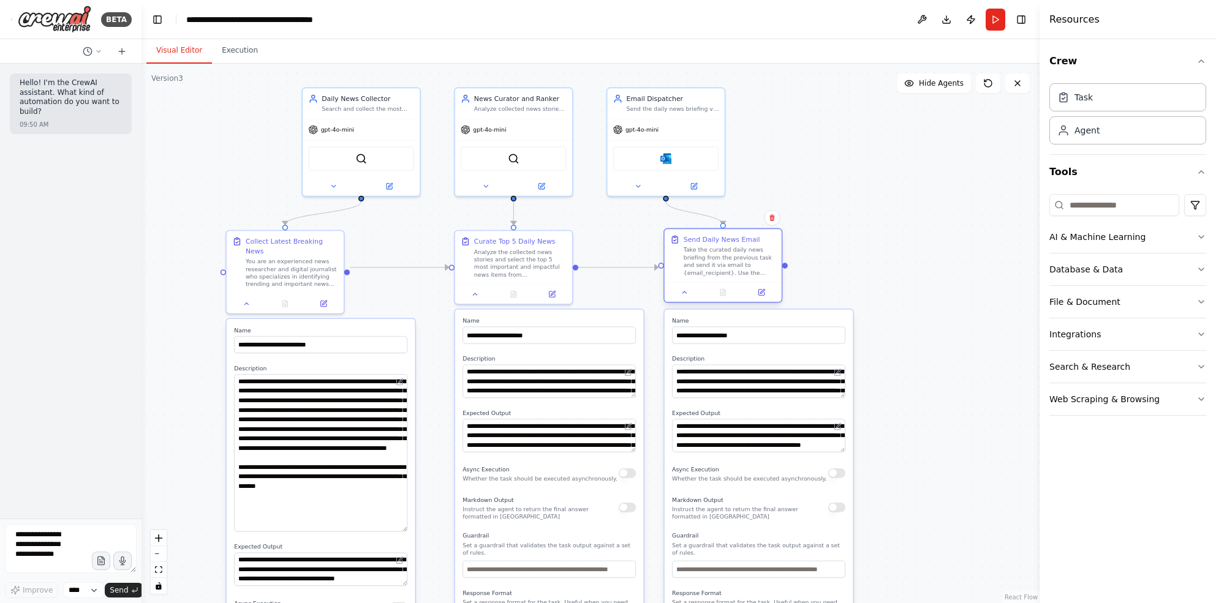
drag, startPoint x: 764, startPoint y: 292, endPoint x: 760, endPoint y: 242, distance: 49.7
click at [760, 242] on div "Send Daily News Email Take the curated daily news briefing from the previous ta…" at bounding box center [730, 256] width 92 height 42
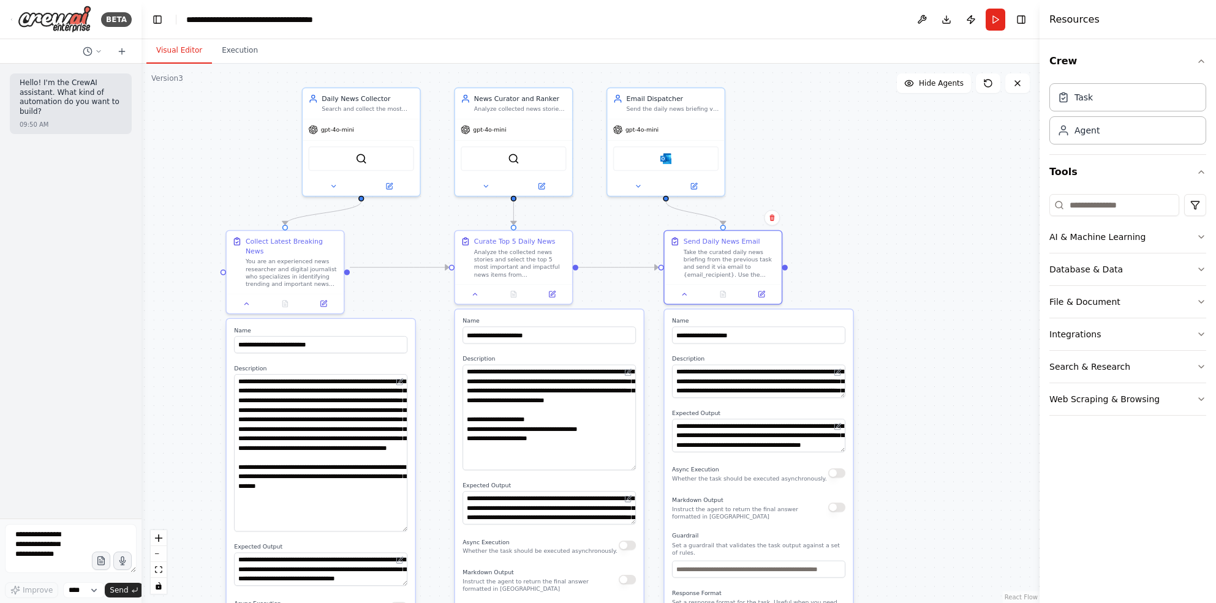
drag, startPoint x: 632, startPoint y: 394, endPoint x: 618, endPoint y: 465, distance: 73.0
click at [618, 465] on textarea "**********" at bounding box center [548, 417] width 173 height 105
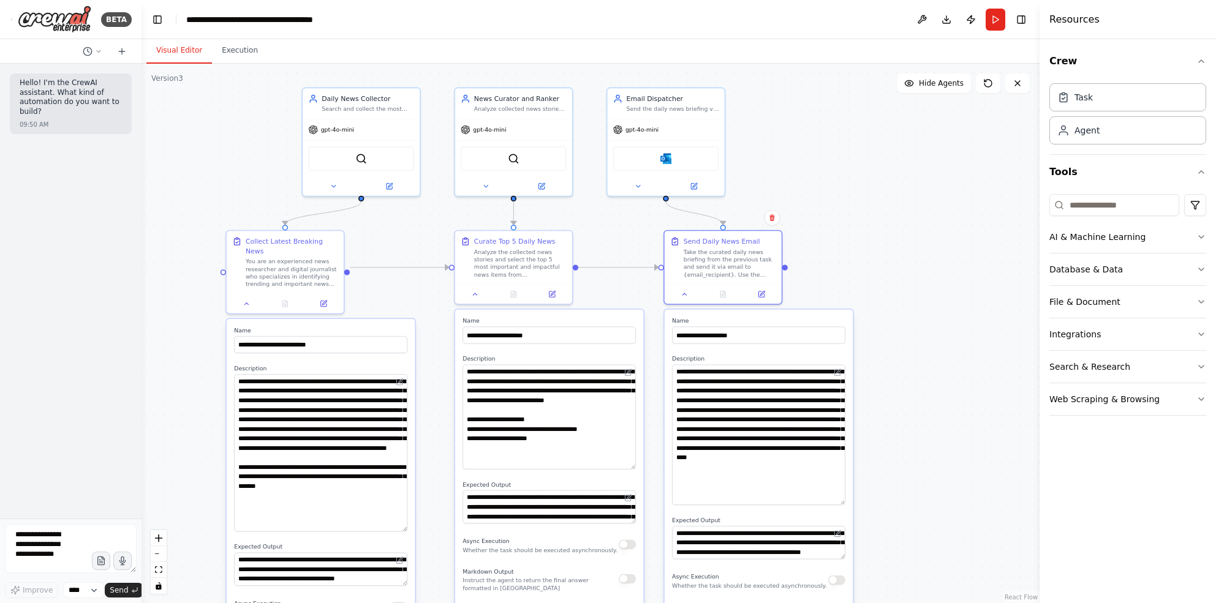
drag, startPoint x: 843, startPoint y: 393, endPoint x: 822, endPoint y: 499, distance: 108.6
click at [822, 499] on textarea "**********" at bounding box center [758, 435] width 173 height 140
drag, startPoint x: 840, startPoint y: 555, endPoint x: 841, endPoint y: 578, distance: 23.3
click at [841, 544] on textarea "**********" at bounding box center [758, 553] width 173 height 56
drag, startPoint x: 631, startPoint y: 519, endPoint x: 627, endPoint y: 543, distance: 24.3
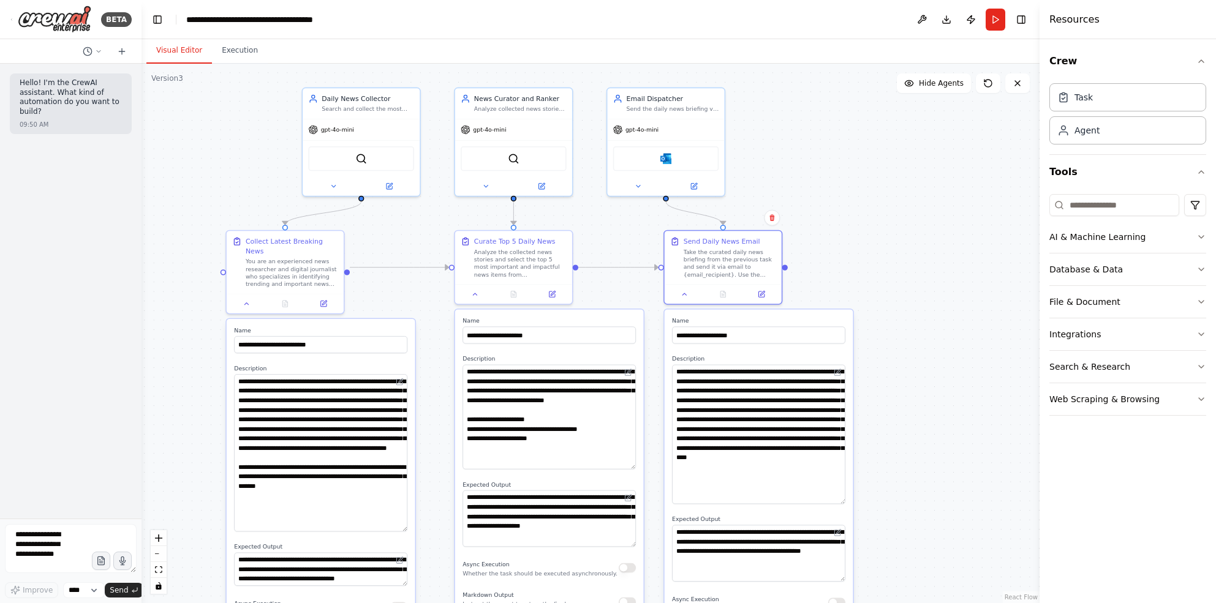
click at [627, 543] on textarea "**********" at bounding box center [548, 519] width 173 height 56
drag, startPoint x: 403, startPoint y: 517, endPoint x: 405, endPoint y: 510, distance: 7.6
click at [405, 510] on textarea "**********" at bounding box center [320, 448] width 173 height 149
drag, startPoint x: 402, startPoint y: 566, endPoint x: 403, endPoint y: 579, distance: 12.9
click at [403, 544] on textarea "**********" at bounding box center [320, 568] width 173 height 47
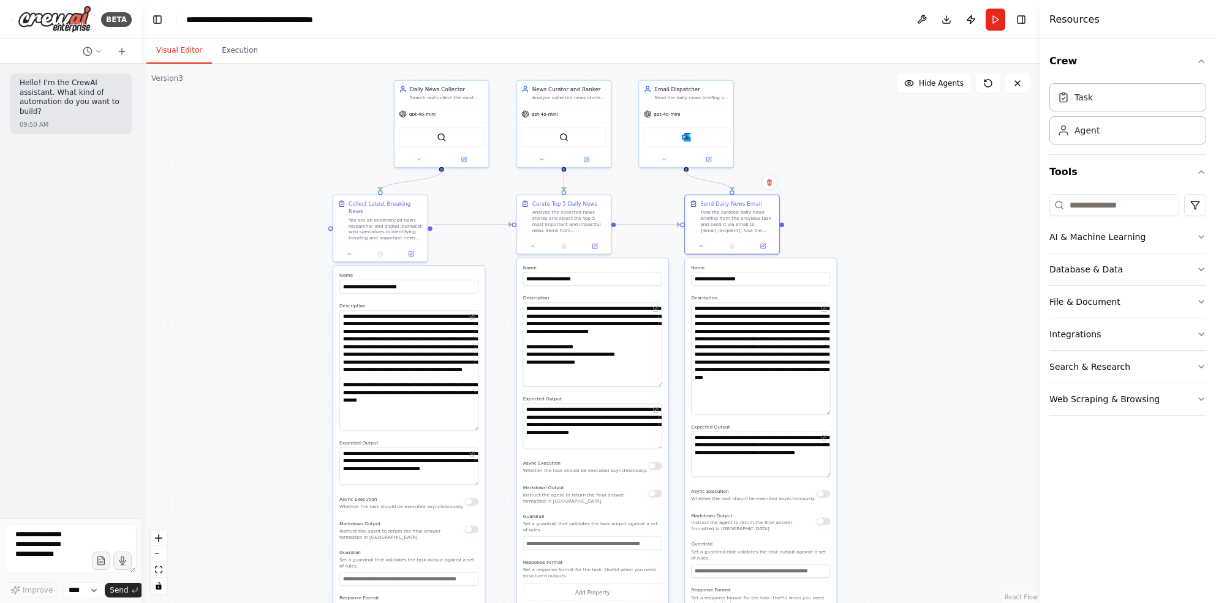
drag, startPoint x: 956, startPoint y: 423, endPoint x: 924, endPoint y: 383, distance: 51.5
click at [924, 383] on div ".deletable-edge-delete-btn { width: 20px; height: 20px; border: 0px solid #ffff…" at bounding box center [590, 334] width 898 height 540
drag, startPoint x: 344, startPoint y: 310, endPoint x: 495, endPoint y: 437, distance: 198.2
click at [495, 437] on div ".deletable-edge-delete-btn { width: 20px; height: 20px; border: 0px solid #ffff…" at bounding box center [590, 334] width 898 height 540
drag, startPoint x: 524, startPoint y: 308, endPoint x: 649, endPoint y: 385, distance: 146.3
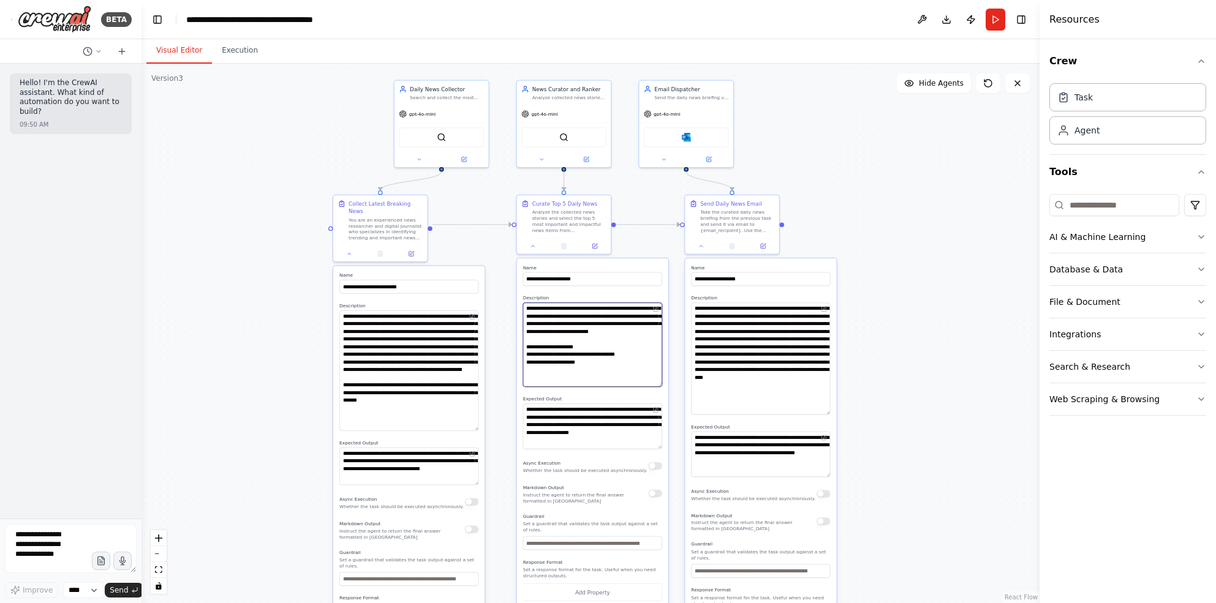
click at [649, 385] on textarea "**********" at bounding box center [592, 345] width 139 height 84
drag, startPoint x: 694, startPoint y: 308, endPoint x: 818, endPoint y: 417, distance: 164.9
click at [818, 417] on div "**********" at bounding box center [760, 458] width 151 height 400
click at [575, 324] on textarea "**********" at bounding box center [592, 345] width 139 height 84
click at [952, 403] on div ".deletable-edge-delete-btn { width: 20px; height: 20px; border: 0px solid #ffff…" at bounding box center [590, 334] width 898 height 540
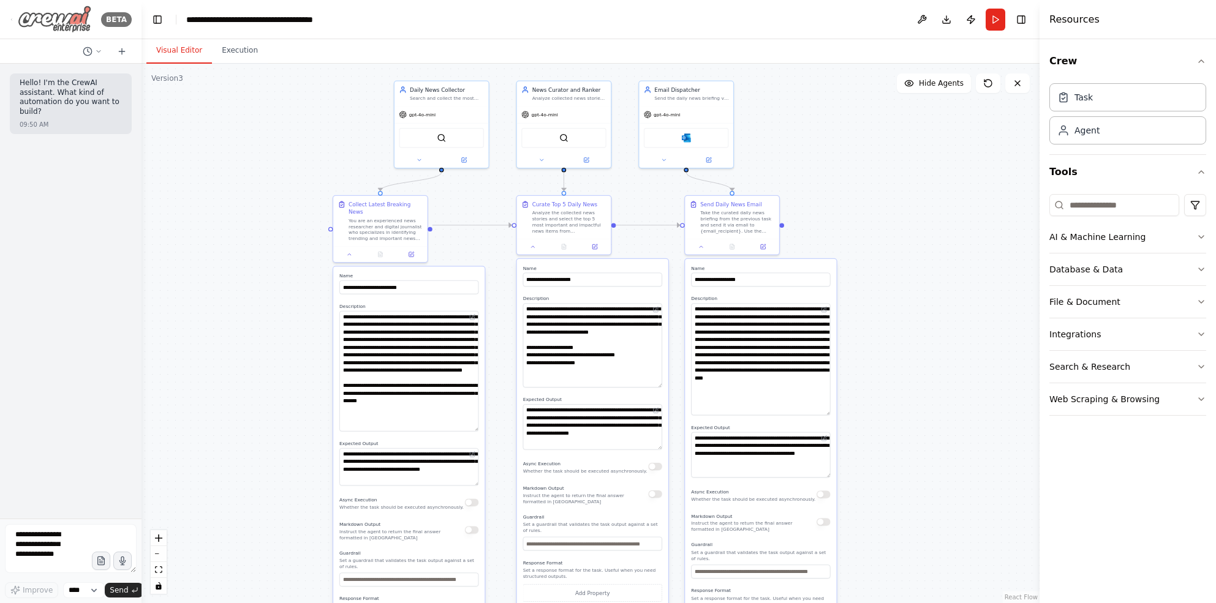
click at [11, 16] on div "BETA" at bounding box center [71, 20] width 122 height 28
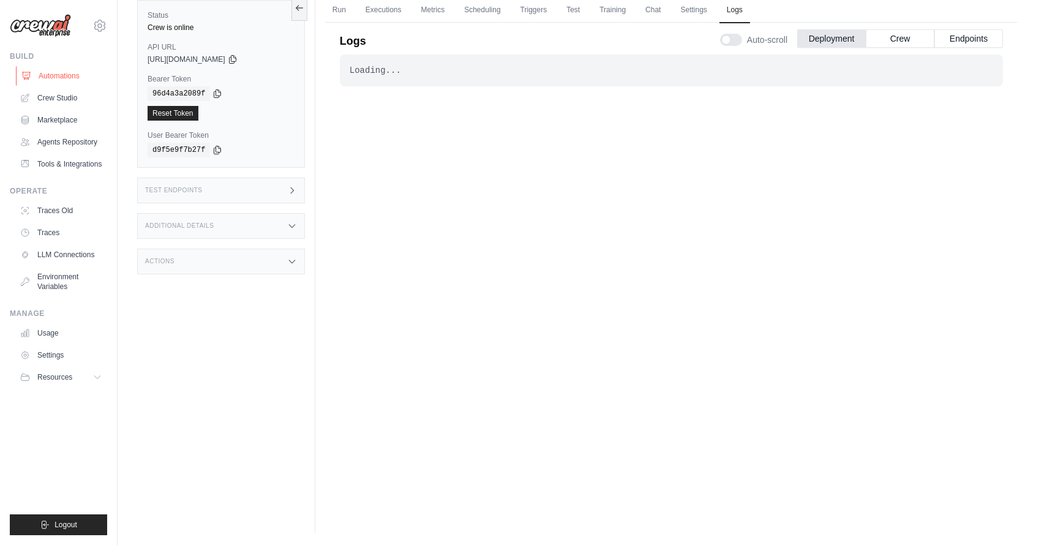
click at [33, 72] on link "Automations" at bounding box center [62, 76] width 92 height 20
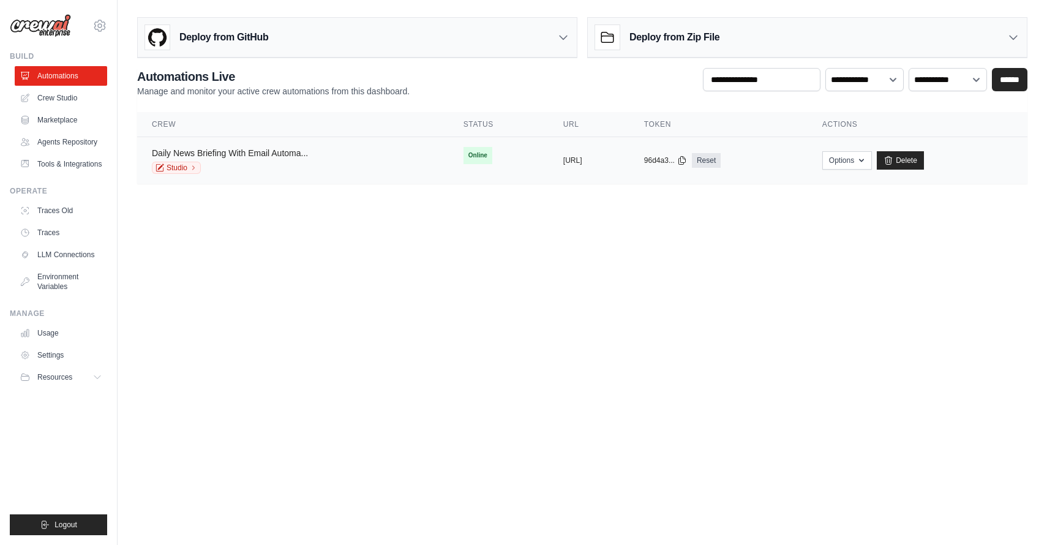
click at [284, 151] on link "Daily News Briefing With Email Automa..." at bounding box center [230, 153] width 156 height 10
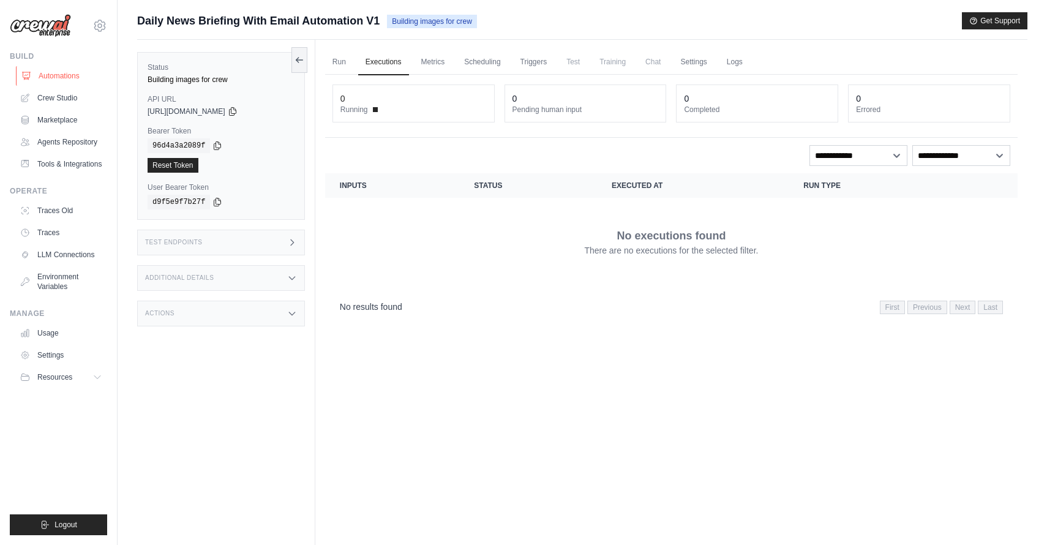
click at [57, 85] on link "Automations" at bounding box center [62, 76] width 92 height 20
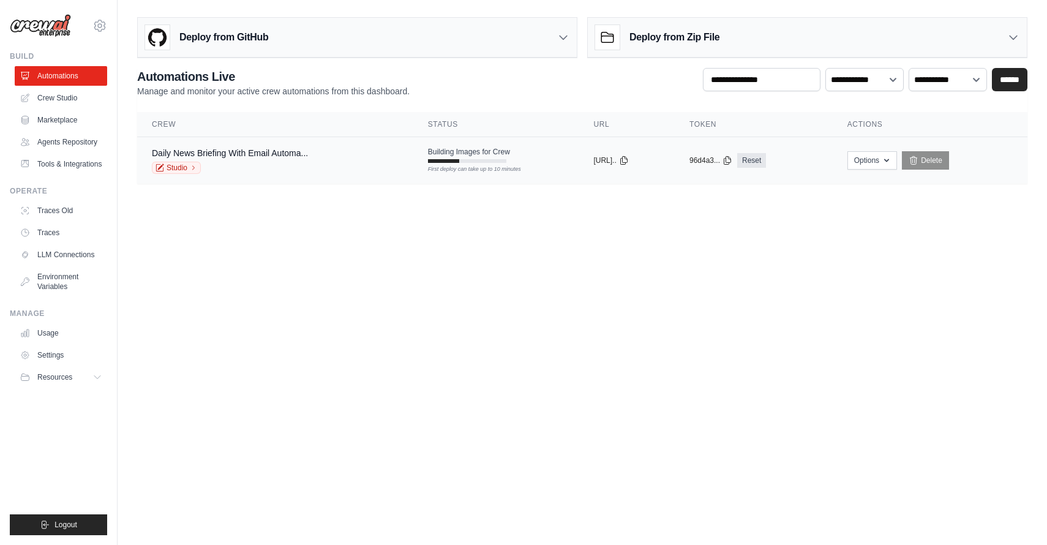
click at [438, 154] on span "Building Images for Crew" at bounding box center [469, 152] width 82 height 10
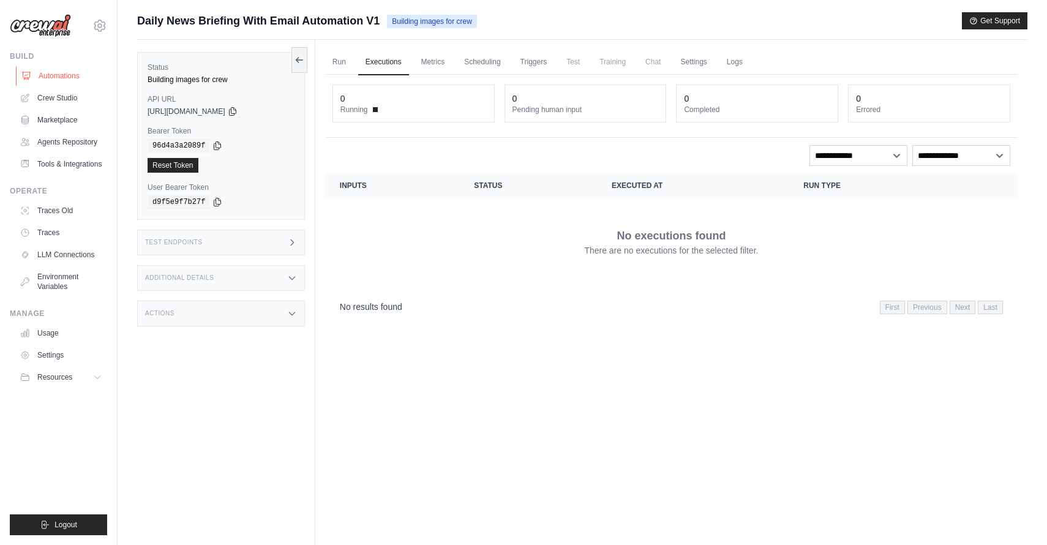
click at [54, 70] on link "Automations" at bounding box center [62, 76] width 92 height 20
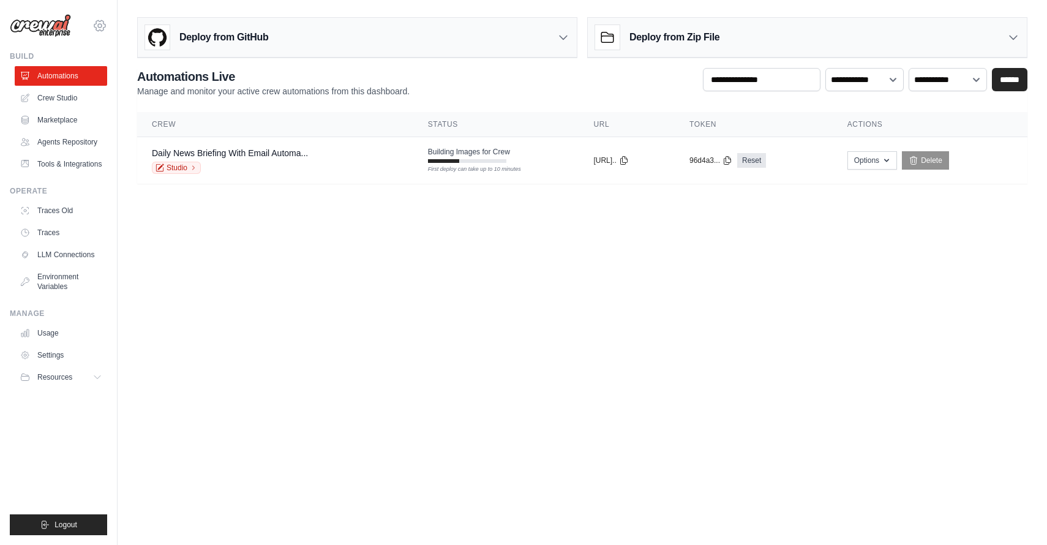
click at [93, 29] on icon at bounding box center [99, 25] width 15 height 15
click at [100, 23] on icon at bounding box center [99, 25] width 15 height 15
click at [100, 24] on icon at bounding box center [100, 26] width 4 height 4
click at [129, 71] on span "Settings" at bounding box center [152, 76] width 97 height 12
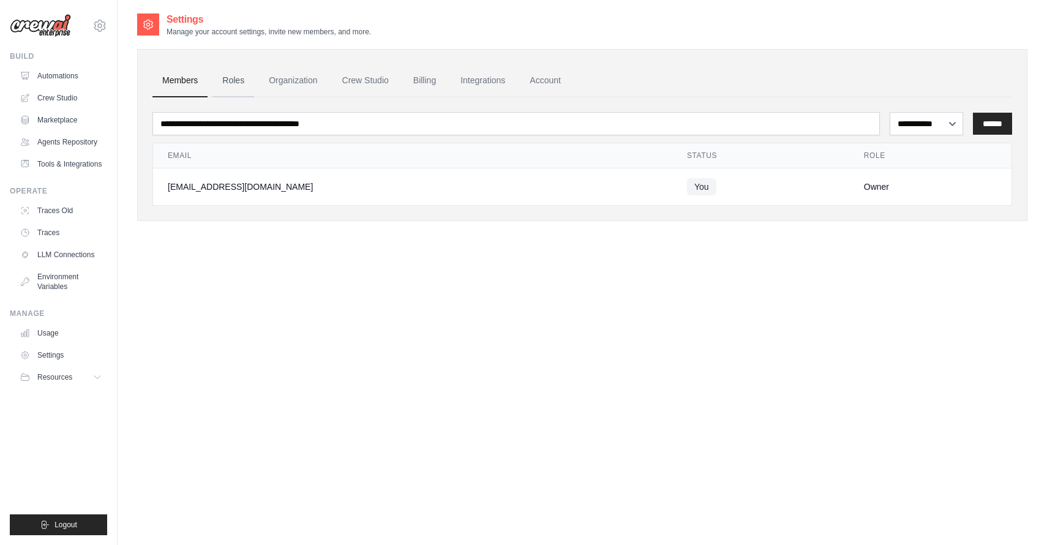
click at [233, 86] on link "Roles" at bounding box center [234, 80] width 42 height 33
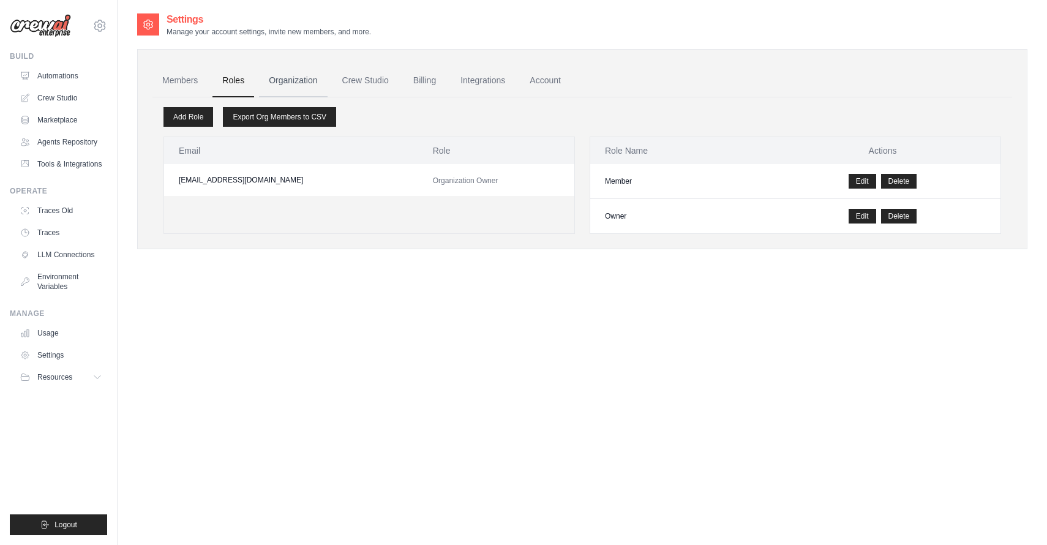
click at [293, 80] on link "Organization" at bounding box center [293, 80] width 68 height 33
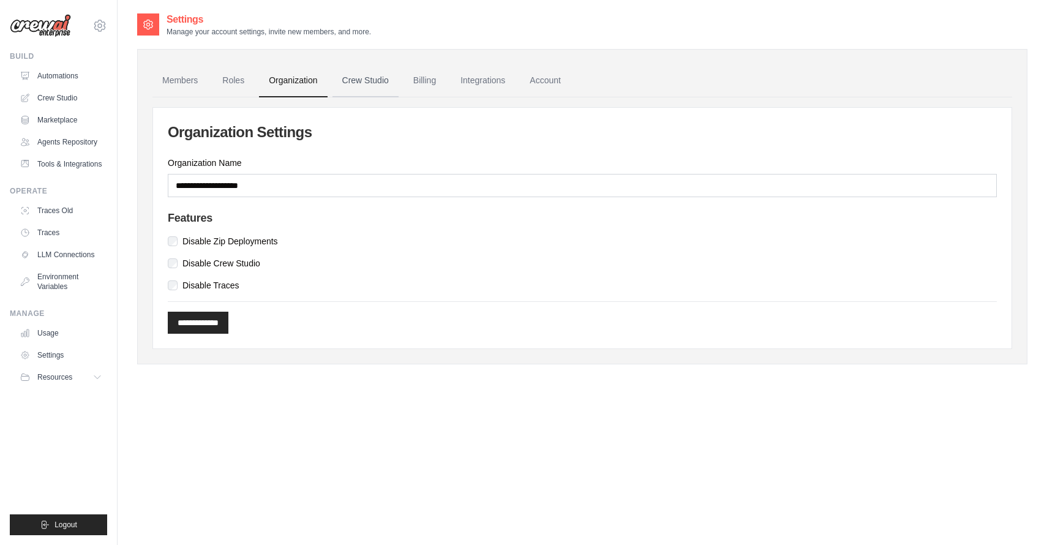
click at [351, 76] on link "Crew Studio" at bounding box center [366, 80] width 66 height 33
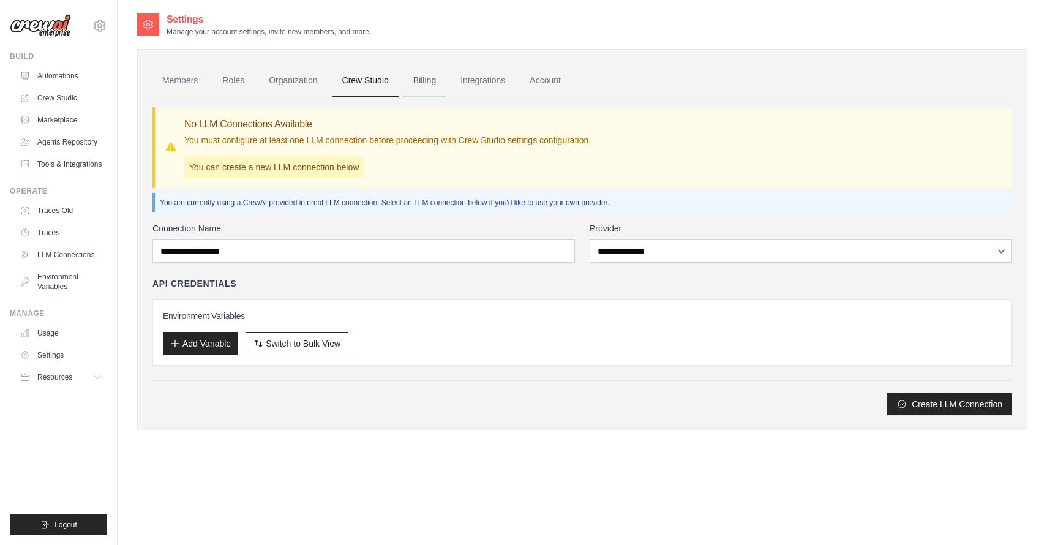
click at [426, 81] on link "Billing" at bounding box center [425, 80] width 42 height 33
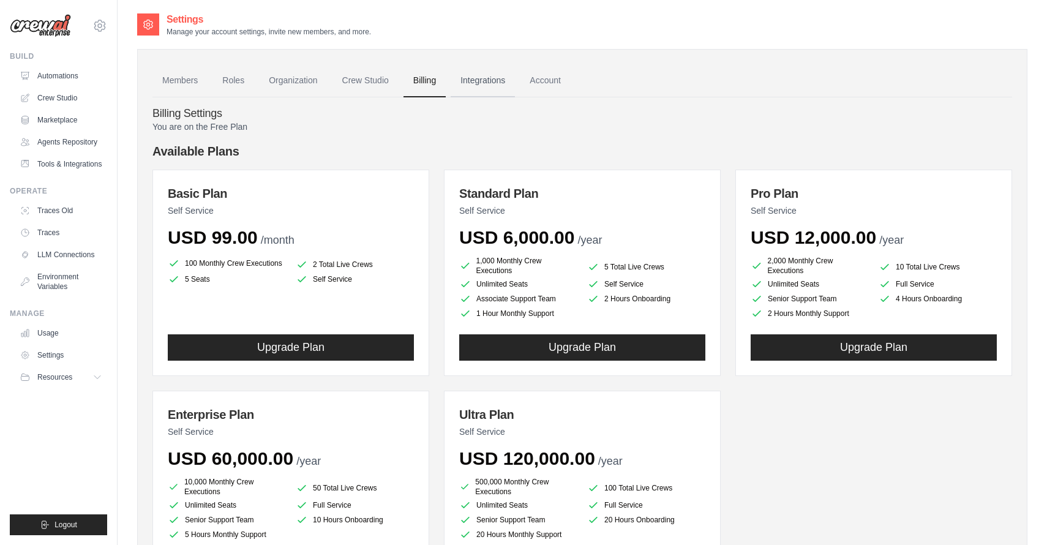
click at [489, 79] on link "Integrations" at bounding box center [483, 80] width 64 height 33
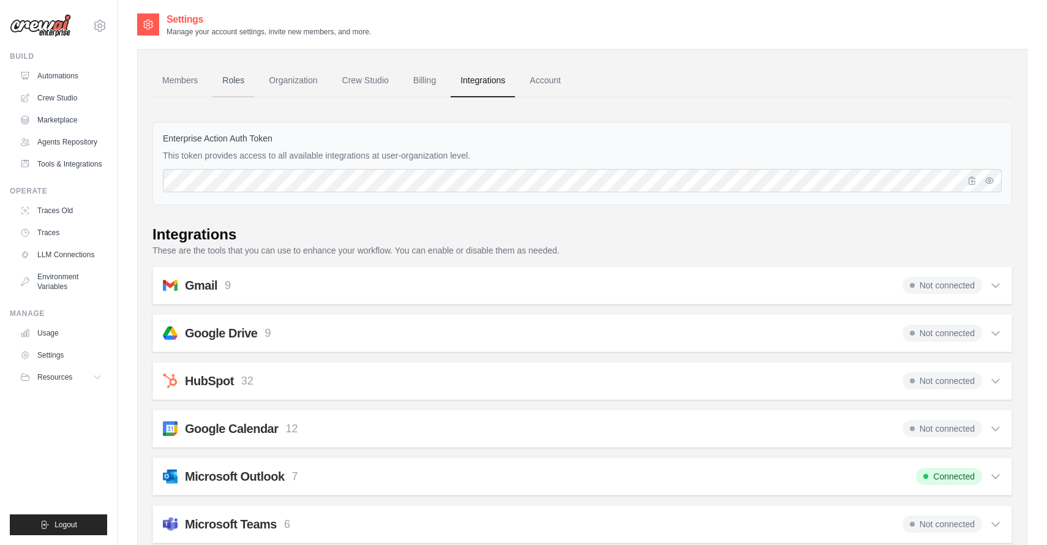
click at [224, 83] on link "Roles" at bounding box center [234, 80] width 42 height 33
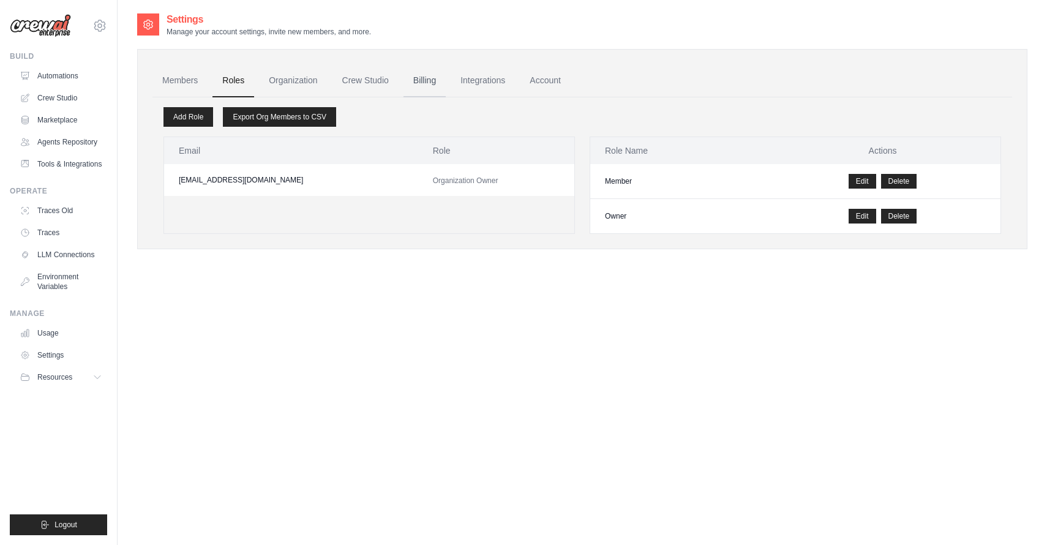
click at [422, 75] on link "Billing" at bounding box center [425, 80] width 42 height 33
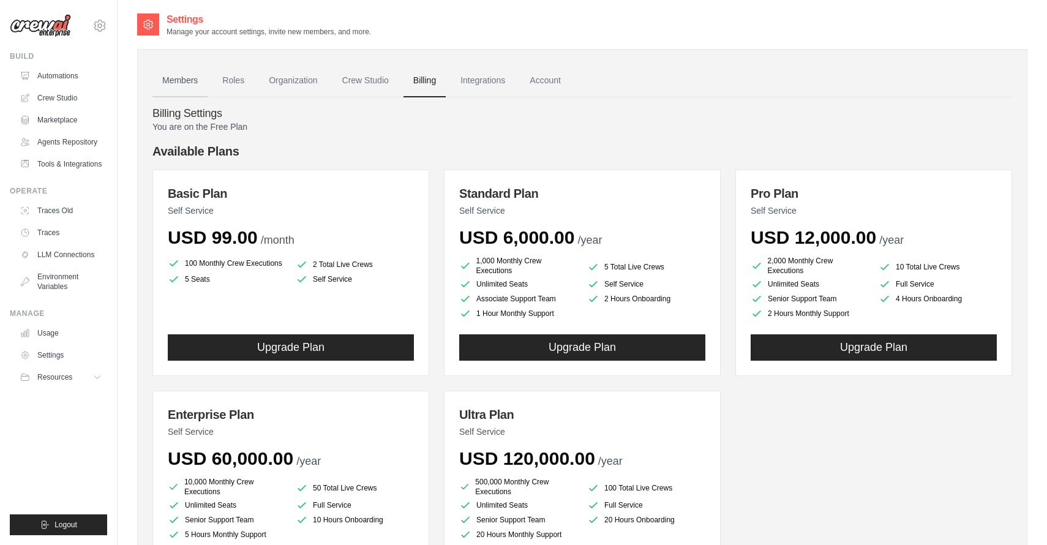
click at [176, 81] on link "Members" at bounding box center [180, 80] width 55 height 33
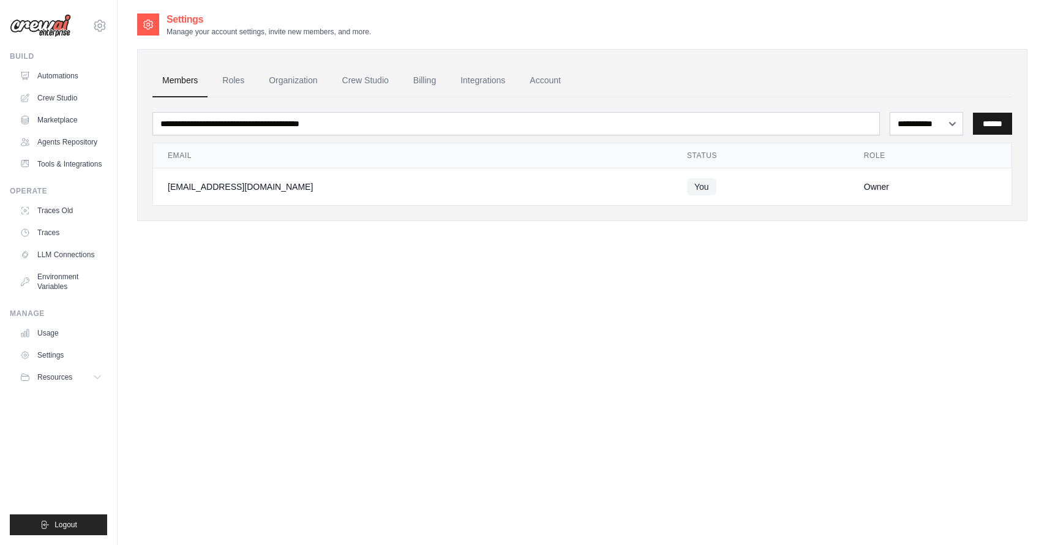
click at [1001, 120] on input "******" at bounding box center [992, 124] width 39 height 22
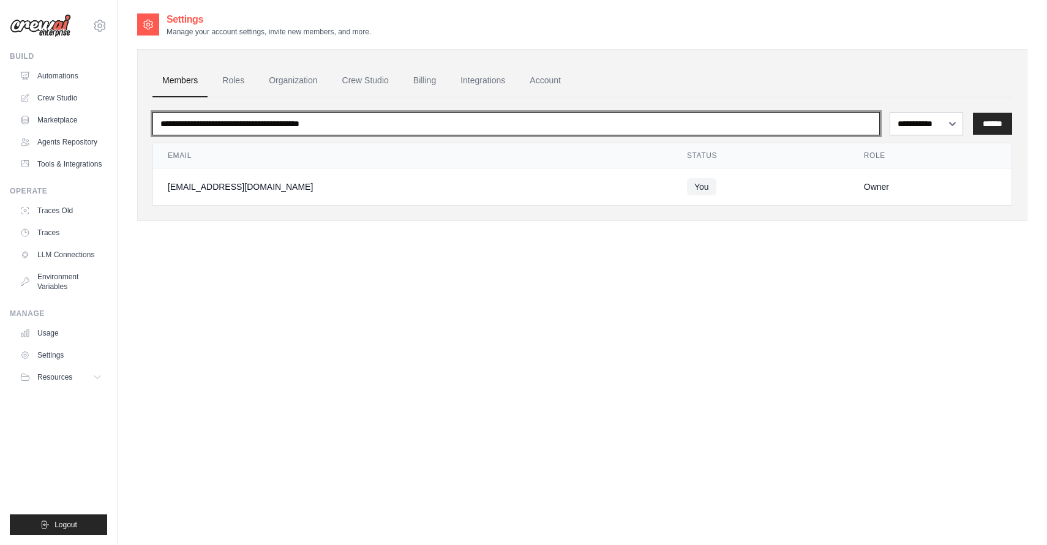
click at [247, 124] on input "email" at bounding box center [517, 123] width 728 height 23
type input "**********"
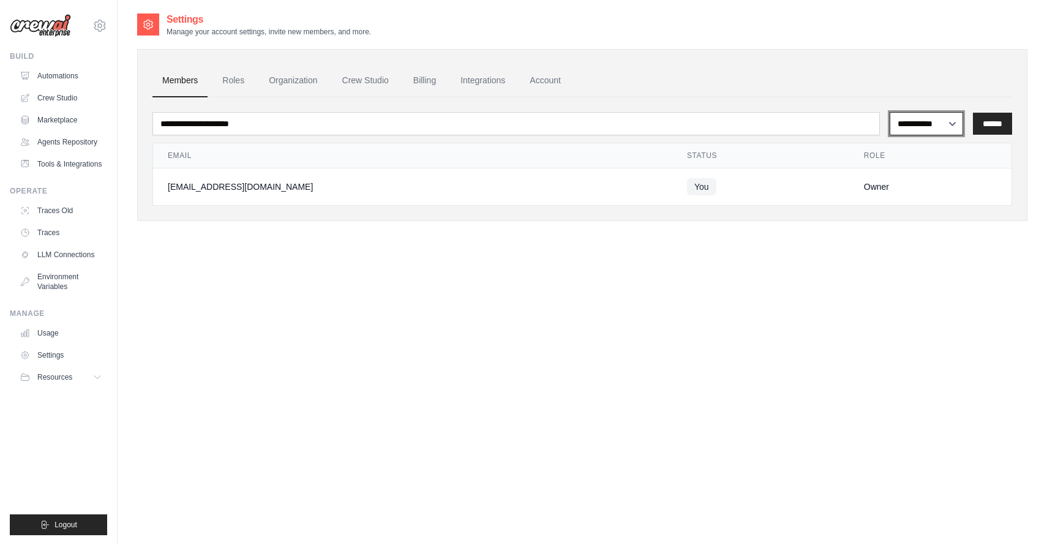
click at [936, 118] on select "**********" at bounding box center [927, 123] width 74 height 23
select select "******"
click at [890, 112] on select "**********" at bounding box center [927, 123] width 74 height 23
click at [1006, 116] on input "******" at bounding box center [992, 124] width 39 height 22
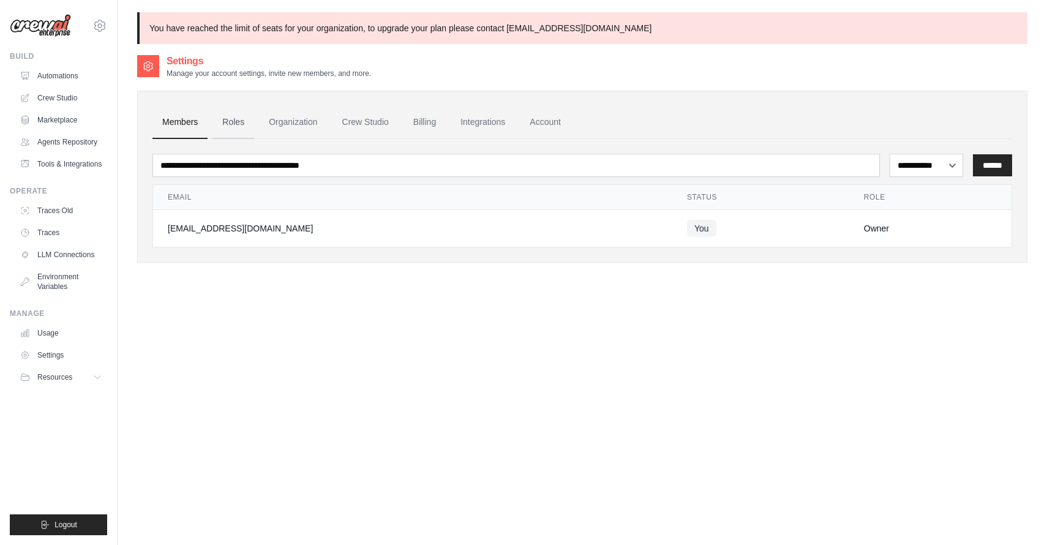
click at [230, 119] on link "Roles" at bounding box center [234, 122] width 42 height 33
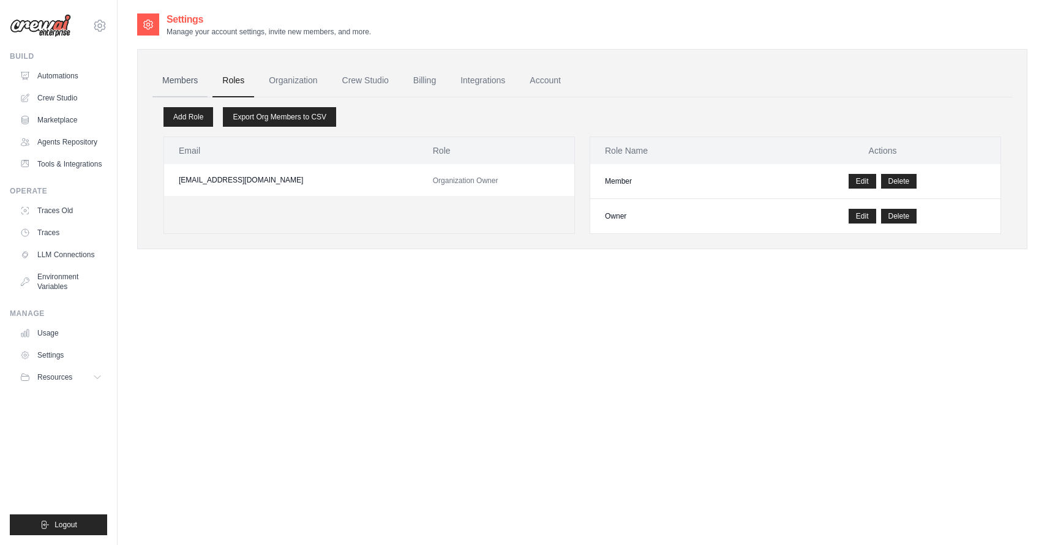
click at [176, 74] on link "Members" at bounding box center [180, 80] width 55 height 33
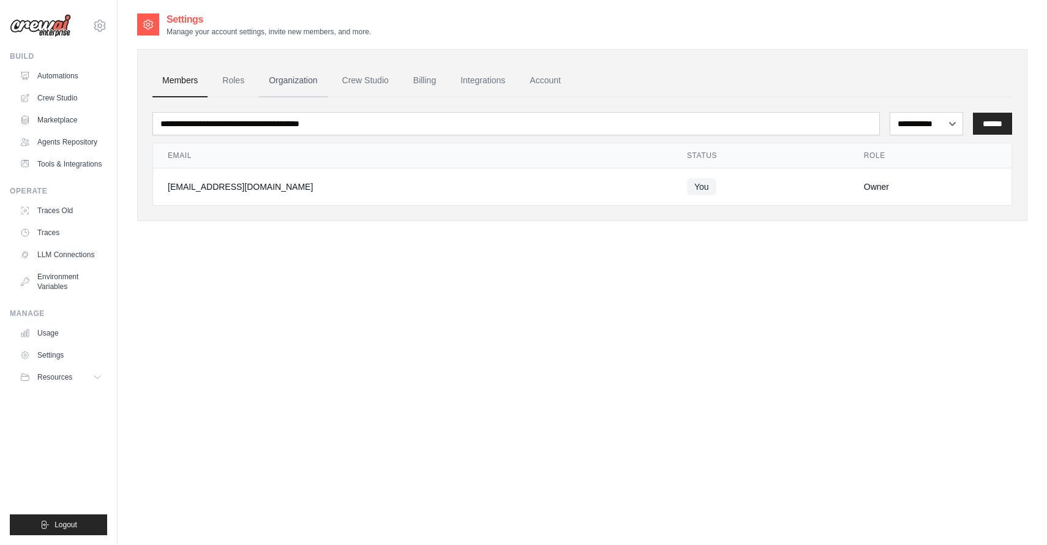
click at [285, 75] on link "Organization" at bounding box center [293, 80] width 68 height 33
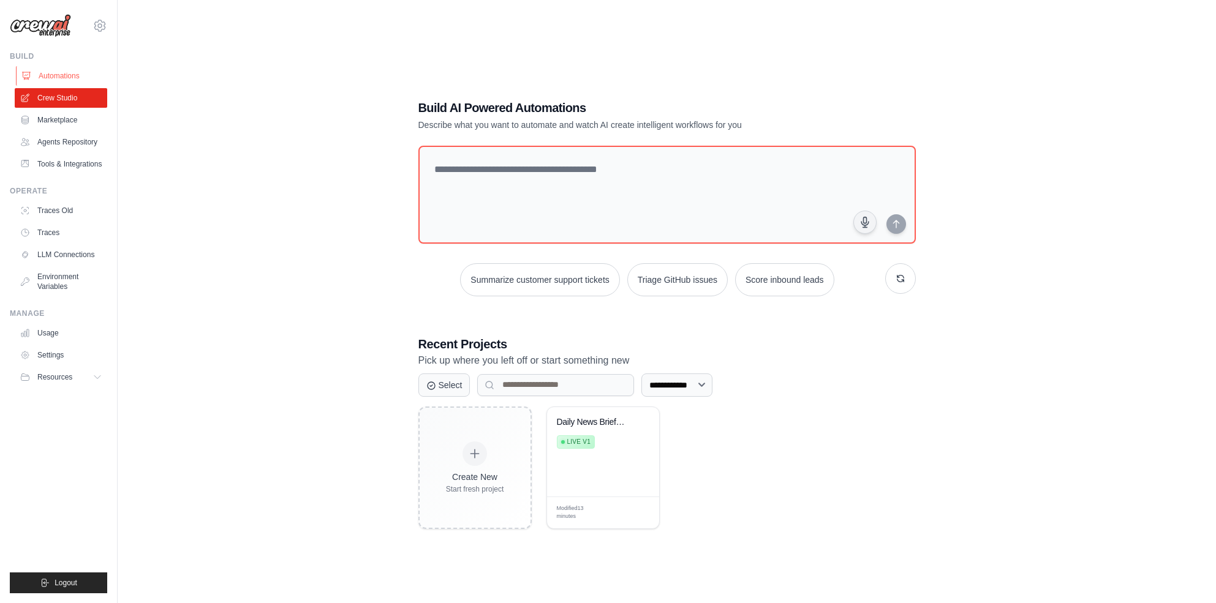
click at [60, 75] on link "Automations" at bounding box center [62, 76] width 92 height 20
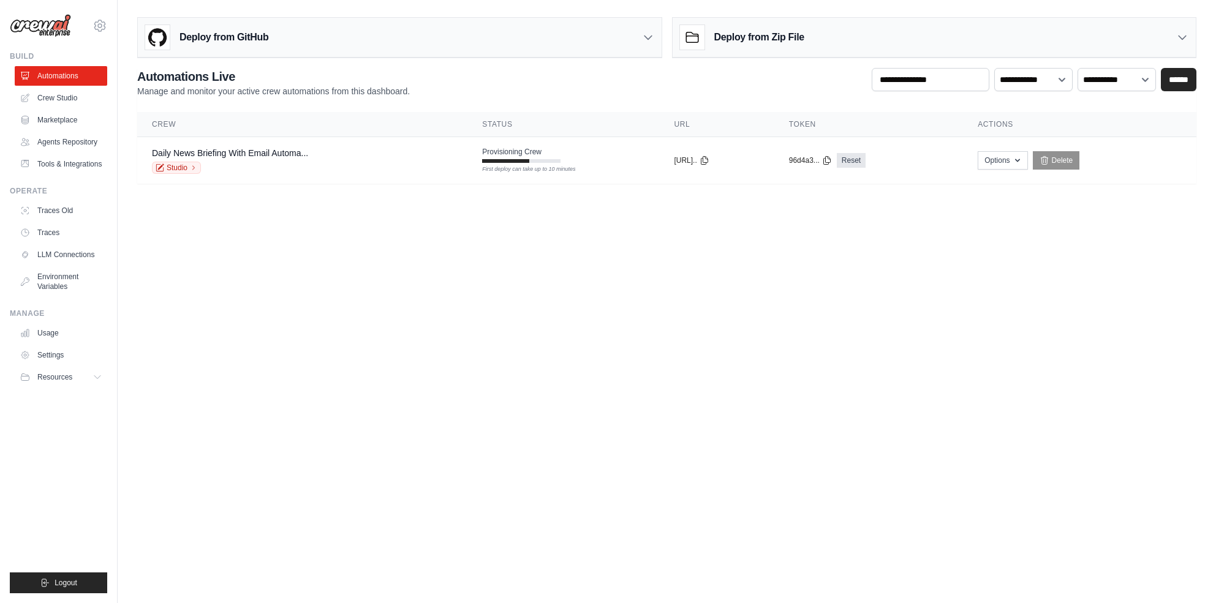
click at [473, 290] on body "[EMAIL_ADDRESS][DOMAIN_NAME] Settings Build Automations" at bounding box center [608, 301] width 1216 height 603
click at [64, 97] on link "Crew Studio" at bounding box center [62, 98] width 92 height 20
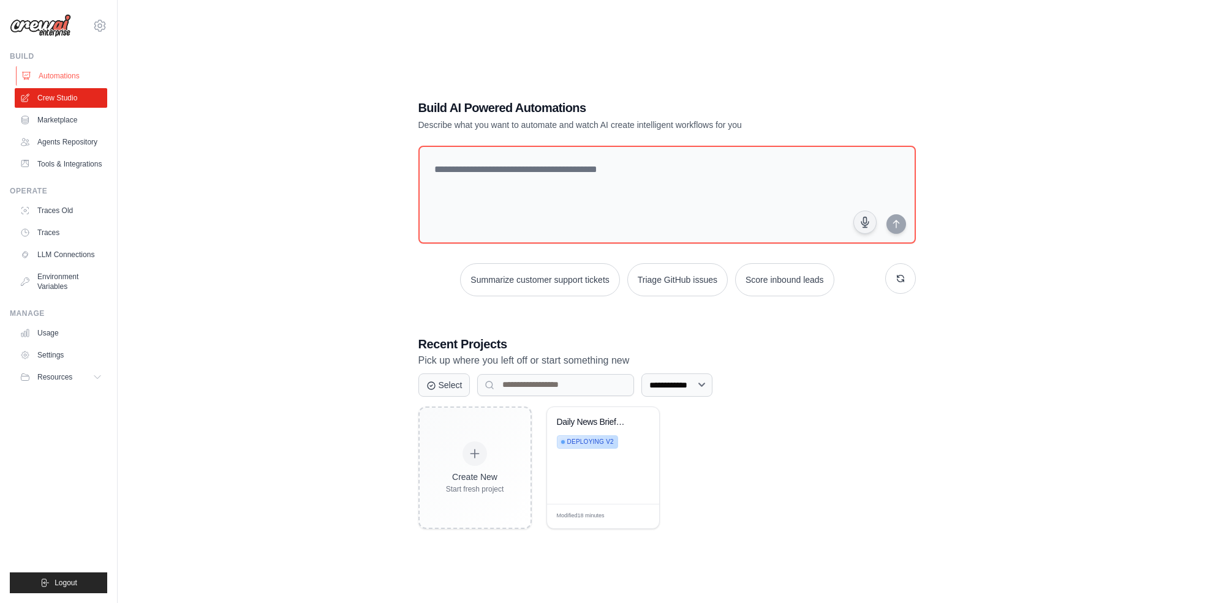
click at [62, 77] on link "Automations" at bounding box center [62, 76] width 92 height 20
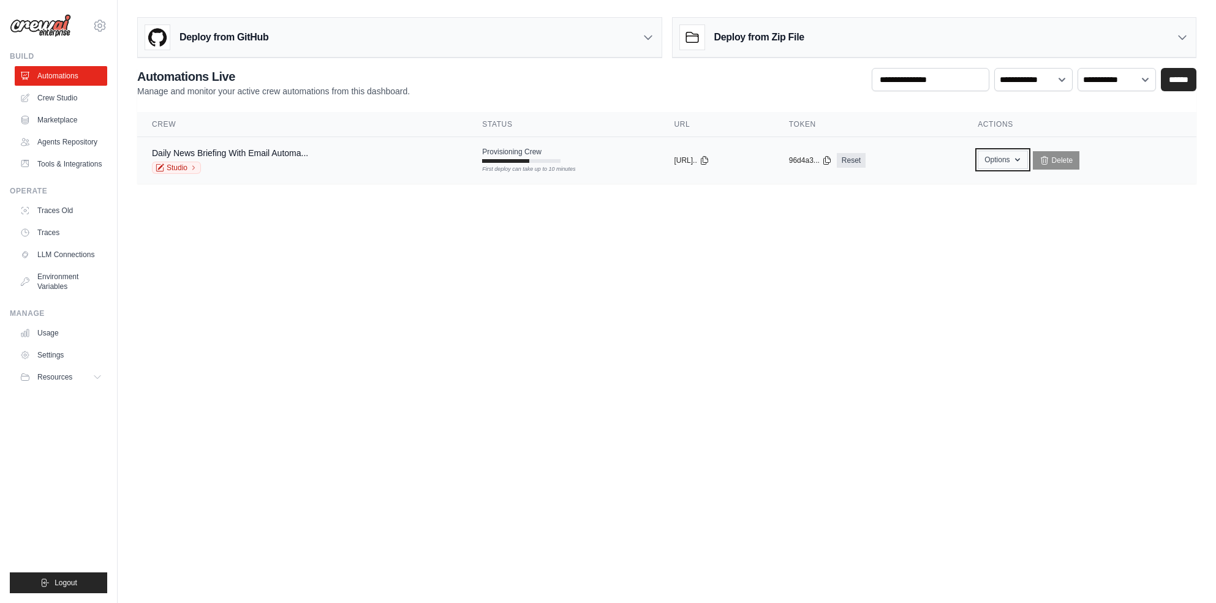
click at [1022, 158] on icon "button" at bounding box center [1017, 160] width 10 height 10
click at [750, 235] on body "[EMAIL_ADDRESS][DOMAIN_NAME] Settings Build Automations" at bounding box center [608, 301] width 1216 height 603
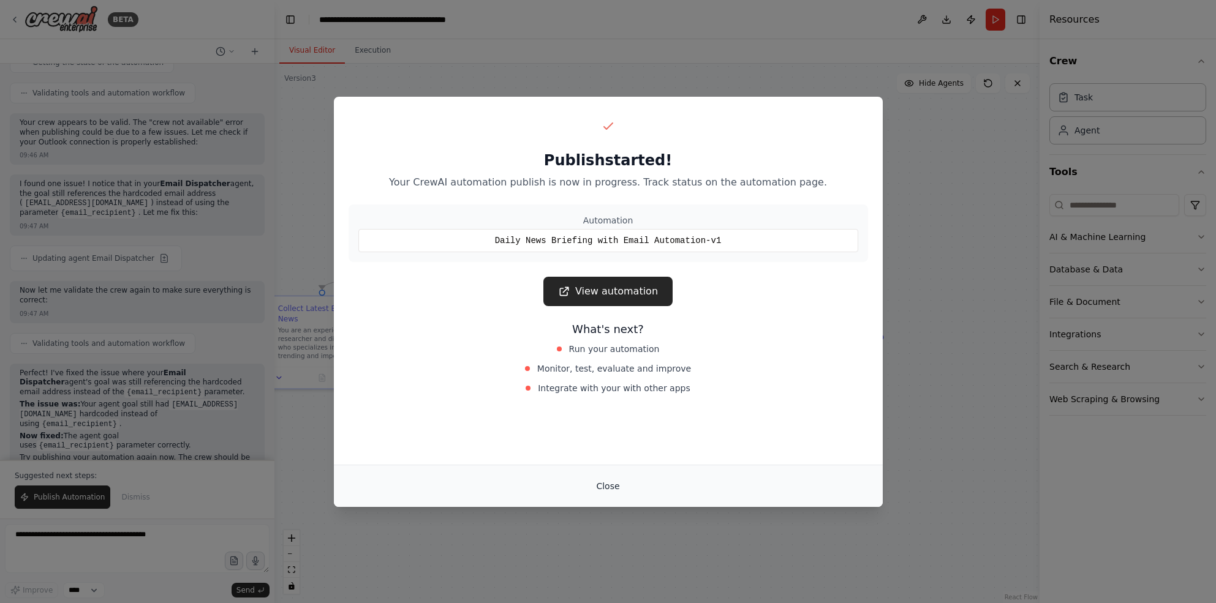
click at [603, 476] on button "Close" at bounding box center [607, 486] width 43 height 22
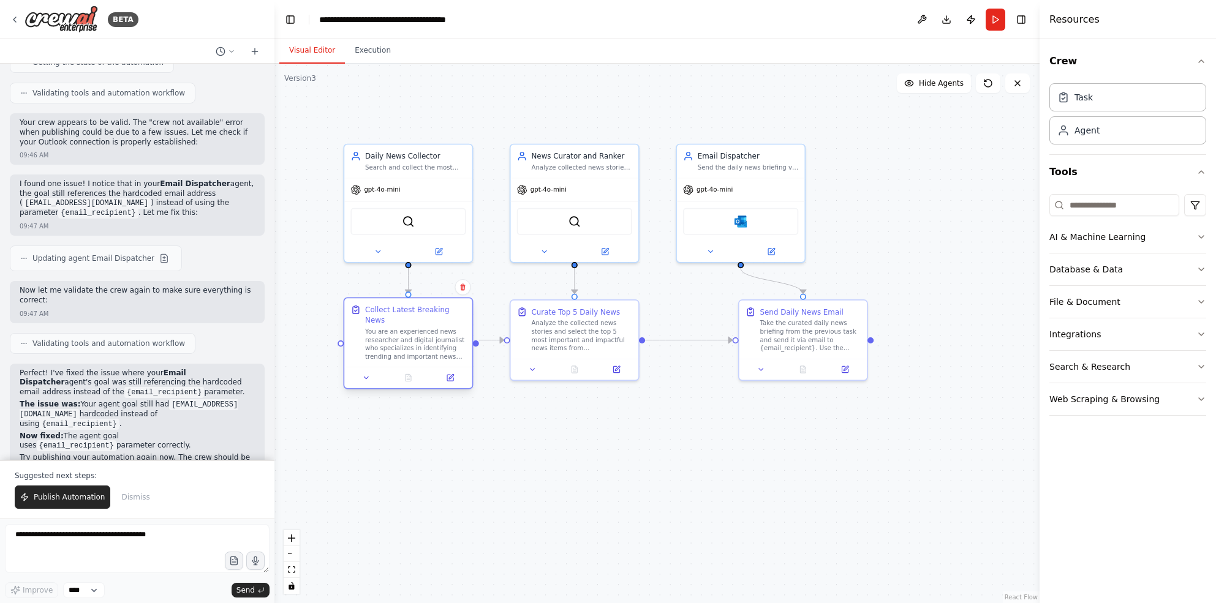
drag, startPoint x: 341, startPoint y: 314, endPoint x: 425, endPoint y: 315, distance: 83.9
click at [425, 315] on div "Collect Latest Breaking News You are an experienced news researcher and digital…" at bounding box center [415, 332] width 100 height 56
drag, startPoint x: 816, startPoint y: 325, endPoint x: 758, endPoint y: 325, distance: 58.8
click at [758, 325] on div "Take the curated daily news briefing from the previous task and send it via ema…" at bounding box center [748, 333] width 100 height 33
click at [605, 309] on div "Curate Top 5 Daily News" at bounding box center [575, 309] width 89 height 10
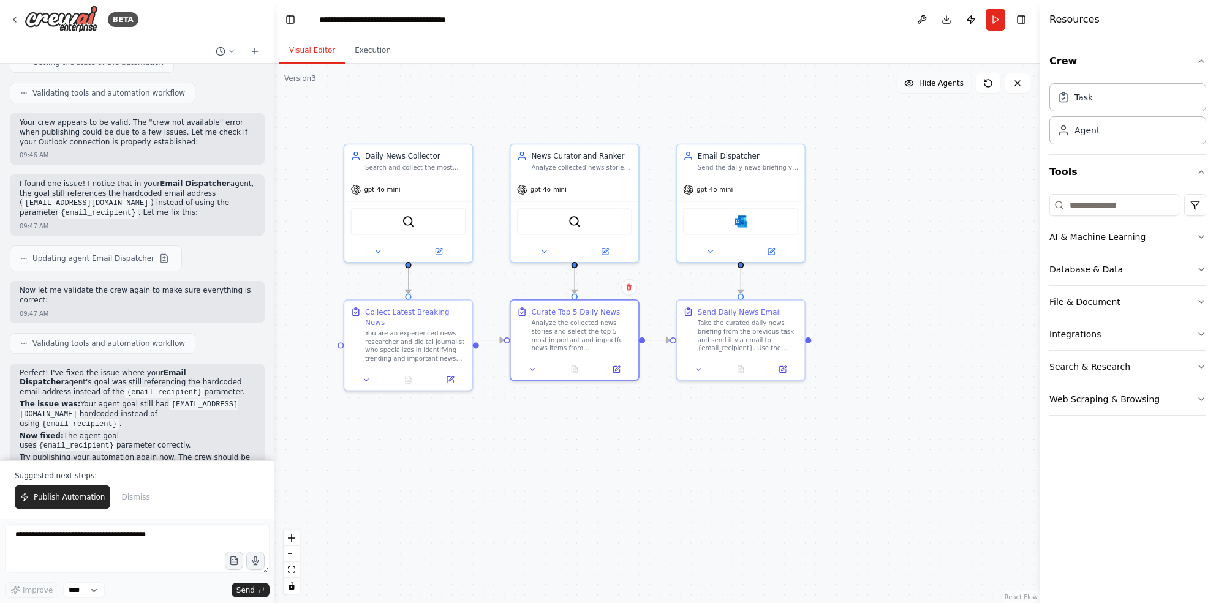
click at [930, 83] on span "Hide Agents" at bounding box center [941, 83] width 45 height 10
click at [930, 83] on span "Show Agents" at bounding box center [940, 83] width 48 height 10
click at [1199, 235] on icon "button" at bounding box center [1201, 237] width 10 height 10
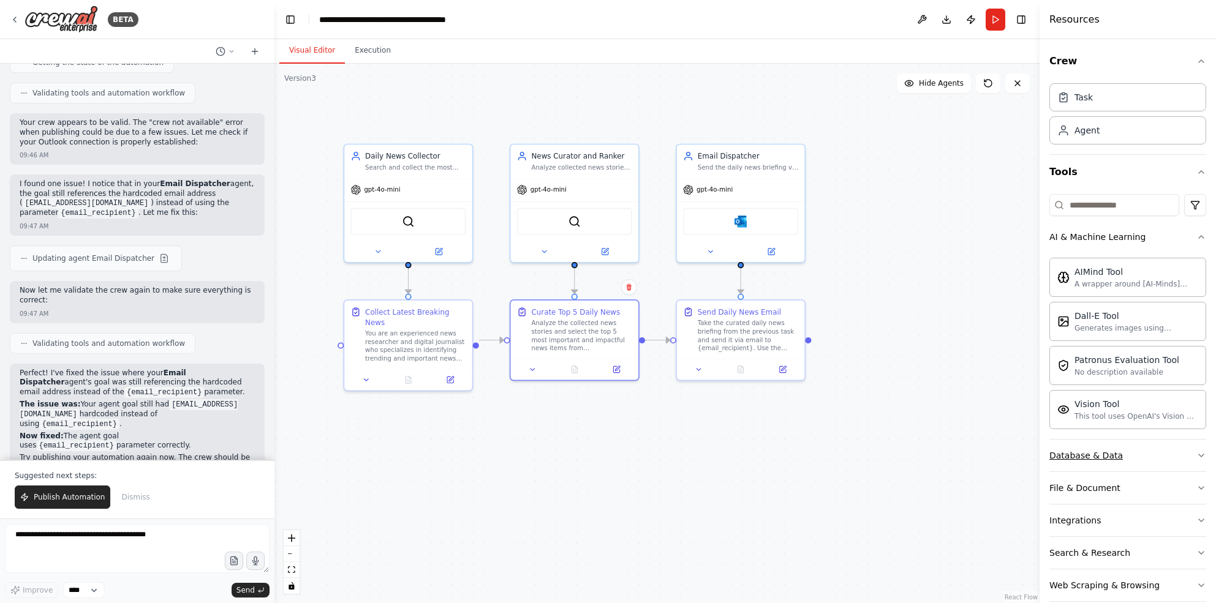
click at [1140, 452] on button "Database & Data" at bounding box center [1127, 456] width 157 height 32
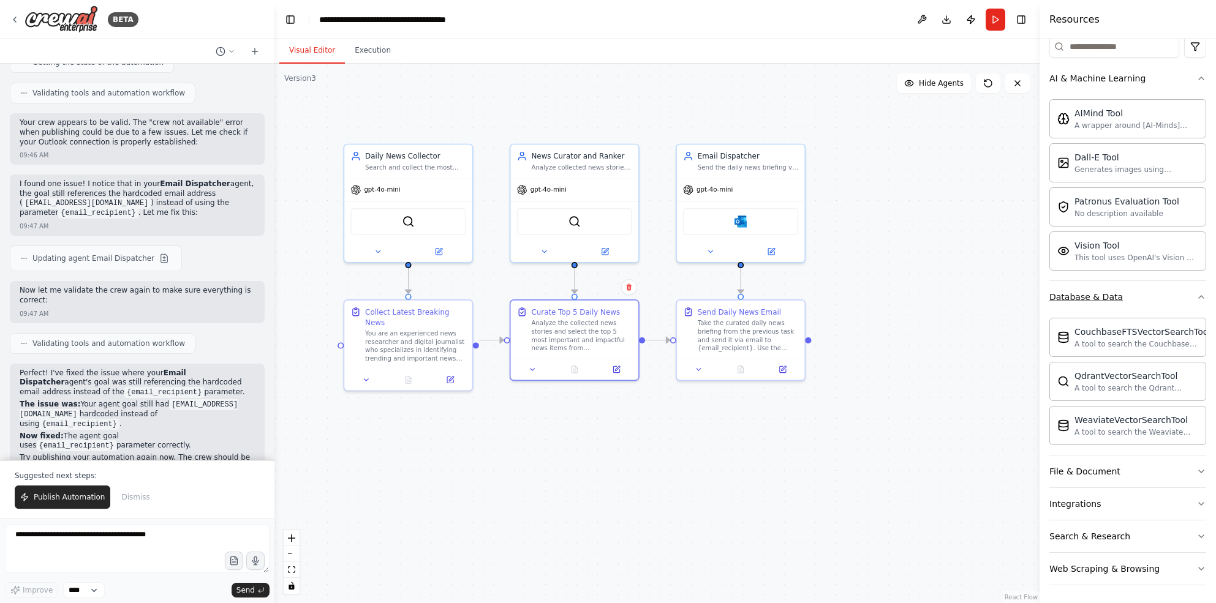
scroll to position [160, 0]
click at [1145, 531] on button "Search & Research" at bounding box center [1127, 535] width 157 height 32
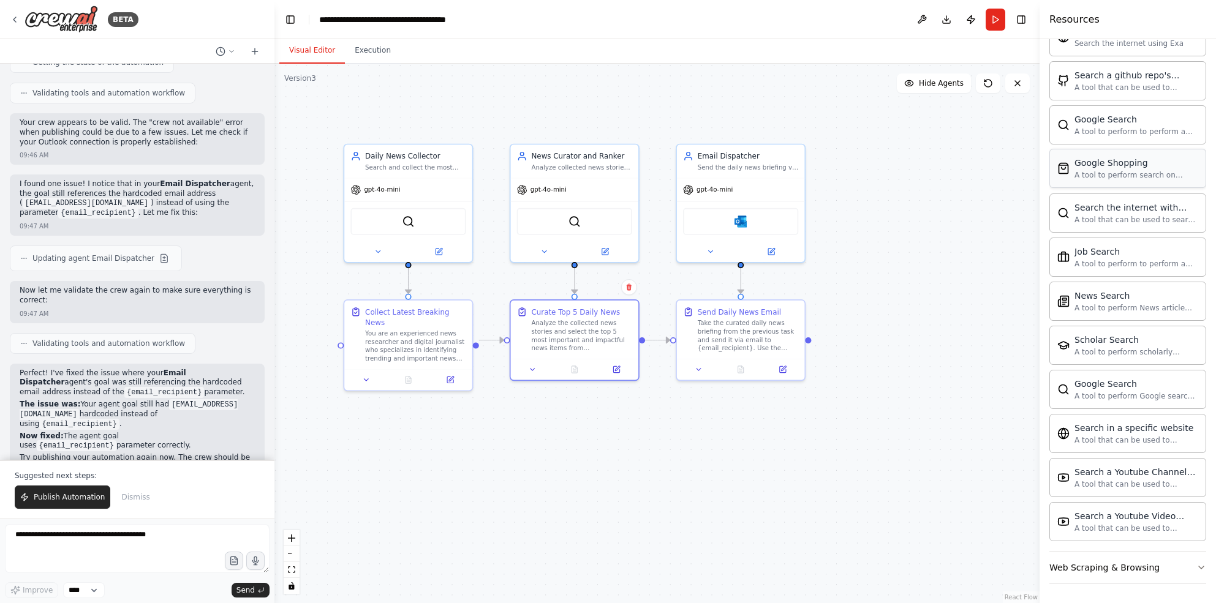
scroll to position [788, 0]
click at [1115, 300] on div "News Search" at bounding box center [1136, 294] width 124 height 12
click at [722, 469] on div ".deletable-edge-delete-btn { width: 20px; height: 20px; border: 0px solid #ffff…" at bounding box center [656, 334] width 765 height 540
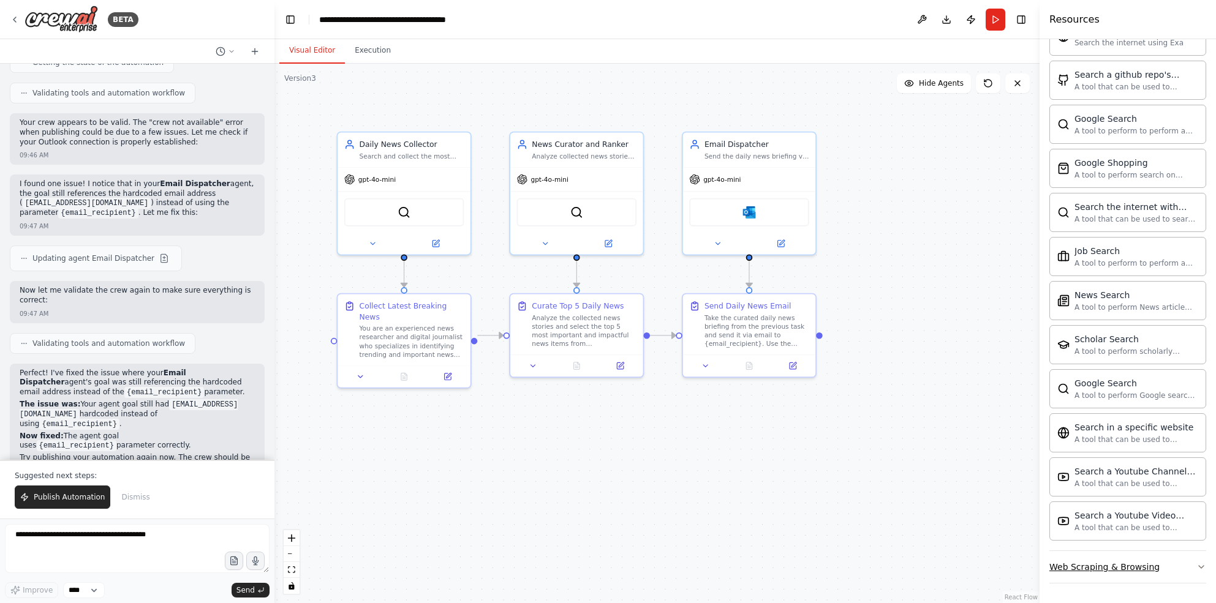
click at [1126, 561] on div "Web Scraping & Browsing" at bounding box center [1104, 567] width 110 height 12
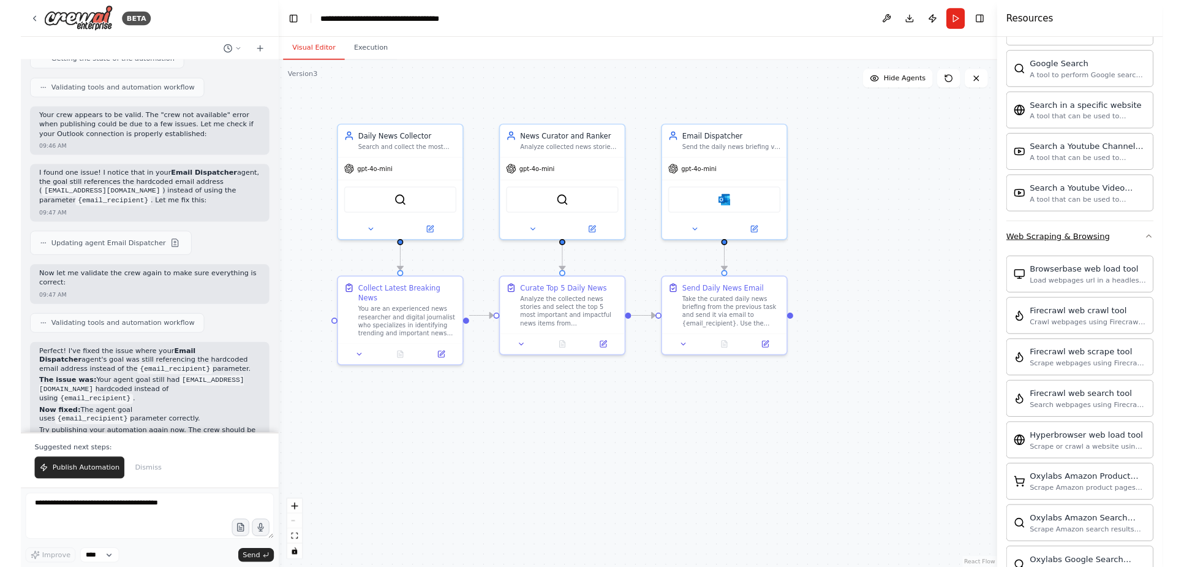
scroll to position [1110, 0]
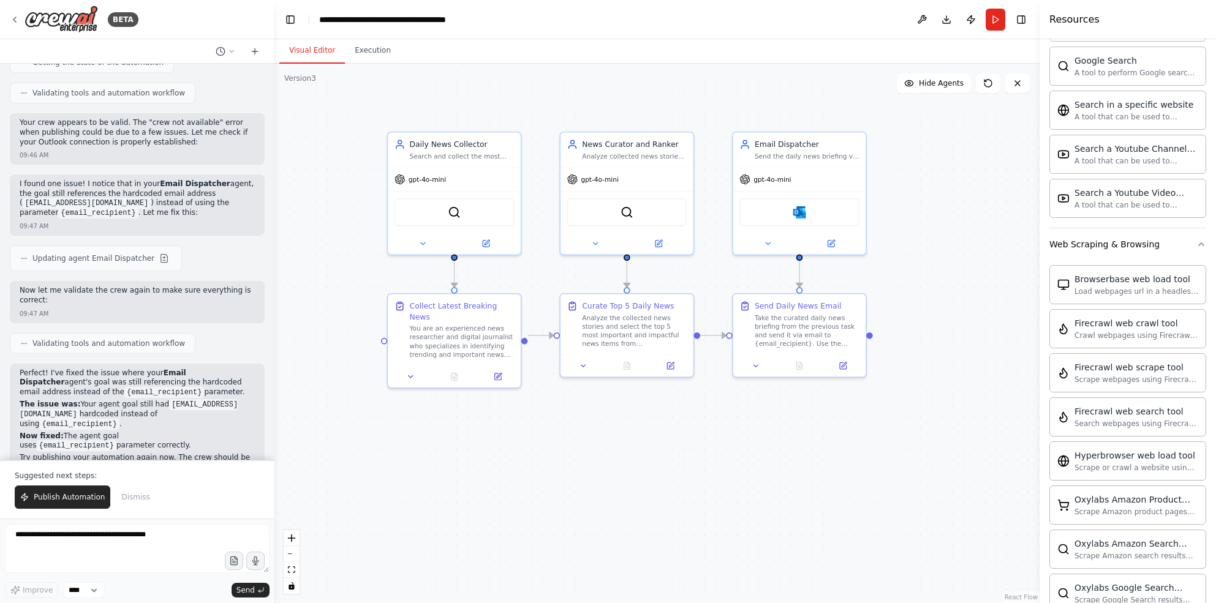
drag, startPoint x: 414, startPoint y: 110, endPoint x: 464, endPoint y: 111, distance: 50.2
click at [464, 111] on div ".deletable-edge-delete-btn { width: 20px; height: 20px; border: 0px solid #ffff…" at bounding box center [656, 334] width 765 height 540
click at [1021, 16] on button "Toggle Right Sidebar" at bounding box center [1020, 19] width 17 height 17
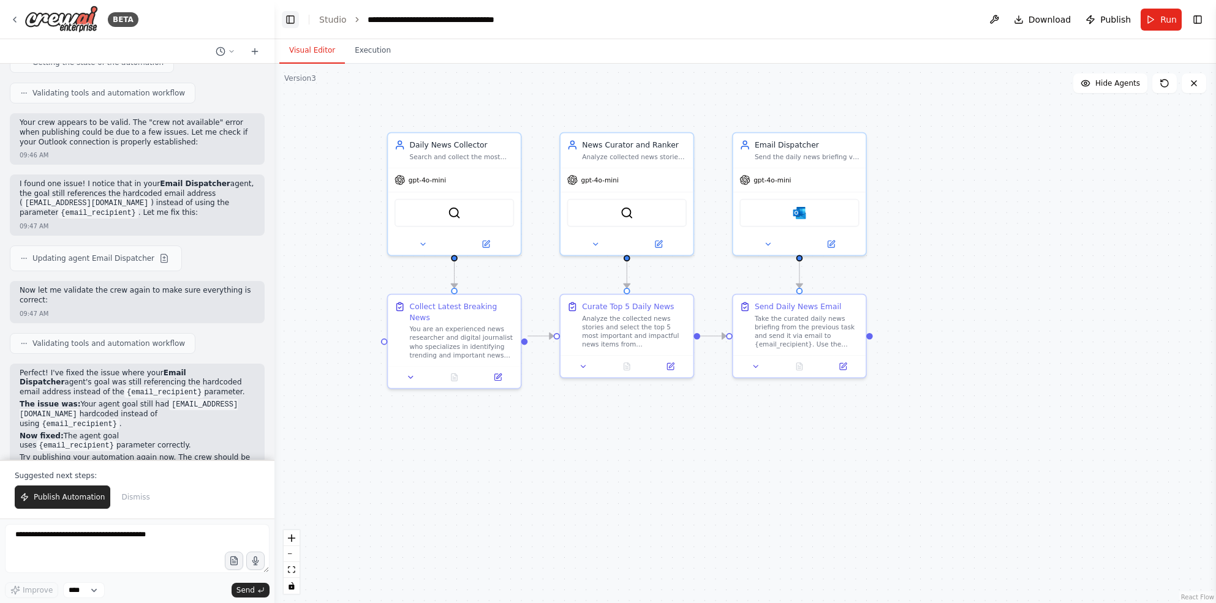
click at [297, 16] on button "Toggle Left Sidebar" at bounding box center [290, 19] width 17 height 17
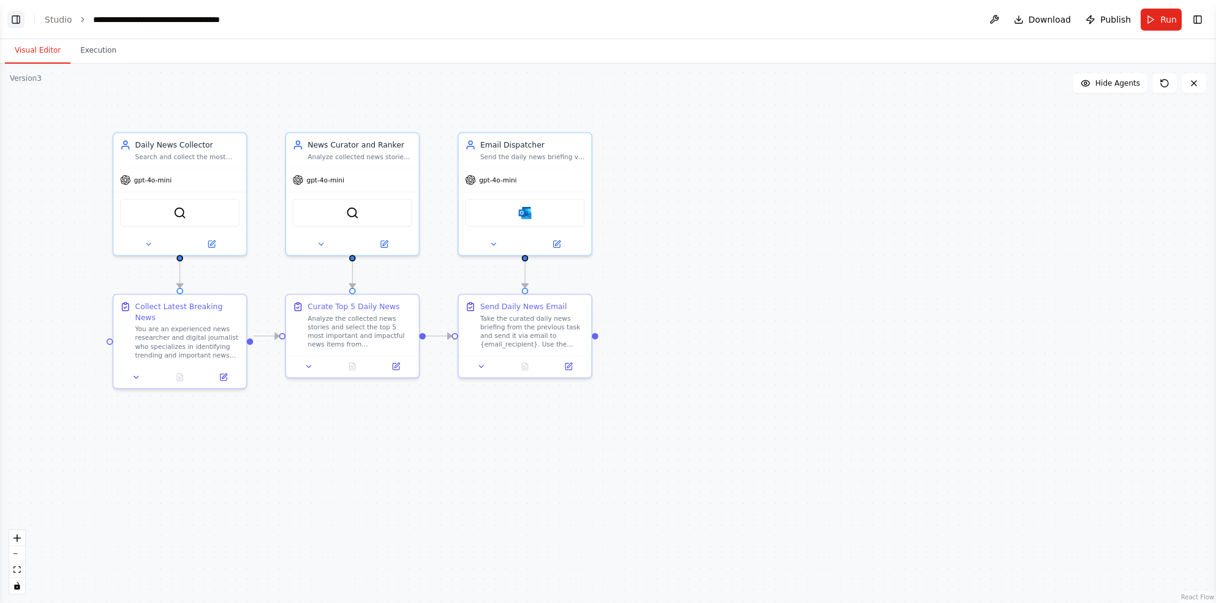
click at [14, 16] on button "Toggle Left Sidebar" at bounding box center [15, 19] width 17 height 17
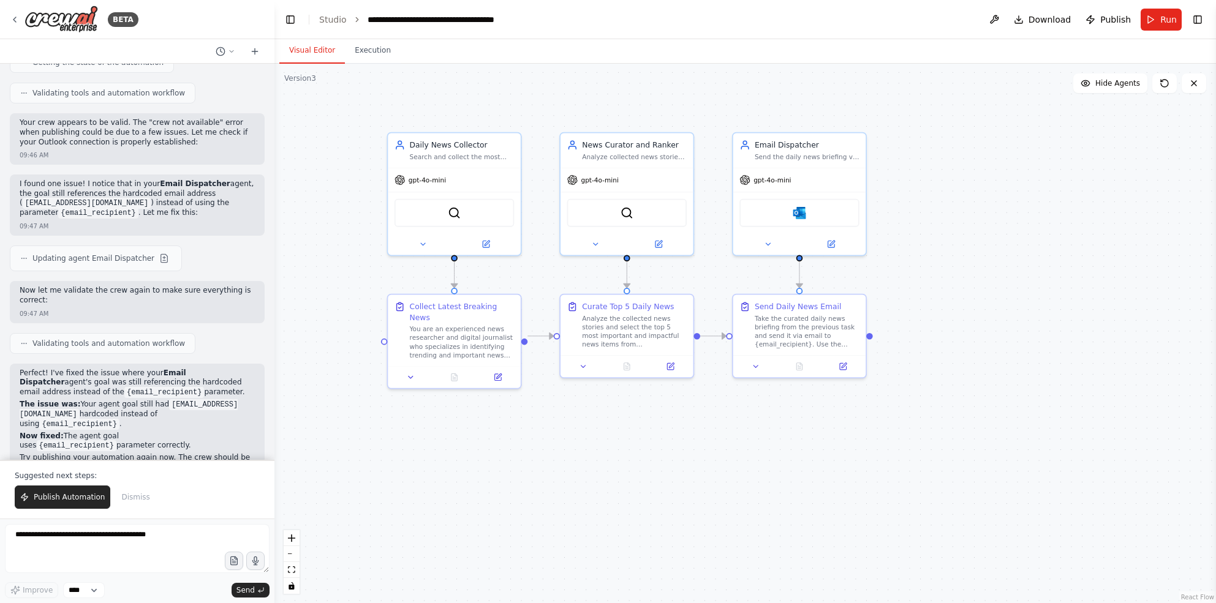
click at [981, 274] on div ".deletable-edge-delete-btn { width: 20px; height: 20px; border: 0px solid #ffff…" at bounding box center [744, 334] width 941 height 540
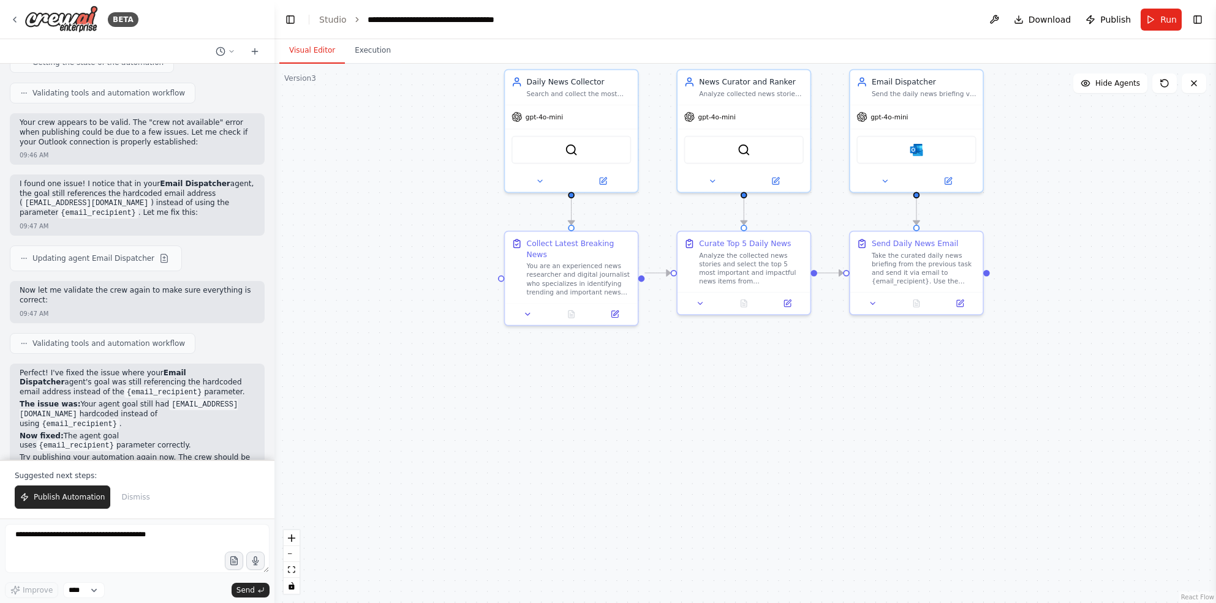
drag, startPoint x: 930, startPoint y: 303, endPoint x: 1069, endPoint y: 259, distance: 146.4
click at [1069, 259] on div ".deletable-edge-delete-btn { width: 20px; height: 20px; border: 0px solid #ffff…" at bounding box center [744, 334] width 941 height 540
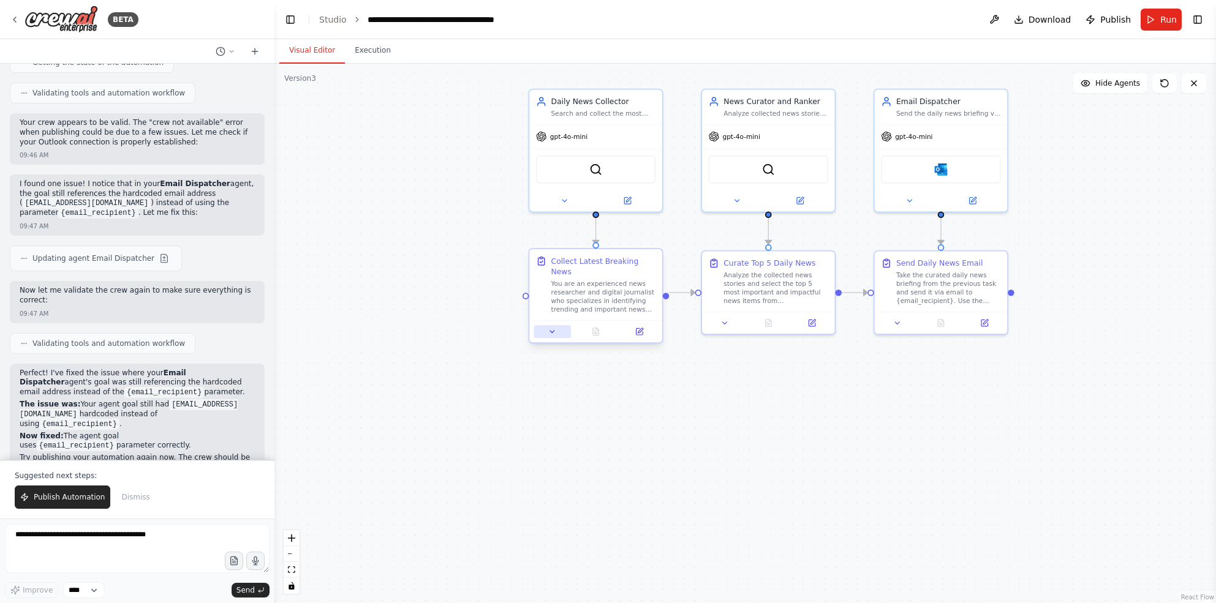
click at [554, 328] on icon at bounding box center [552, 332] width 9 height 9
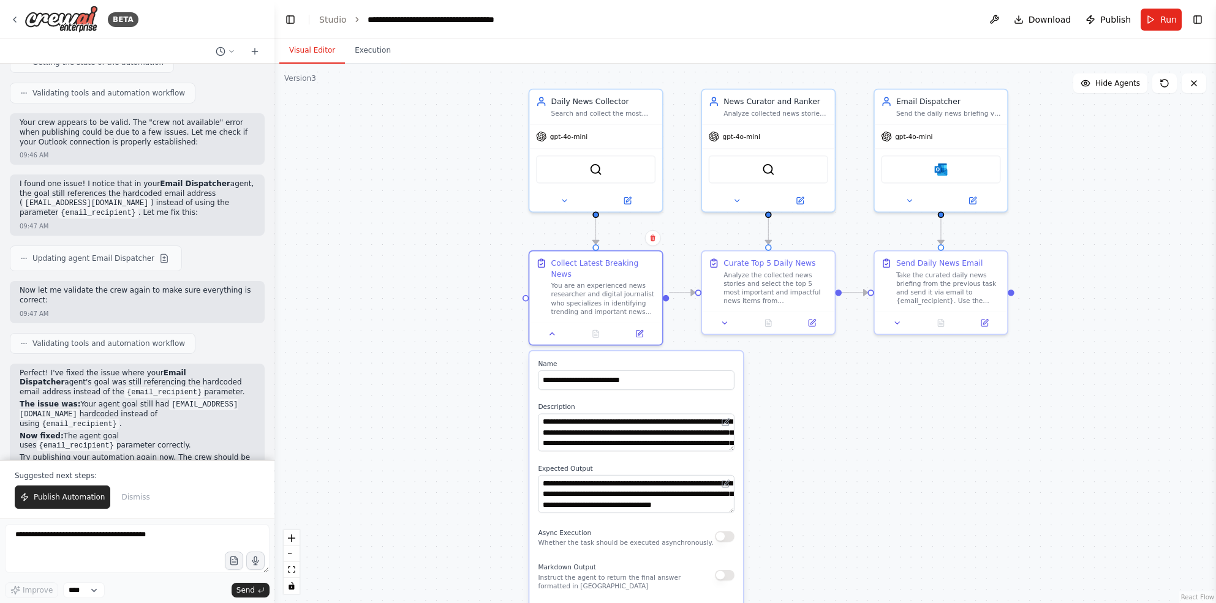
click at [659, 351] on div "**********" at bounding box center [636, 527] width 214 height 353
click at [438, 309] on div ".deletable-edge-delete-btn { width: 20px; height: 20px; border: 0px solid #ffff…" at bounding box center [744, 334] width 941 height 540
click at [551, 328] on icon at bounding box center [552, 332] width 9 height 9
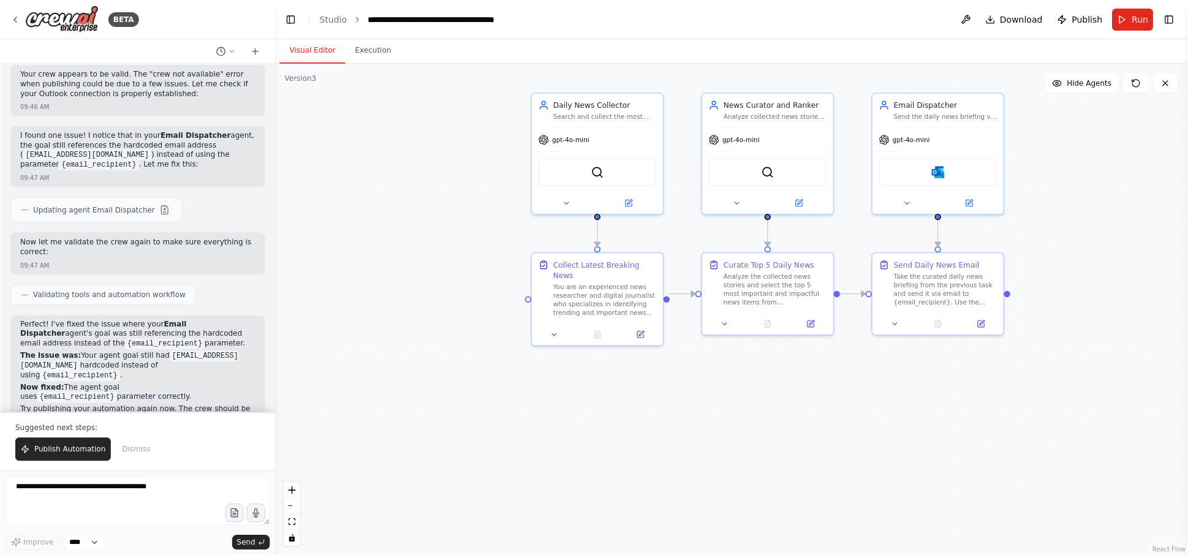
scroll to position [15055, 0]
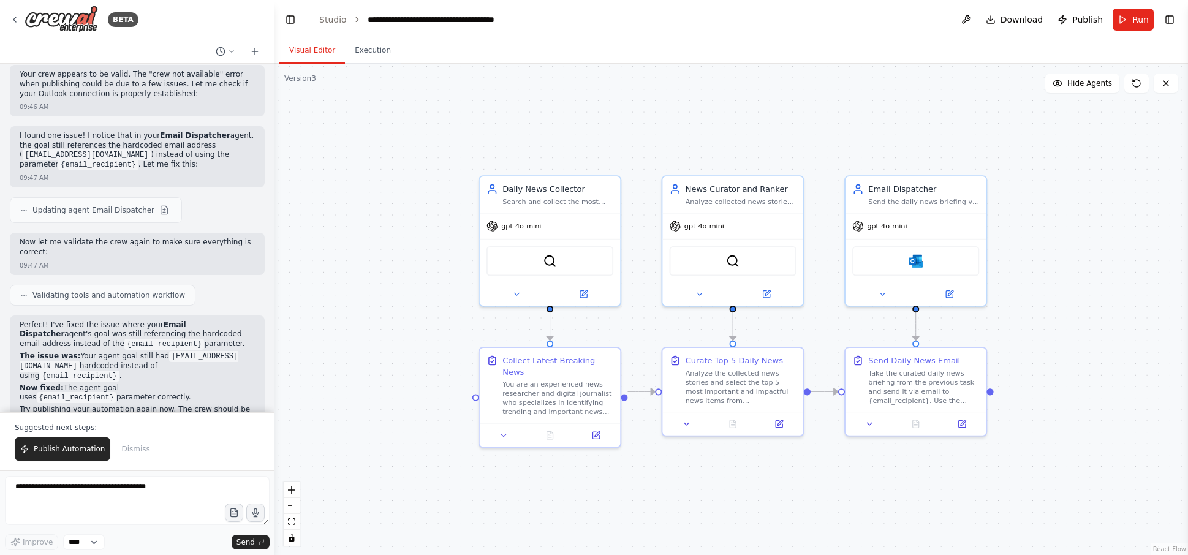
drag, startPoint x: 480, startPoint y: 151, endPoint x: 419, endPoint y: 239, distance: 107.9
click at [419, 239] on div ".deletable-edge-delete-btn { width: 20px; height: 20px; border: 0px solid #ffff…" at bounding box center [730, 309] width 913 height 491
click at [13, 17] on icon at bounding box center [15, 20] width 10 height 10
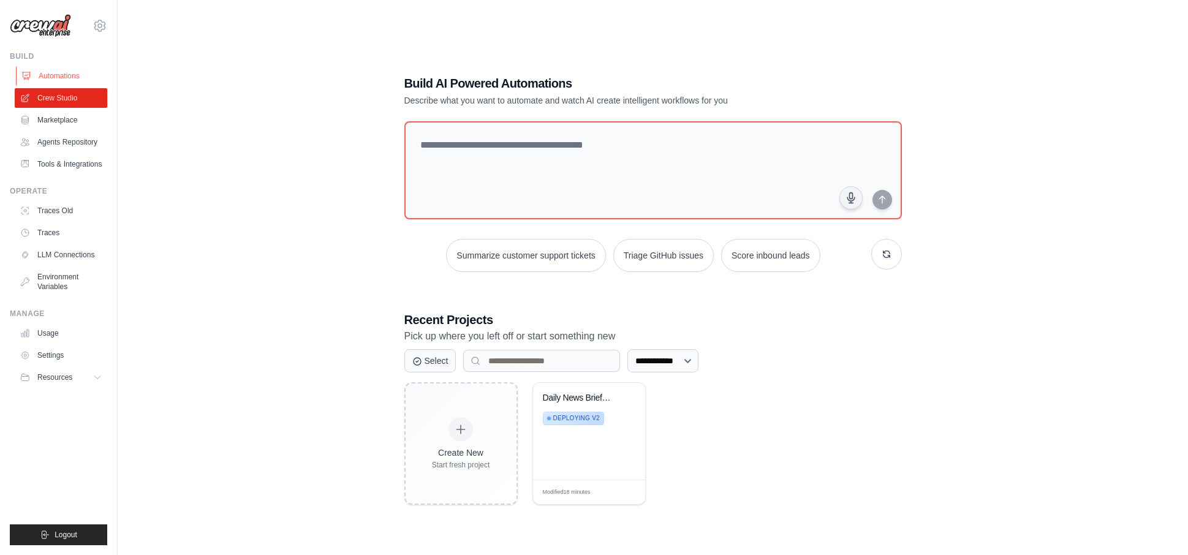
click at [53, 73] on link "Automations" at bounding box center [62, 76] width 92 height 20
